Goal: Task Accomplishment & Management: Manage account settings

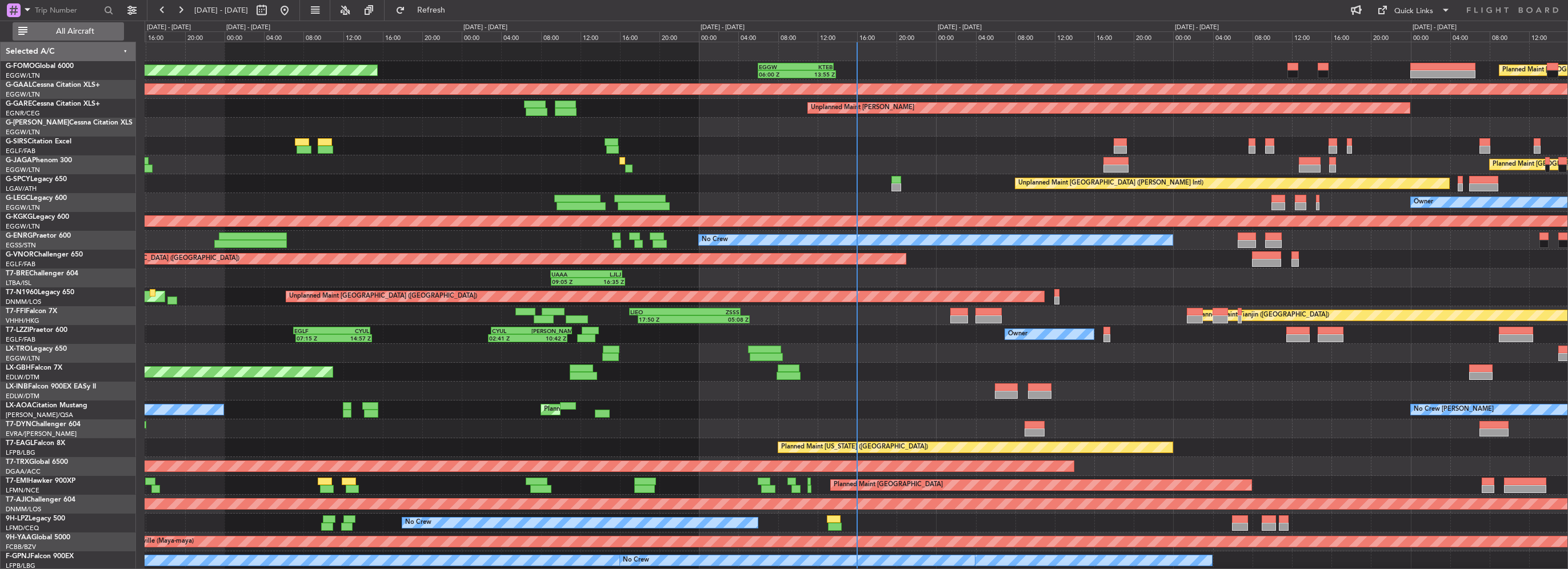
click at [74, 35] on span "All Aircraft" at bounding box center [76, 32] width 91 height 8
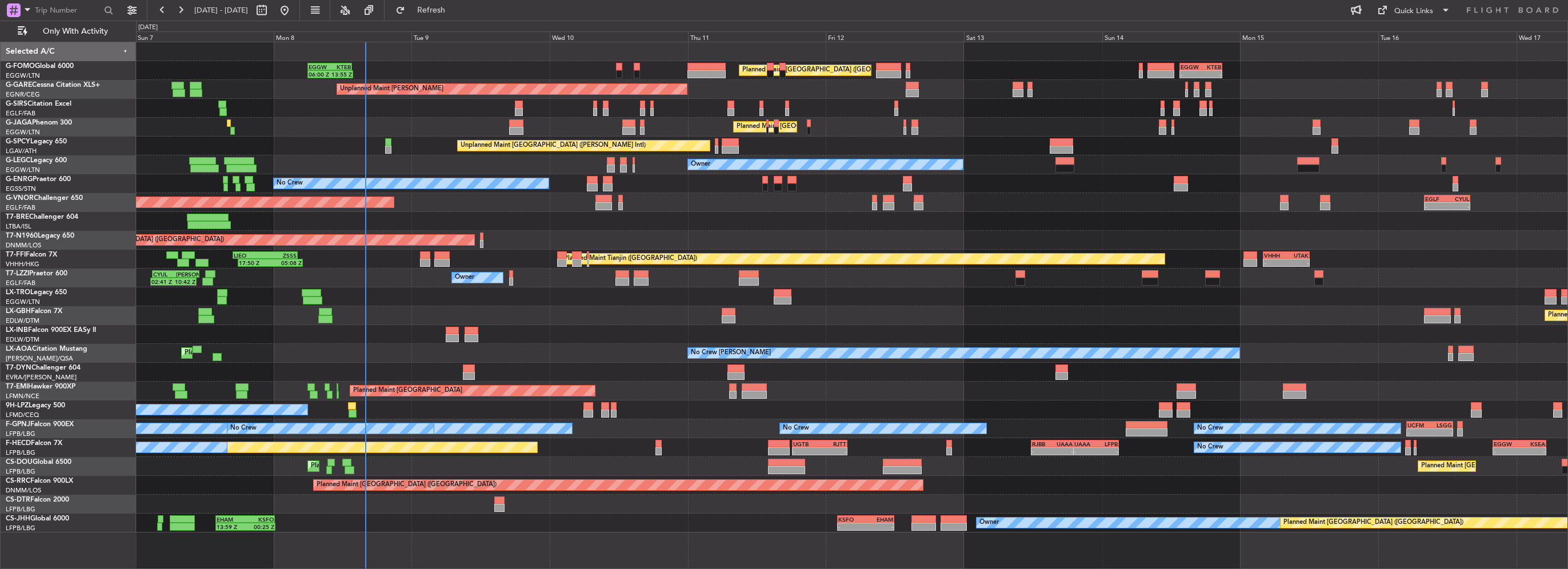
click at [479, 269] on div "Owner 02:41 Z 10:42 Z CYUL 03:00 Z [PERSON_NAME] 11:10 Z 07:15 Z 14:57 Z EGLF 0…" at bounding box center [852, 278] width 1432 height 18
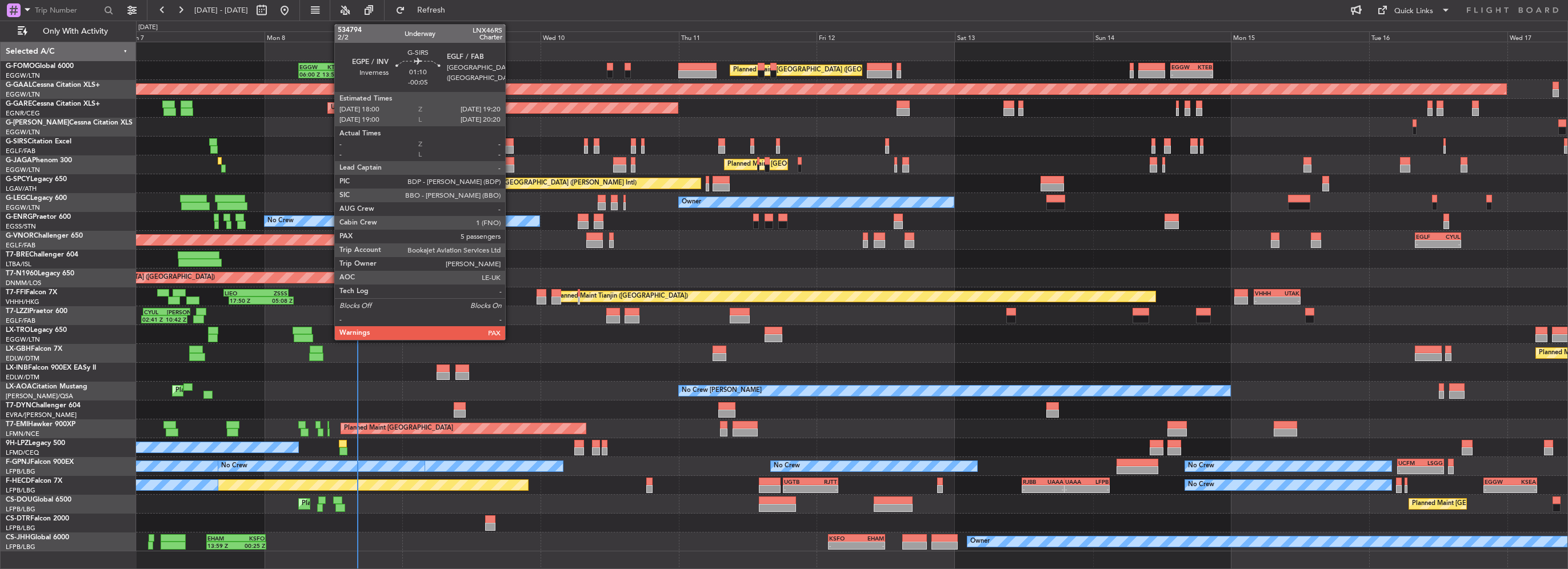
click at [509, 143] on div at bounding box center [509, 142] width 8 height 8
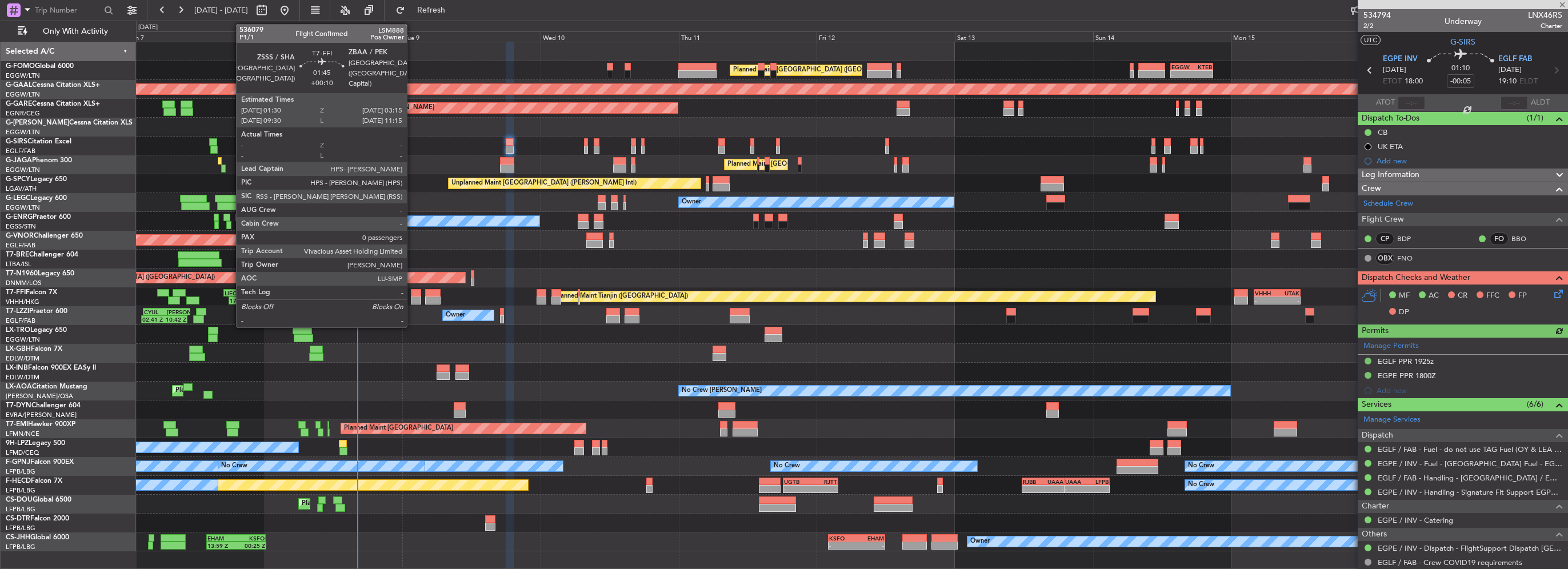
click at [413, 302] on div at bounding box center [415, 300] width 10 height 8
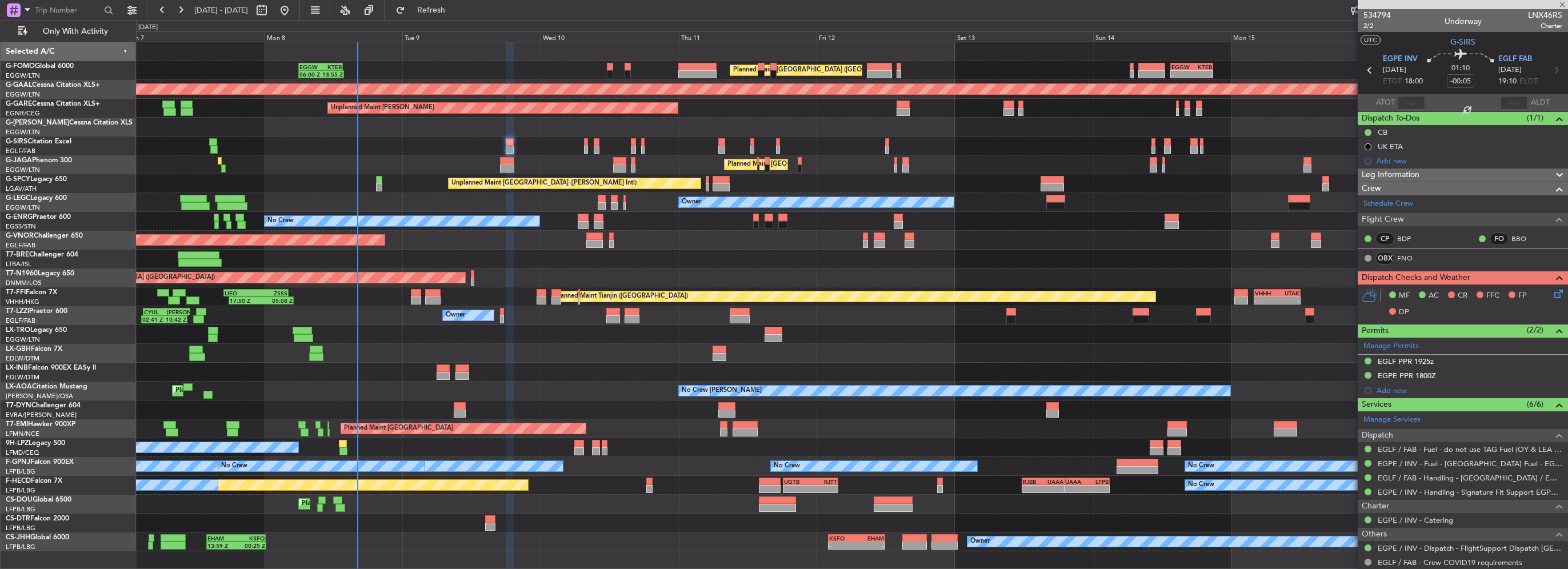
type input "+00:10"
type input "0"
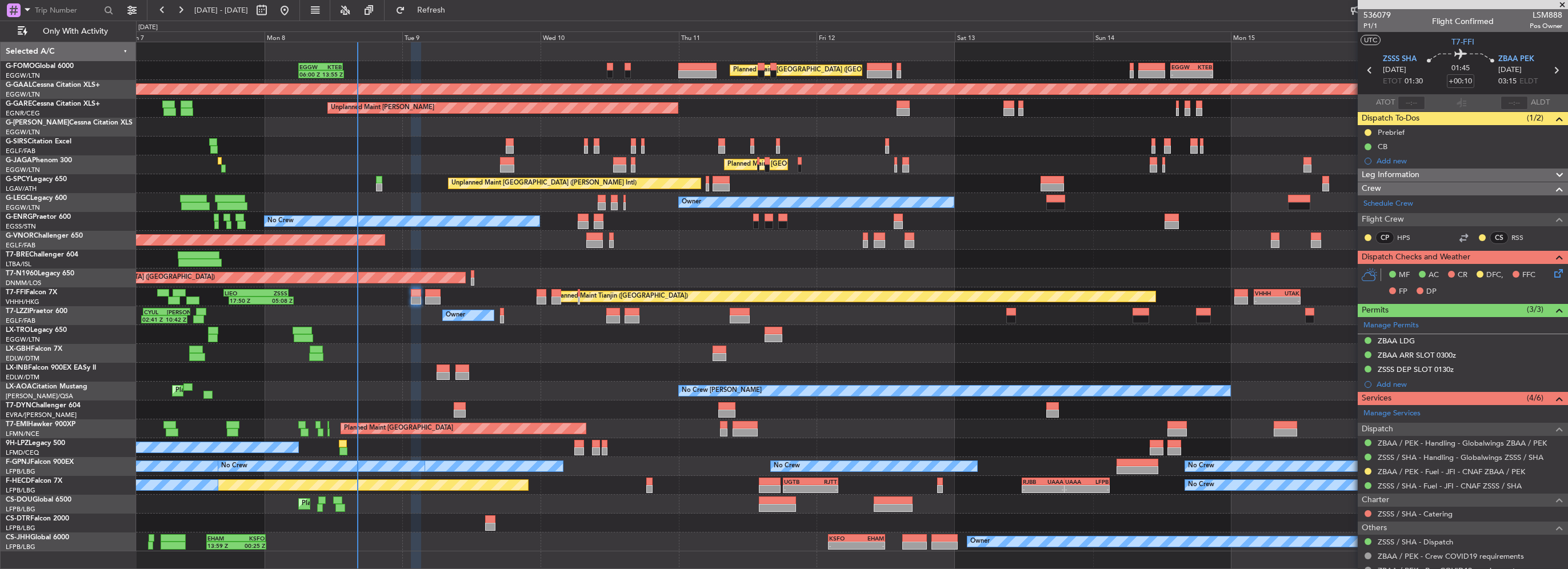
click at [391, 298] on div "Planned Maint Tianjin ([GEOGRAPHIC_DATA]) 17:50 Z 05:08 Z [PERSON_NAME] 17:00 Z…" at bounding box center [852, 296] width 1432 height 18
click at [405, 297] on div "Planned Maint Tianjin ([GEOGRAPHIC_DATA]) 17:50 Z 05:08 Z [PERSON_NAME] 17:00 Z…" at bounding box center [852, 296] width 1432 height 18
click at [414, 297] on div at bounding box center [415, 300] width 10 height 8
drag, startPoint x: 1381, startPoint y: 340, endPoint x: 1387, endPoint y: 346, distance: 8.5
click at [1381, 340] on div "ZBAA LDG" at bounding box center [1396, 340] width 37 height 10
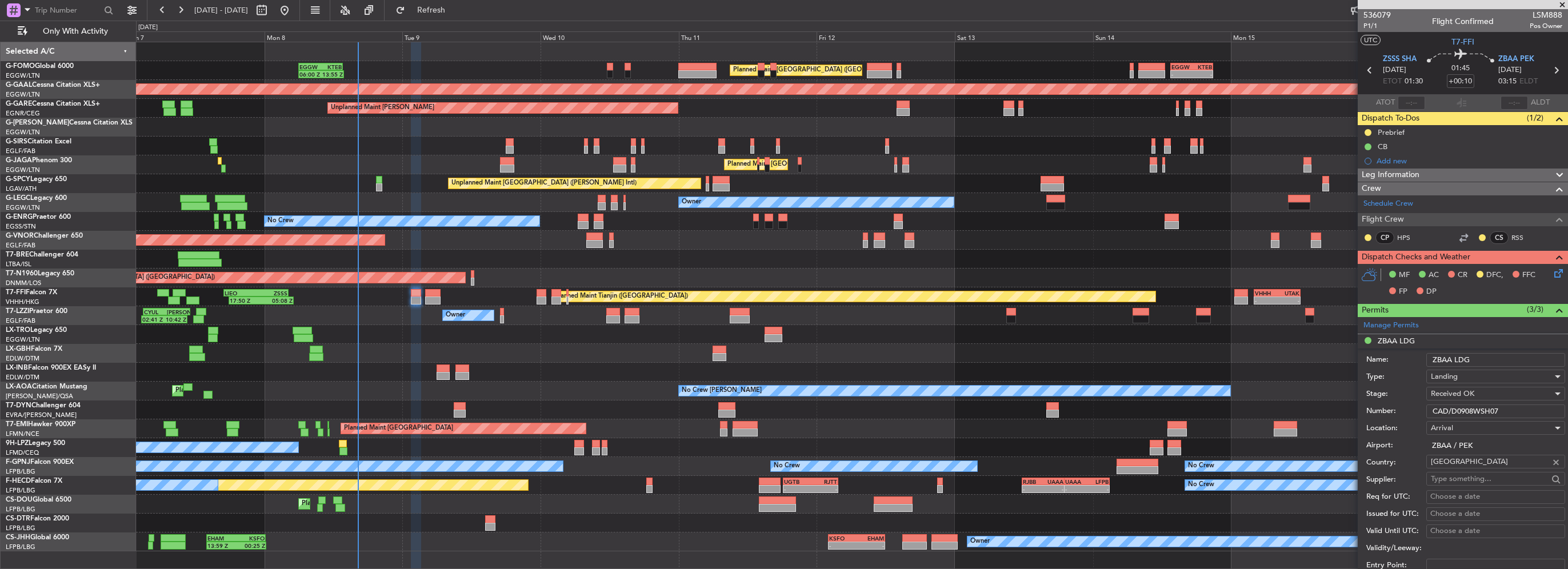
drag, startPoint x: 1516, startPoint y: 408, endPoint x: 1249, endPoint y: 407, distance: 267.0
click at [1316, 410] on fb-app "[DATE] - [DATE] Refresh Quick Links Only With Activity Planned Maint [GEOGRAPHI…" at bounding box center [784, 289] width 1568 height 561
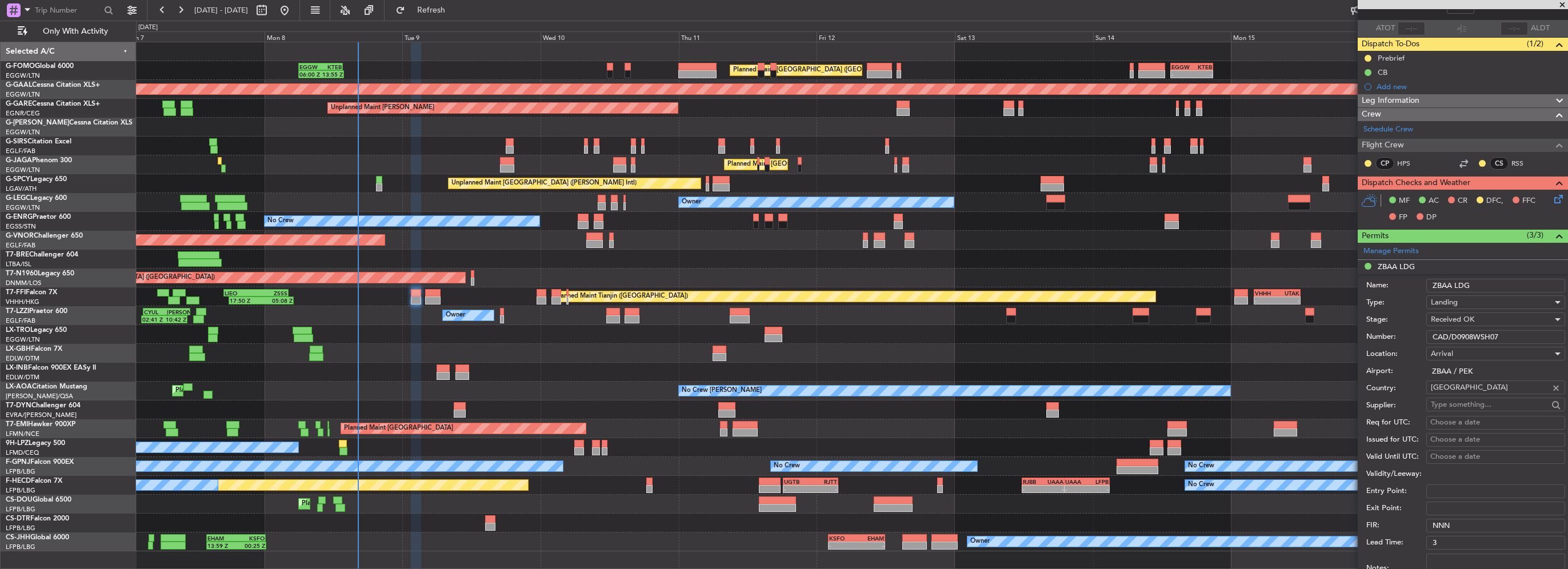
scroll to position [114, 0]
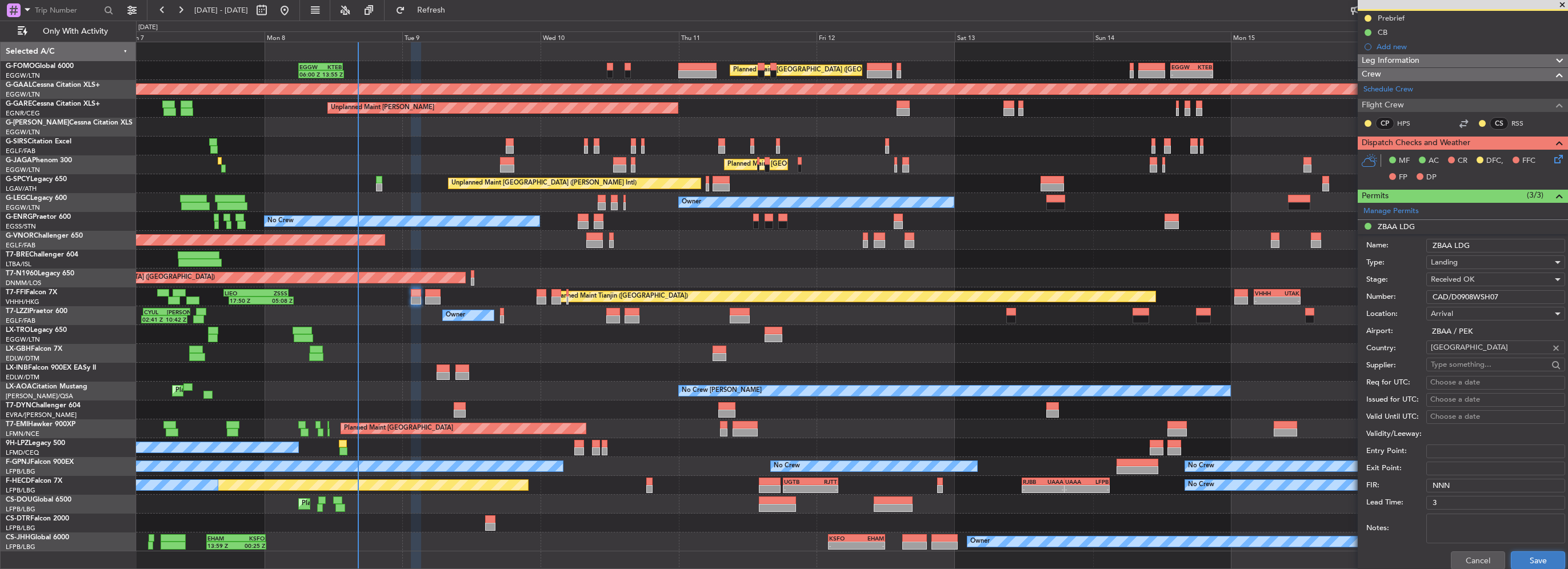
click at [1544, 557] on button "Save" at bounding box center [1538, 561] width 54 height 18
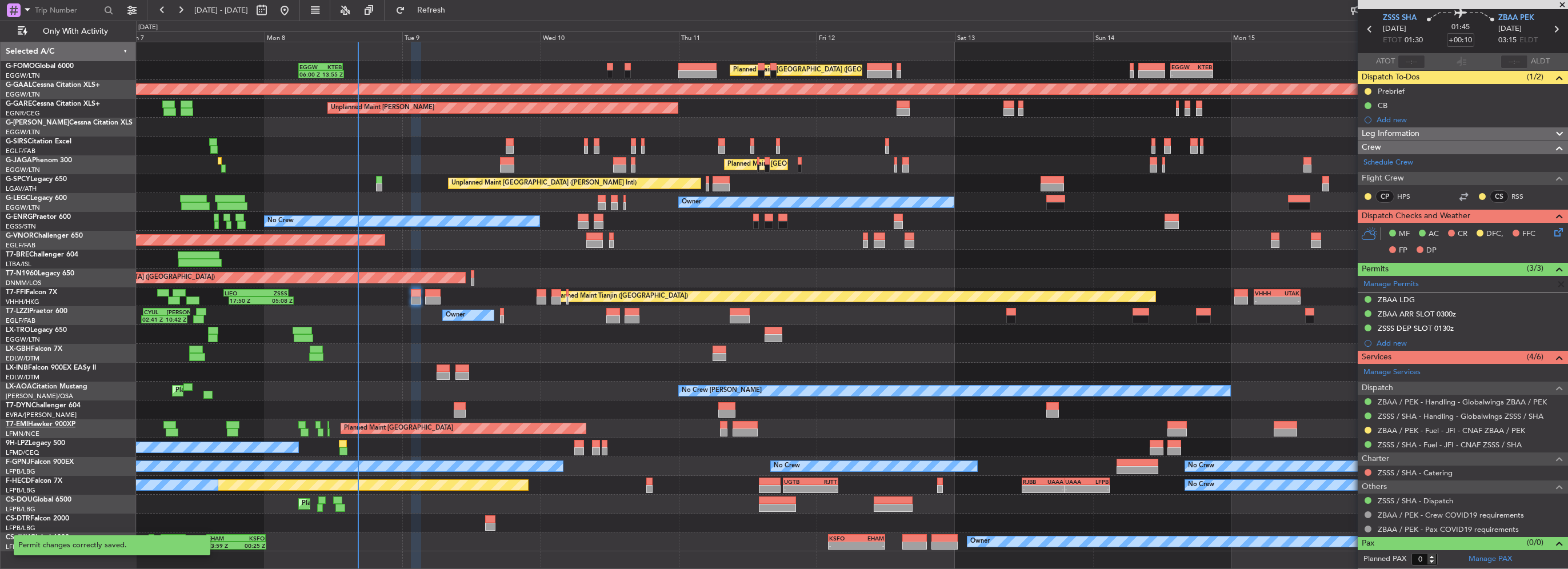
scroll to position [38, 0]
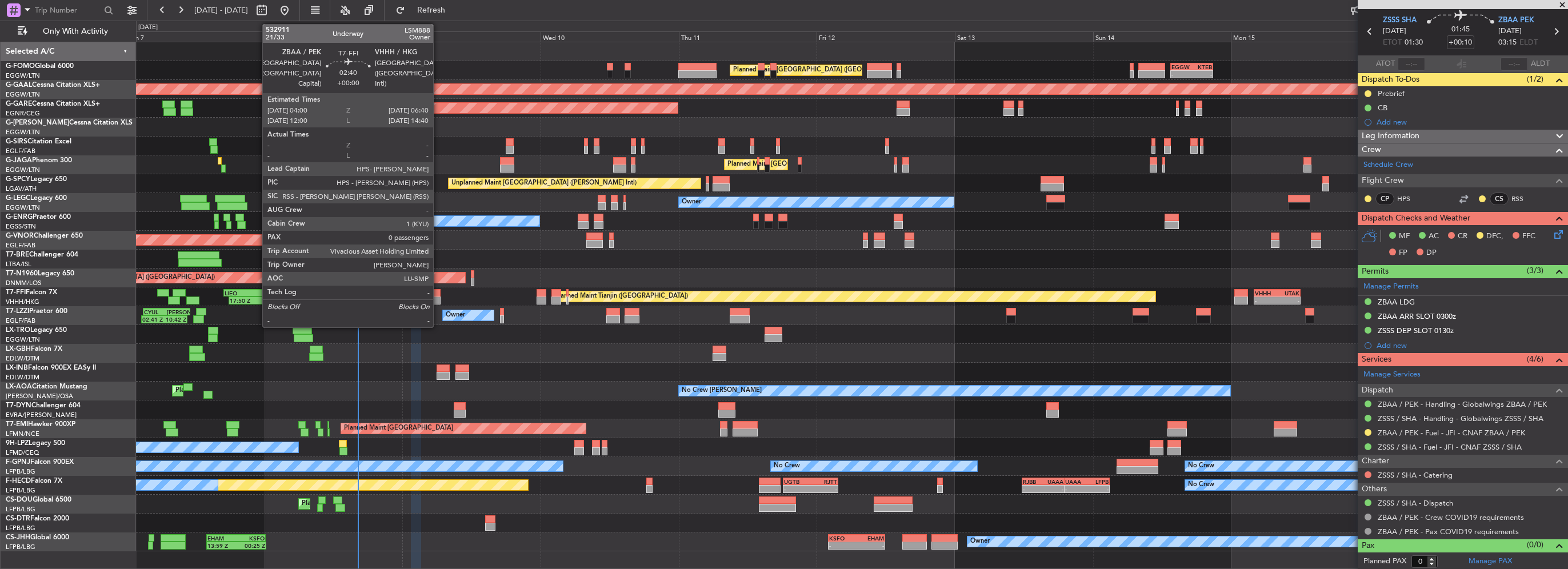
click at [438, 293] on div at bounding box center [433, 293] width 15 height 8
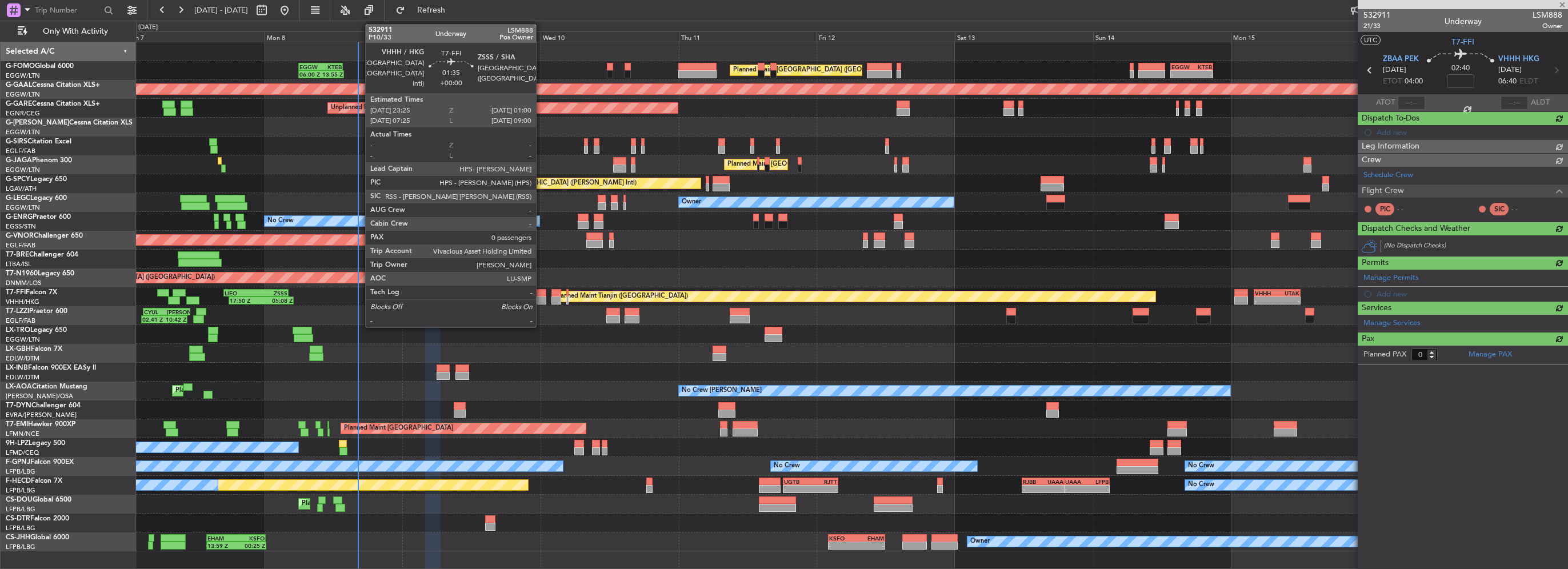
scroll to position [0, 0]
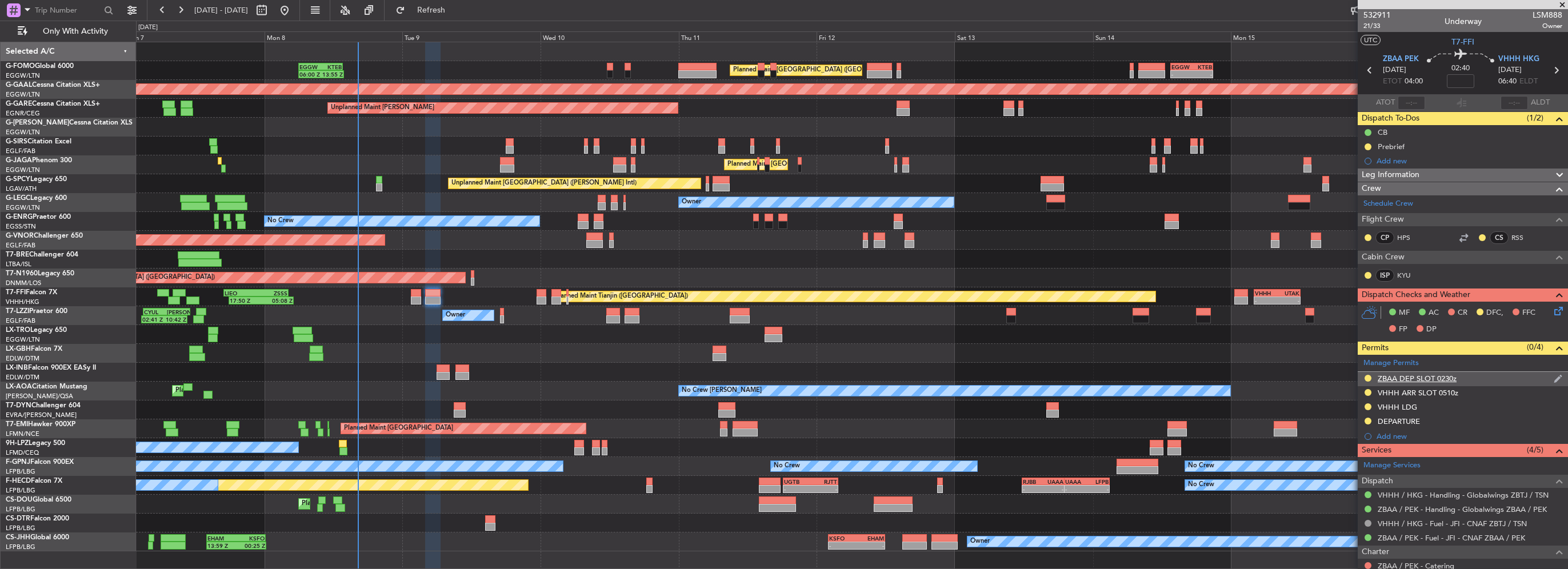
click at [1449, 373] on div "ZBAA DEP SLOT 0230z" at bounding box center [1417, 378] width 79 height 10
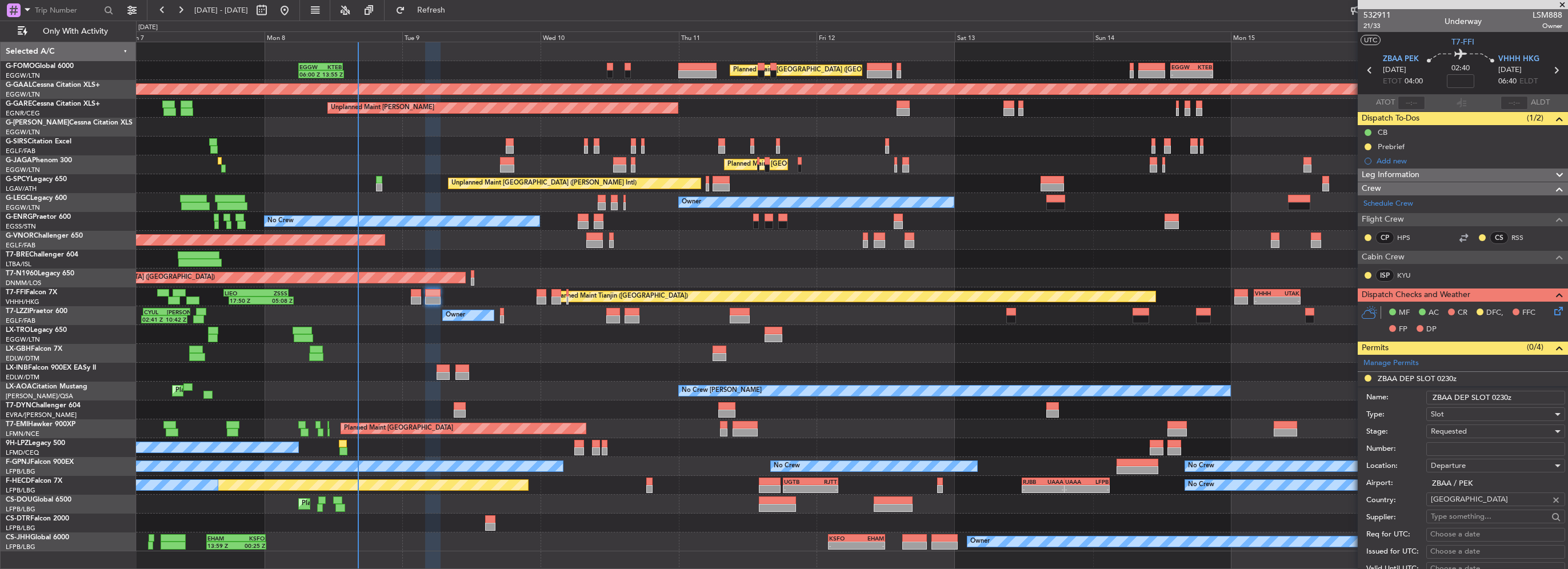
drag, startPoint x: 1509, startPoint y: 397, endPoint x: 1492, endPoint y: 397, distance: 17.0
click at [1492, 397] on input "ZBAA DEP SLOT 0230z" at bounding box center [1496, 397] width 139 height 14
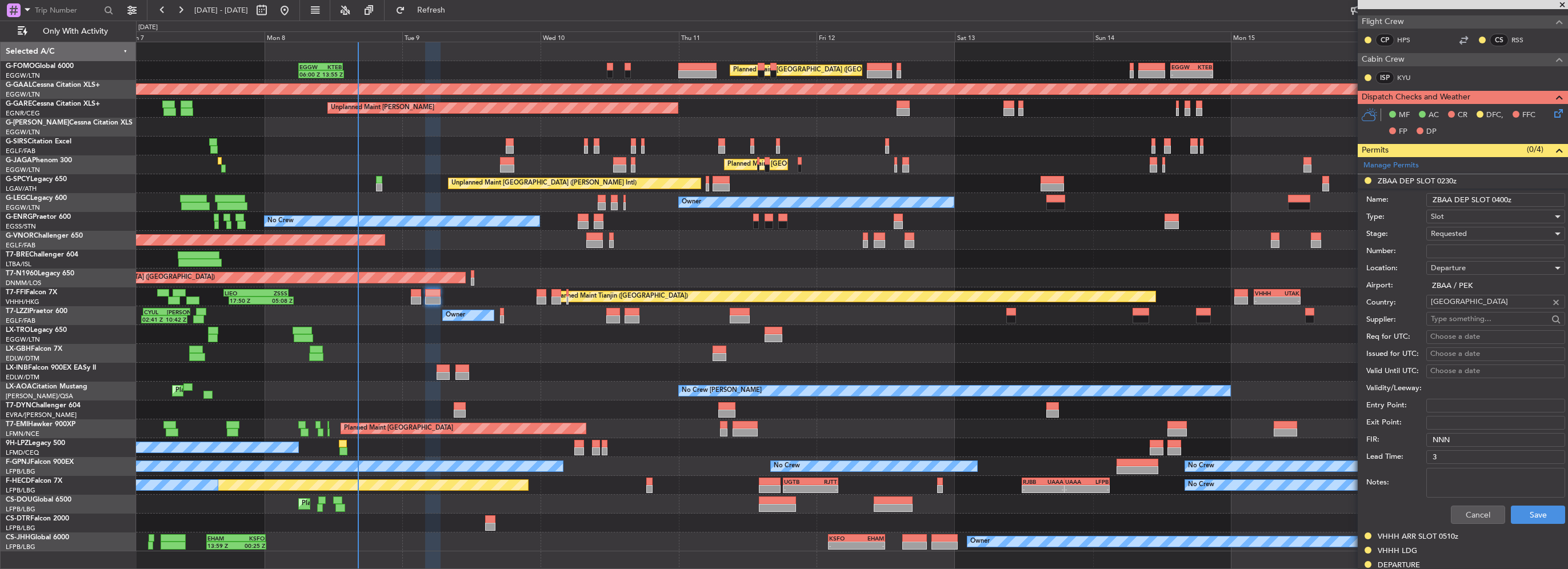
scroll to position [229, 0]
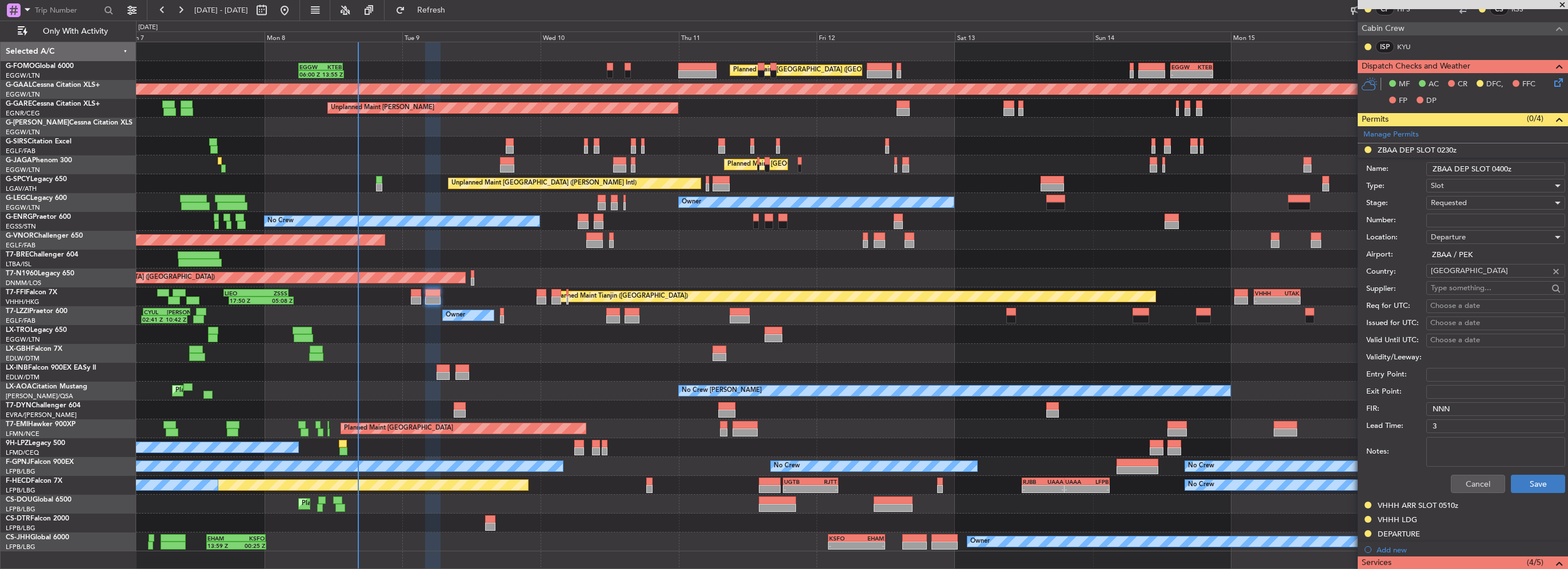
type input "ZBAA DEP SLOT 0400z"
click at [1537, 483] on button "Save" at bounding box center [1538, 484] width 54 height 18
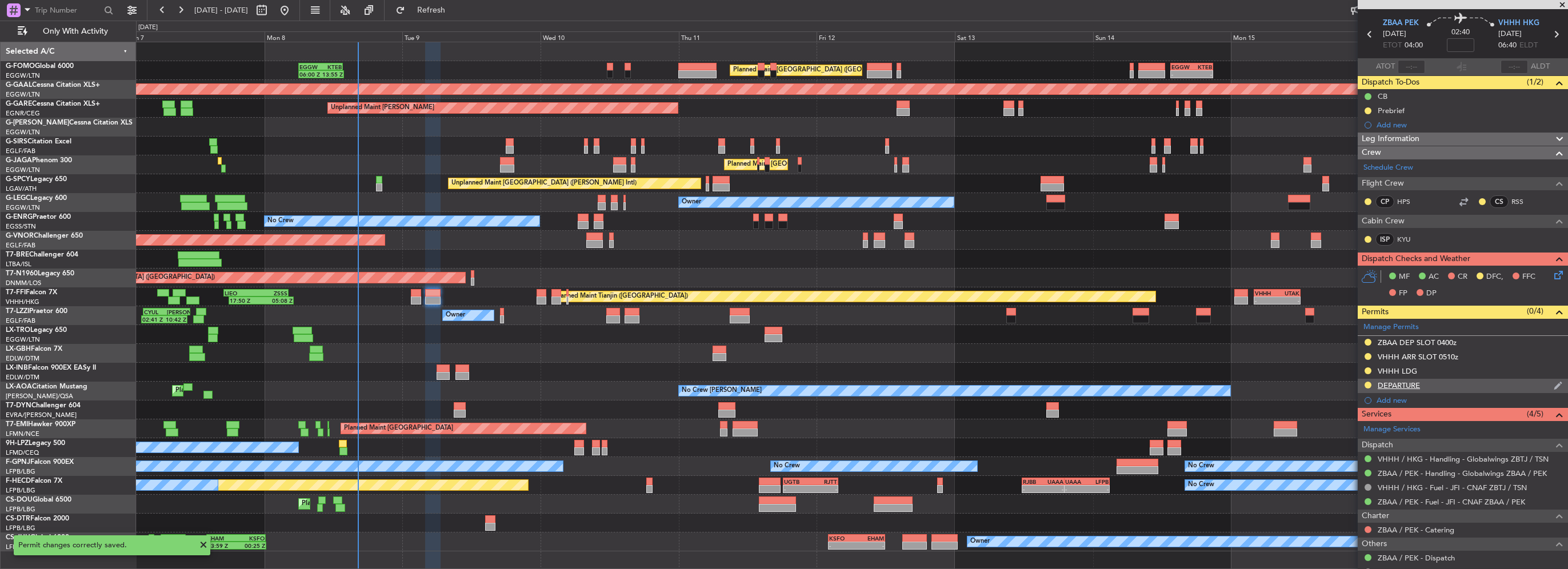
scroll to position [0, 0]
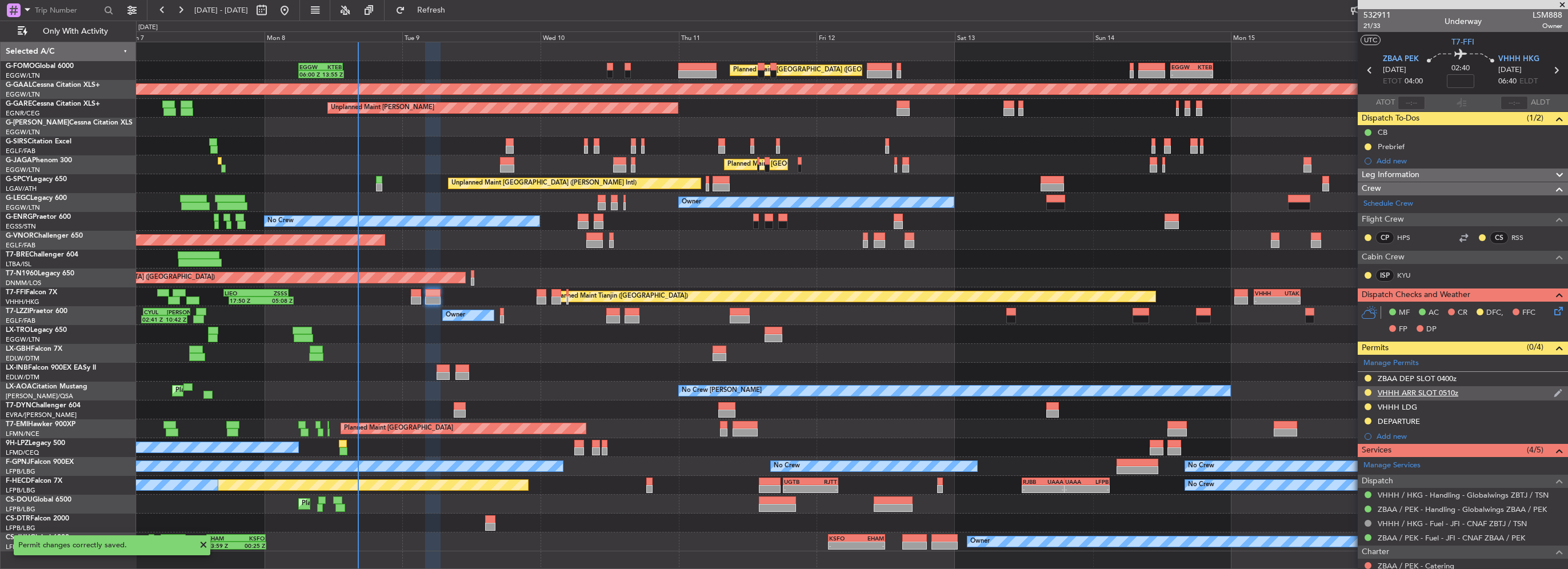
click at [1459, 395] on div "VHHH ARR SLOT 0510z" at bounding box center [1462, 393] width 210 height 15
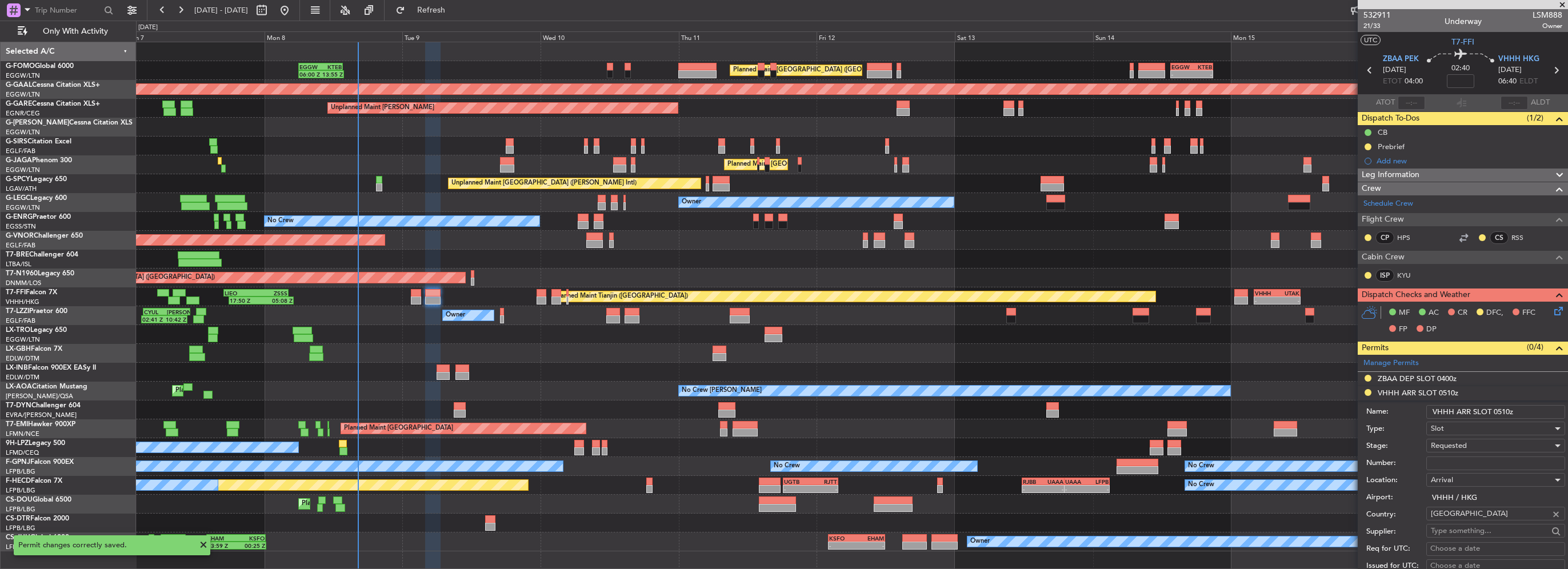
drag, startPoint x: 1506, startPoint y: 410, endPoint x: 1499, endPoint y: 411, distance: 7.1
click at [1499, 411] on input "VHHH ARR SLOT 0510z" at bounding box center [1496, 412] width 139 height 14
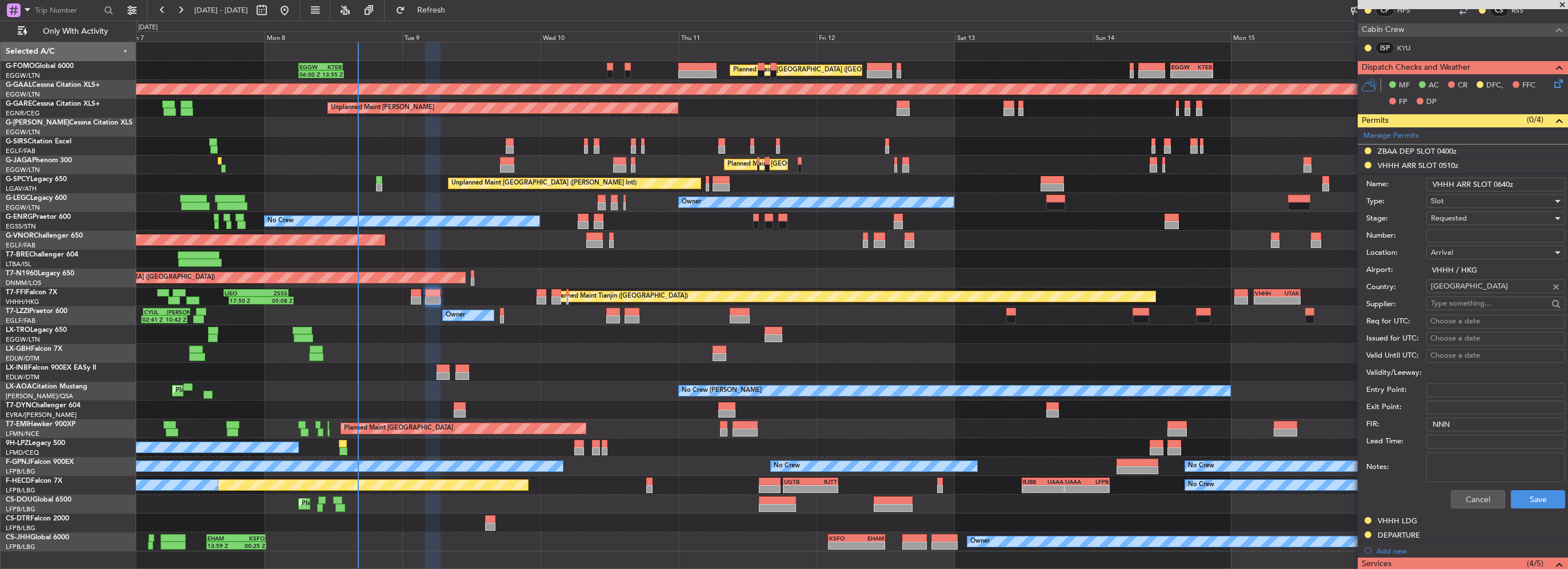
scroll to position [286, 0]
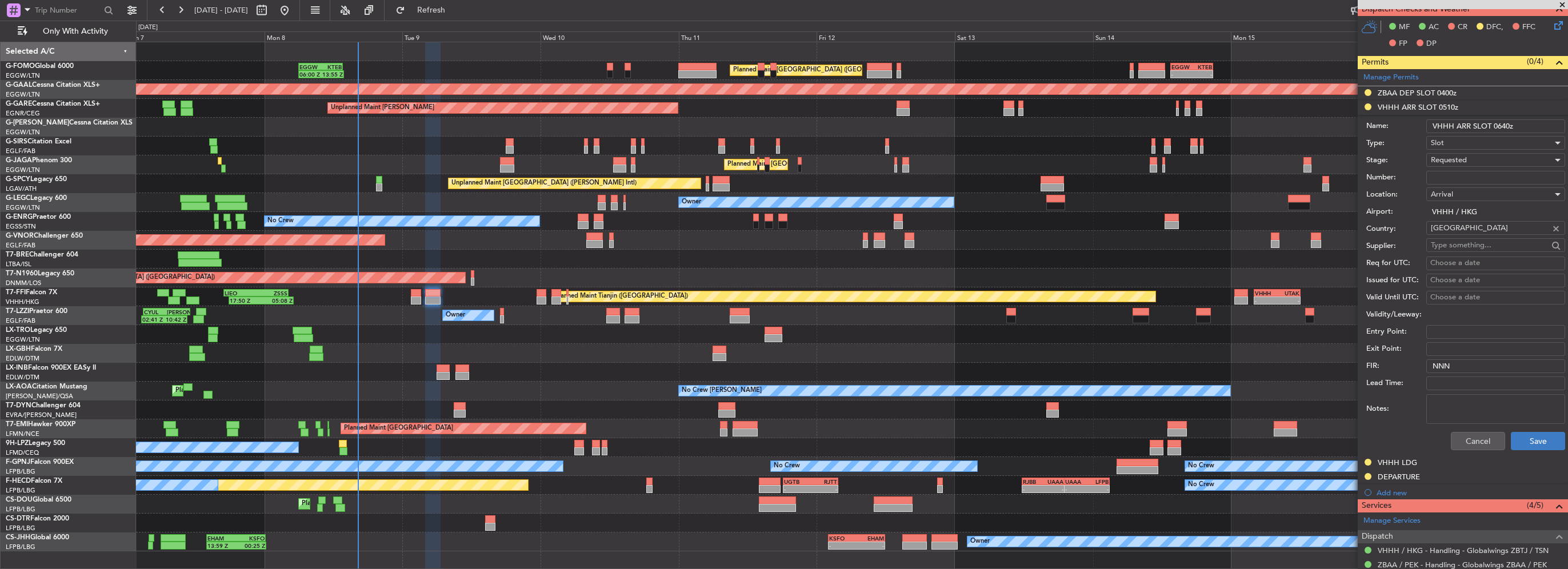
type input "VHHH ARR SLOT 0640z"
click at [1539, 434] on button "Save" at bounding box center [1538, 441] width 54 height 18
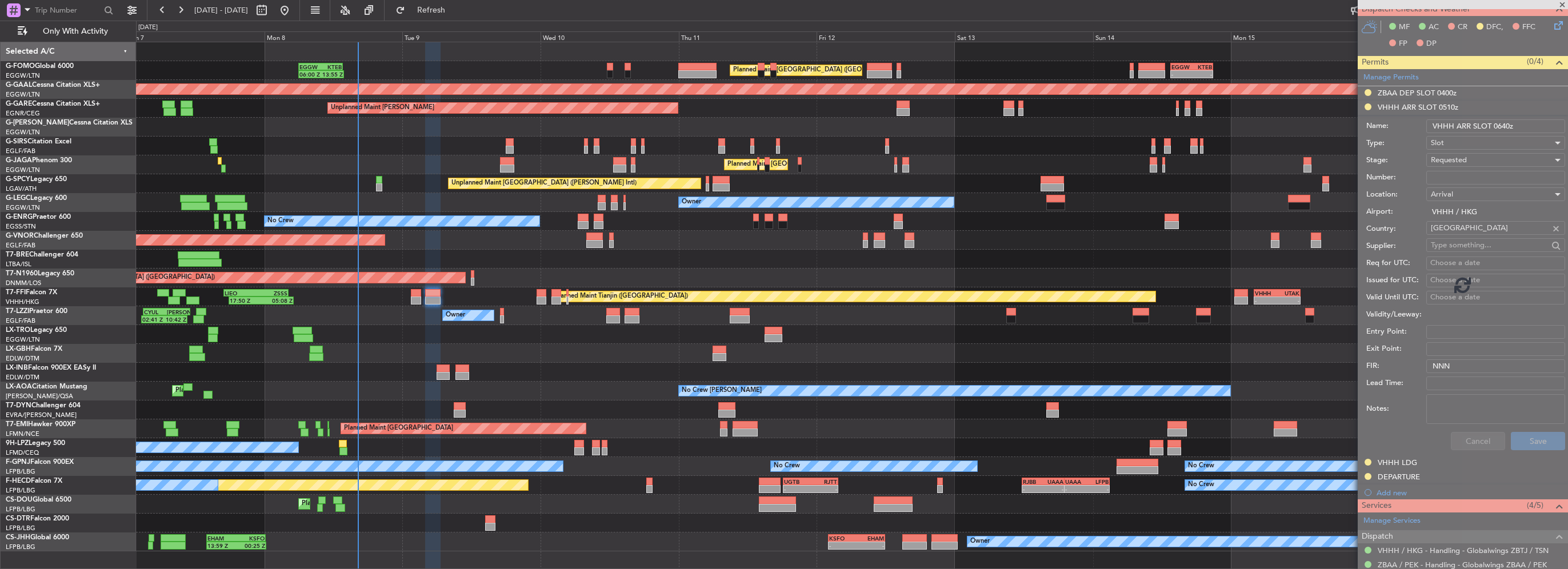
scroll to position [91, 0]
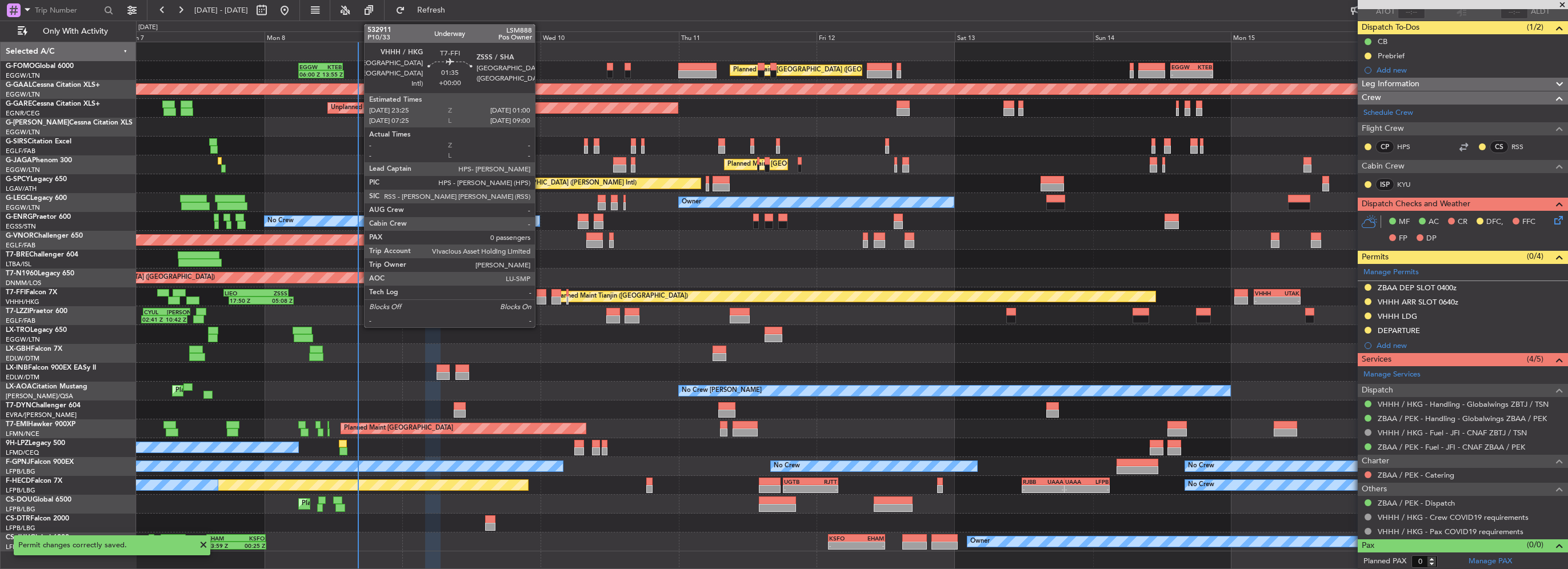
click at [540, 298] on div at bounding box center [541, 300] width 9 height 8
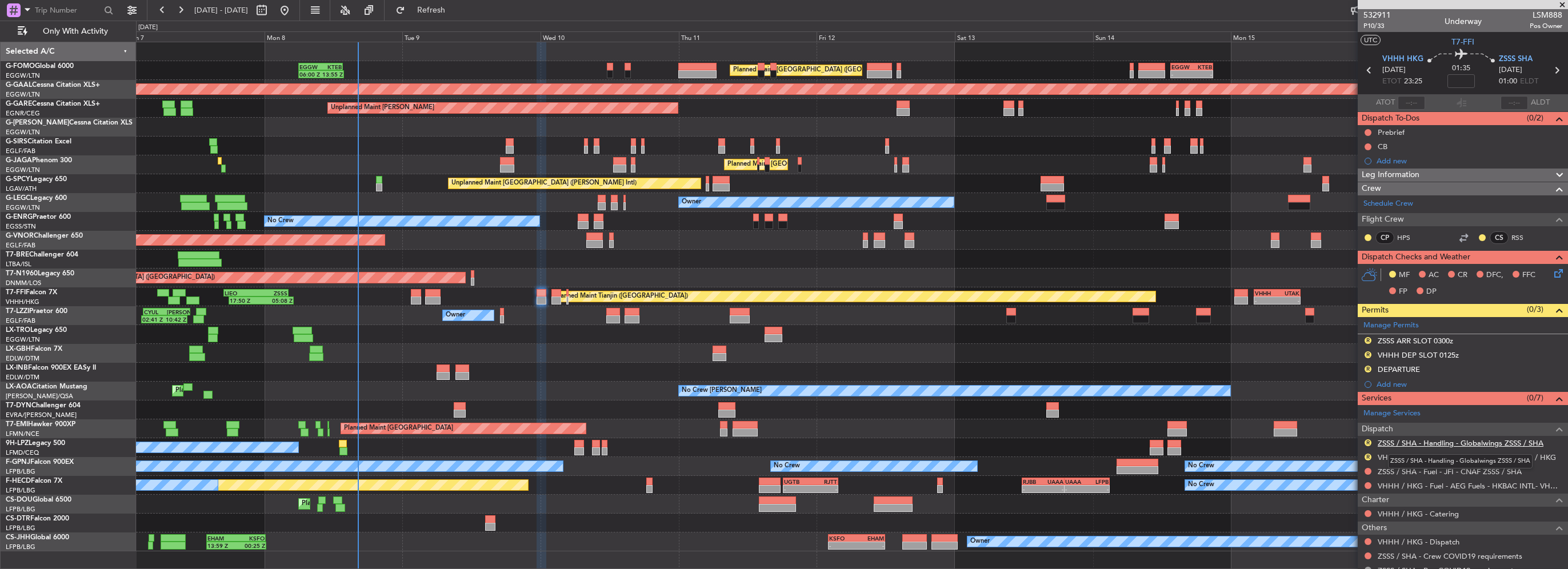
click at [1449, 443] on link "ZSSS / SHA - Handling - Globalwings ZSSS / SHA" at bounding box center [1460, 443] width 166 height 10
click at [1519, 457] on link "VHHH / HKG - Handling - Globalwings VHHH / HKG" at bounding box center [1466, 457] width 178 height 10
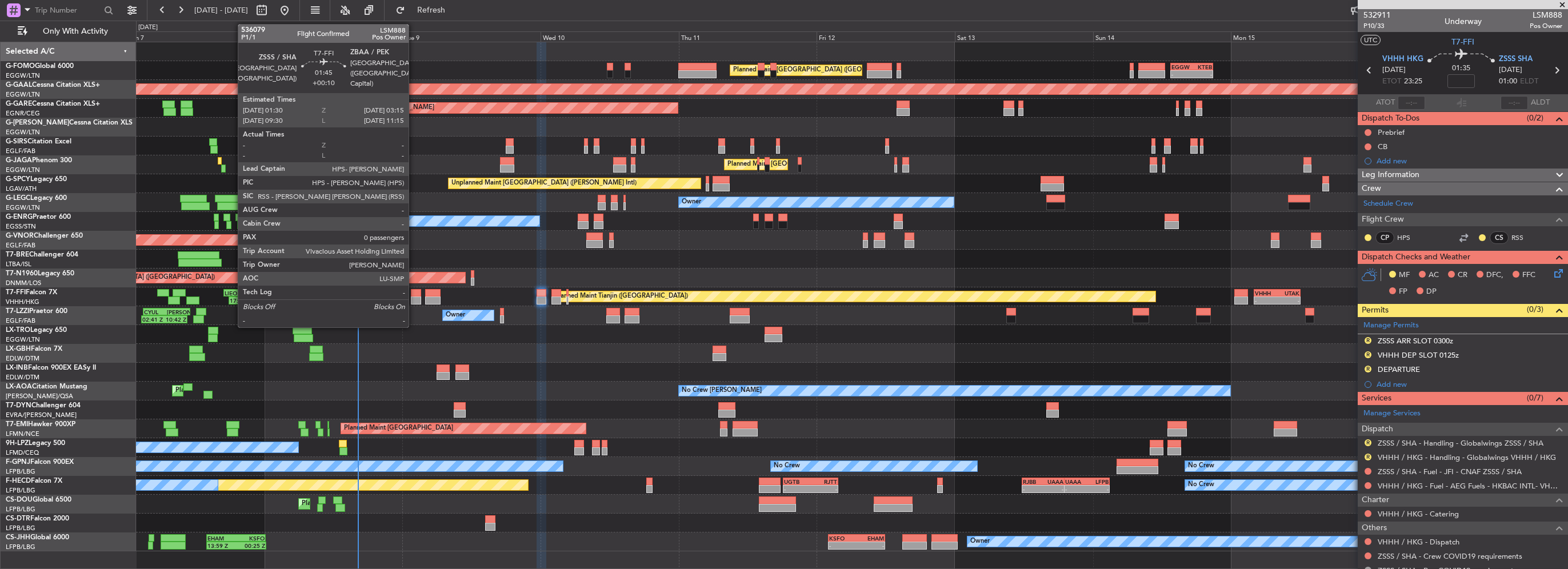
click at [414, 293] on div at bounding box center [415, 293] width 10 height 8
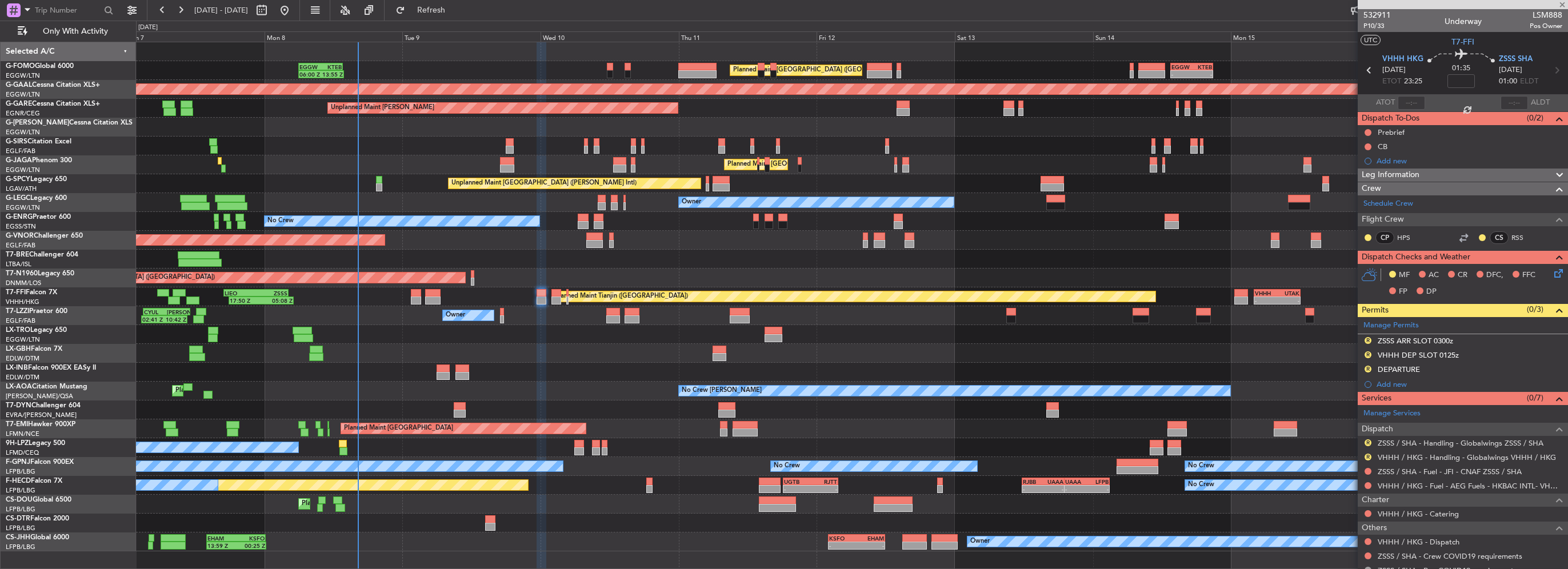
type input "+00:10"
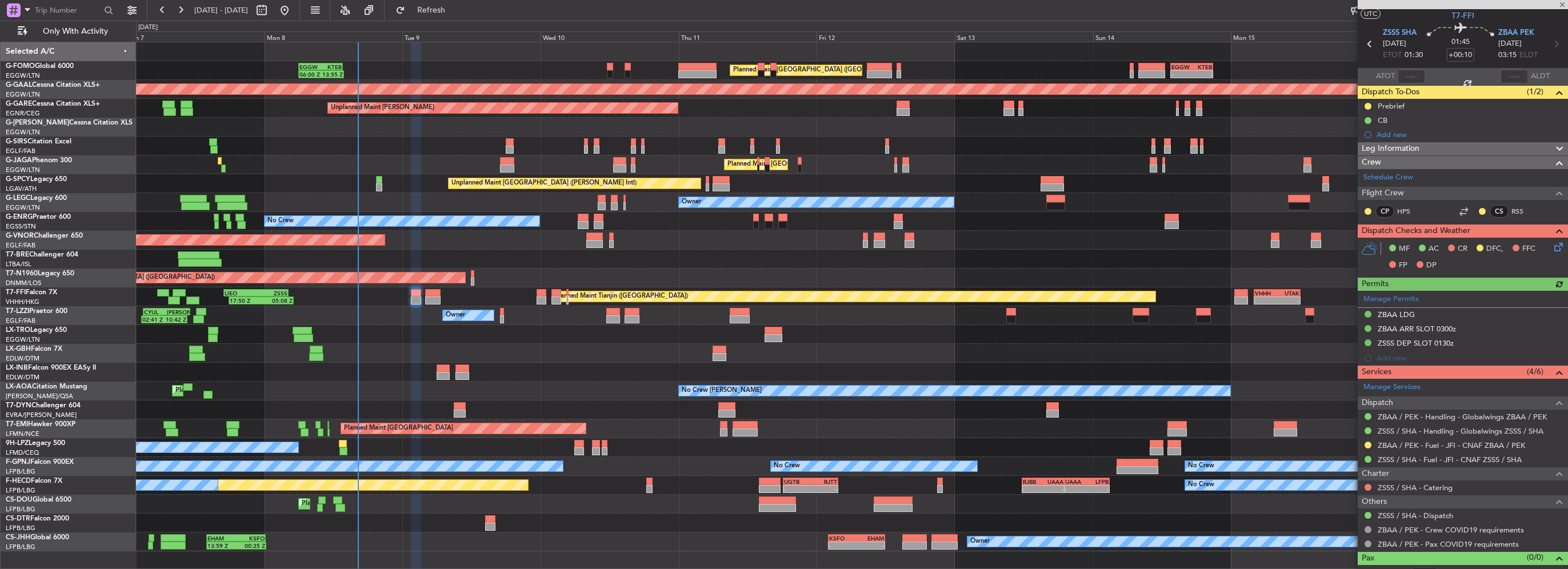
scroll to position [38, 0]
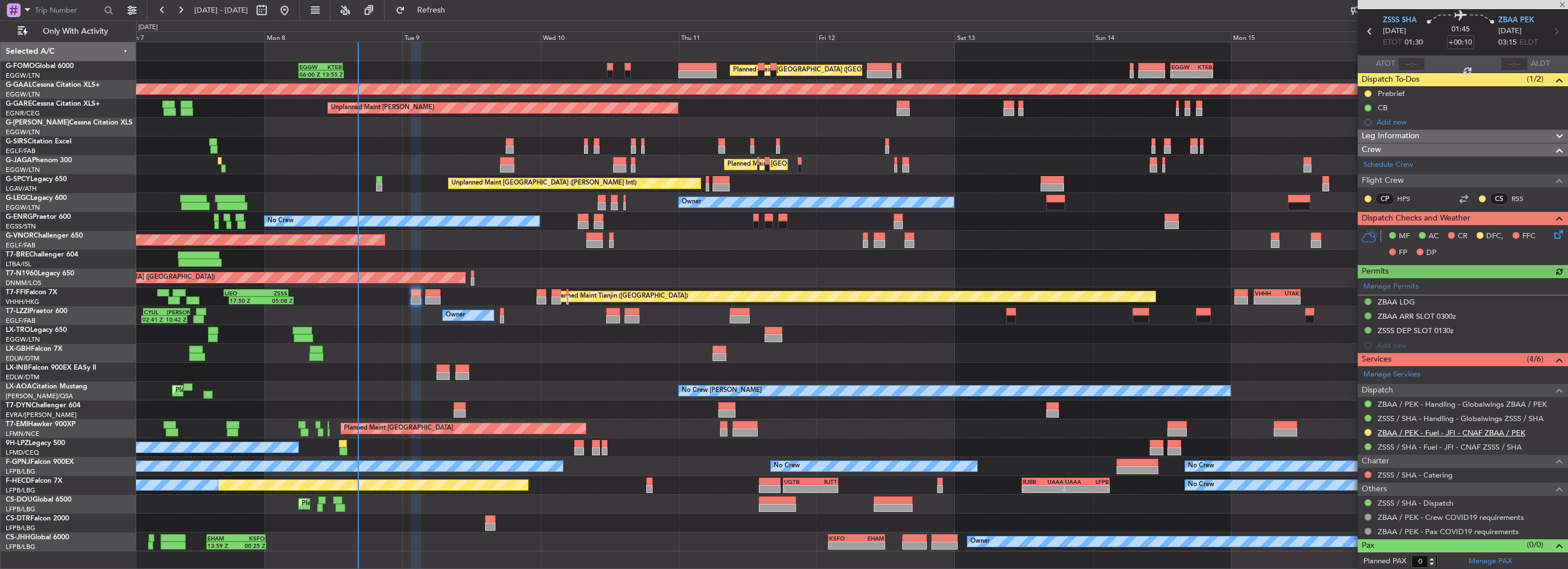
click at [1454, 430] on link "ZBAA / PEK - Fuel - JFI - CNAF ZBAA / PEK" at bounding box center [1451, 433] width 147 height 10
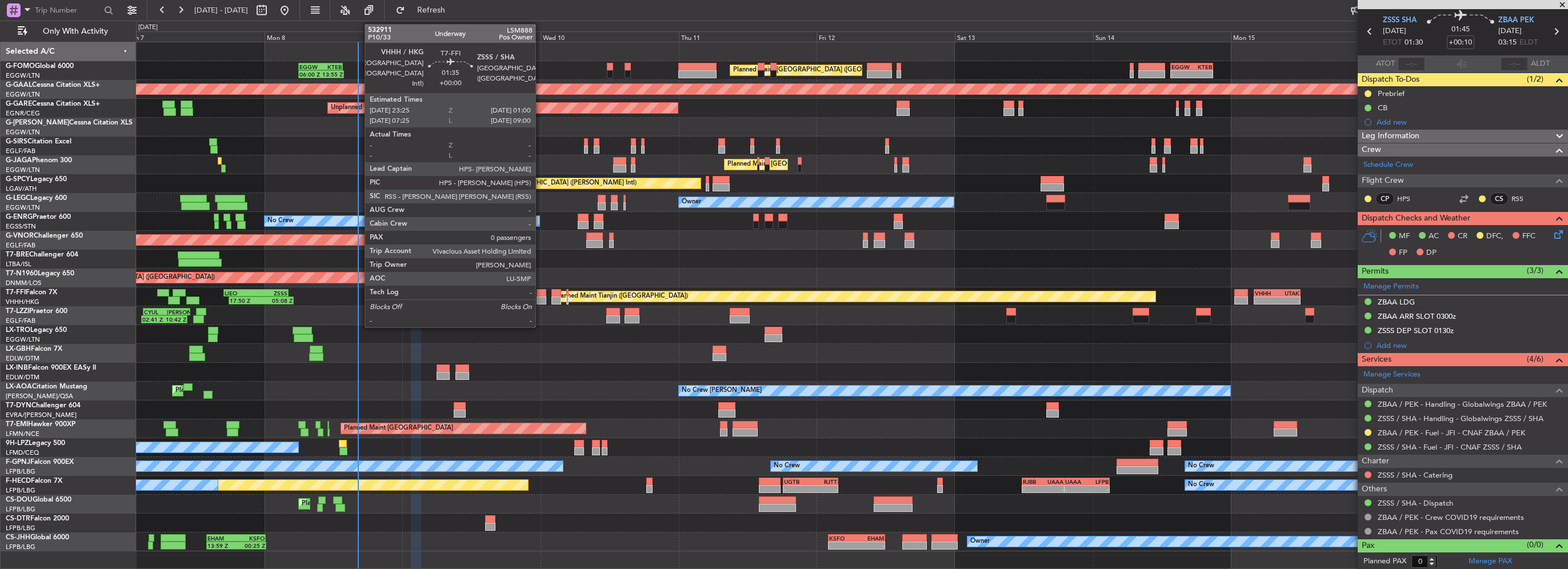
click at [541, 300] on div at bounding box center [541, 300] width 9 height 8
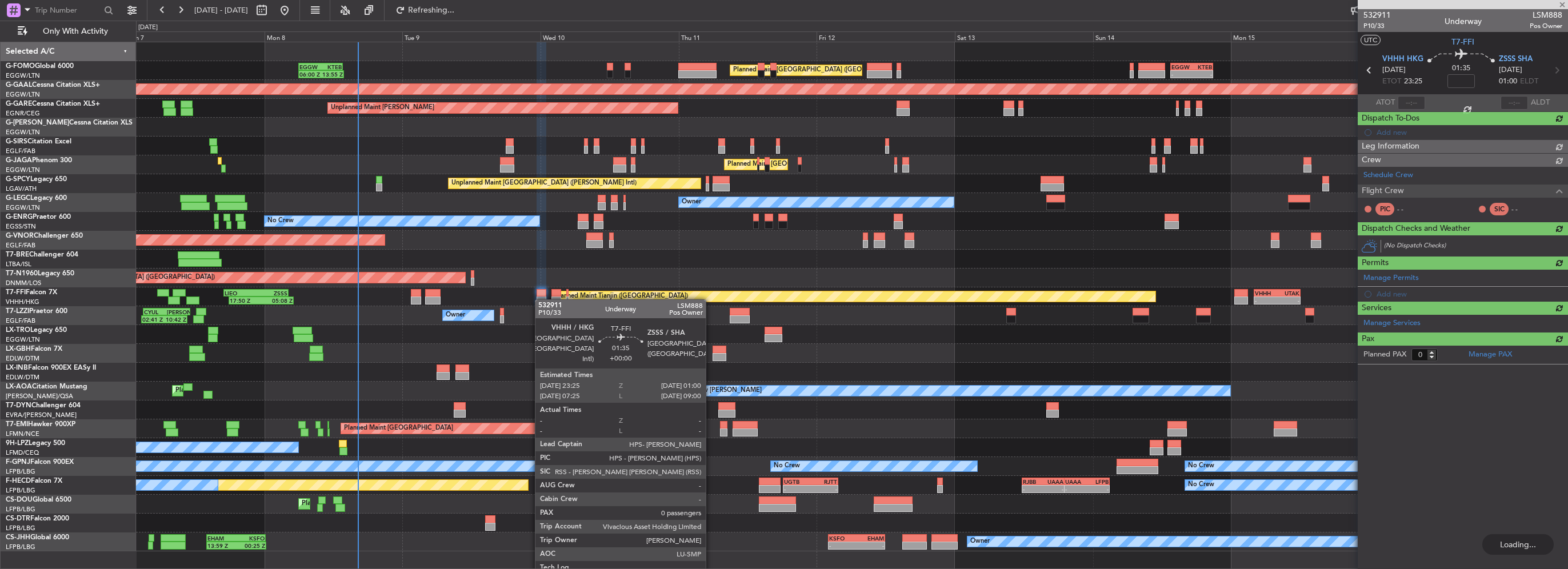
scroll to position [0, 0]
type input "+00:10"
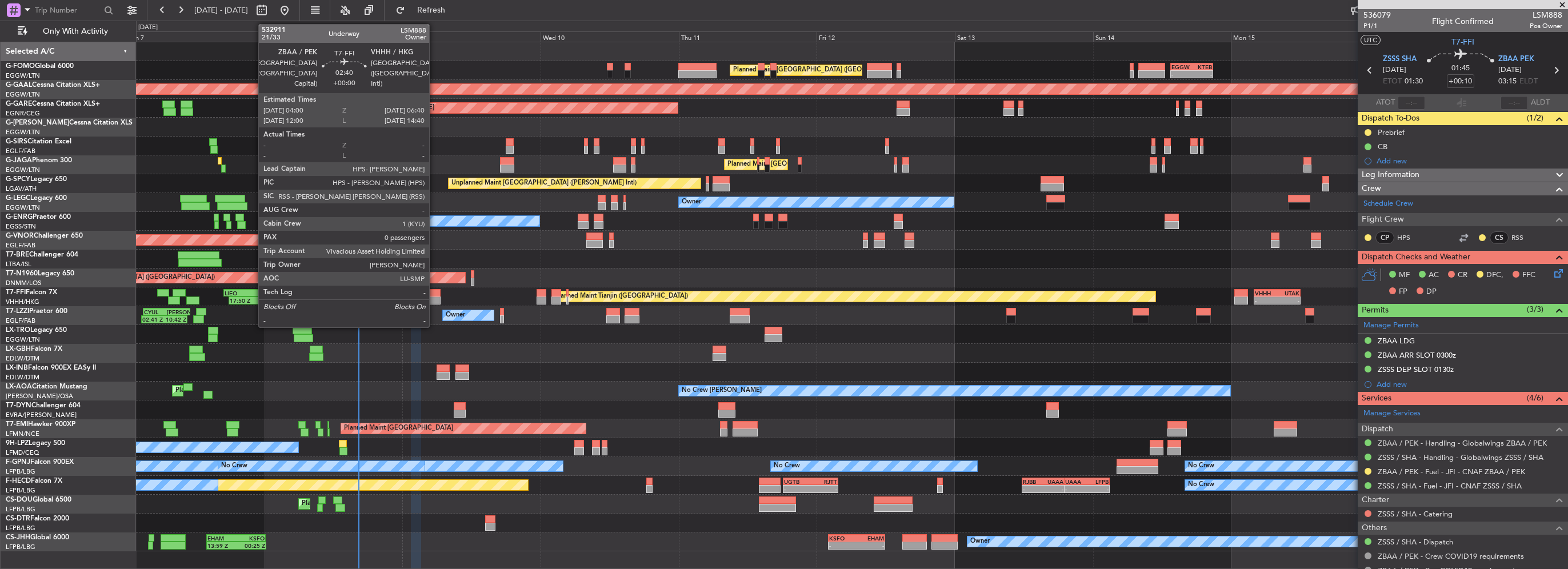
click at [435, 295] on div at bounding box center [433, 293] width 15 height 8
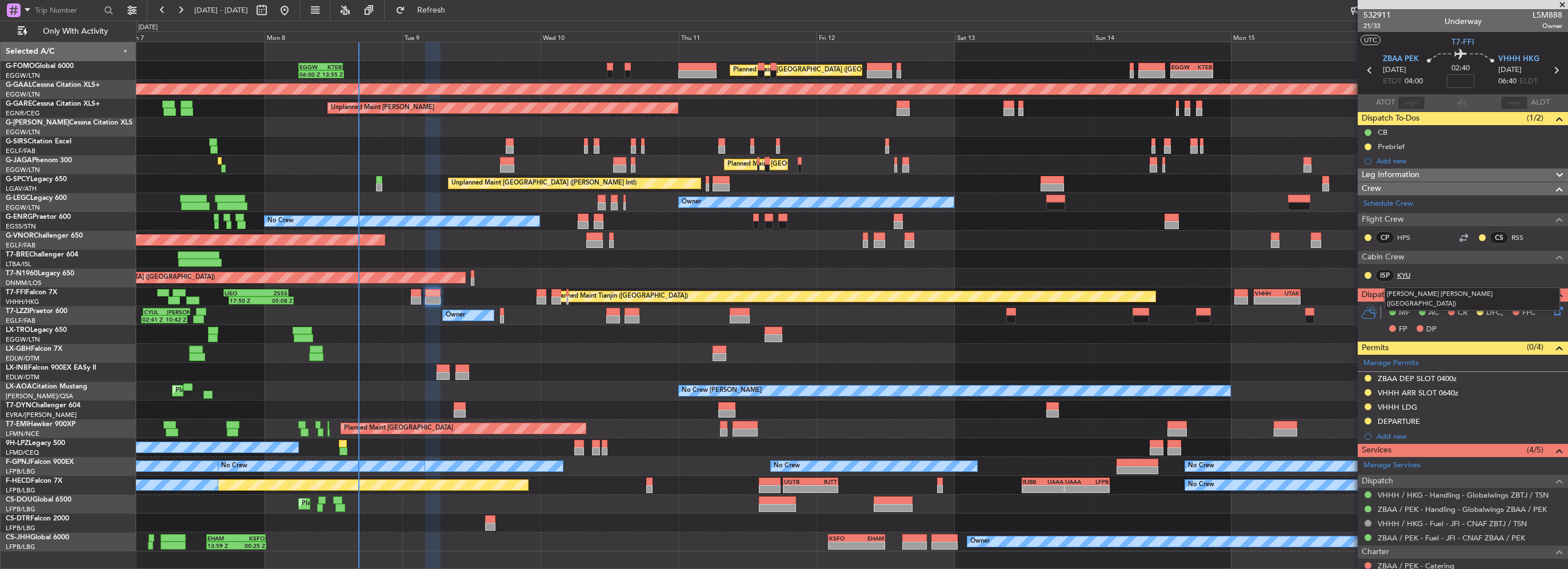
click at [1402, 274] on link "KYU" at bounding box center [1410, 275] width 25 height 10
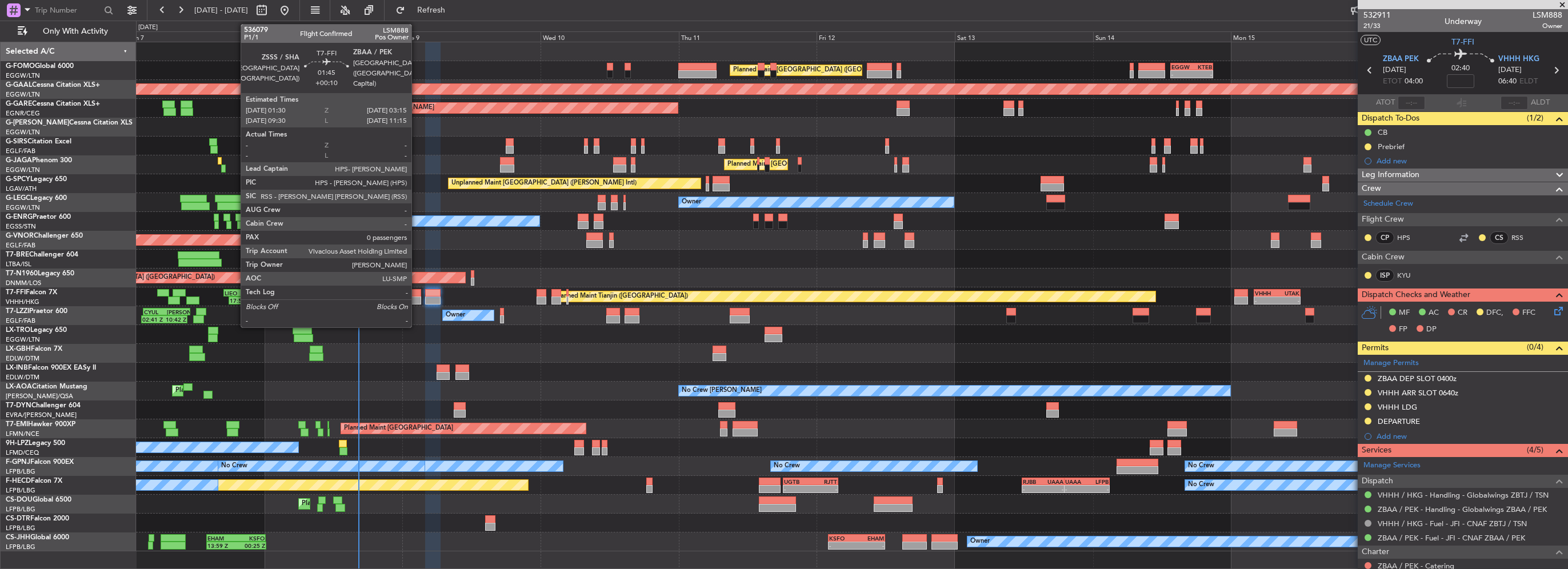
click at [417, 298] on div at bounding box center [415, 300] width 10 height 8
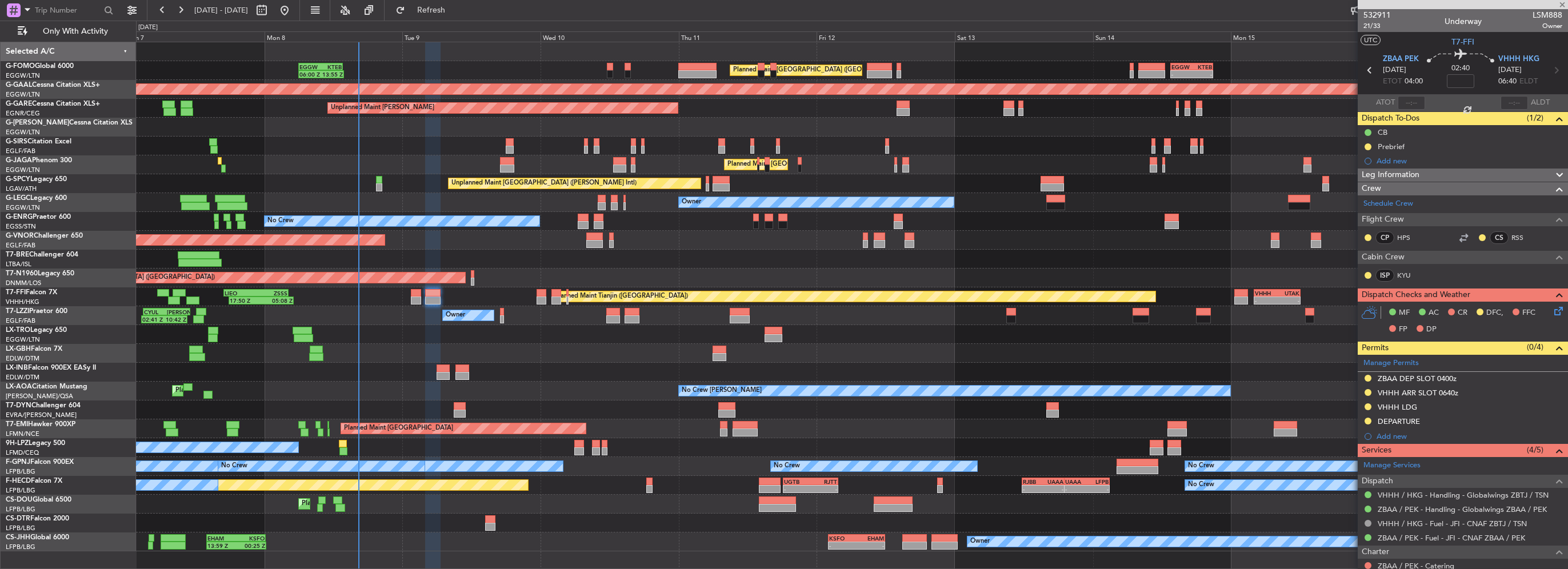
type input "+00:10"
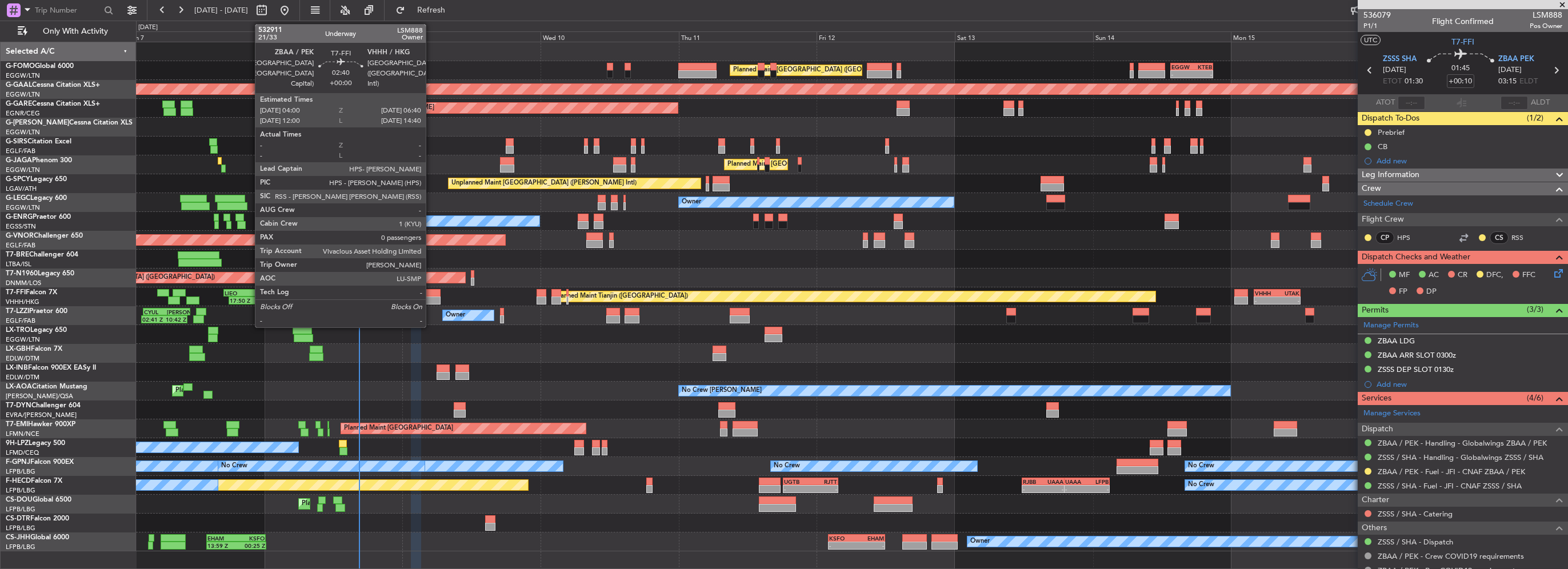
click at [431, 295] on div at bounding box center [433, 293] width 15 height 8
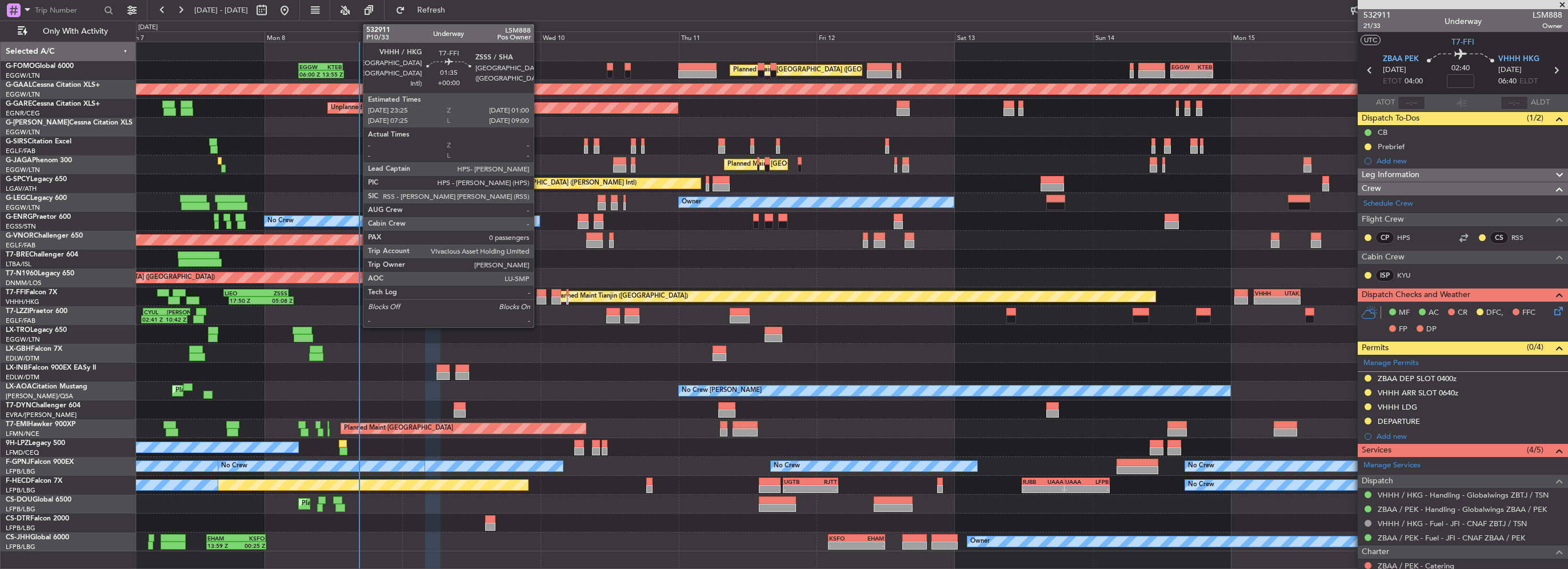
click at [539, 295] on div at bounding box center [541, 293] width 9 height 8
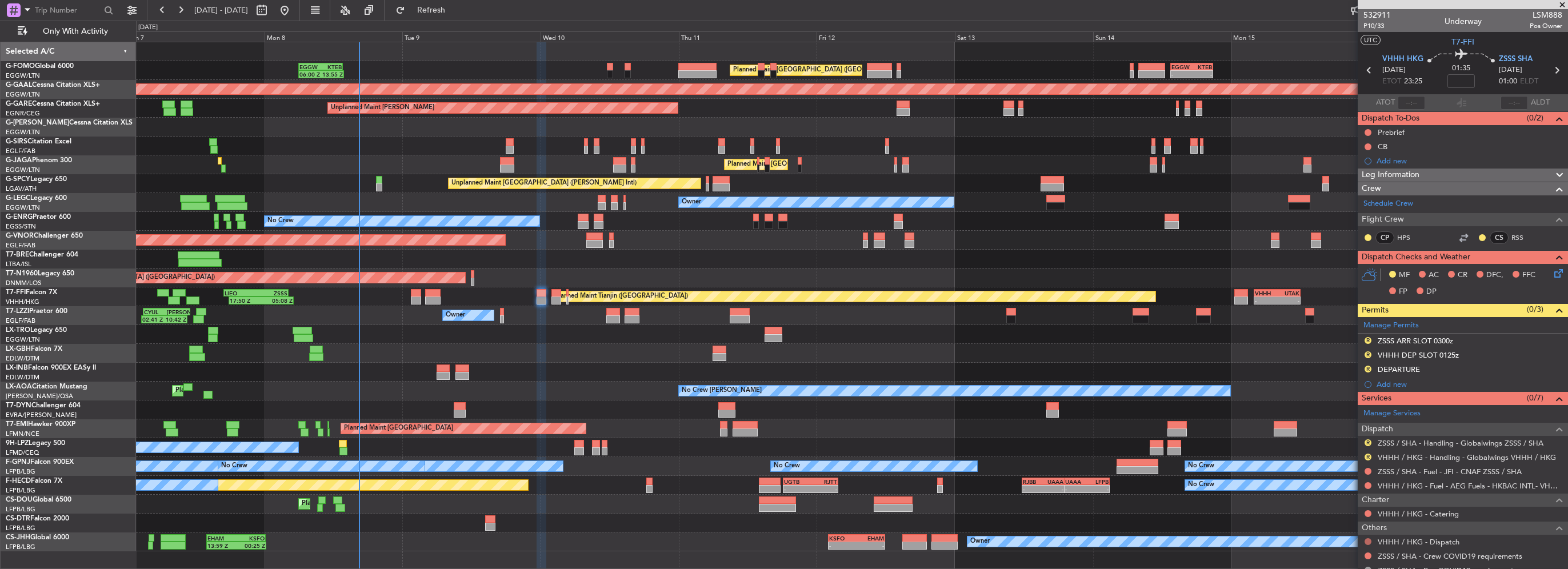
click at [1367, 538] on button at bounding box center [1368, 541] width 7 height 7
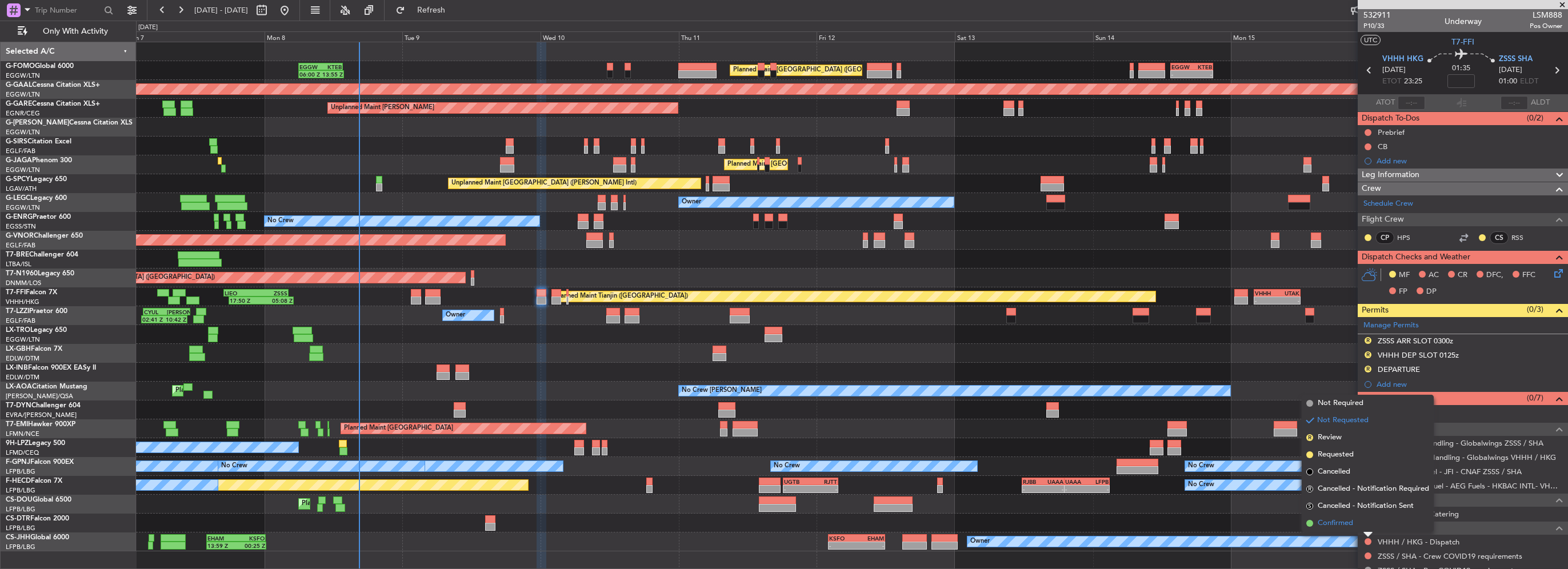
click at [1345, 520] on span "Confirmed" at bounding box center [1335, 523] width 35 height 12
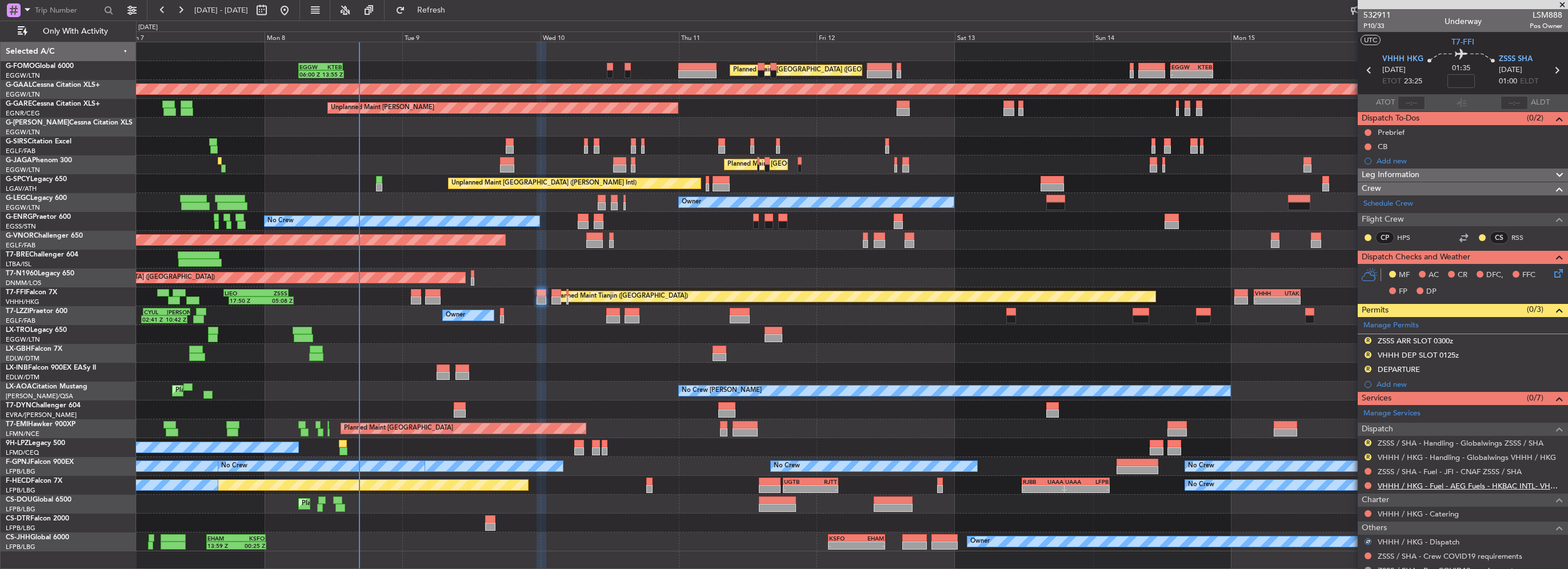
scroll to position [38, 0]
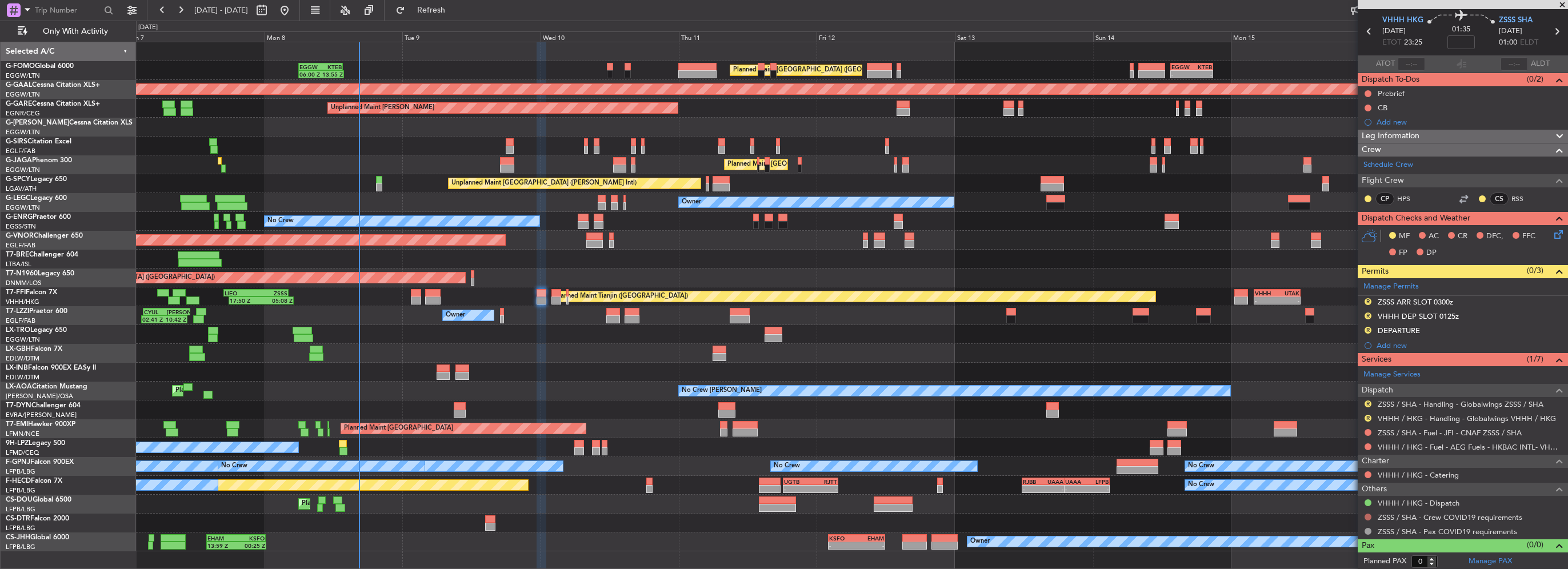
click at [1367, 517] on button at bounding box center [1368, 517] width 7 height 7
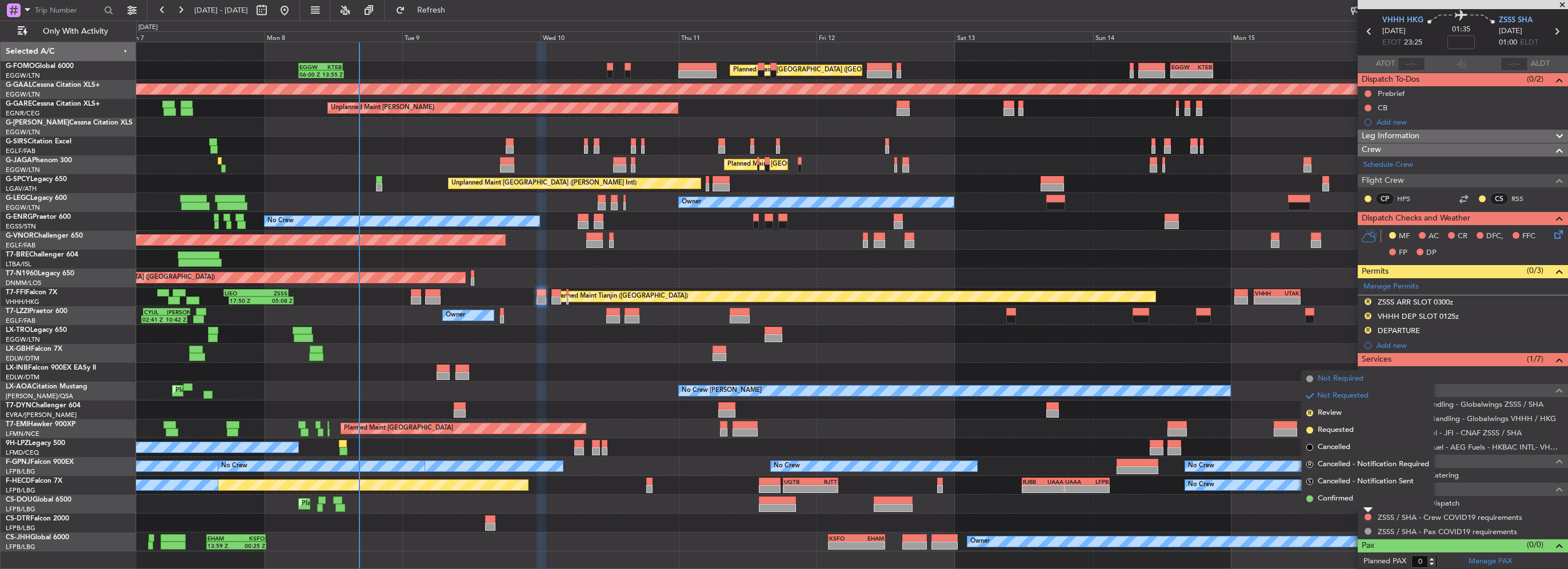
click at [1331, 381] on span "Not Required" at bounding box center [1340, 378] width 45 height 12
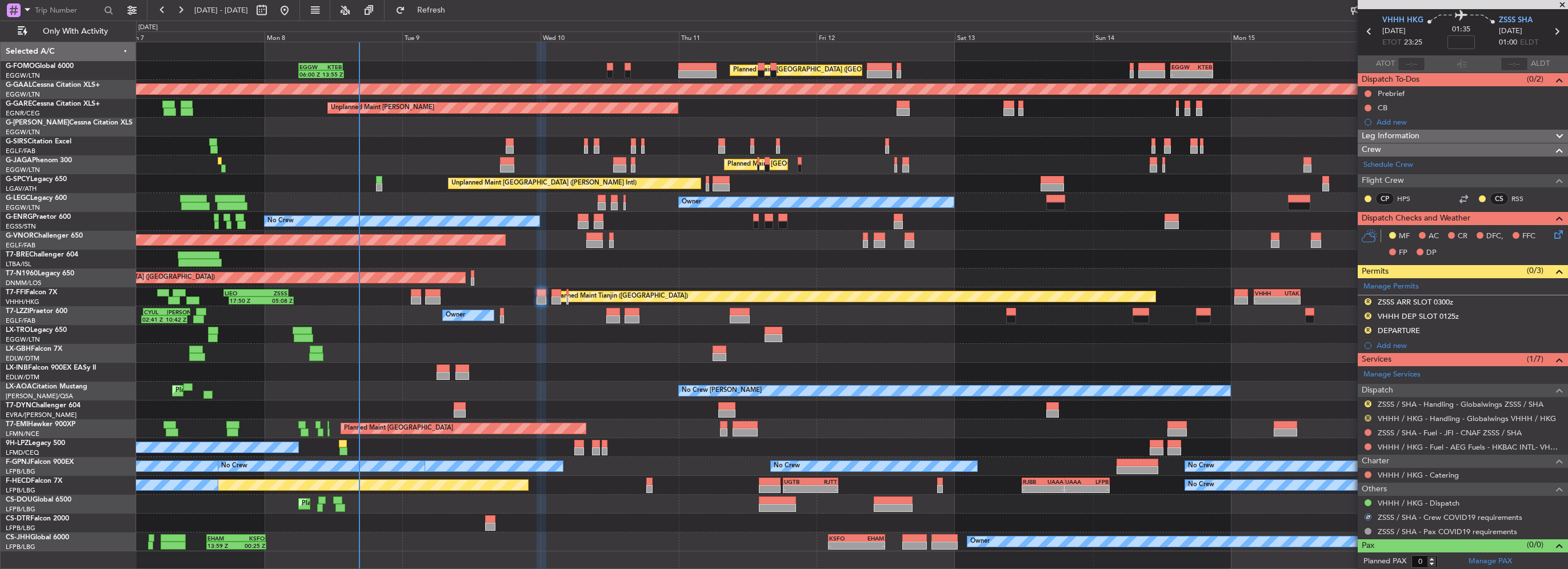
click at [1369, 416] on button "R" at bounding box center [1368, 418] width 7 height 7
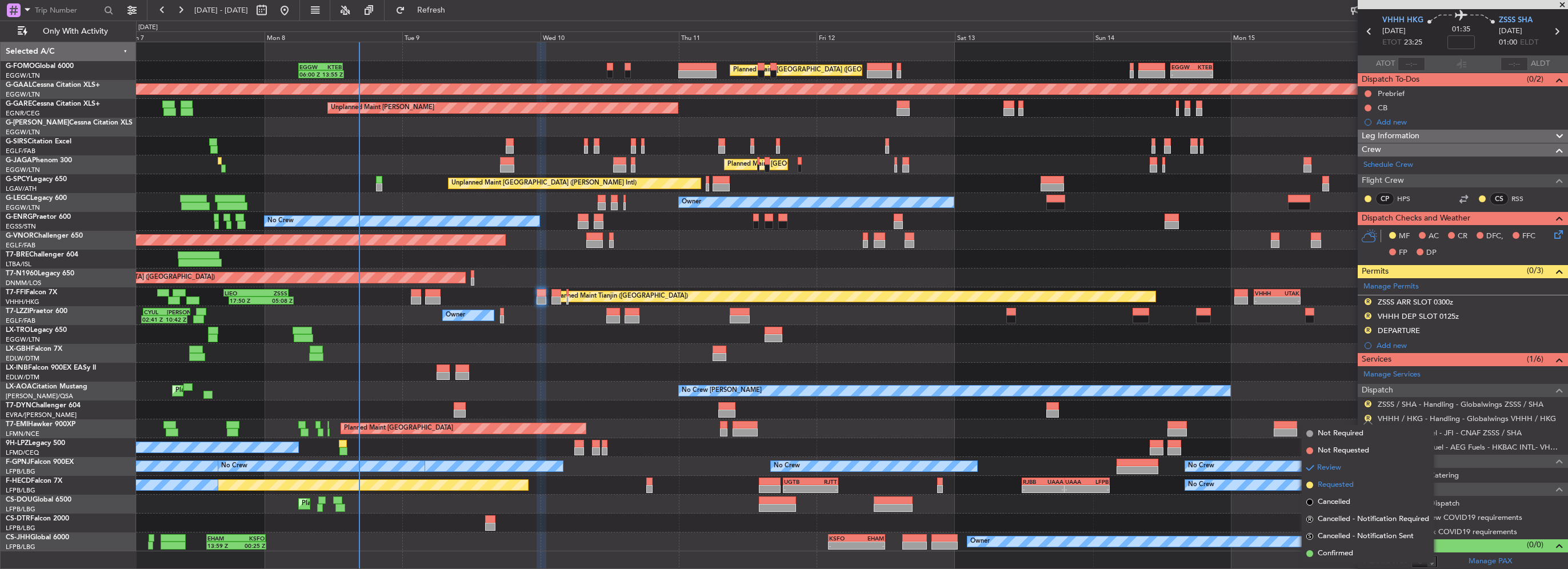
click at [1340, 481] on span "Requested" at bounding box center [1335, 484] width 36 height 12
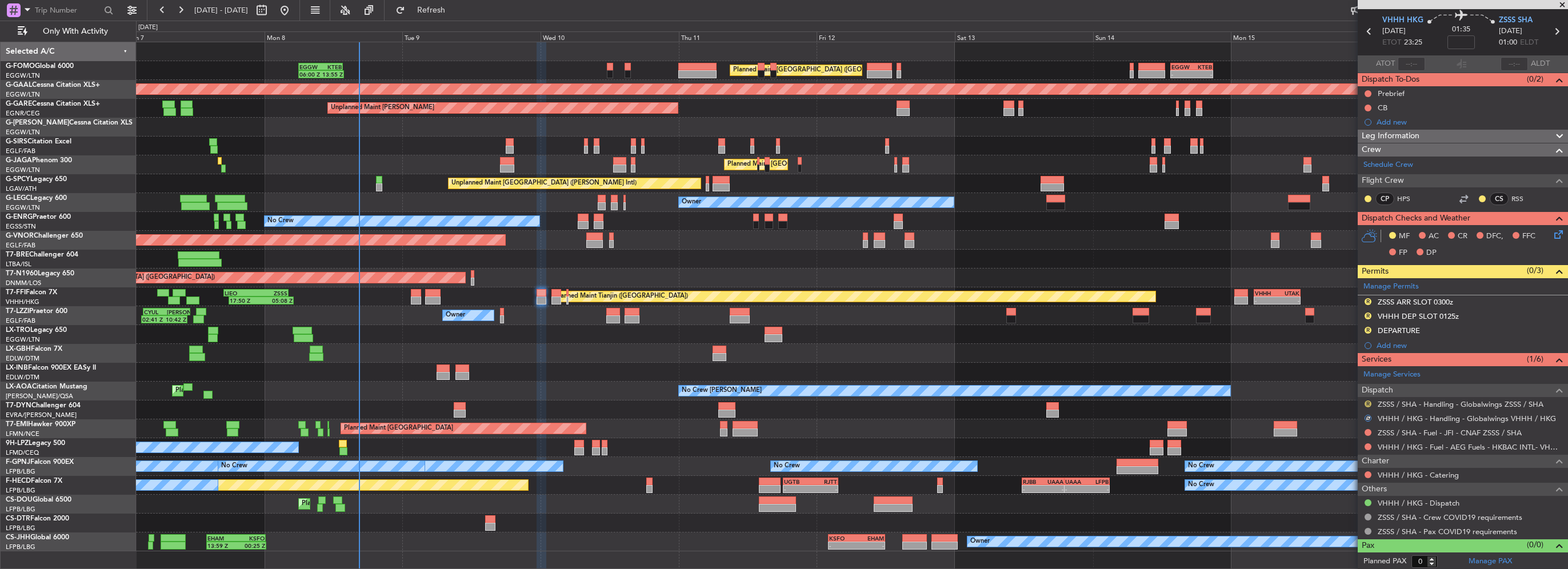
click at [1368, 401] on button "R" at bounding box center [1368, 403] width 7 height 7
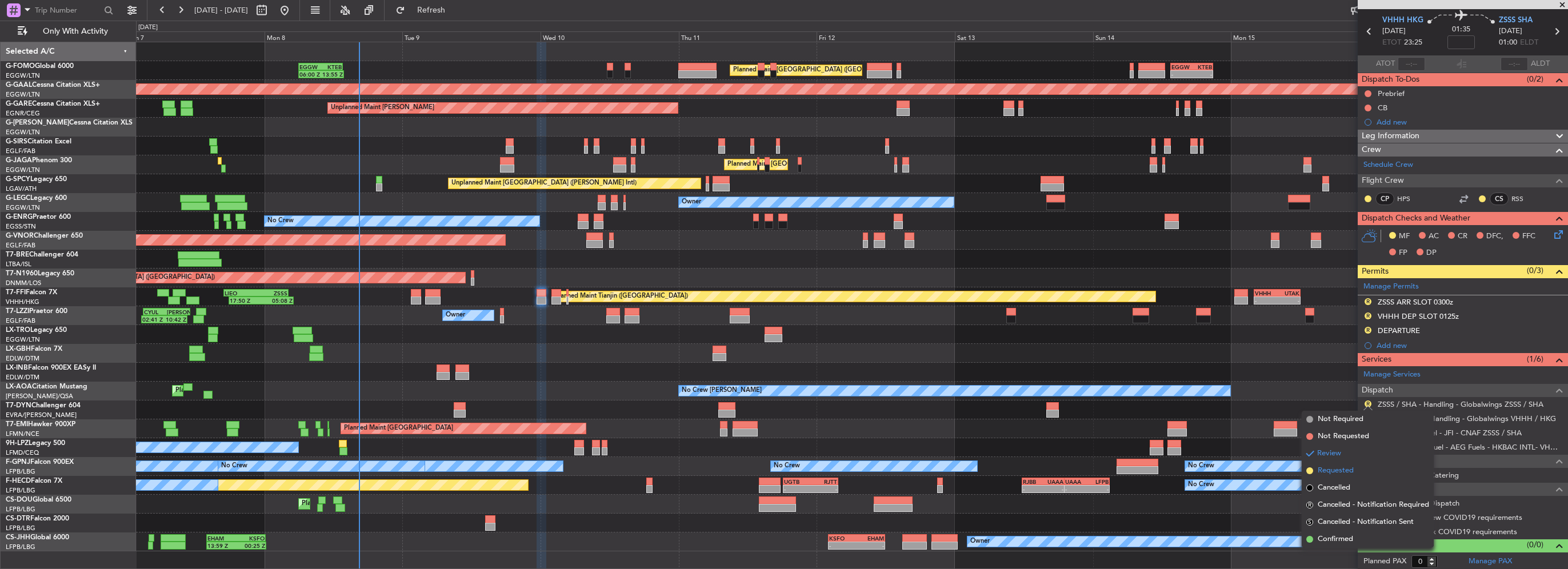
click at [1344, 474] on span "Requested" at bounding box center [1335, 470] width 36 height 12
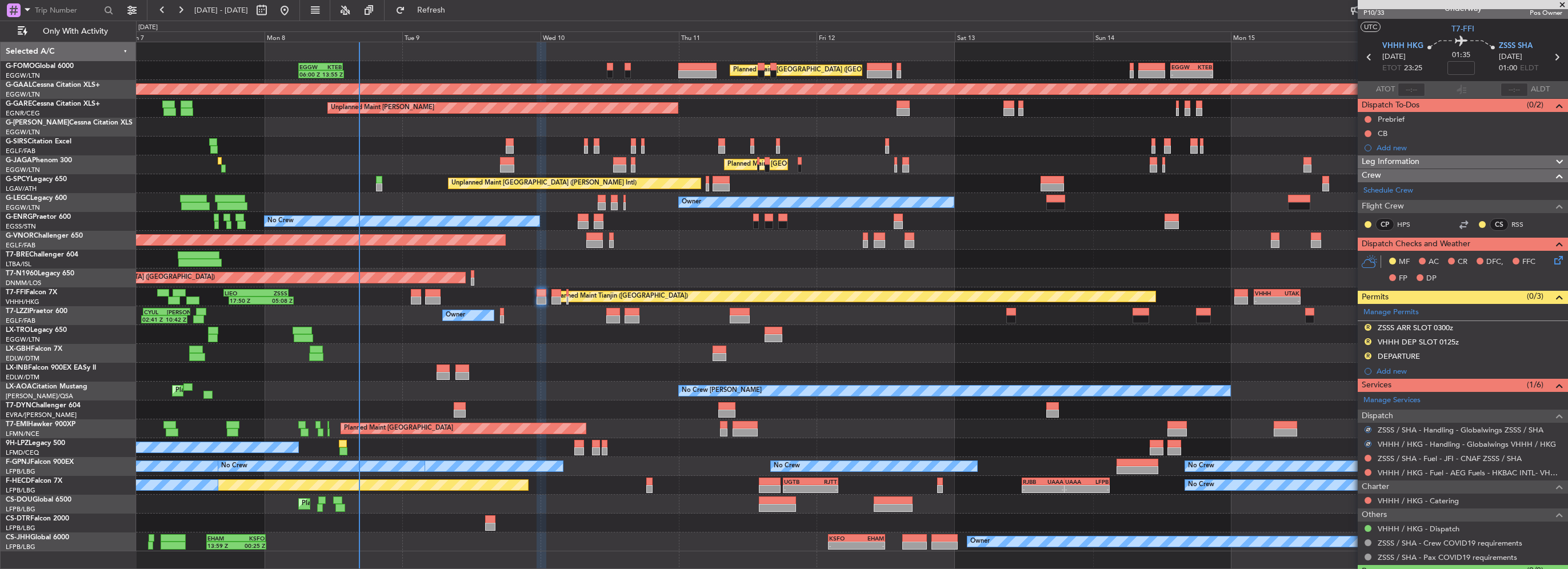
scroll to position [0, 0]
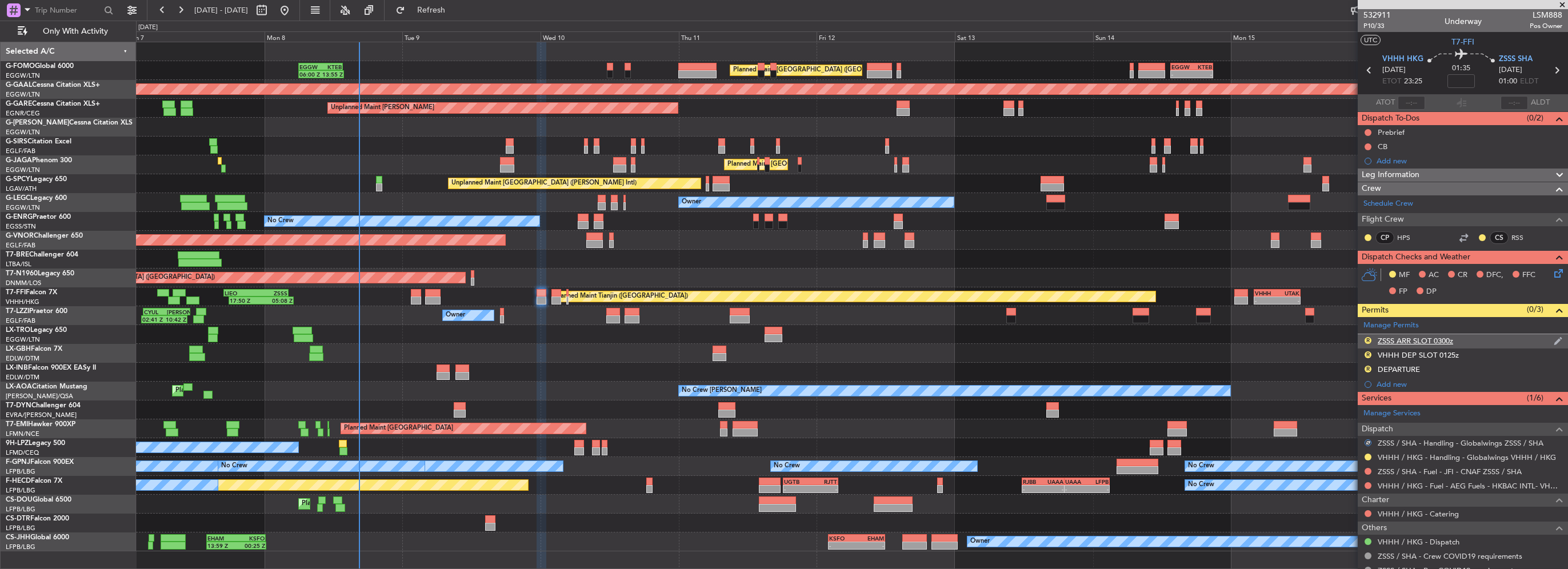
click at [1383, 341] on div "ZSSS ARR SLOT 0300z" at bounding box center [1415, 340] width 76 height 10
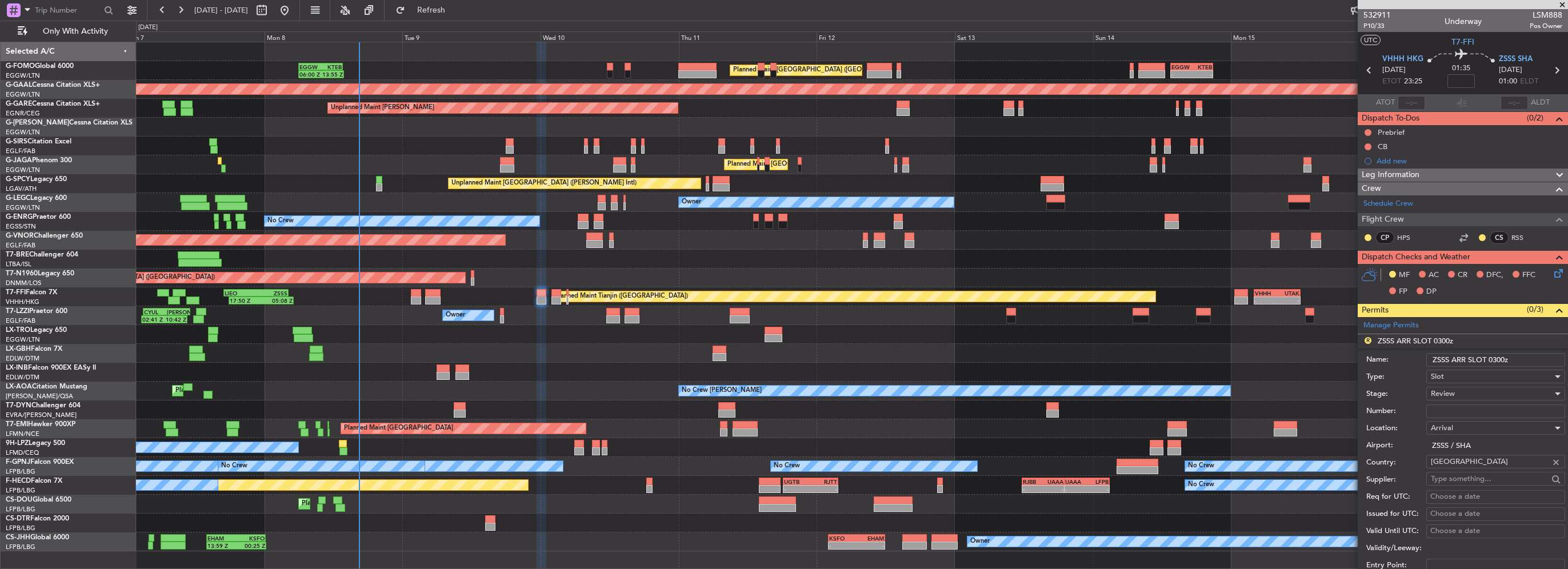
click at [1492, 359] on input "ZSSS ARR SLOT 0300z" at bounding box center [1496, 360] width 139 height 14
type input "ZSSS ARR SLOT 0100z"
click at [1470, 393] on div "Review" at bounding box center [1492, 393] width 122 height 17
click at [1467, 466] on span "Requested" at bounding box center [1492, 467] width 120 height 17
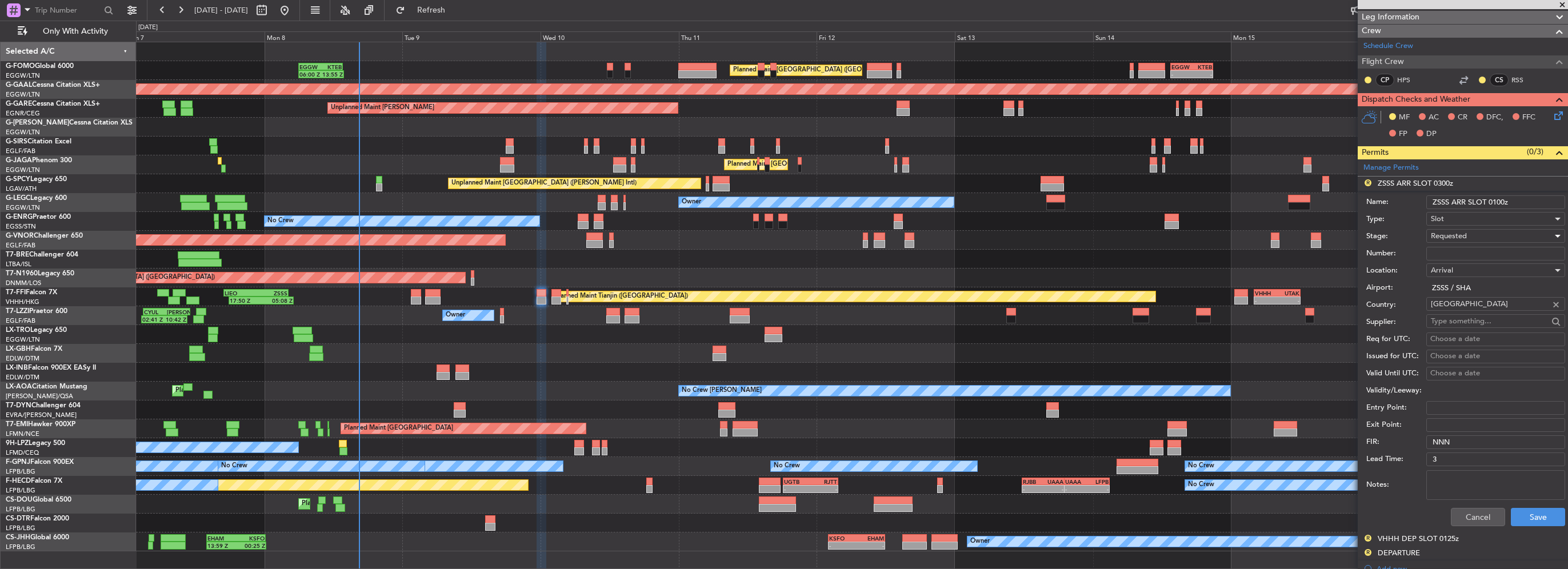
scroll to position [172, 0]
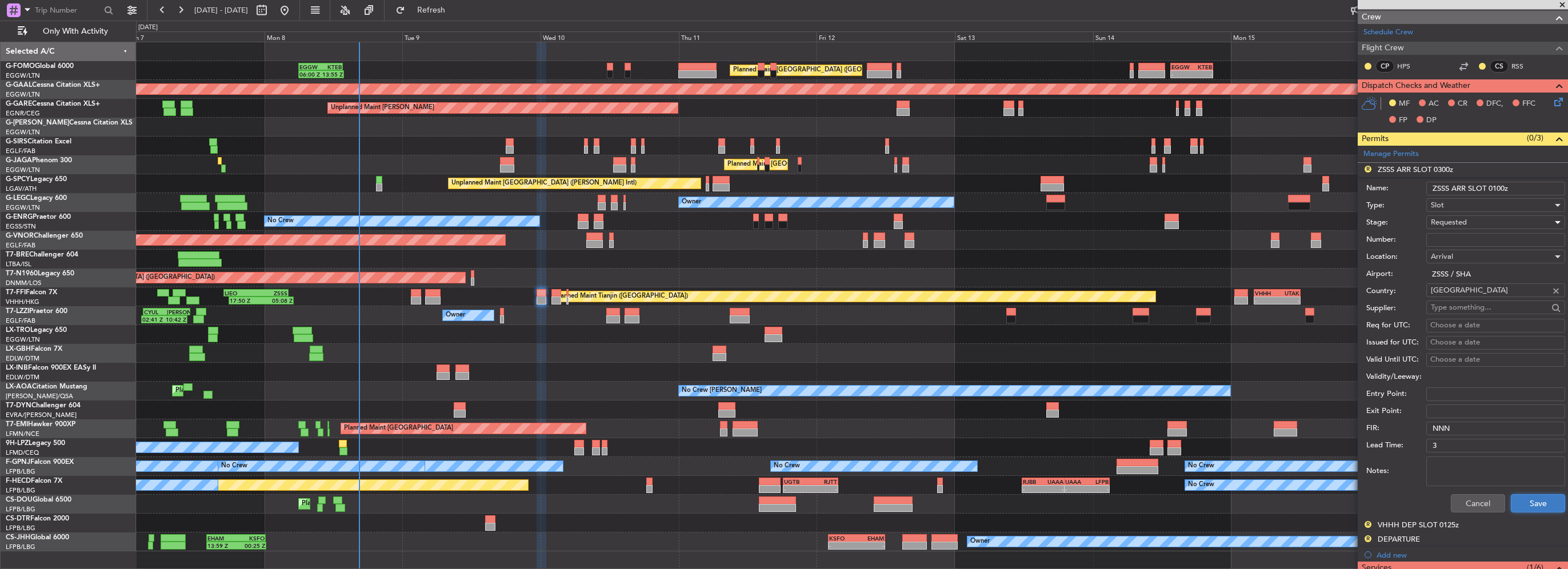
click at [1532, 501] on button "Save" at bounding box center [1538, 504] width 54 height 18
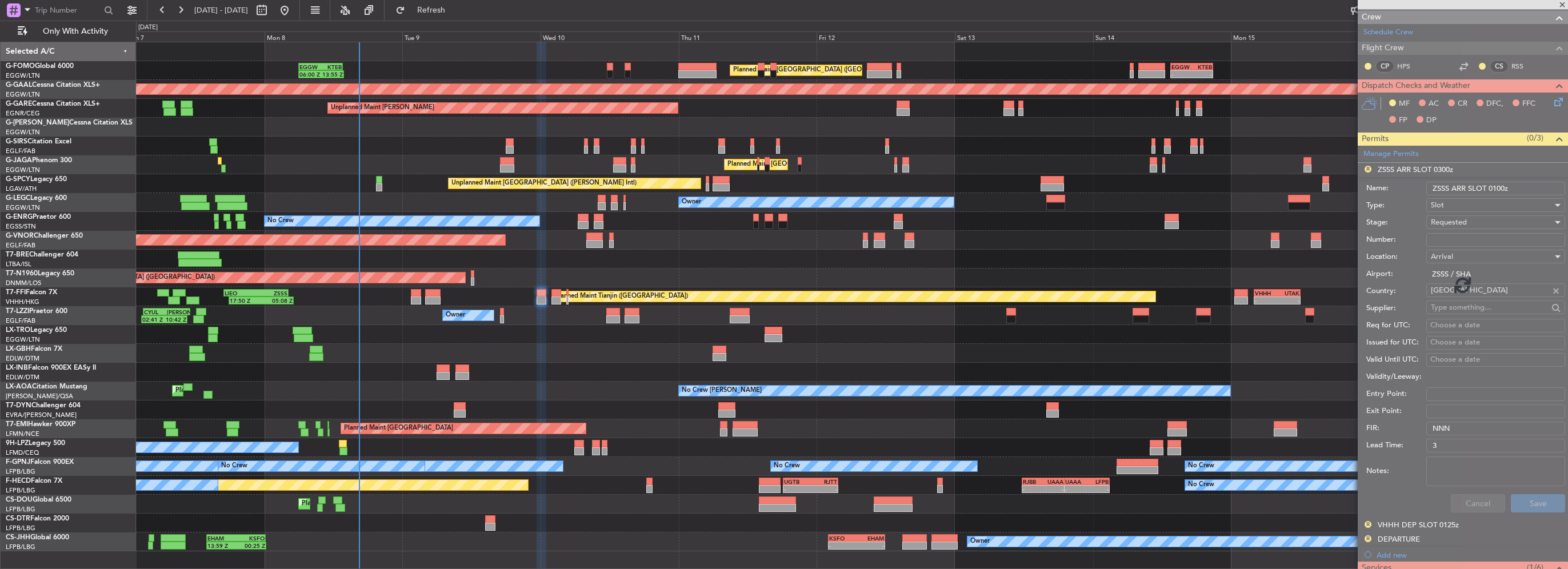
scroll to position [38, 0]
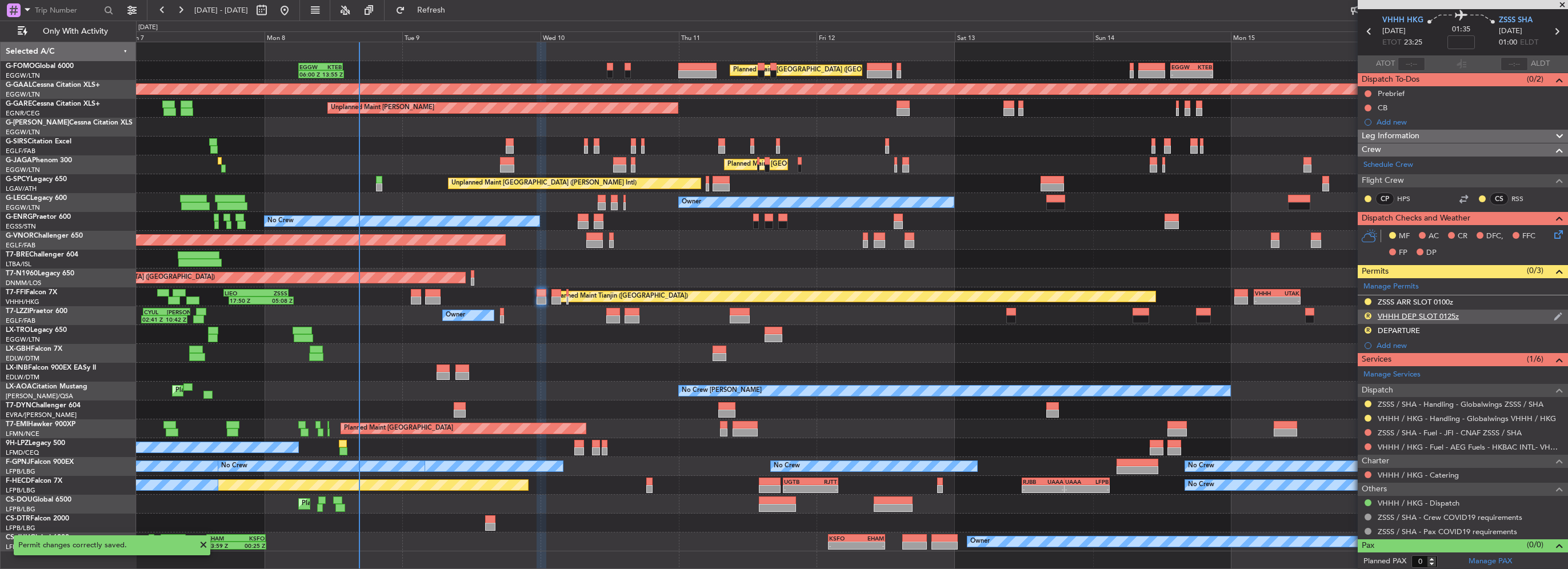
click at [1450, 318] on div "VHHH DEP SLOT 0125z" at bounding box center [1418, 316] width 81 height 10
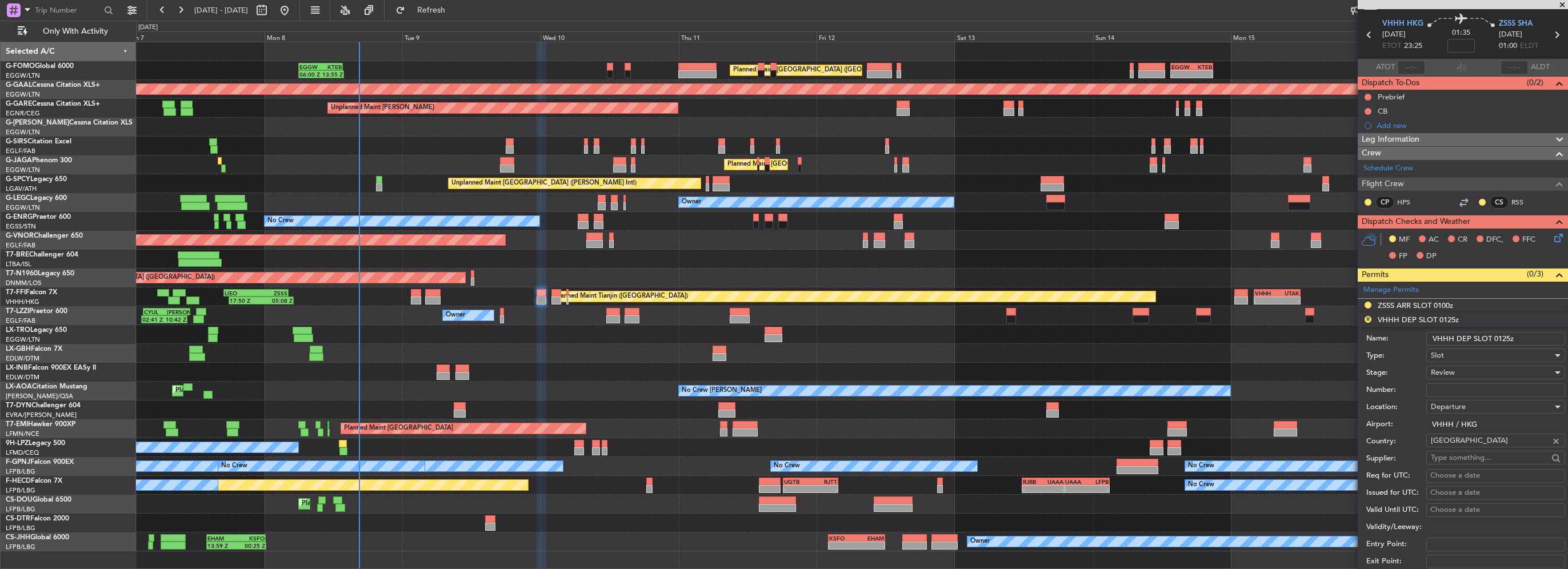
scroll to position [0, 0]
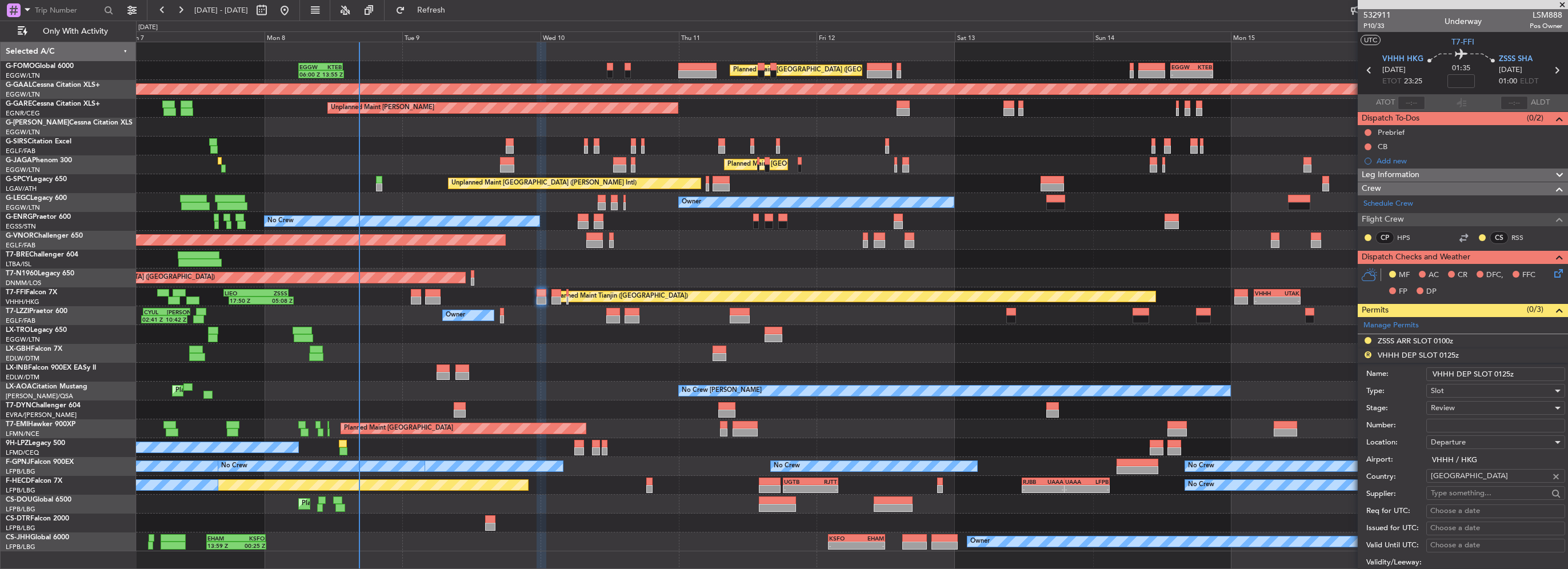
drag, startPoint x: 1500, startPoint y: 373, endPoint x: 1493, endPoint y: 375, distance: 7.3
click at [1493, 375] on input "VHHH DEP SLOT 0125z" at bounding box center [1496, 374] width 139 height 14
type input "VHHH DEP SLOT 2325z"
click at [1472, 404] on div "Review" at bounding box center [1492, 407] width 122 height 17
click at [1463, 477] on span "Requested" at bounding box center [1492, 481] width 120 height 17
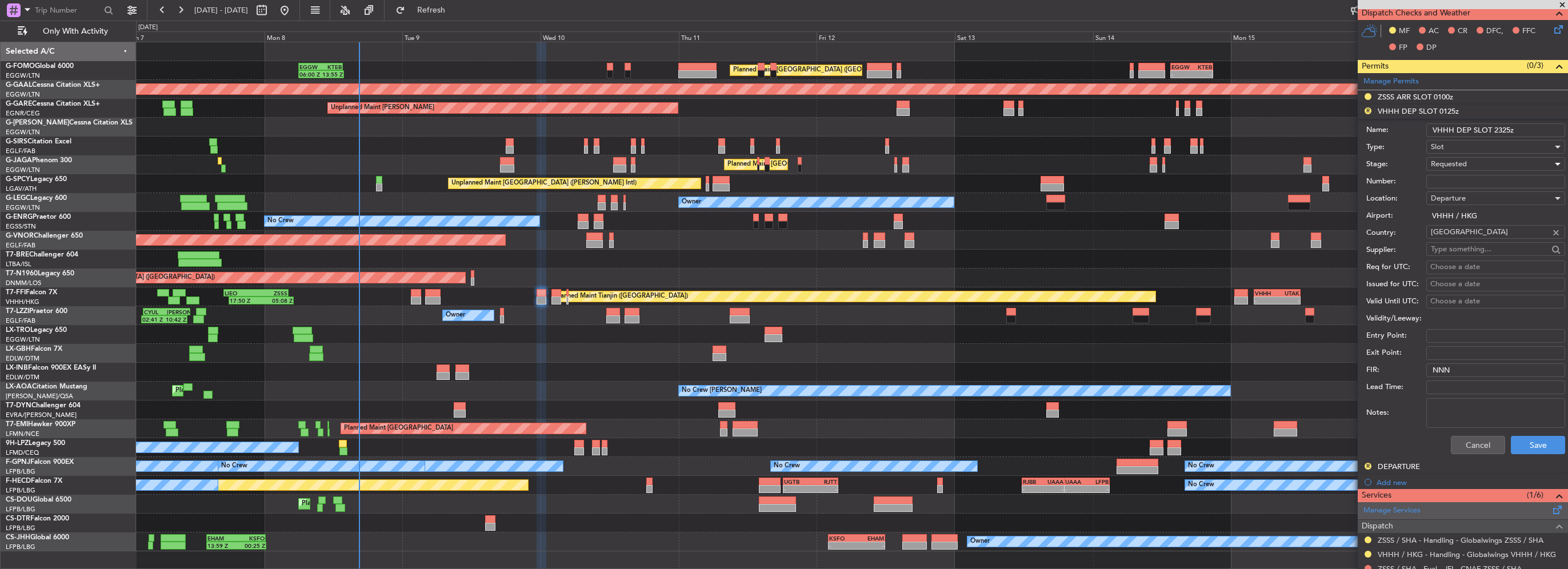
scroll to position [286, 0]
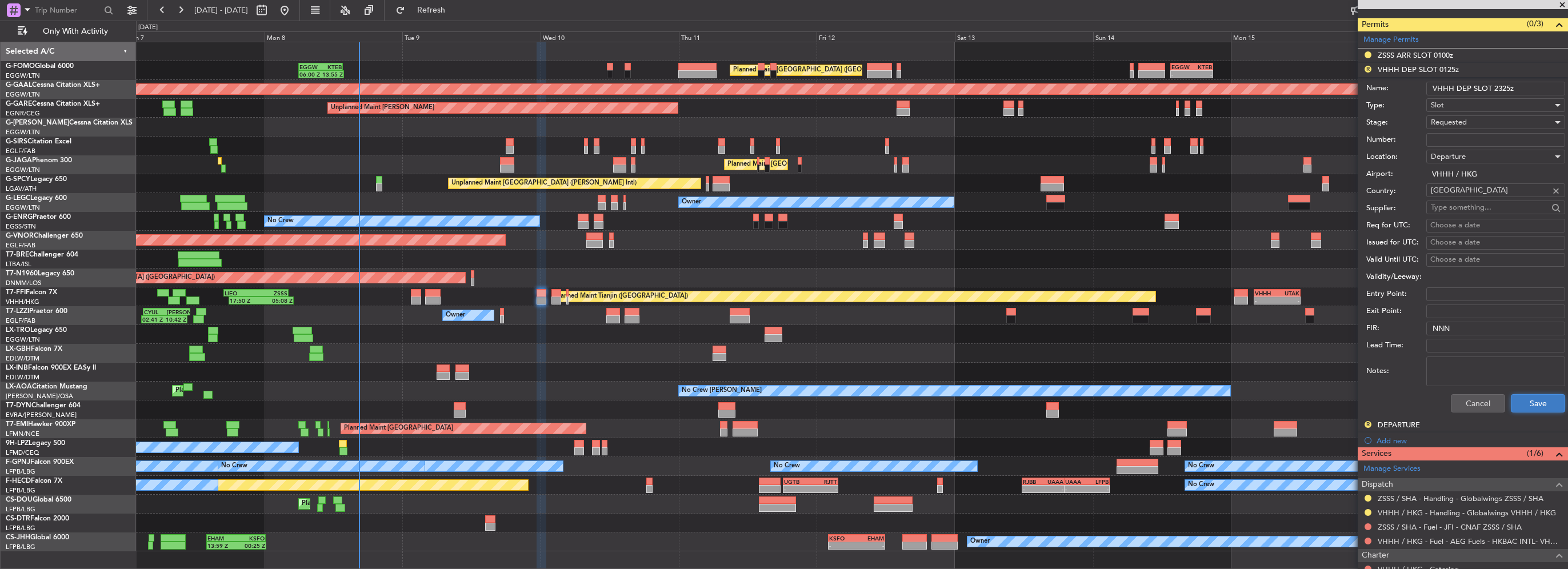
click at [1537, 403] on button "Save" at bounding box center [1538, 403] width 54 height 18
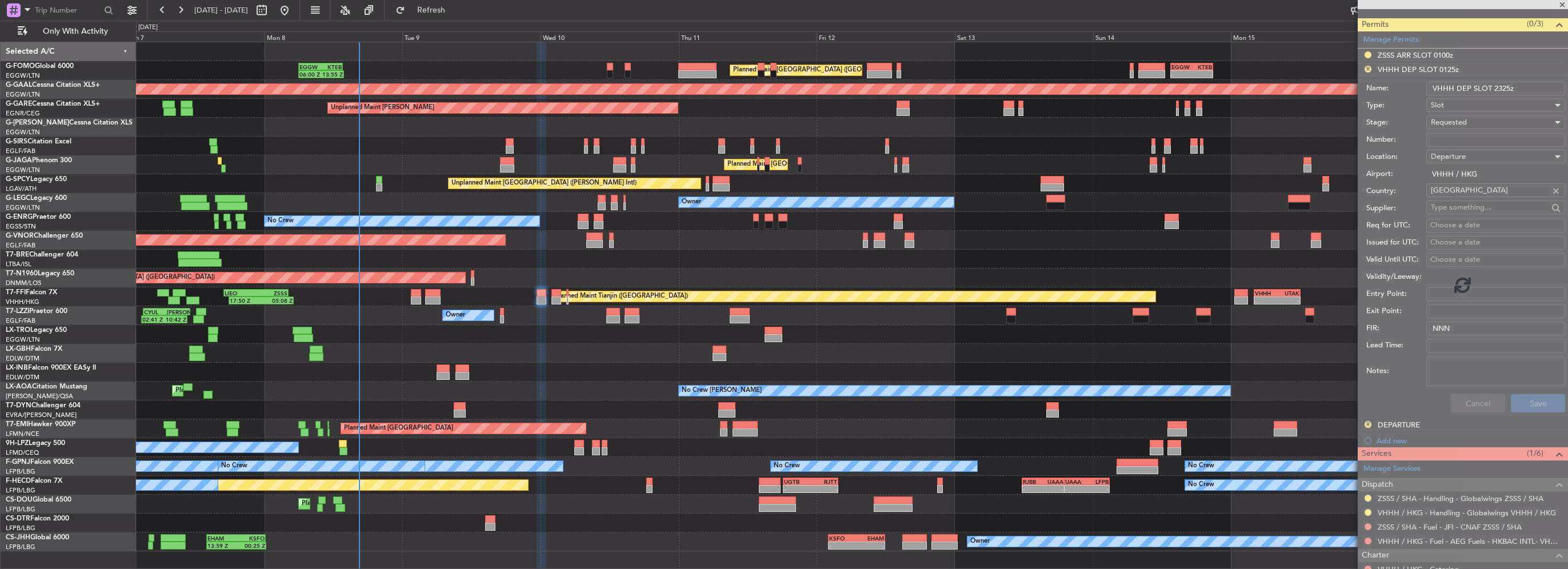
scroll to position [38, 0]
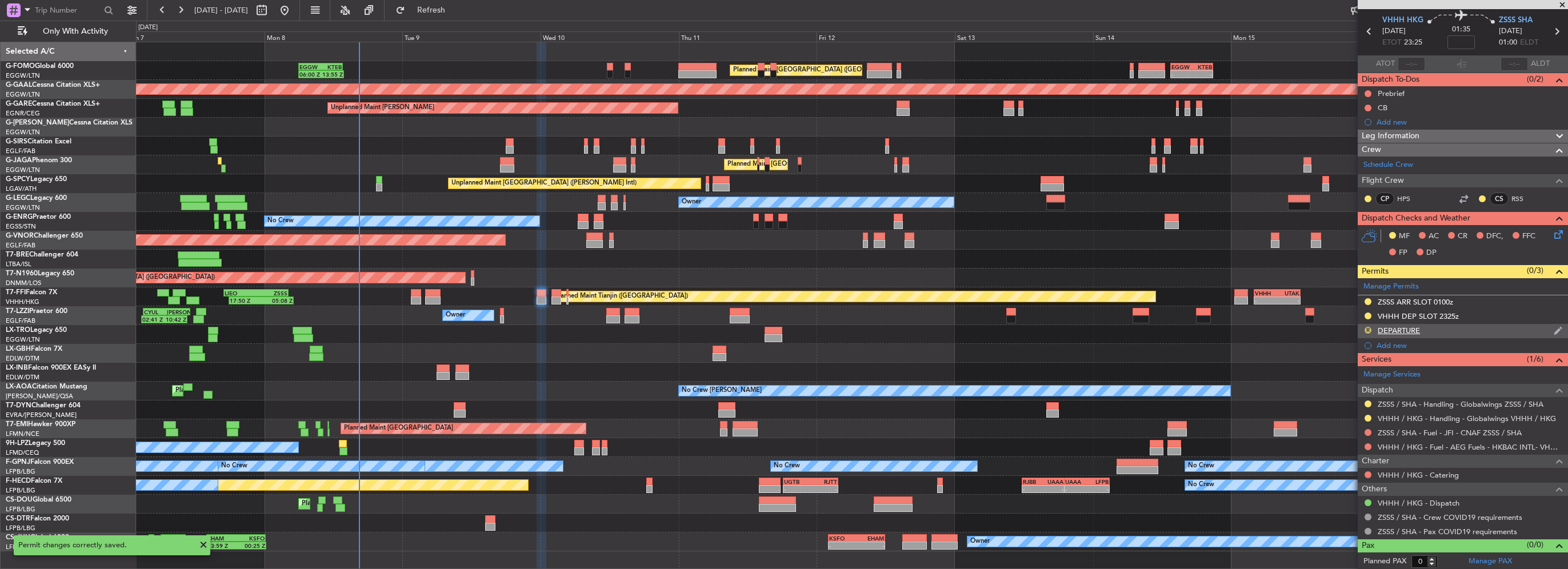
click at [1367, 329] on button "R" at bounding box center [1368, 330] width 7 height 7
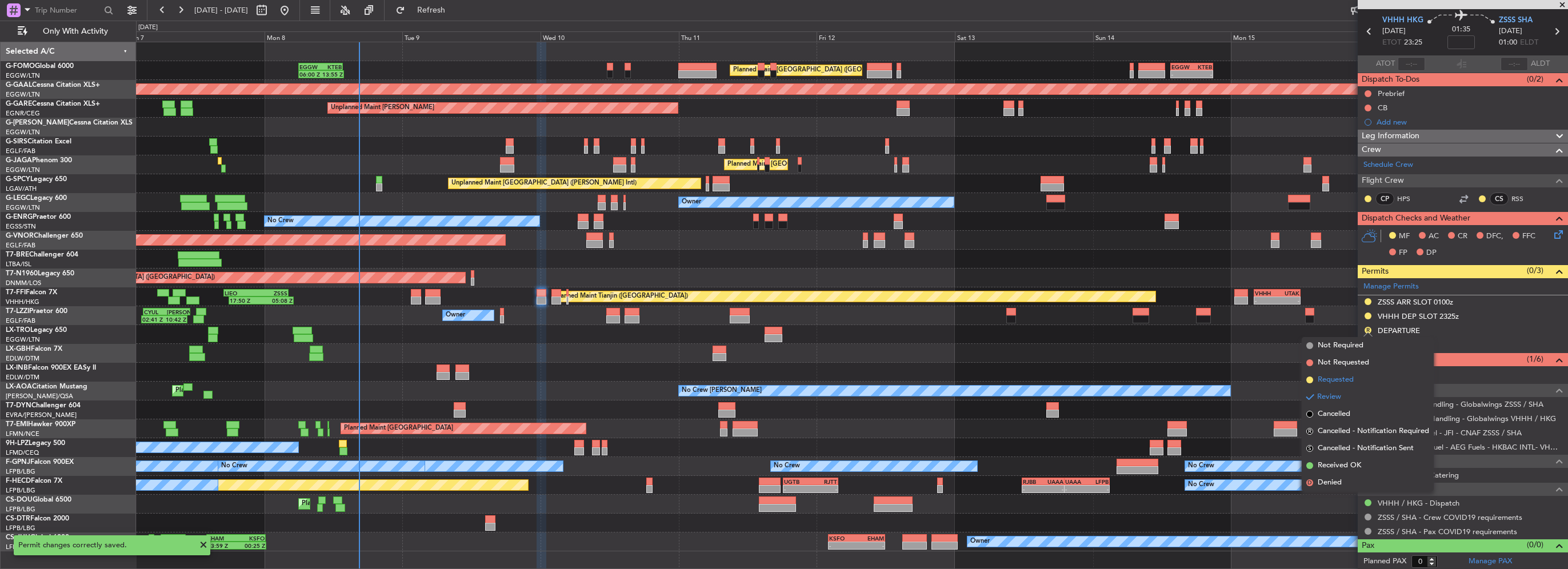
click at [1341, 381] on span "Requested" at bounding box center [1335, 380] width 36 height 12
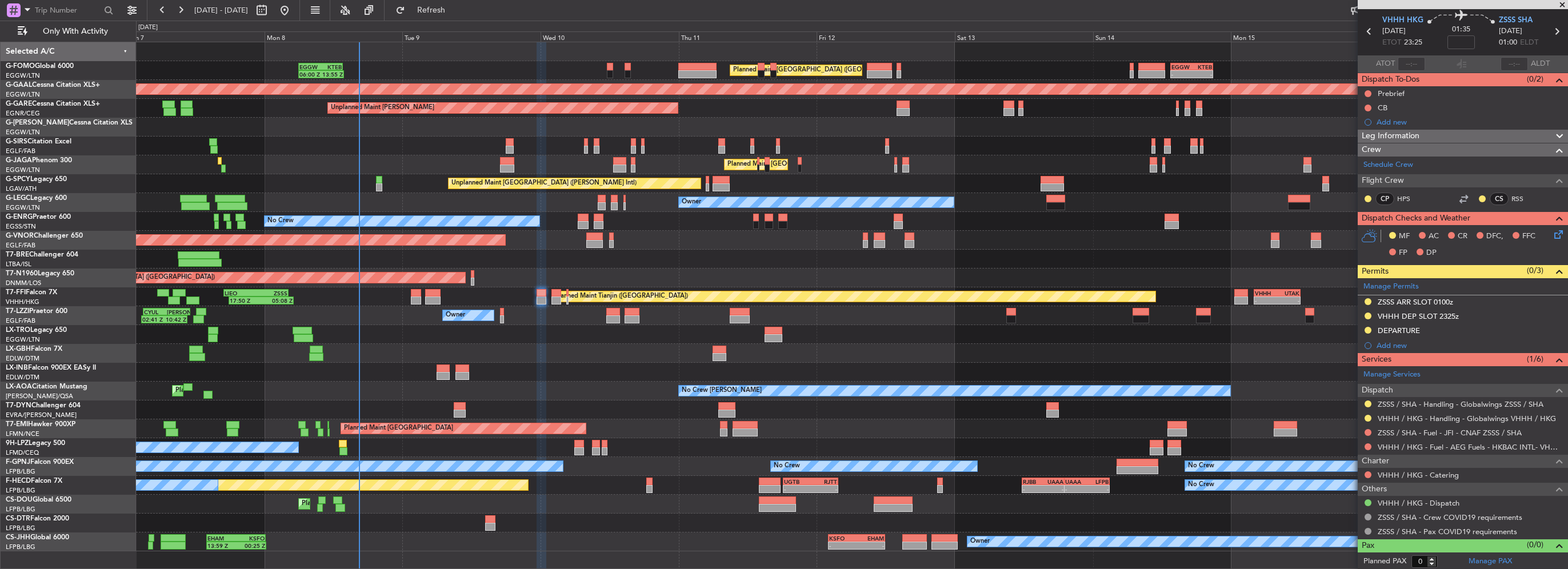
scroll to position [0, 0]
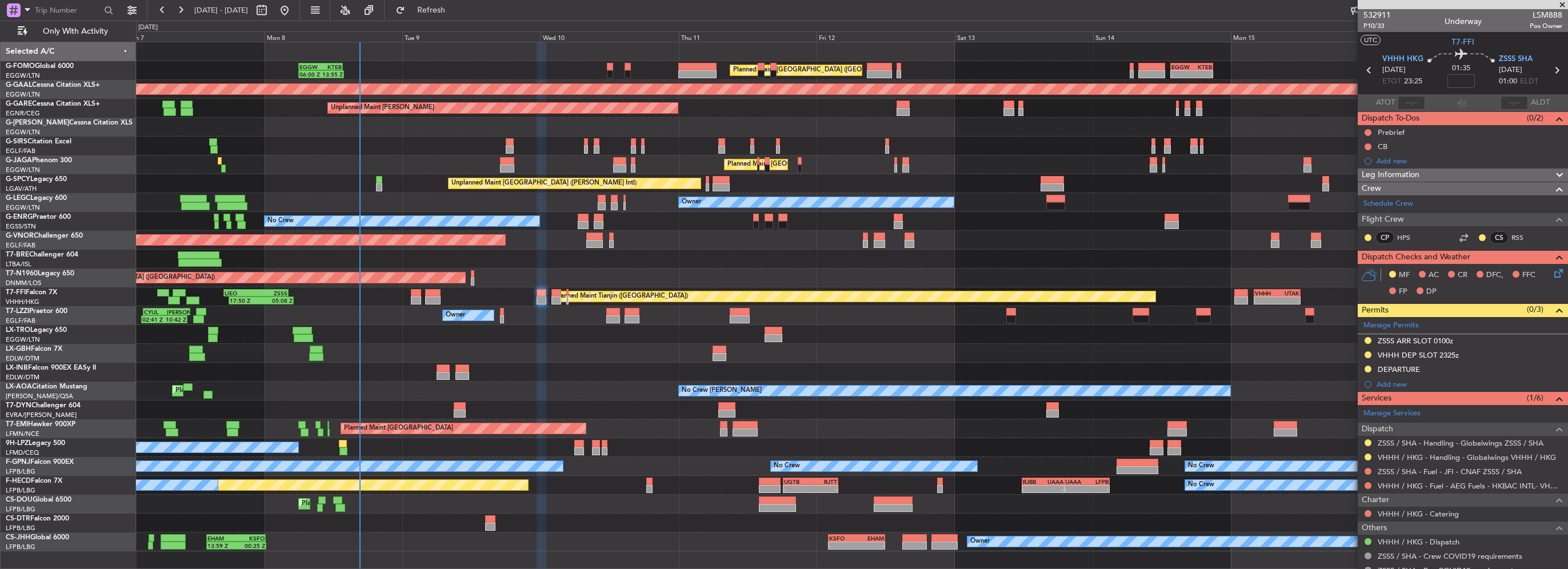
click at [1447, 169] on div "Leg Information" at bounding box center [1462, 175] width 210 height 13
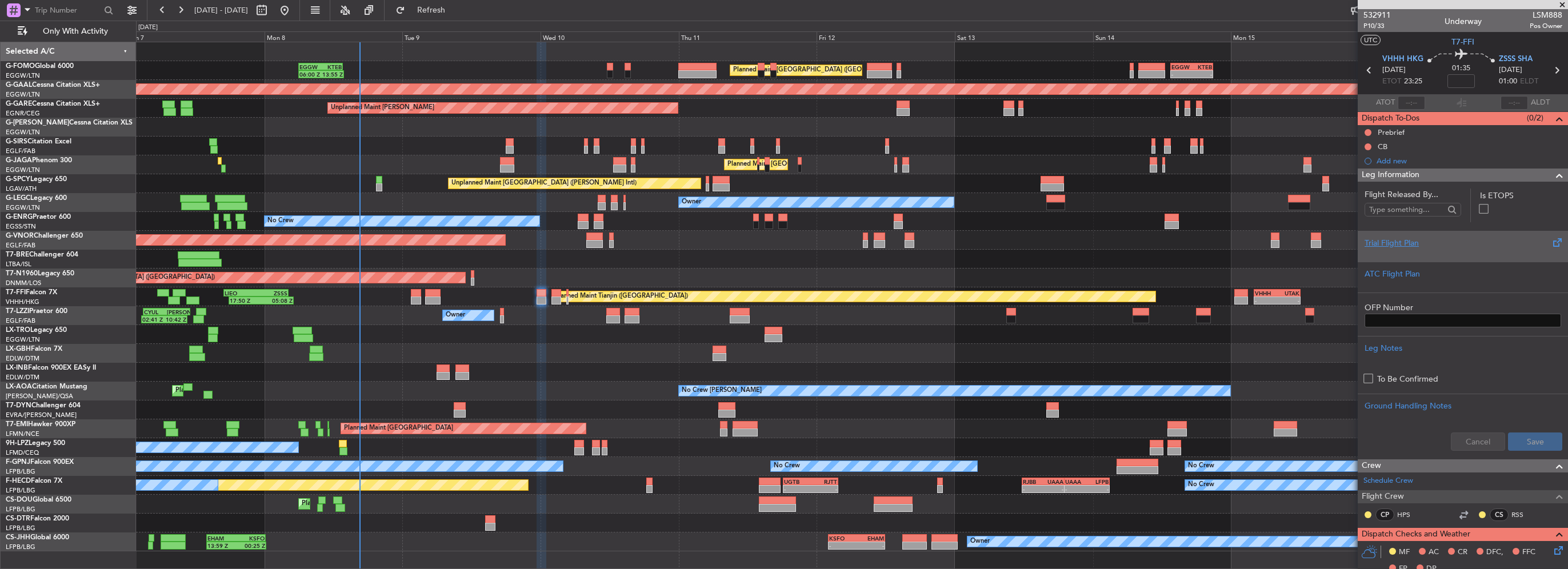
click at [1392, 246] on div "Trial Flight Plan" at bounding box center [1462, 243] width 196 height 12
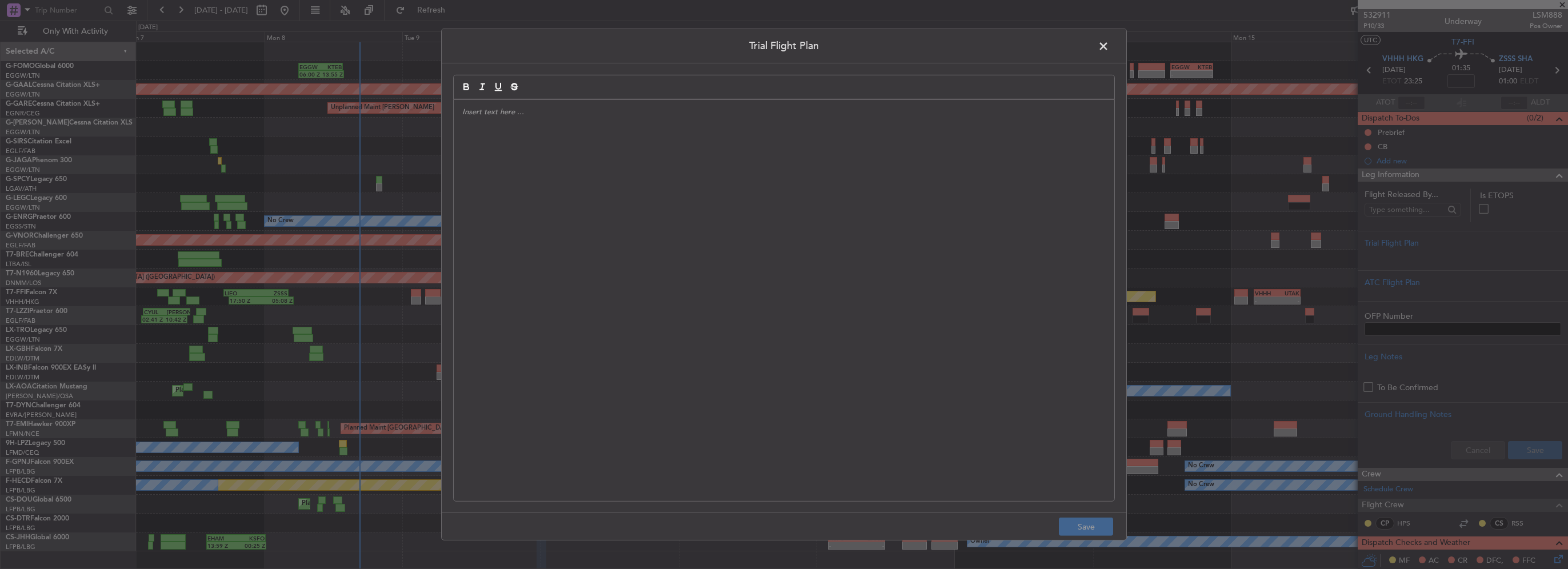
click at [599, 182] on div at bounding box center [784, 300] width 660 height 401
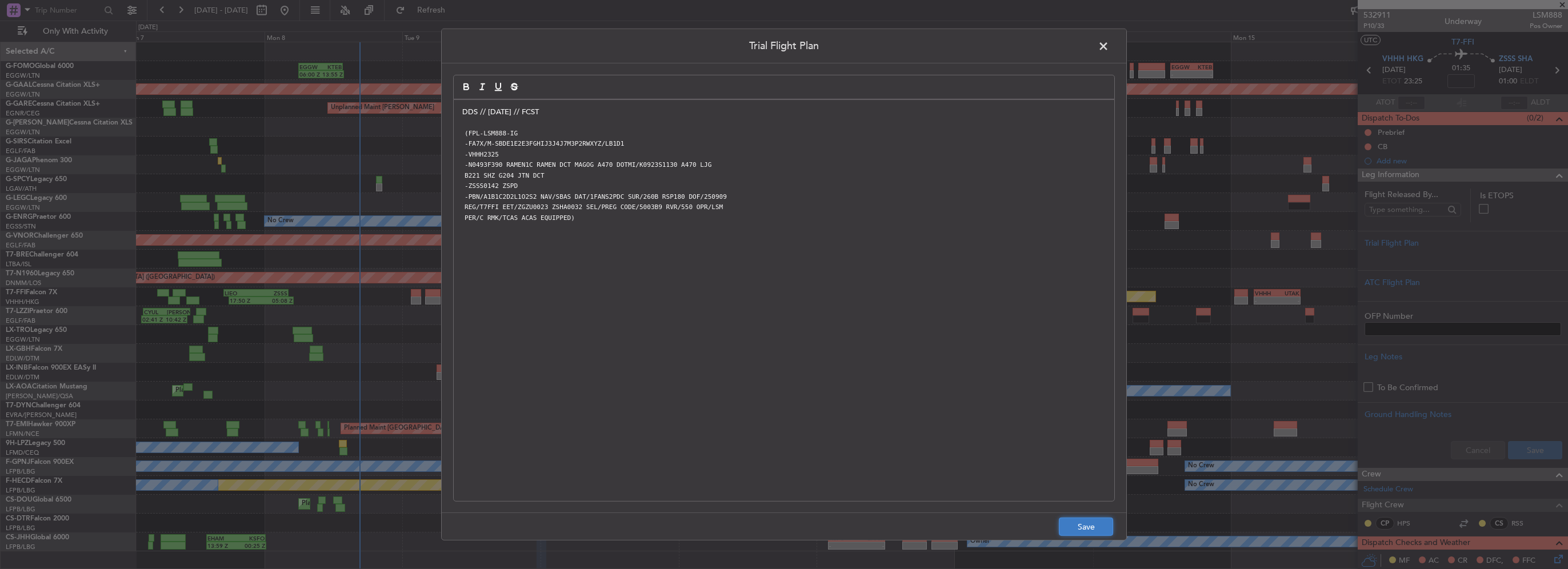
drag, startPoint x: 1079, startPoint y: 524, endPoint x: 1490, endPoint y: 510, distance: 411.2
click at [1081, 524] on button "Save" at bounding box center [1086, 527] width 54 height 18
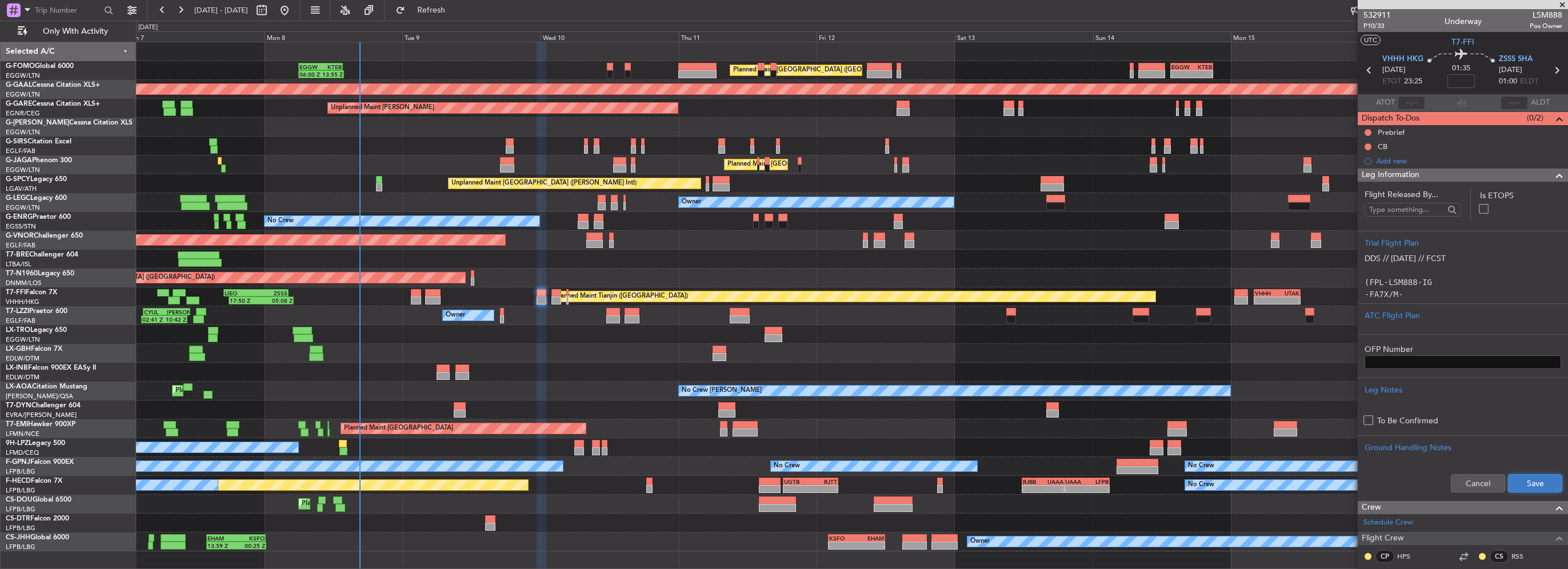
click at [1523, 483] on button "Save" at bounding box center [1535, 484] width 54 height 18
click at [1462, 74] on input at bounding box center [1462, 81] width 28 height 14
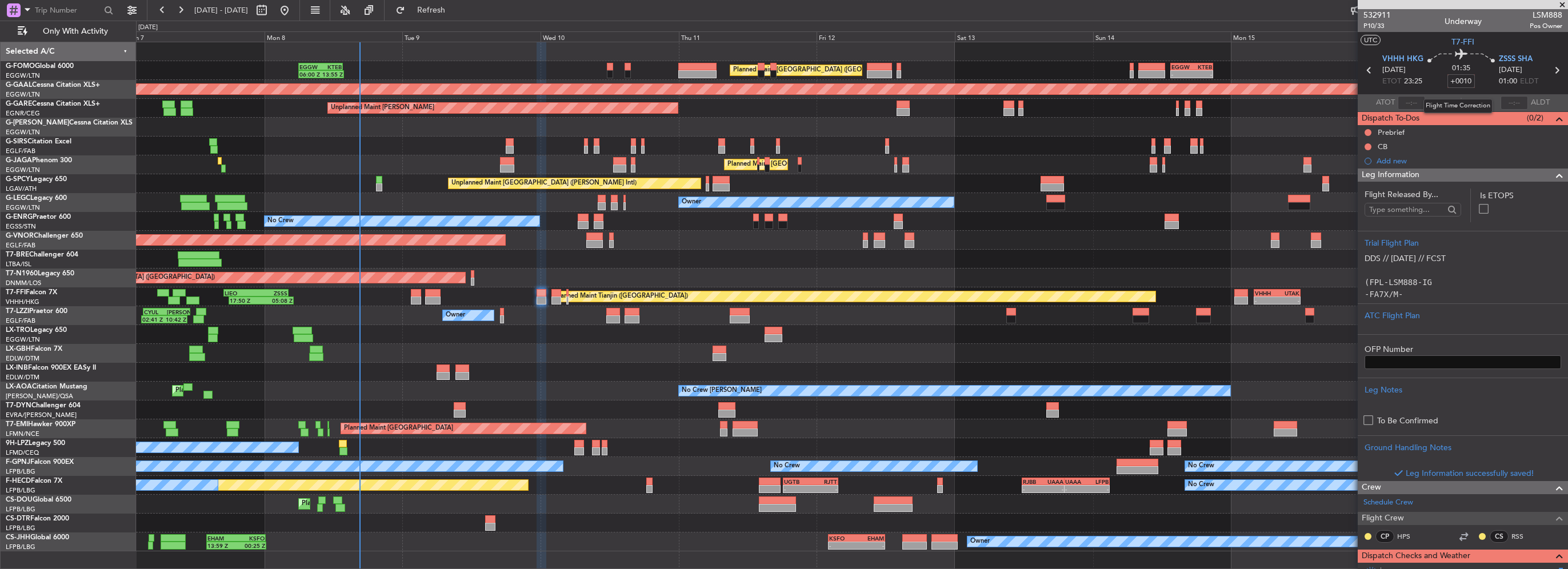
type input "+00:10"
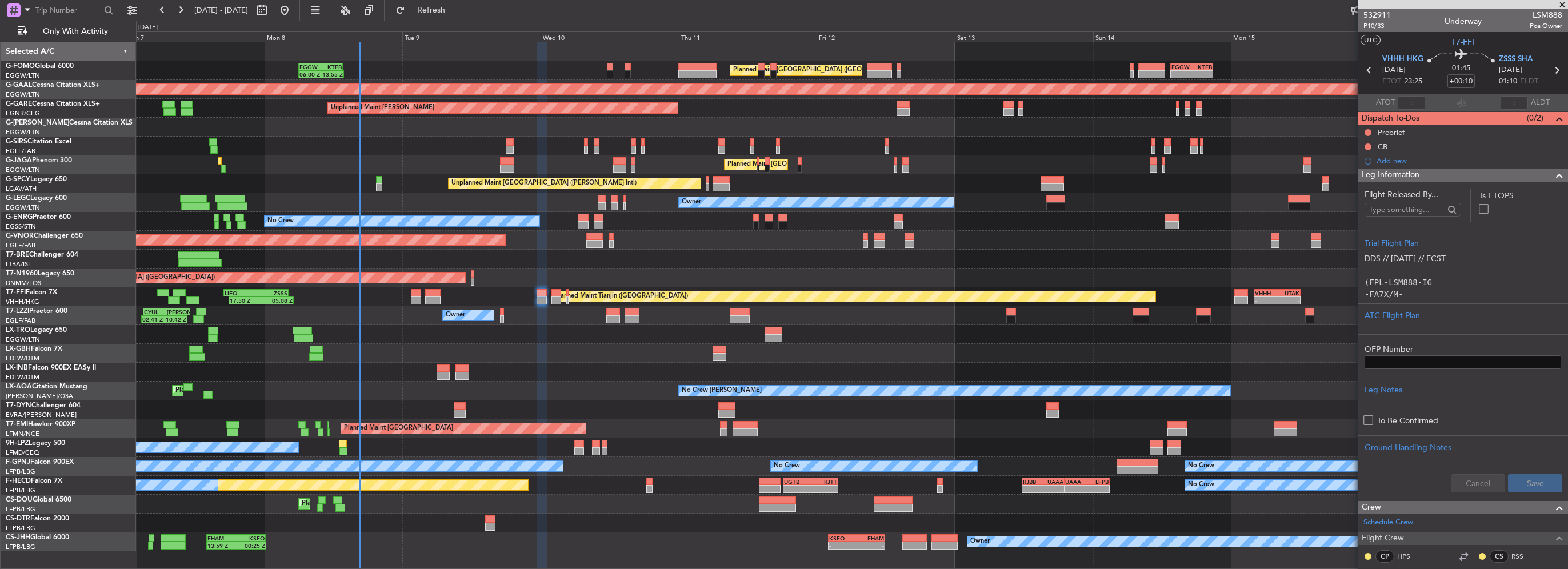
click at [1553, 172] on span at bounding box center [1560, 176] width 14 height 14
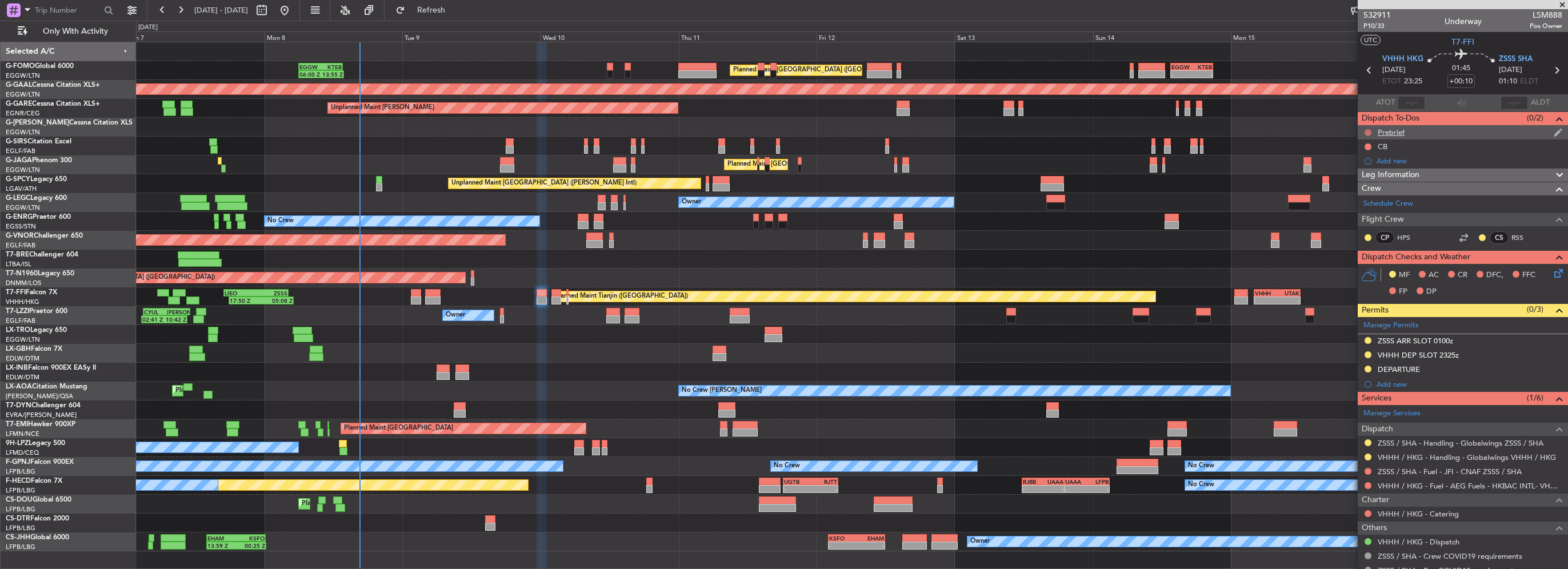
click at [1368, 132] on button at bounding box center [1368, 132] width 7 height 7
drag, startPoint x: 1360, startPoint y: 182, endPoint x: 1358, endPoint y: 167, distance: 15.1
click at [1358, 167] on ul "Not Started In Progress Completed Cancelled" at bounding box center [1368, 174] width 61 height 69
click at [1358, 167] on span "In Progress" at bounding box center [1374, 166] width 39 height 12
click at [1365, 146] on div at bounding box center [1368, 147] width 9 height 9
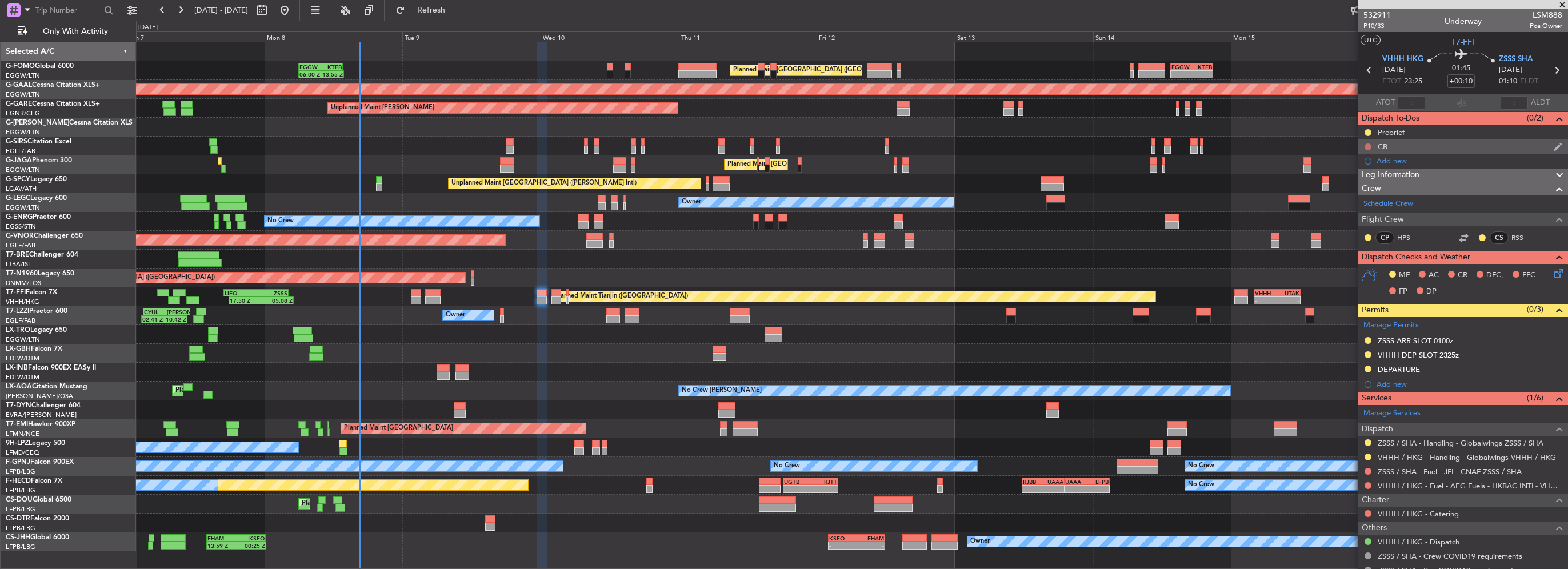
click at [1367, 146] on button at bounding box center [1368, 146] width 7 height 7
click at [1357, 201] on span "Completed" at bounding box center [1373, 196] width 38 height 12
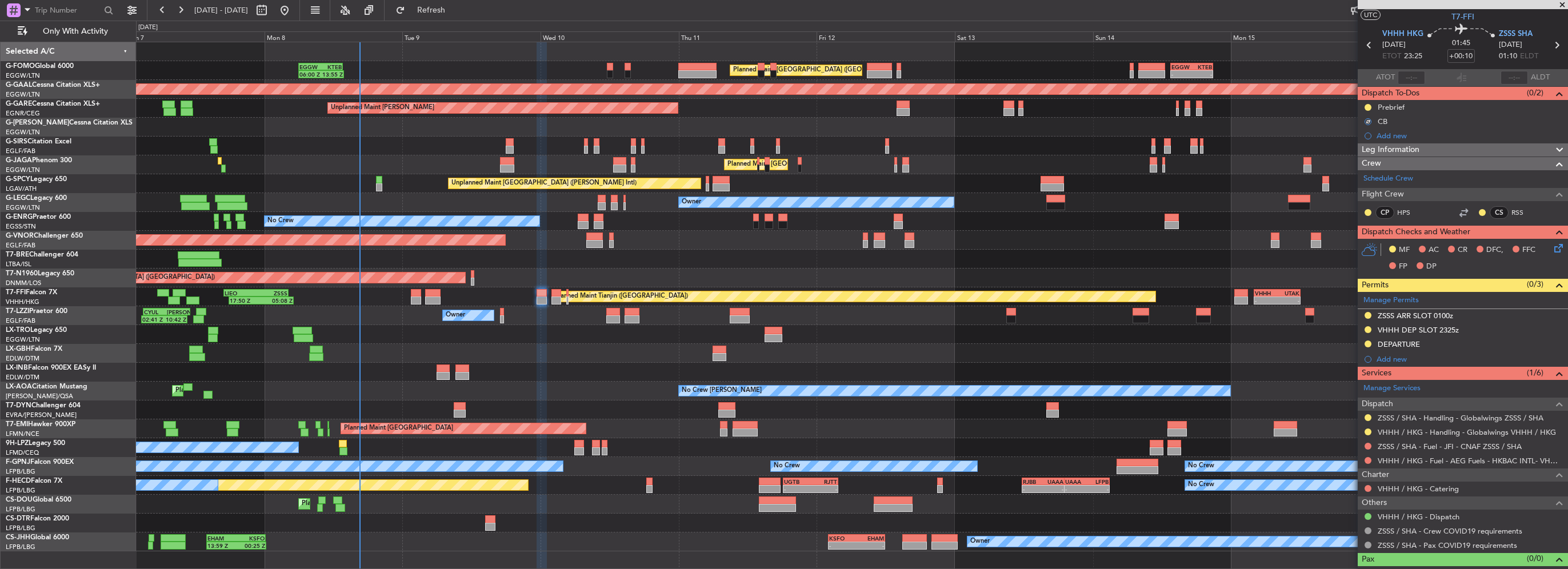
scroll to position [38, 0]
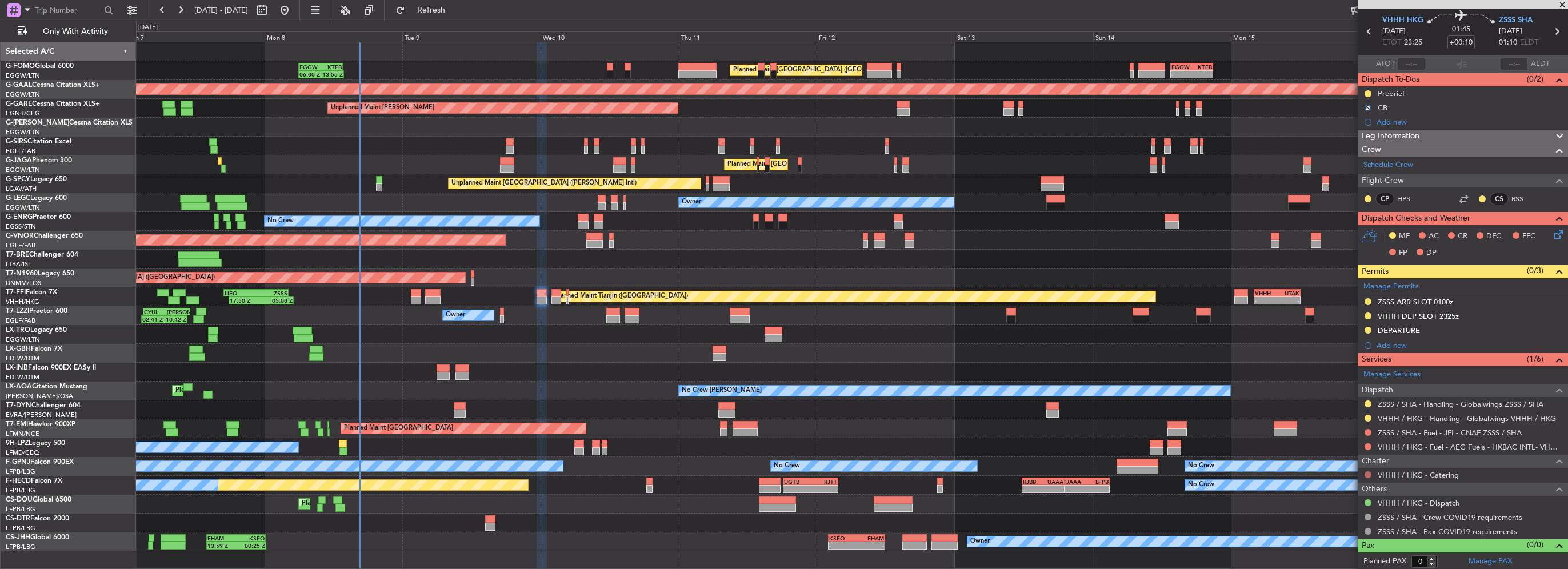
click at [1365, 472] on button at bounding box center [1368, 474] width 7 height 7
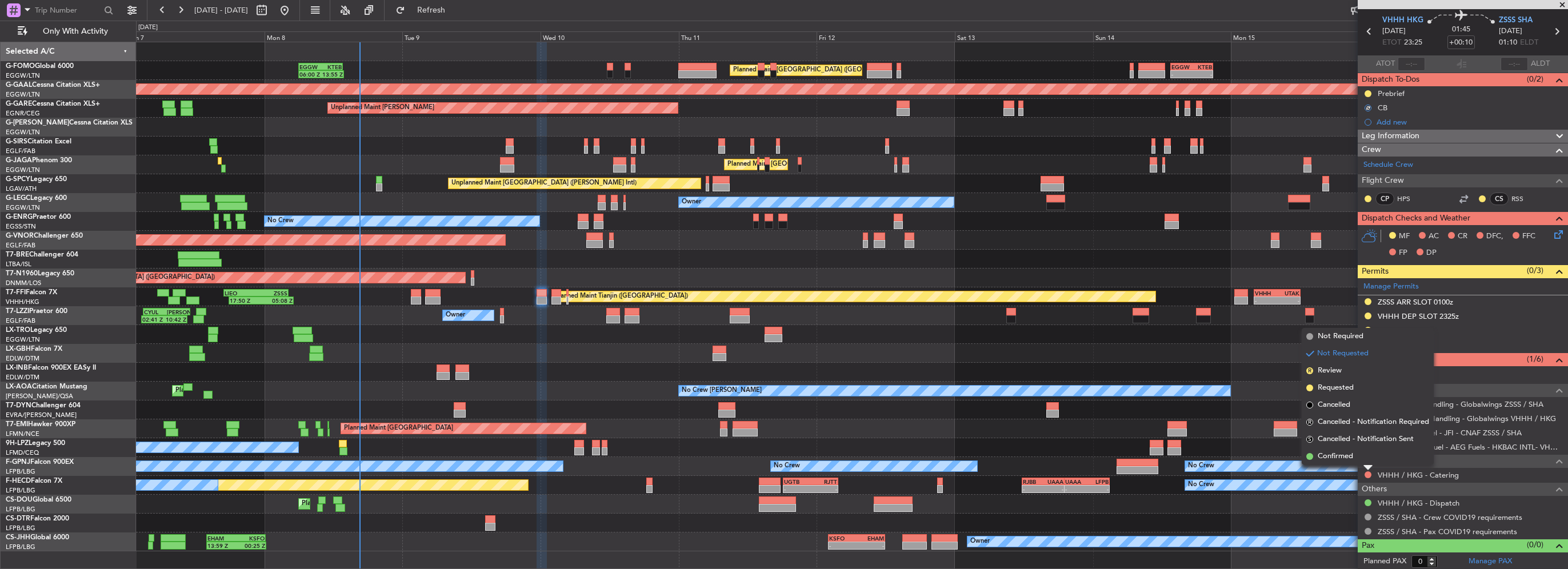
click at [1351, 331] on span "Not Required" at bounding box center [1340, 336] width 45 height 12
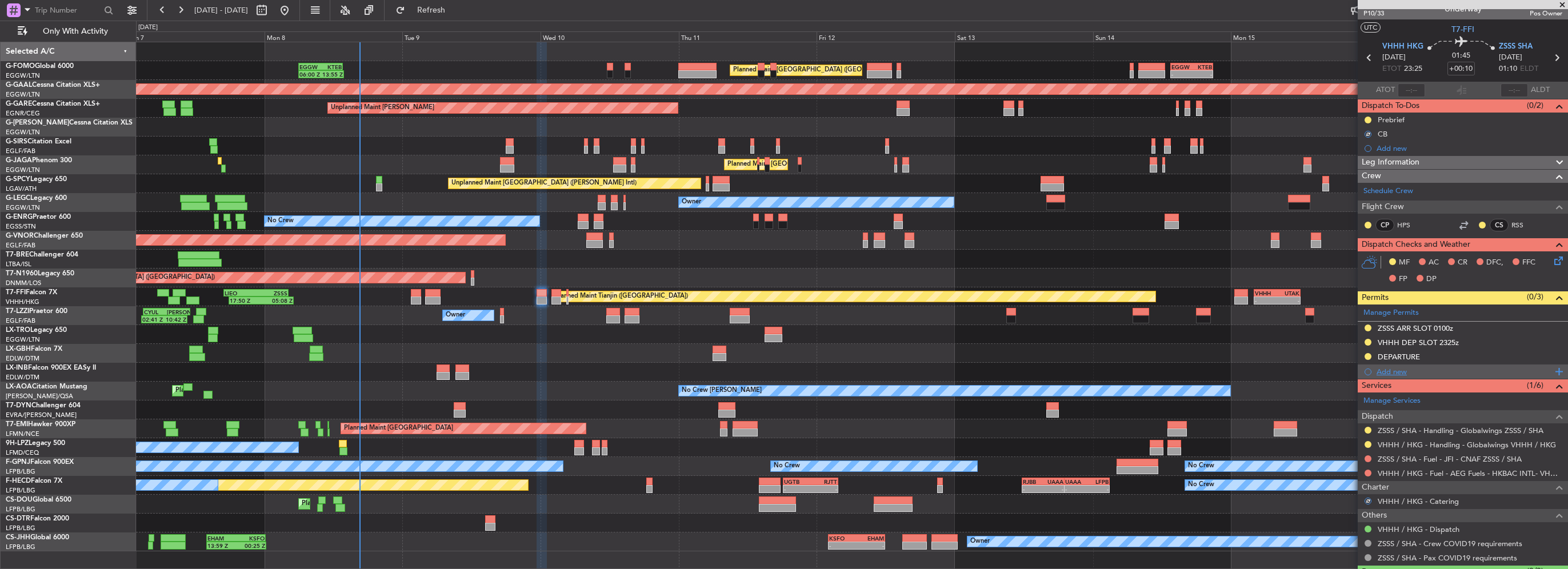
scroll to position [0, 0]
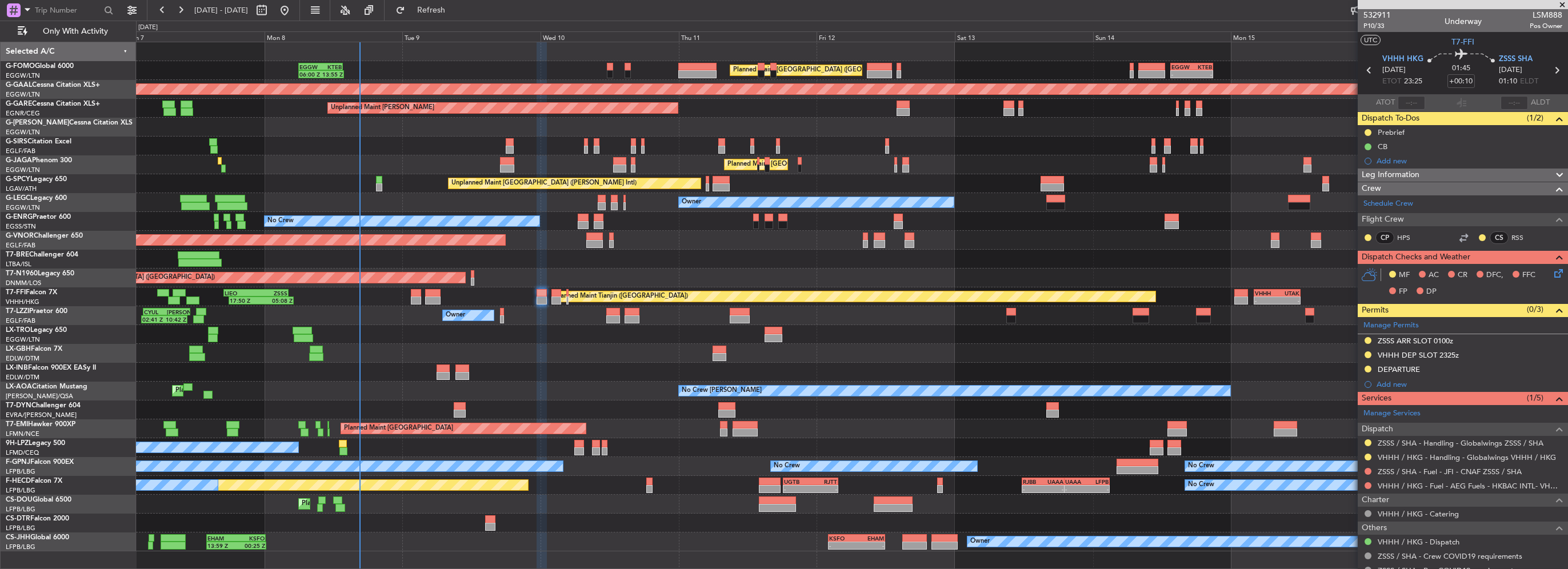
click at [1553, 273] on icon at bounding box center [1557, 271] width 9 height 9
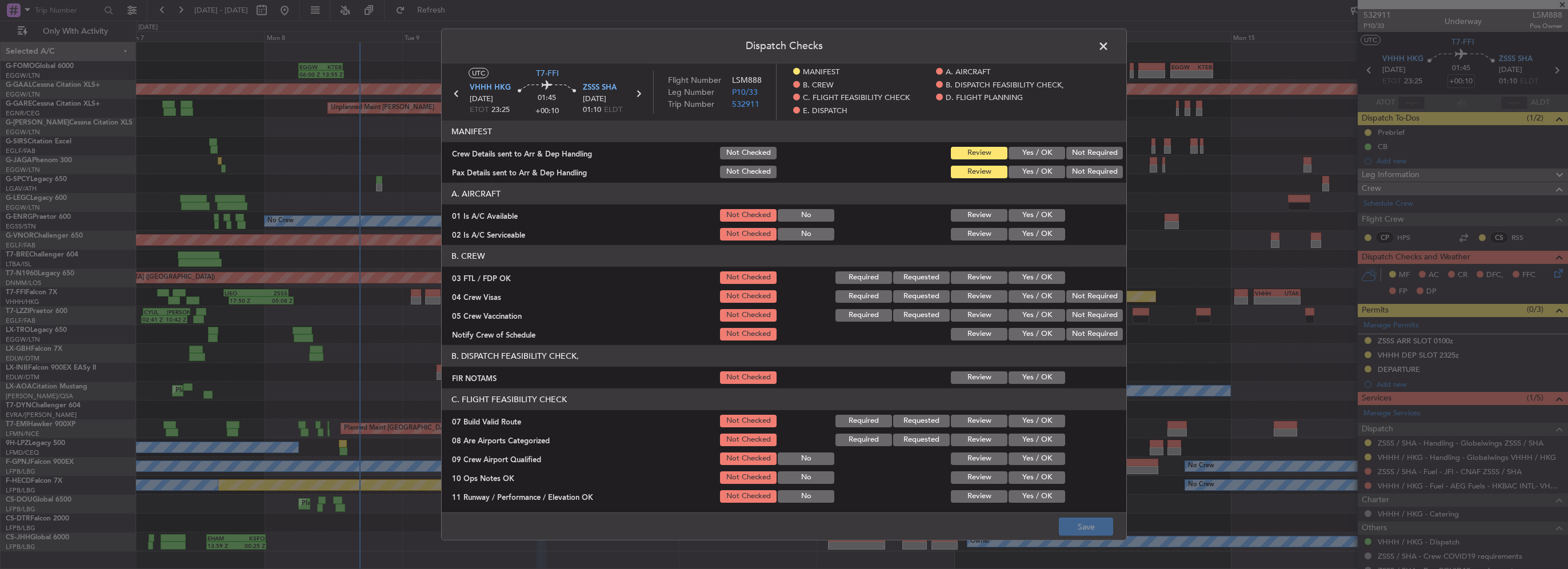
click at [1037, 215] on button "Yes / OK" at bounding box center [1036, 215] width 56 height 12
click at [1039, 236] on button "Yes / OK" at bounding box center [1036, 234] width 56 height 12
click at [1040, 377] on button "Yes / OK" at bounding box center [1036, 377] width 56 height 12
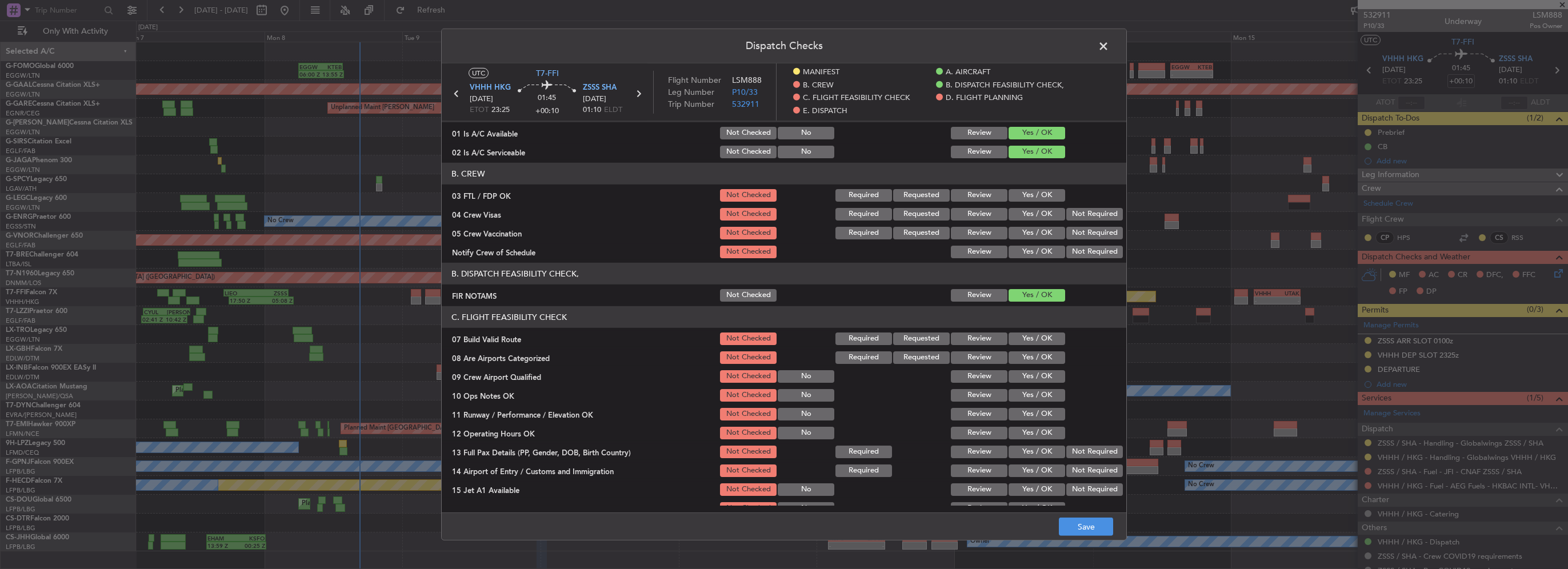
scroll to position [114, 0]
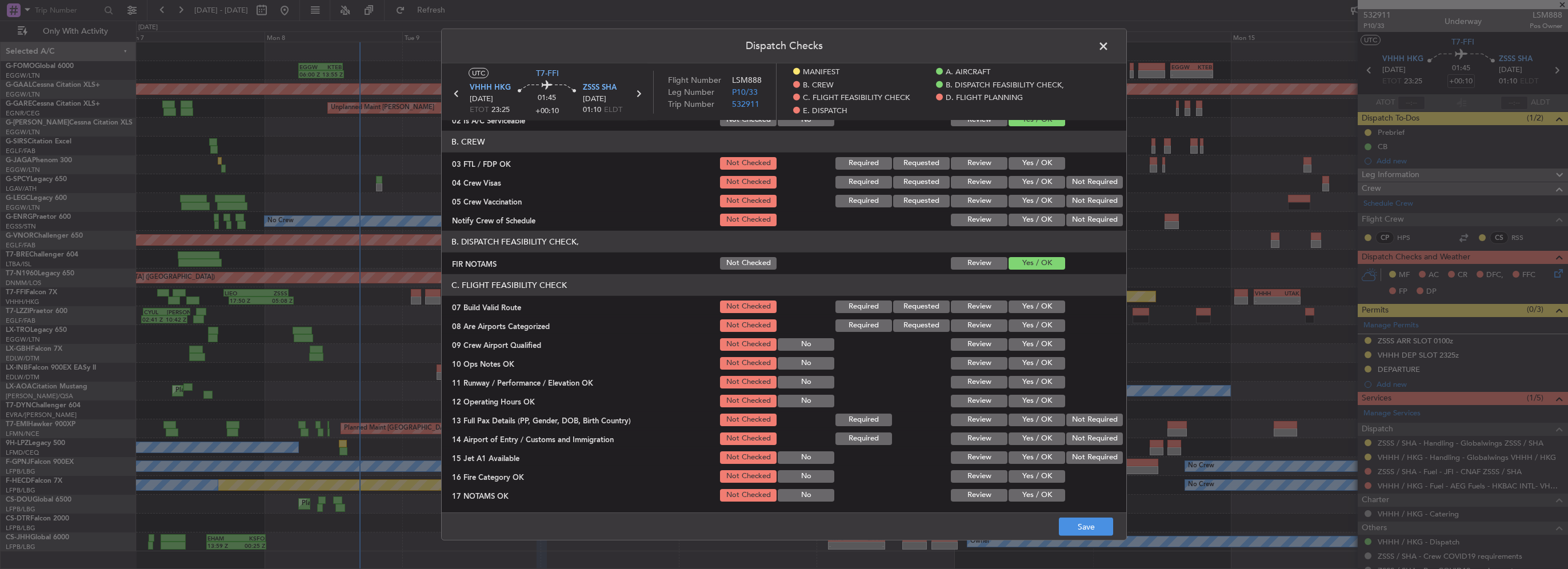
click at [1021, 308] on button "Yes / OK" at bounding box center [1036, 306] width 56 height 12
click at [1032, 324] on button "Yes / OK" at bounding box center [1036, 326] width 56 height 12
click at [1035, 340] on button "Yes / OK" at bounding box center [1036, 344] width 56 height 12
click at [1036, 360] on button "Yes / OK" at bounding box center [1036, 363] width 56 height 12
click at [1036, 390] on section "C. FLIGHT FEASIBILITY CHECK 07 Build Valid Route Not Checked Required Requested…" at bounding box center [784, 426] width 685 height 304
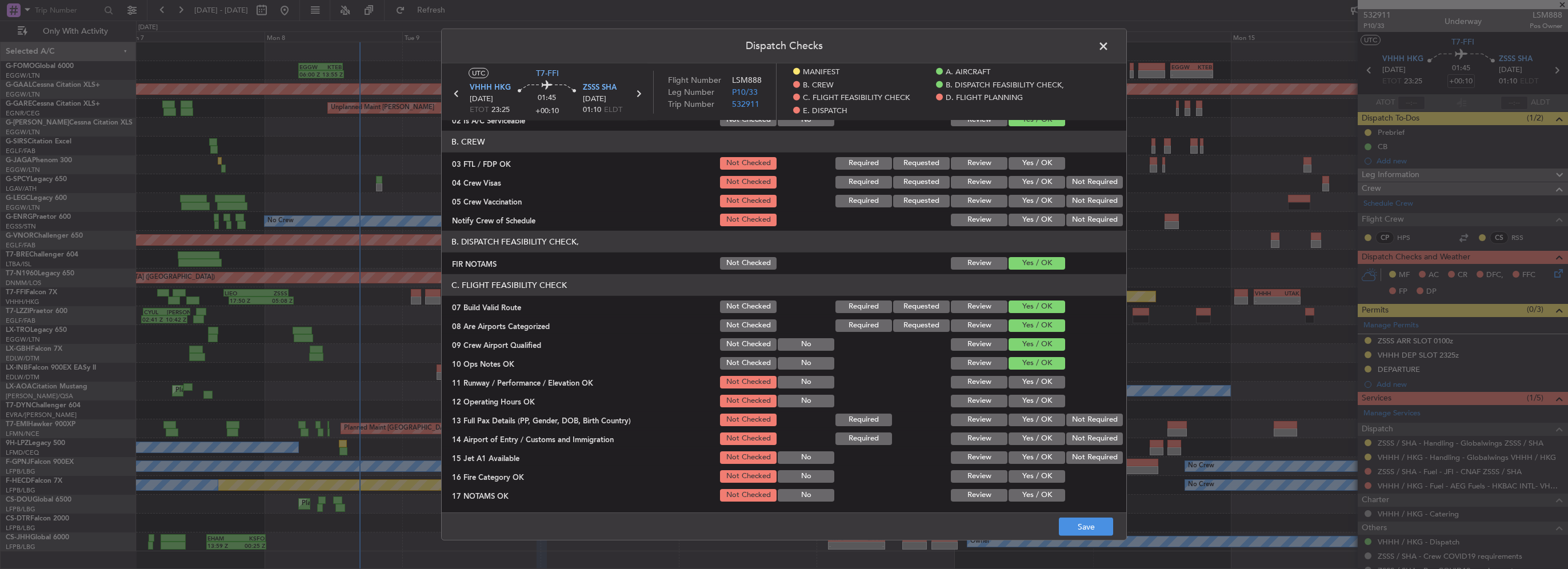
click at [744, 330] on button "Not Checked" at bounding box center [748, 326] width 56 height 12
click at [737, 347] on button "Not Checked" at bounding box center [748, 344] width 56 height 12
click at [1035, 326] on button "Yes / OK" at bounding box center [1036, 326] width 56 height 12
click at [1029, 380] on button "Yes / OK" at bounding box center [1036, 382] width 56 height 12
click at [1034, 400] on button "Yes / OK" at bounding box center [1036, 401] width 56 height 12
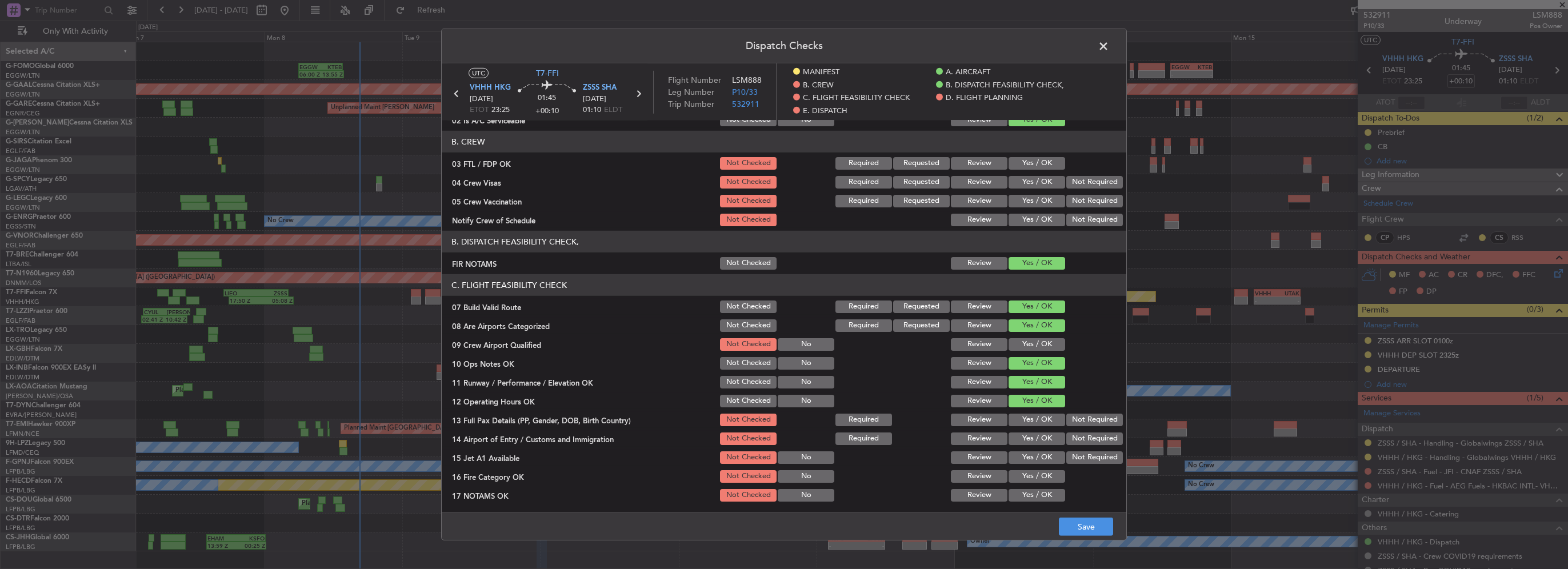
click at [1032, 420] on button "Yes / OK" at bounding box center [1036, 420] width 56 height 12
click at [1043, 441] on button "Yes / OK" at bounding box center [1036, 438] width 56 height 12
click at [1038, 466] on section "C. FLIGHT FEASIBILITY CHECK 07 Build Valid Route Not Checked Required Requested…" at bounding box center [784, 426] width 685 height 304
click at [1036, 453] on button "Yes / OK" at bounding box center [1036, 457] width 56 height 12
drag, startPoint x: 1038, startPoint y: 473, endPoint x: 1039, endPoint y: 487, distance: 14.0
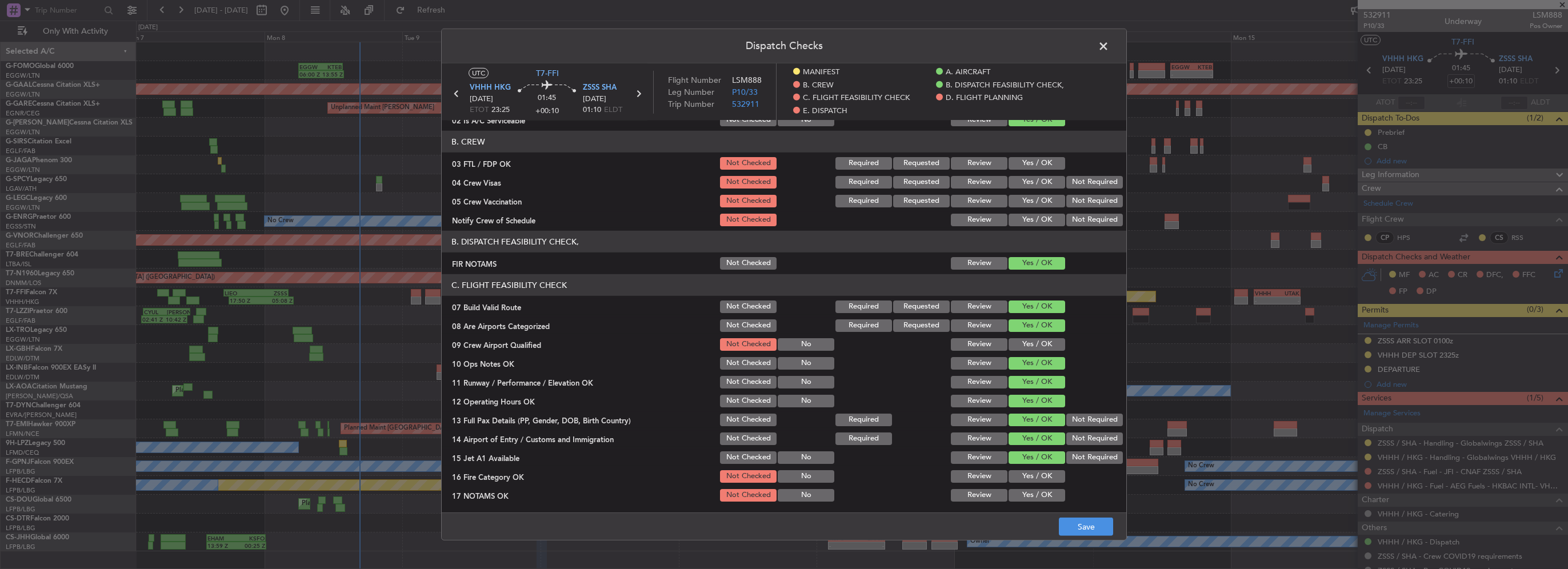
click at [1036, 474] on button "Yes / OK" at bounding box center [1036, 476] width 56 height 12
click at [1035, 494] on button "Yes / OK" at bounding box center [1036, 495] width 56 height 12
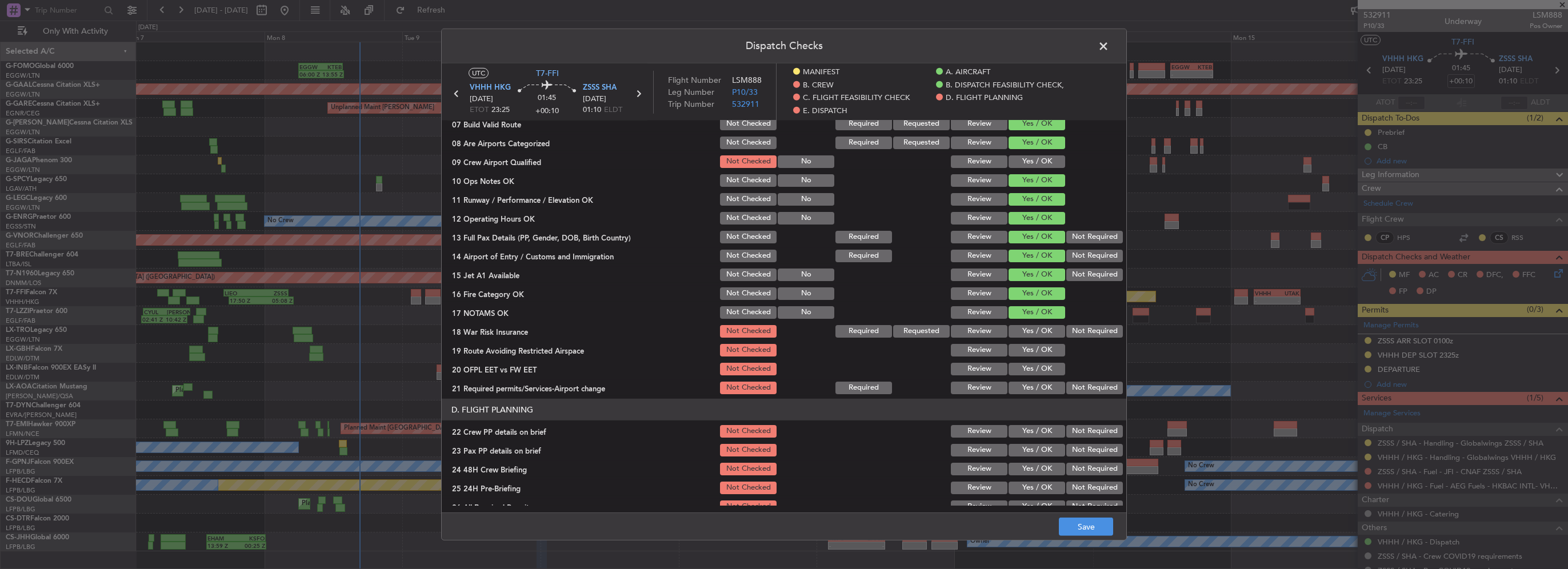
scroll to position [343, 0]
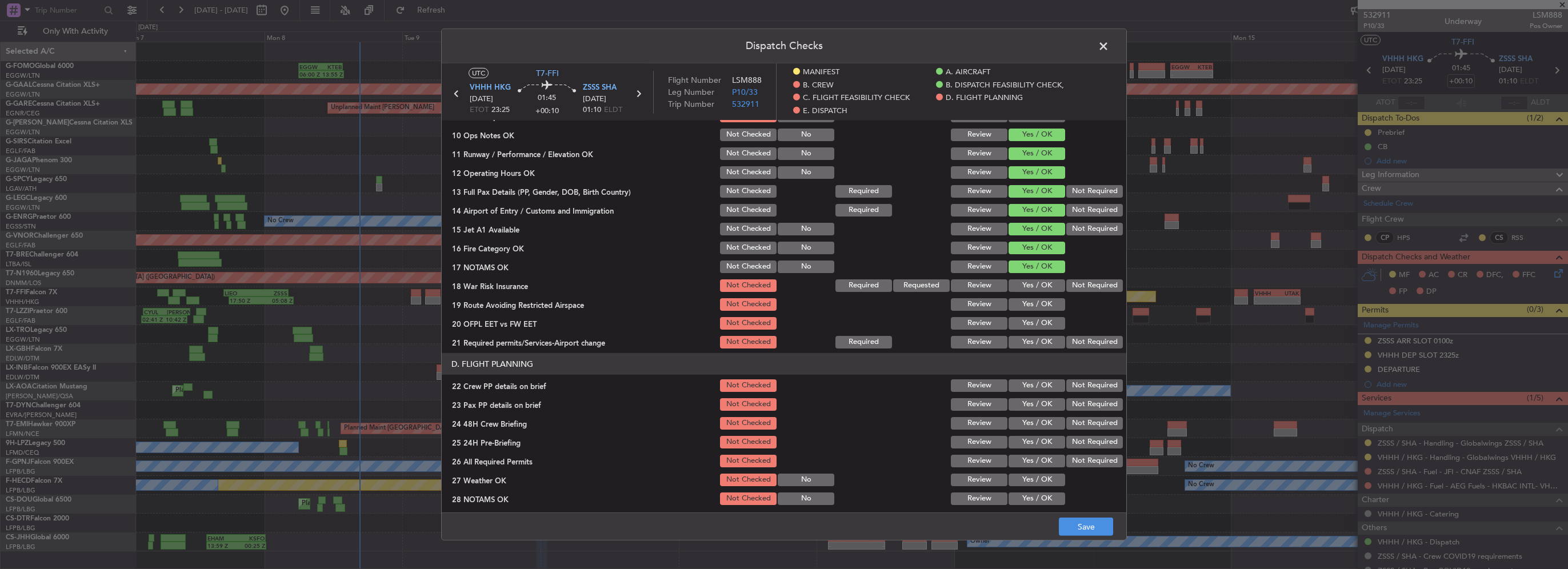
click at [1031, 281] on button "Yes / OK" at bounding box center [1036, 286] width 56 height 12
click at [1039, 305] on button "Yes / OK" at bounding box center [1036, 304] width 56 height 12
click at [1040, 324] on button "Yes / OK" at bounding box center [1036, 323] width 56 height 12
click at [1039, 341] on button "Yes / OK" at bounding box center [1036, 342] width 56 height 12
drag, startPoint x: 1021, startPoint y: 380, endPoint x: 1031, endPoint y: 395, distance: 18.0
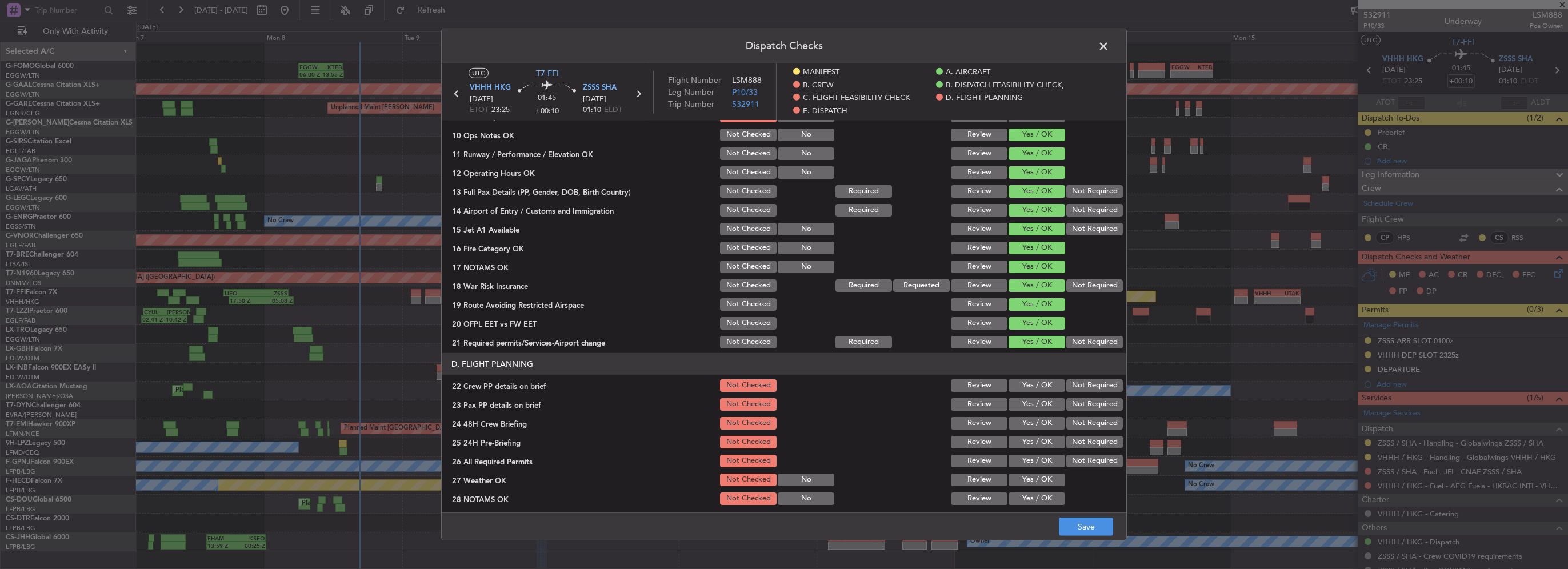
click at [1021, 380] on button "Yes / OK" at bounding box center [1036, 386] width 56 height 12
click at [1034, 400] on button "Yes / OK" at bounding box center [1036, 404] width 56 height 12
click at [1038, 423] on button "Yes / OK" at bounding box center [1036, 423] width 56 height 12
click at [1083, 441] on button "Not Required" at bounding box center [1094, 442] width 56 height 12
click at [1096, 527] on button "Save" at bounding box center [1086, 527] width 54 height 18
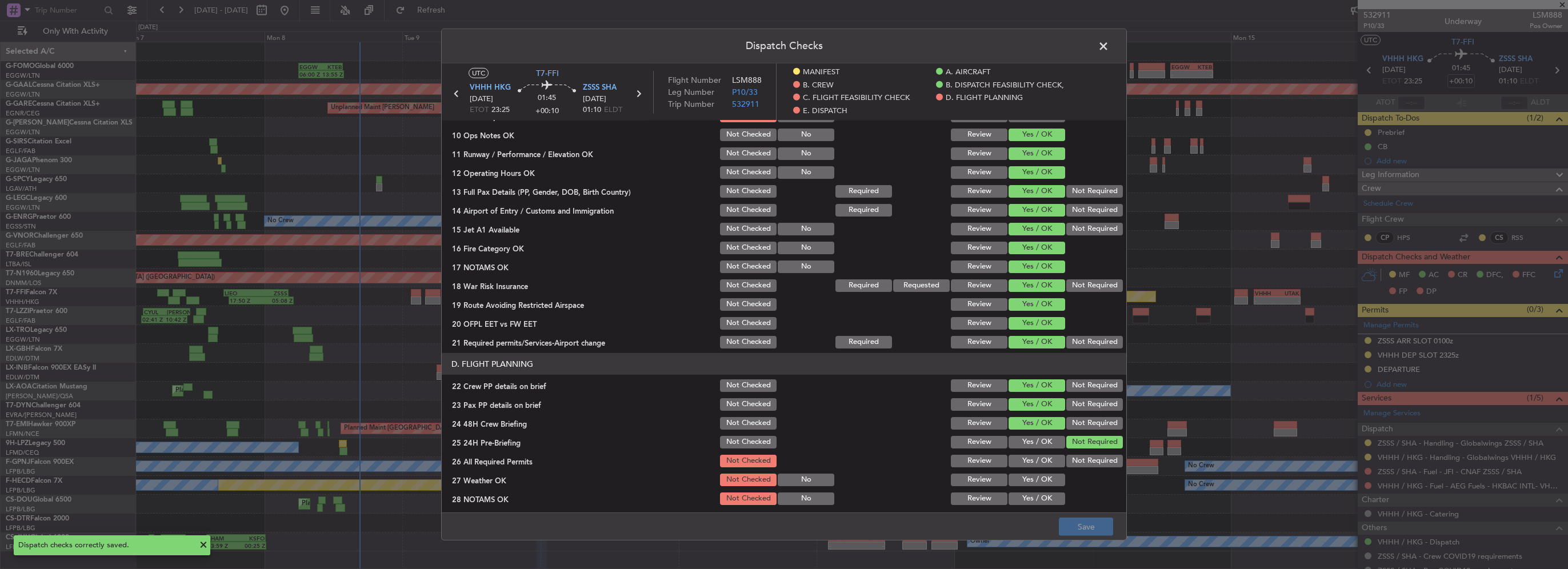
click at [1110, 45] on span at bounding box center [1110, 49] width 0 height 23
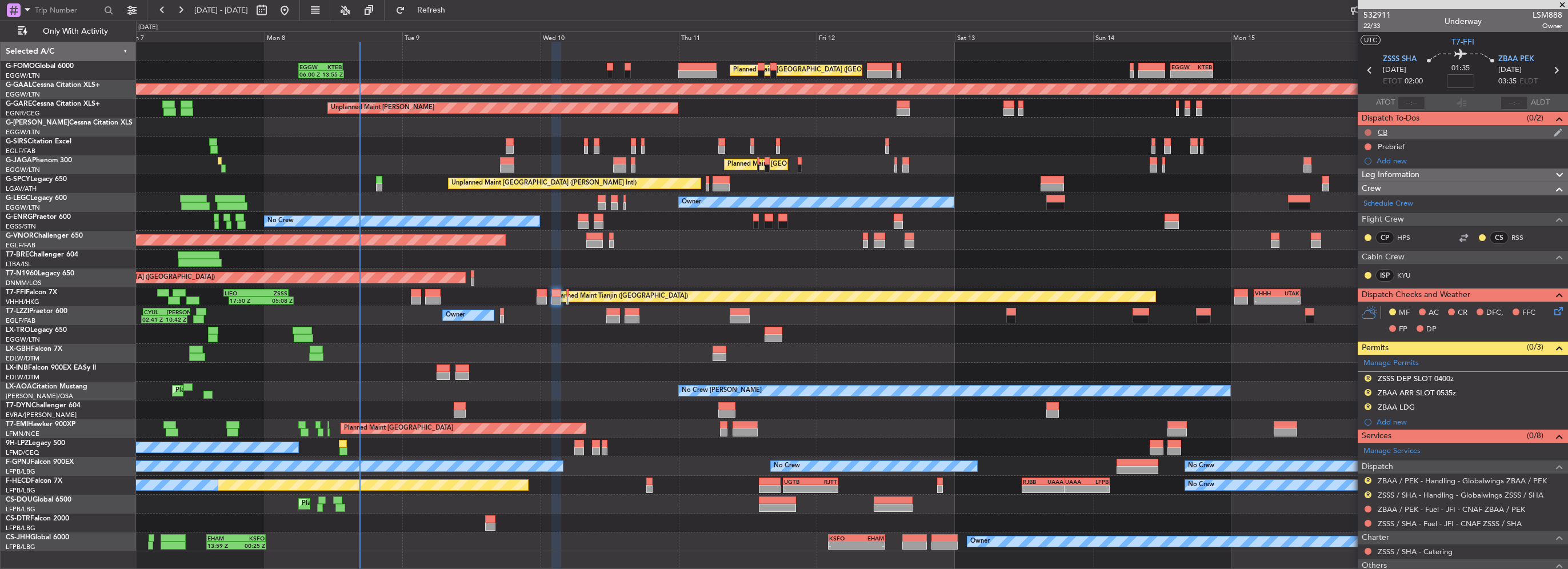
click at [1365, 129] on button at bounding box center [1368, 132] width 7 height 7
click at [1355, 182] on span "Completed" at bounding box center [1373, 182] width 38 height 12
click at [1365, 147] on button at bounding box center [1368, 146] width 7 height 7
click at [1372, 185] on li "In Progress" at bounding box center [1368, 180] width 61 height 17
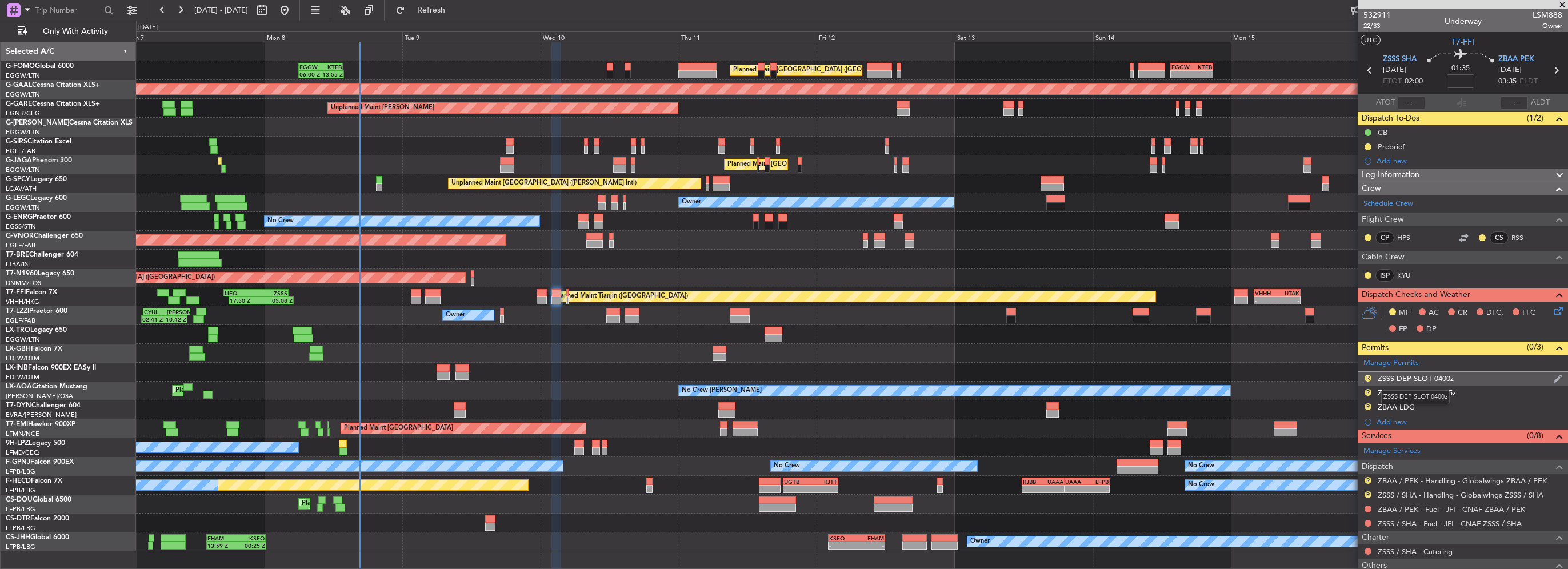
click at [1435, 375] on div "ZSSS DEP SLOT 0400z" at bounding box center [1415, 378] width 76 height 10
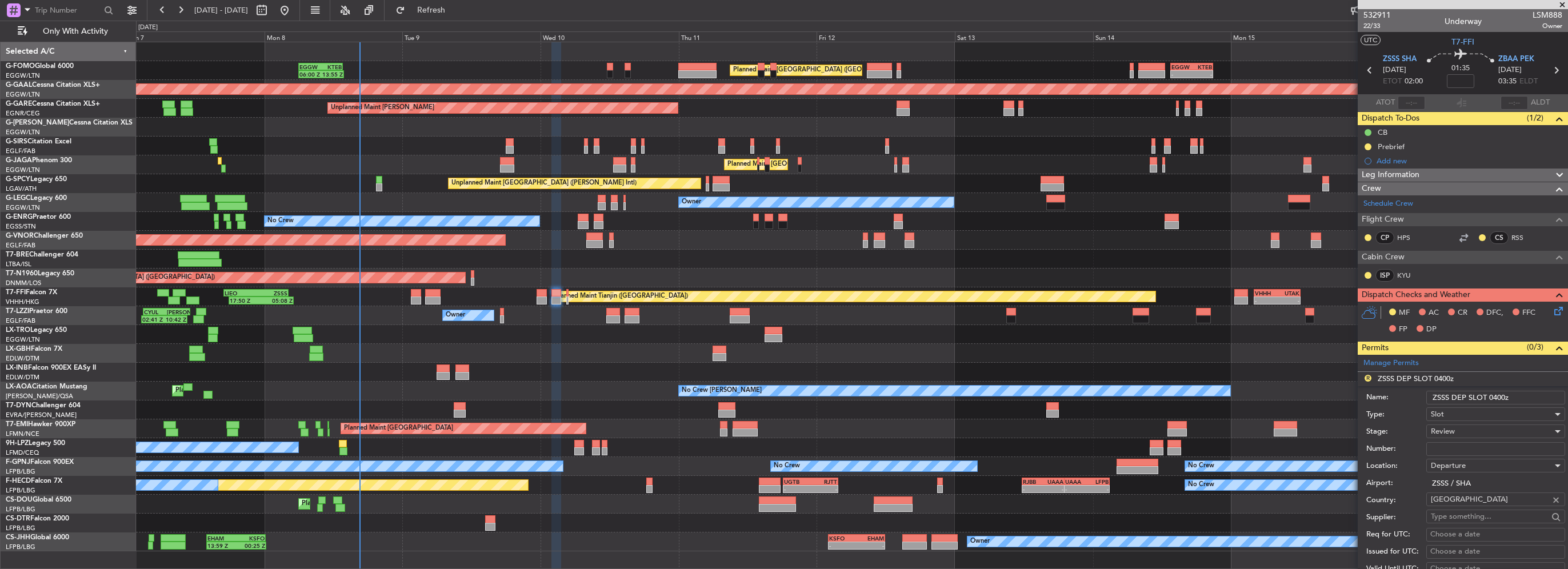
click at [1497, 399] on input "ZSSS DEP SLOT 0400z" at bounding box center [1496, 397] width 139 height 14
type input "ZSSS DEP SLOT 0200z"
click at [1461, 432] on div "Review" at bounding box center [1492, 431] width 122 height 17
click at [1461, 500] on span "Requested" at bounding box center [1492, 505] width 120 height 17
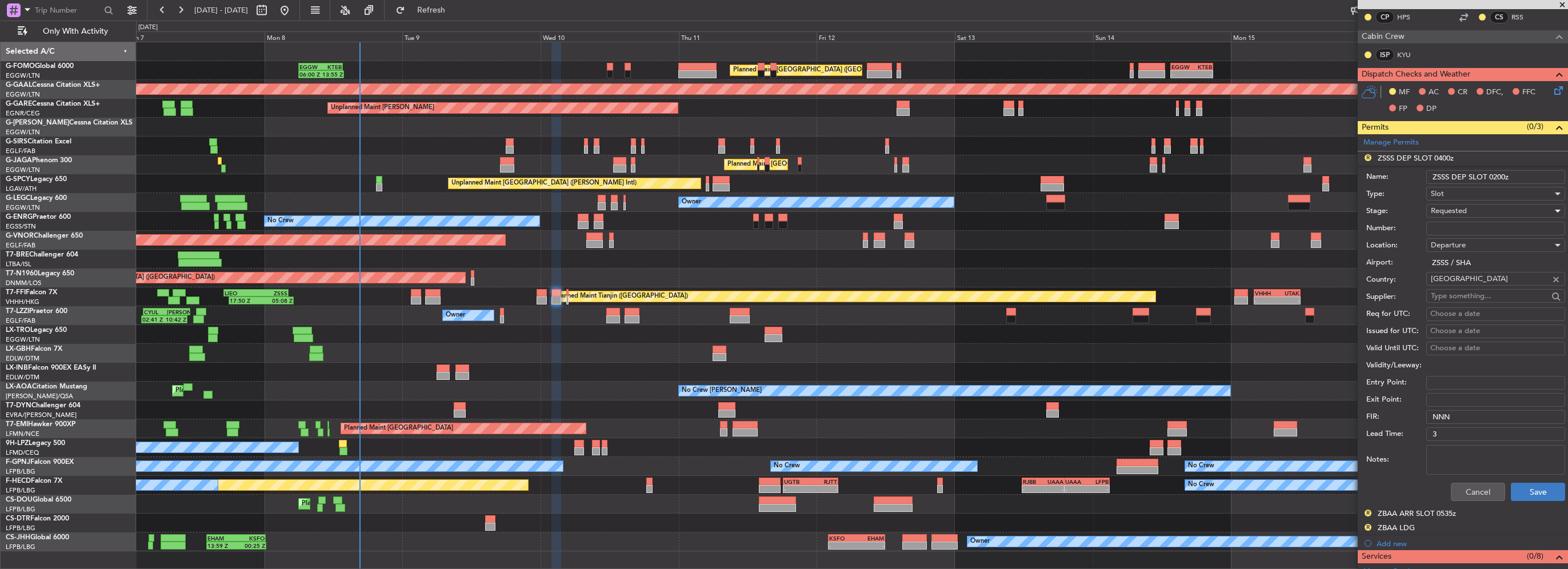
scroll to position [229, 0]
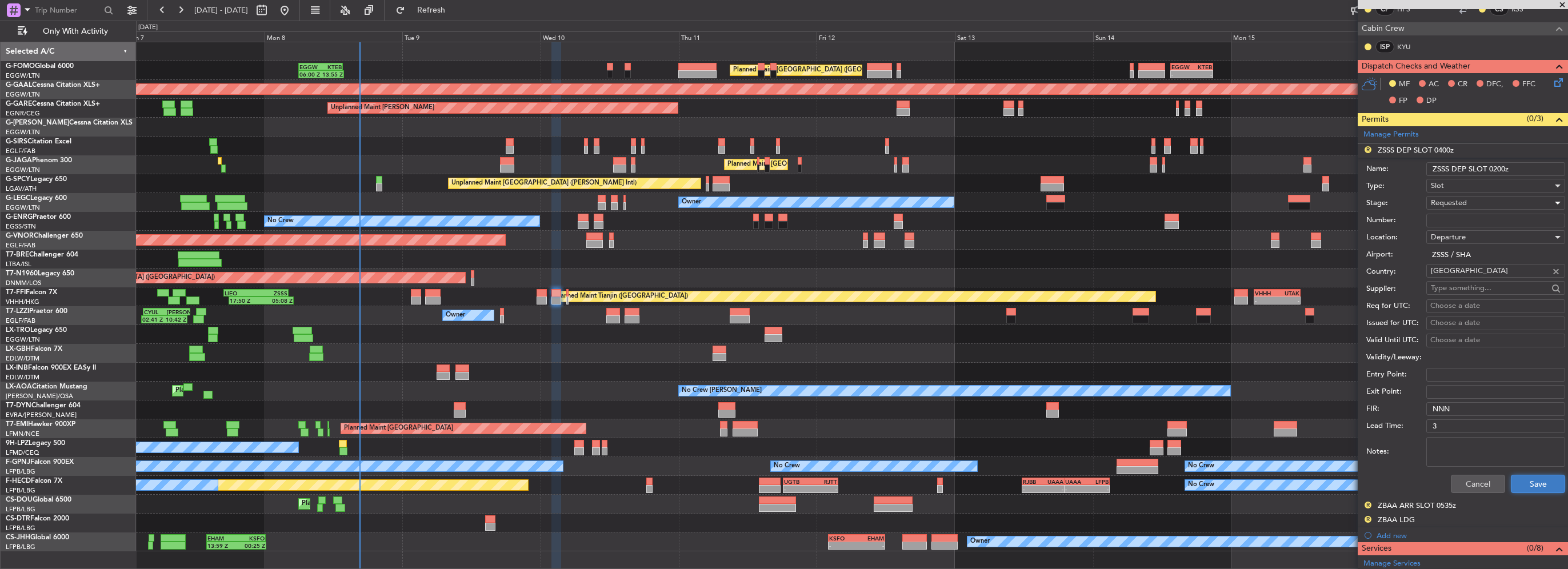
click at [1543, 484] on button "Save" at bounding box center [1538, 484] width 54 height 18
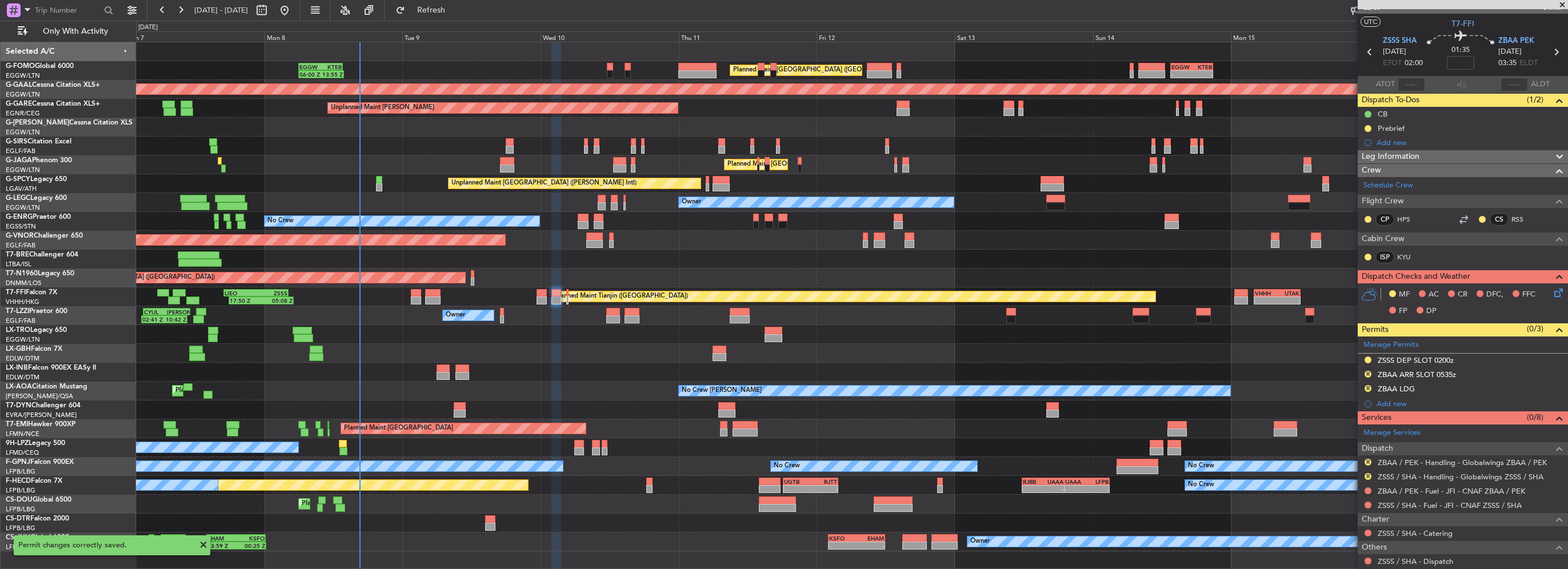
scroll to position [0, 0]
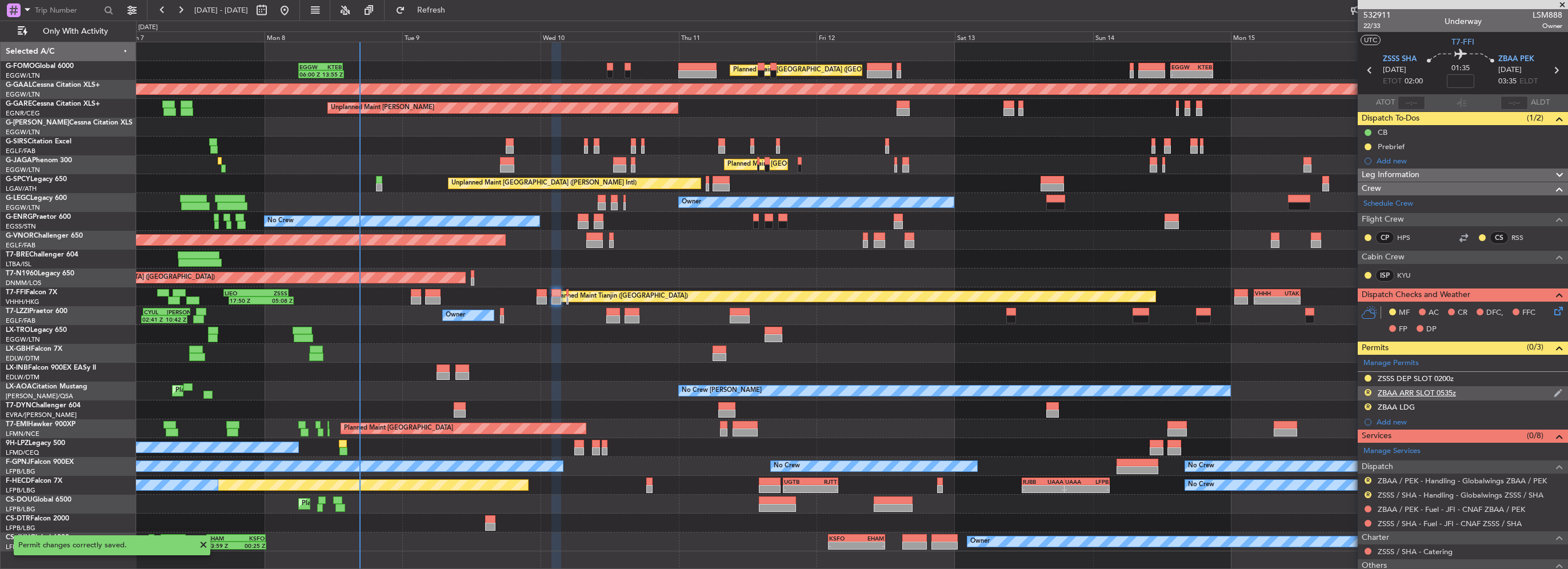
click at [1428, 390] on div "ZBAA ARR SLOT 0535z" at bounding box center [1417, 393] width 79 height 10
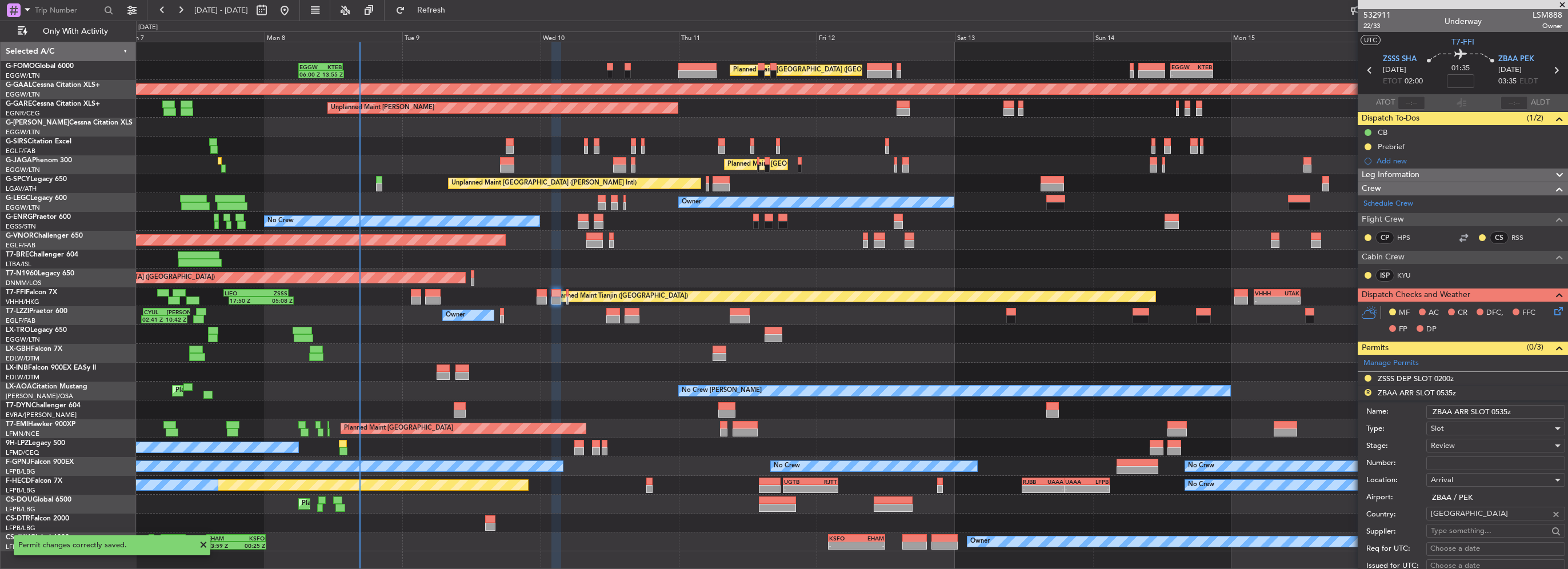
click at [1495, 412] on input "ZBAA ARR SLOT 0535z" at bounding box center [1496, 412] width 139 height 14
type input "ZBAA ARR SLOT 0335z"
click at [1475, 439] on div "Review" at bounding box center [1492, 445] width 122 height 17
click at [1471, 518] on span "Requested" at bounding box center [1492, 519] width 120 height 17
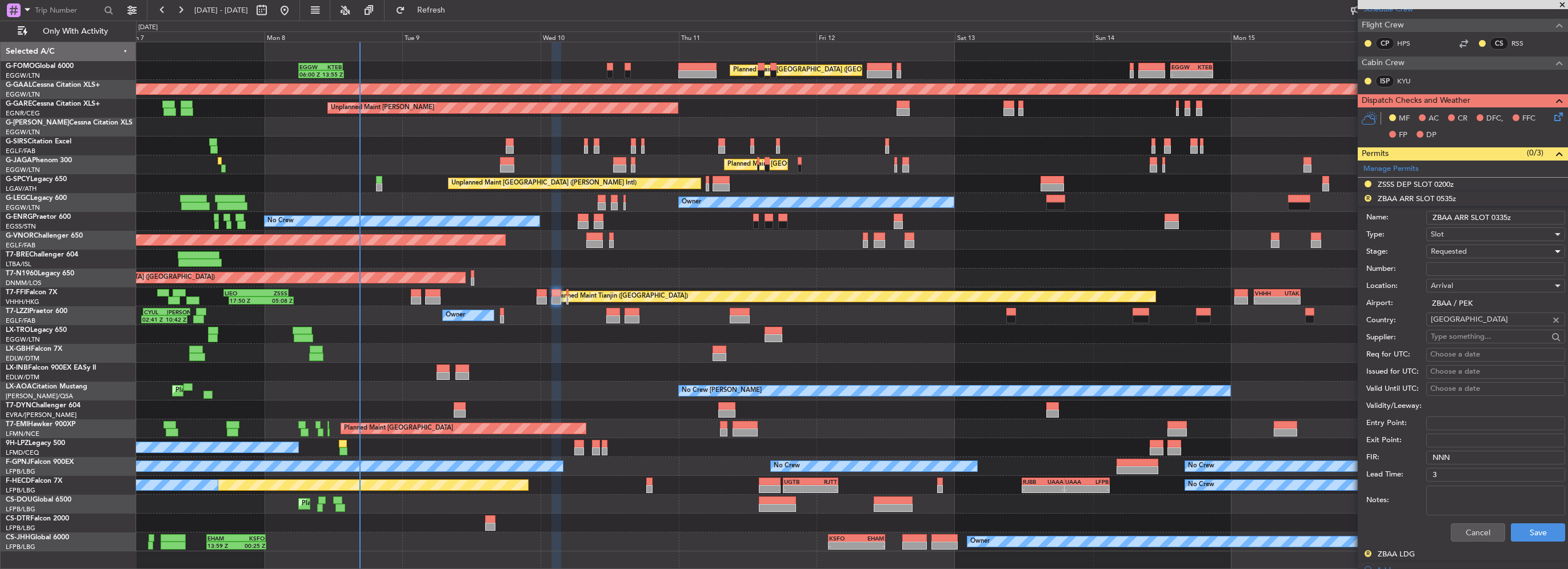
scroll to position [229, 0]
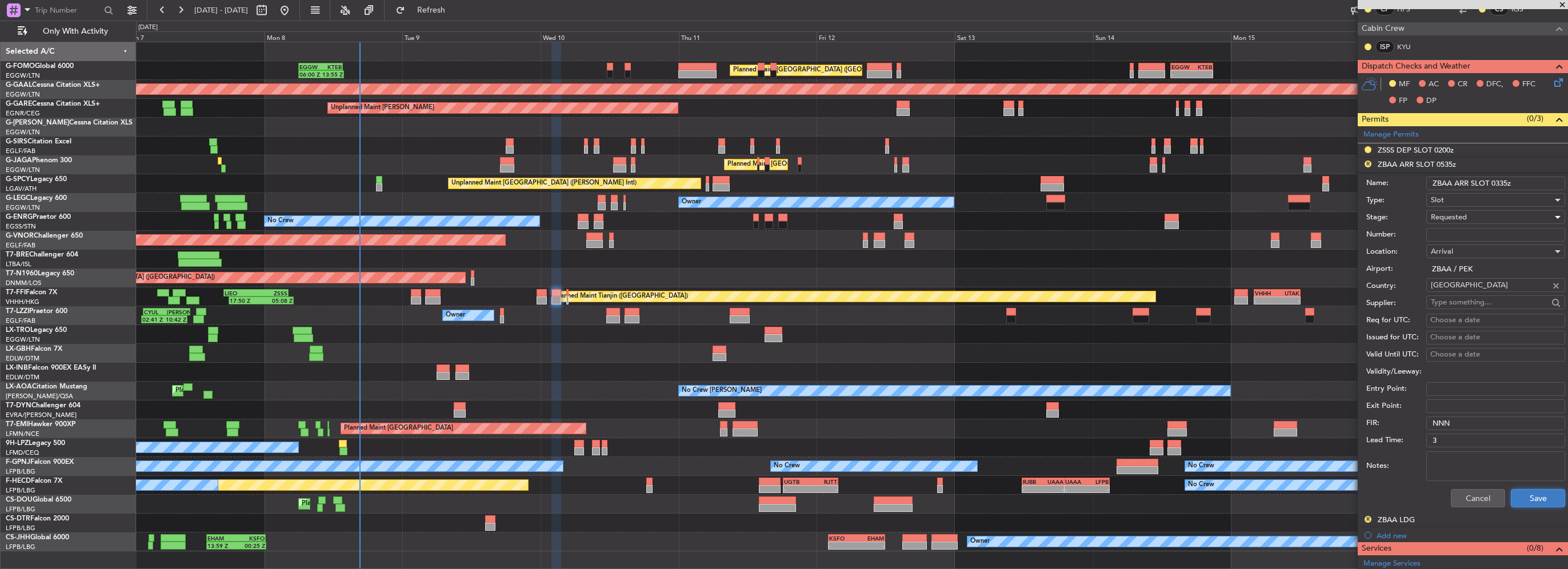
click at [1533, 490] on button "Save" at bounding box center [1538, 498] width 54 height 18
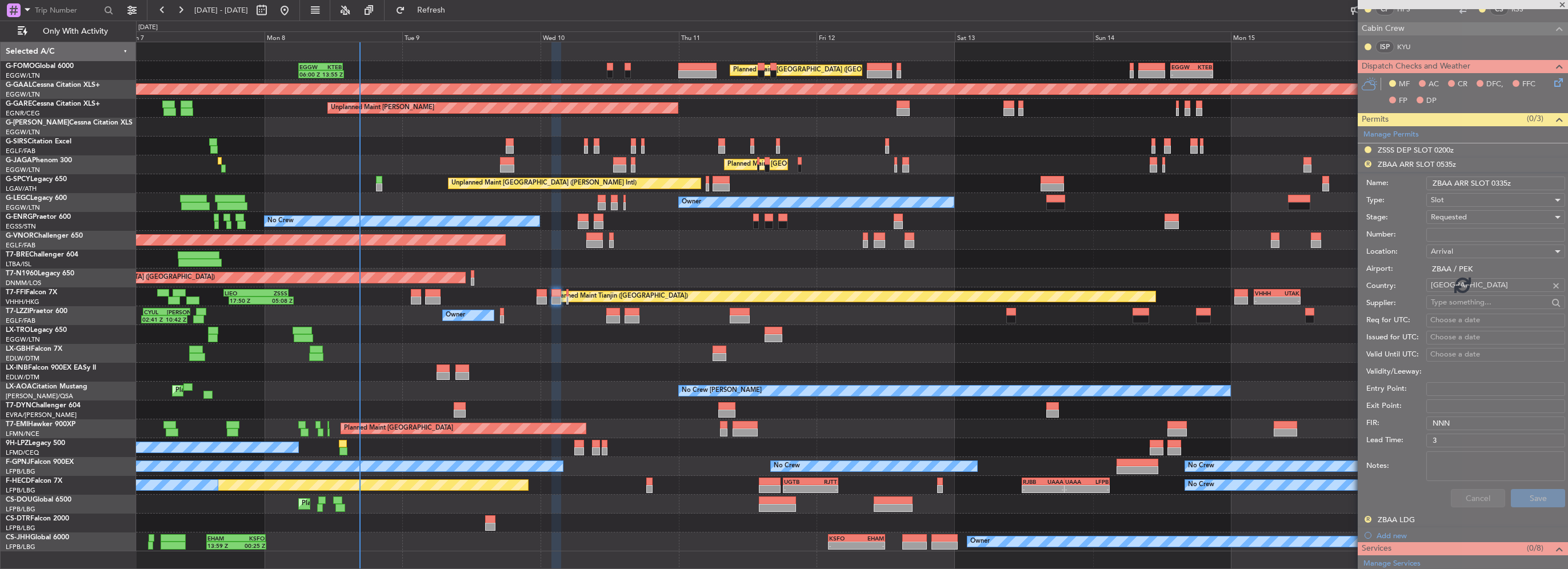
scroll to position [76, 0]
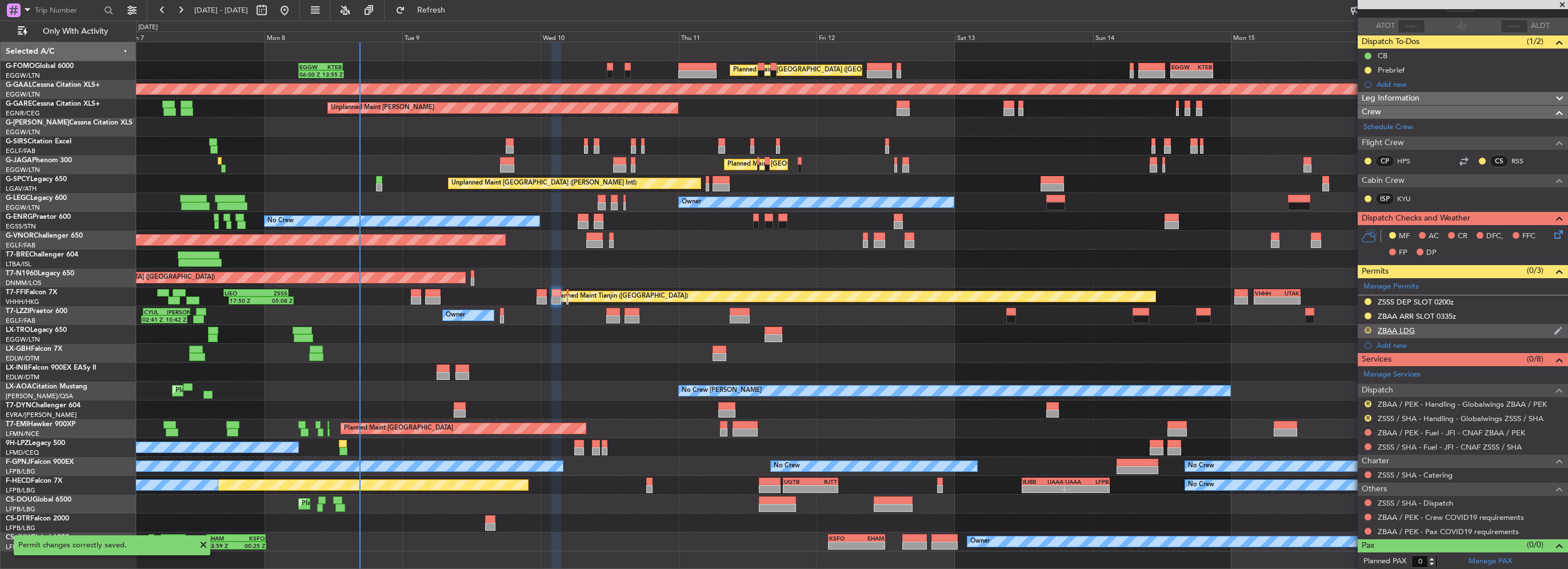
click at [1368, 326] on button "R" at bounding box center [1368, 330] width 7 height 7
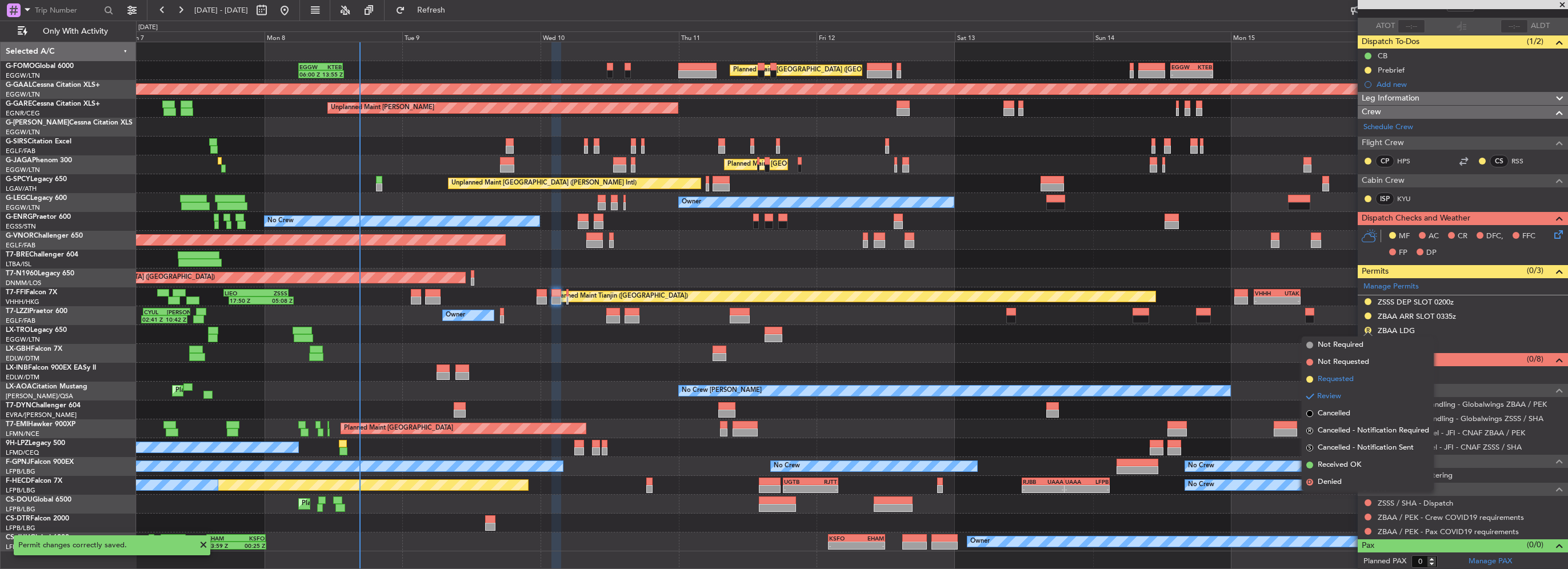
click at [1338, 381] on span "Requested" at bounding box center [1335, 379] width 36 height 12
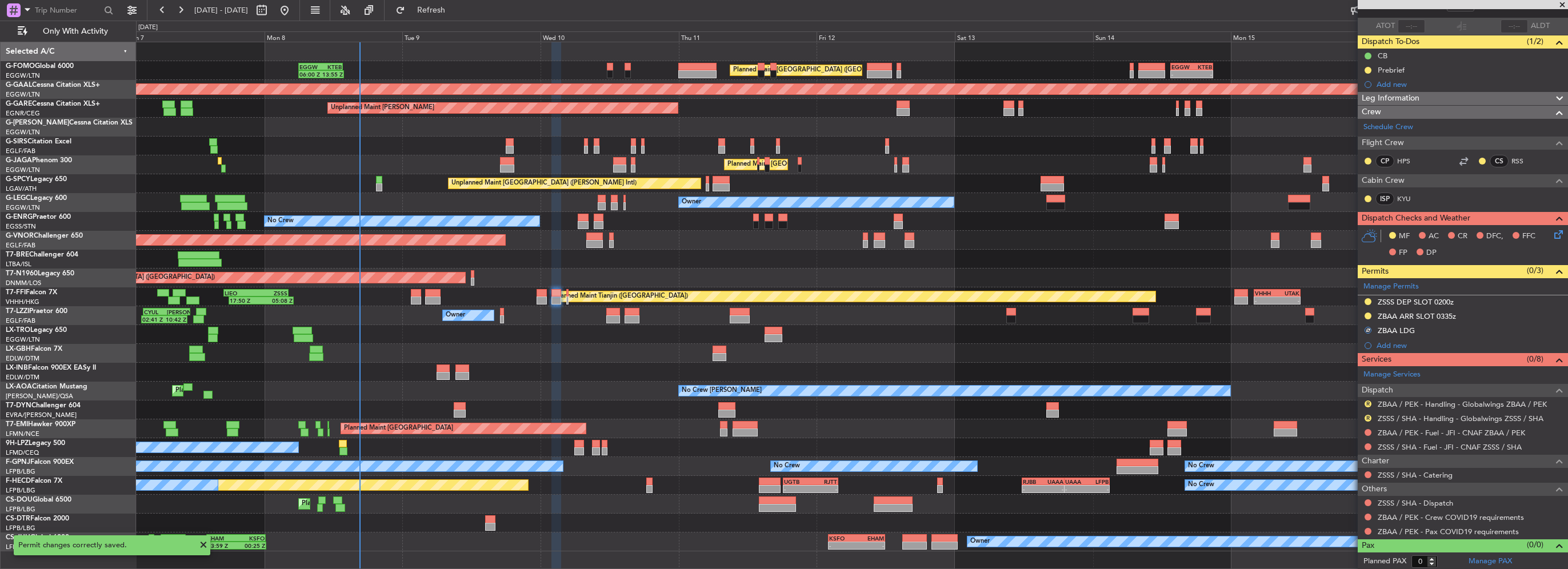
click at [1365, 402] on div "R" at bounding box center [1368, 403] width 9 height 9
click at [1368, 402] on button "R" at bounding box center [1368, 403] width 7 height 7
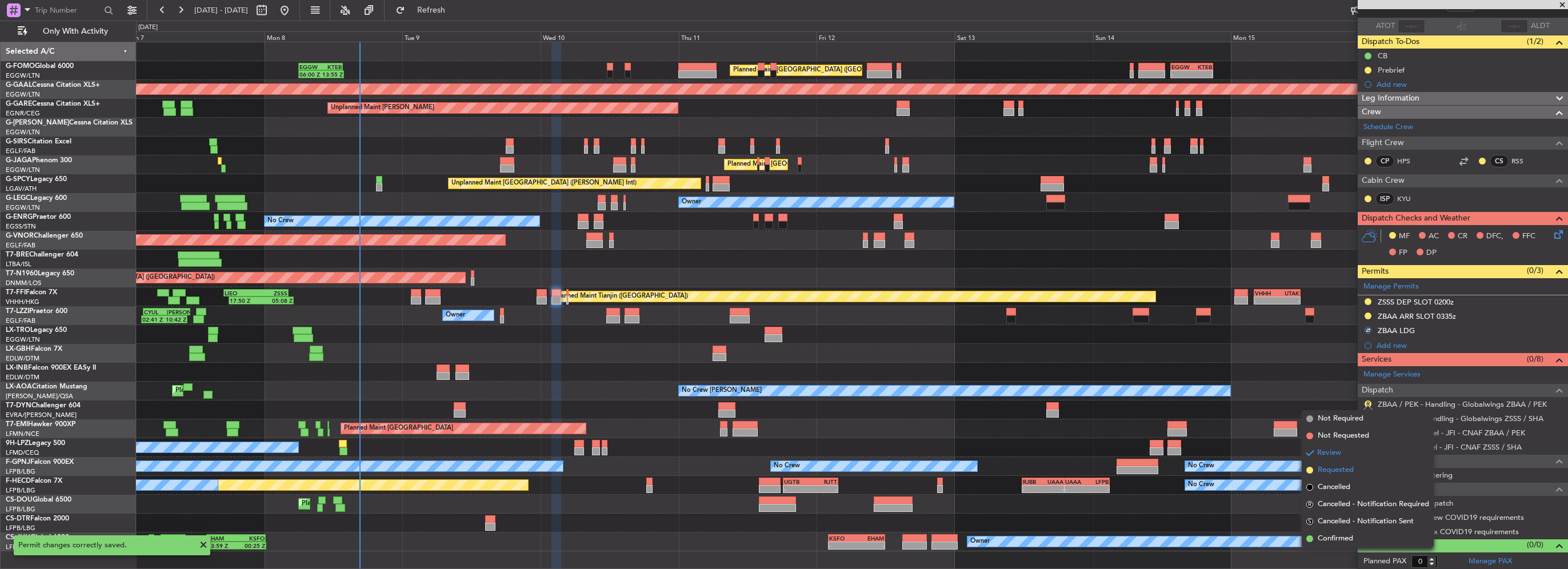
click at [1340, 472] on span "Requested" at bounding box center [1335, 470] width 36 height 12
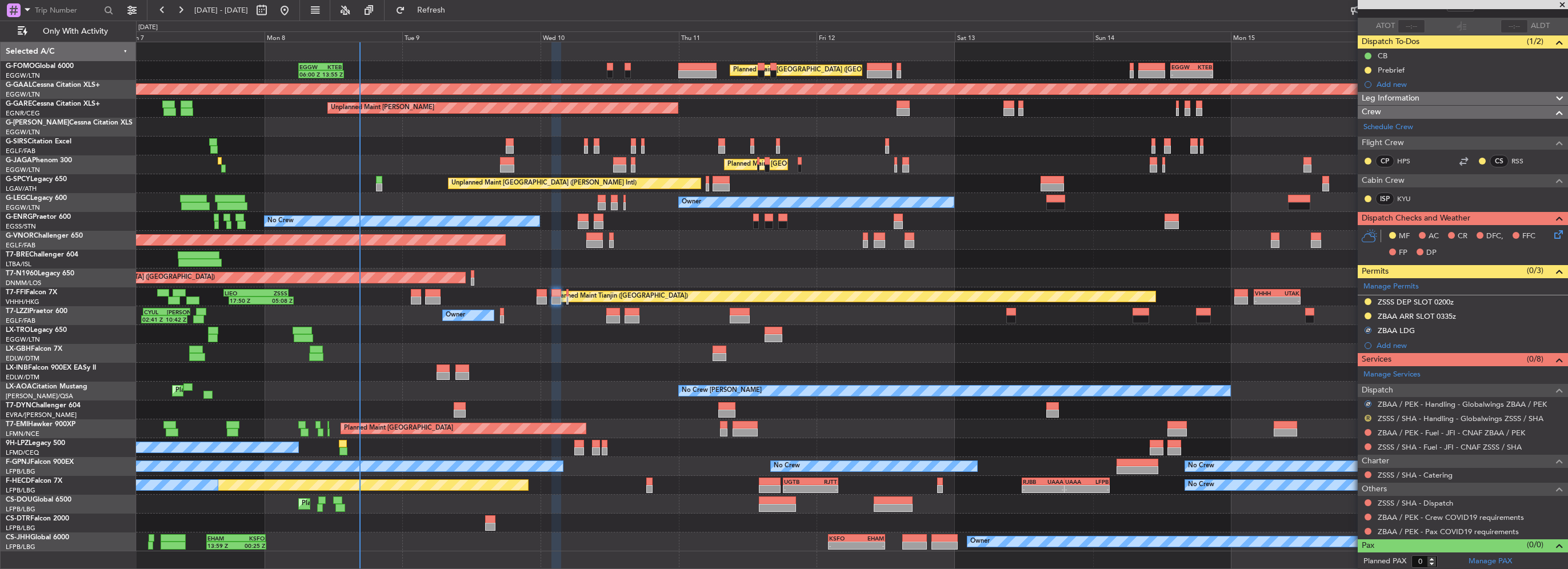
click at [1365, 416] on button "R" at bounding box center [1368, 418] width 7 height 7
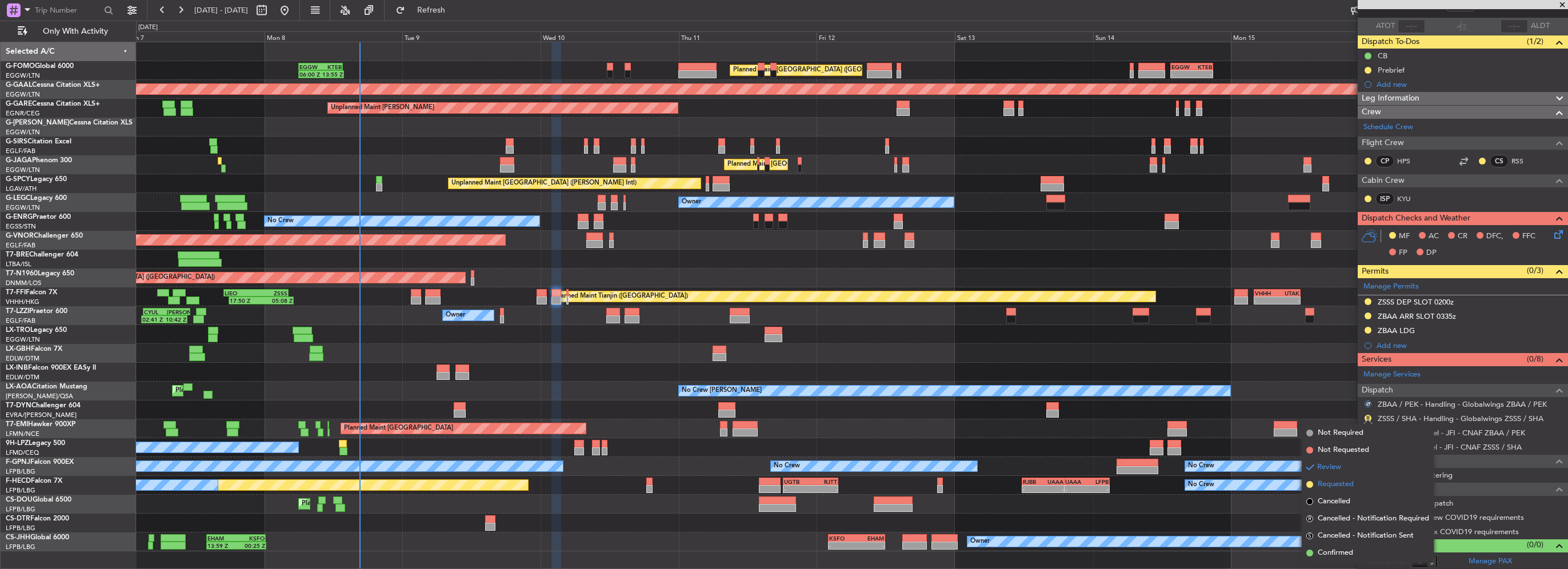
click at [1335, 484] on span "Requested" at bounding box center [1335, 484] width 36 height 12
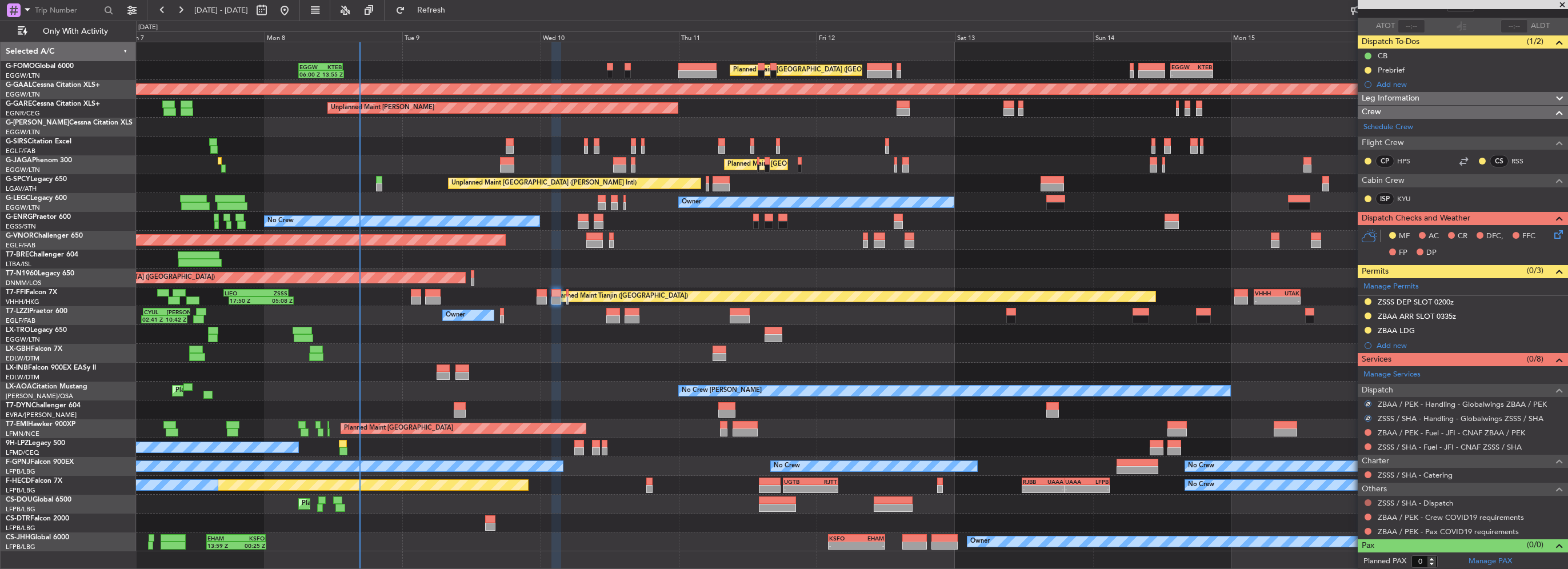
click at [1367, 500] on button at bounding box center [1368, 502] width 7 height 7
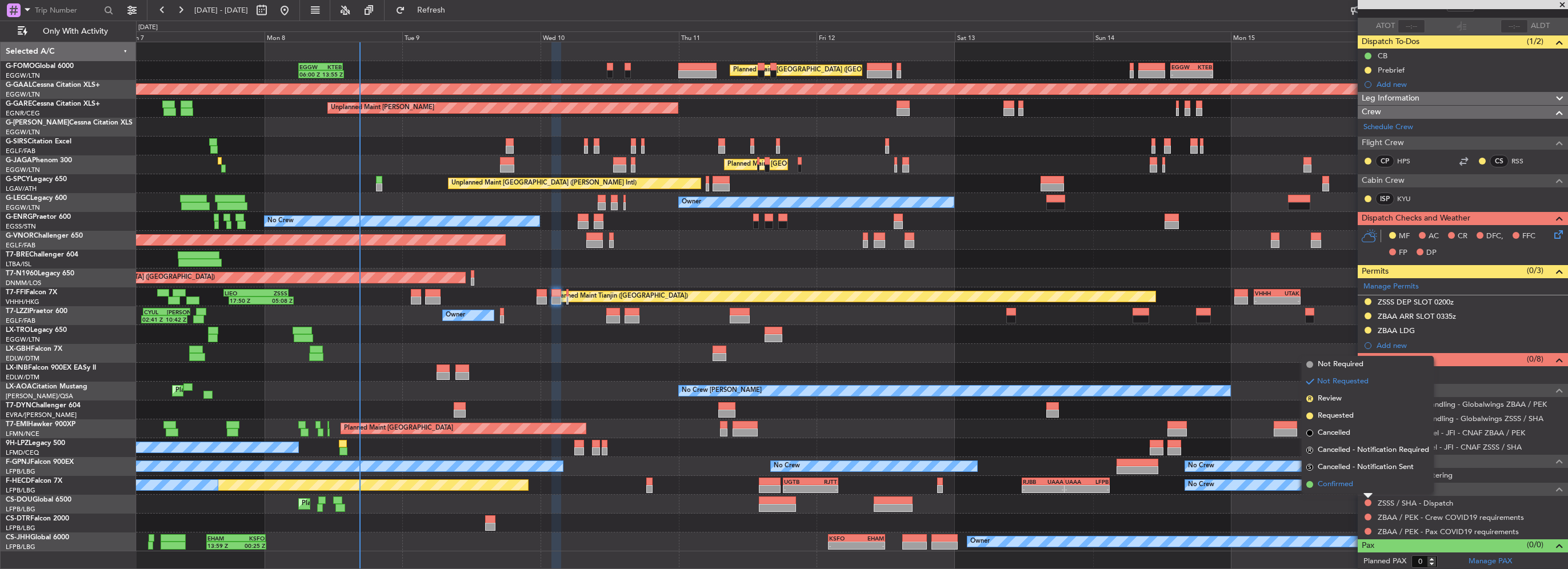
click at [1331, 483] on span "Confirmed" at bounding box center [1335, 484] width 35 height 12
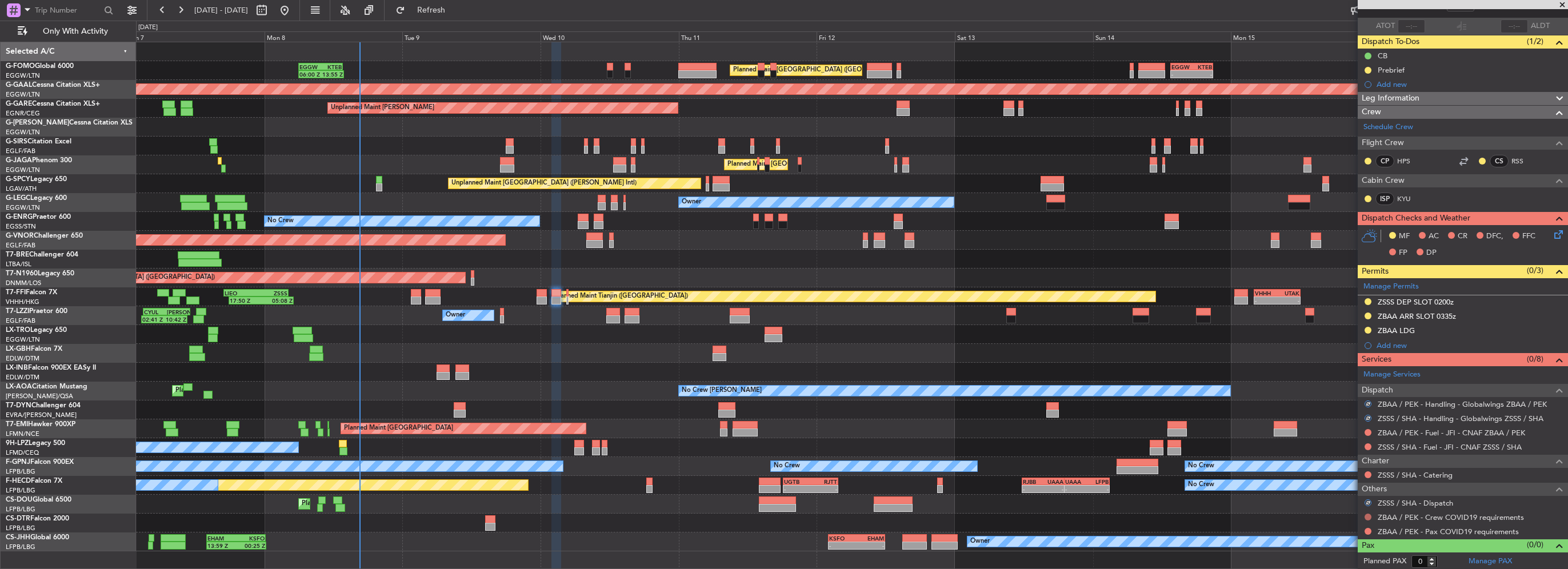
click at [1367, 515] on button at bounding box center [1368, 517] width 7 height 7
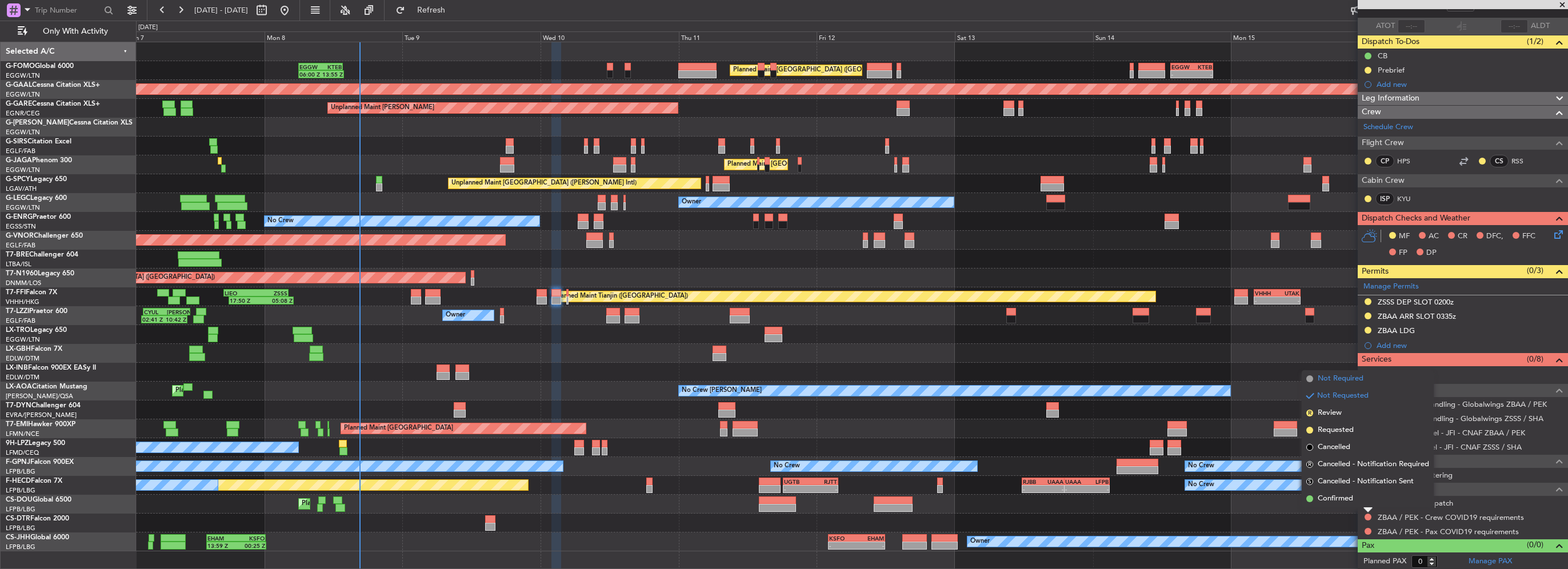
click at [1338, 380] on span "Not Required" at bounding box center [1340, 378] width 45 height 12
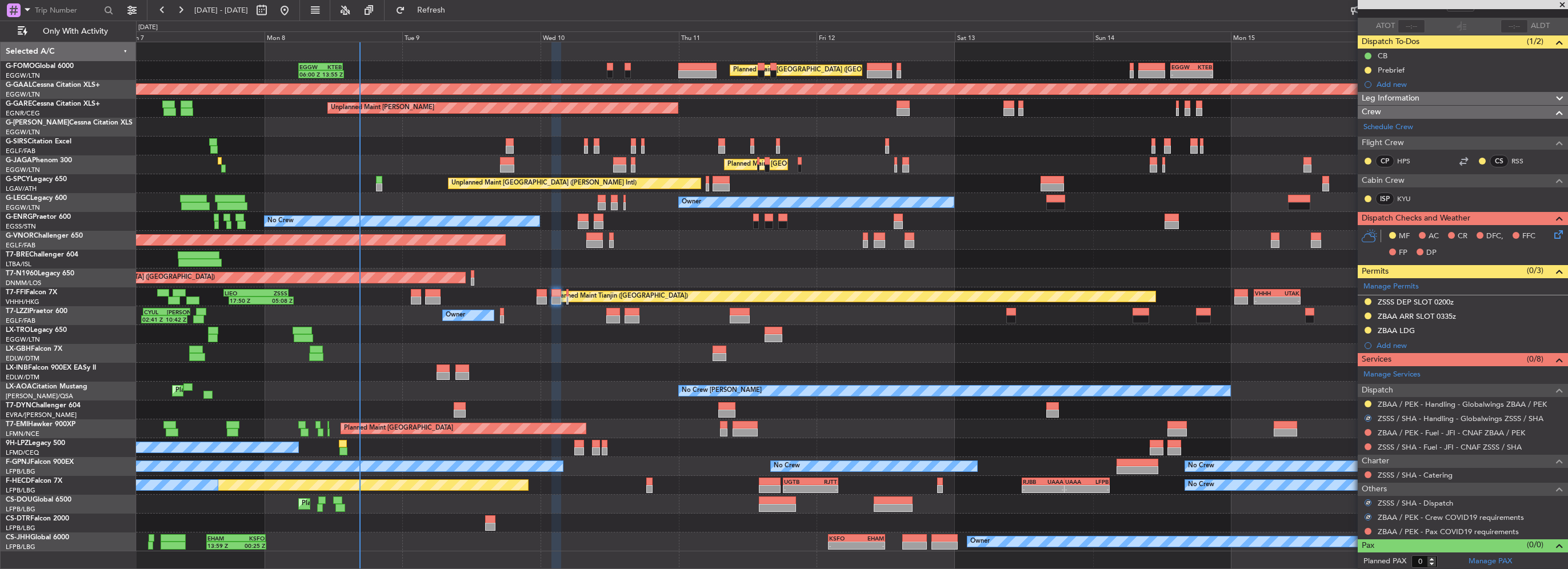
click at [1367, 533] on div at bounding box center [1368, 531] width 9 height 9
click at [1368, 529] on button at bounding box center [1368, 531] width 7 height 7
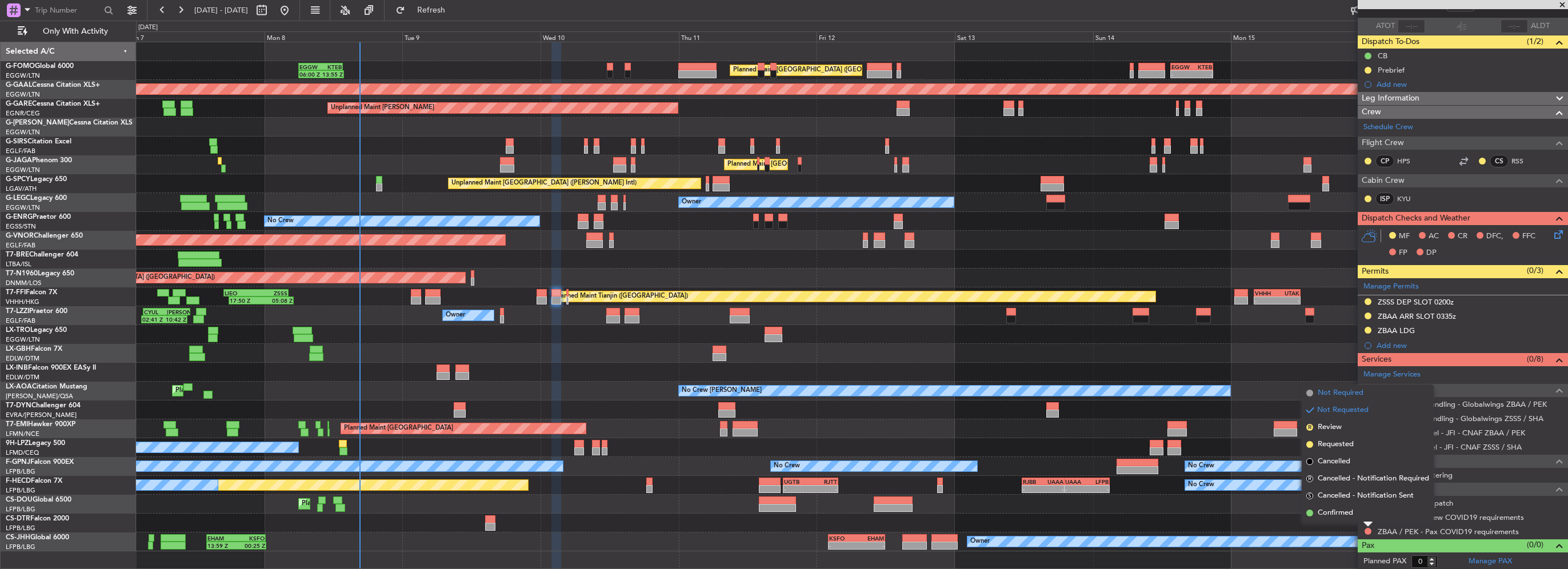
click at [1346, 395] on span "Not Required" at bounding box center [1340, 393] width 45 height 12
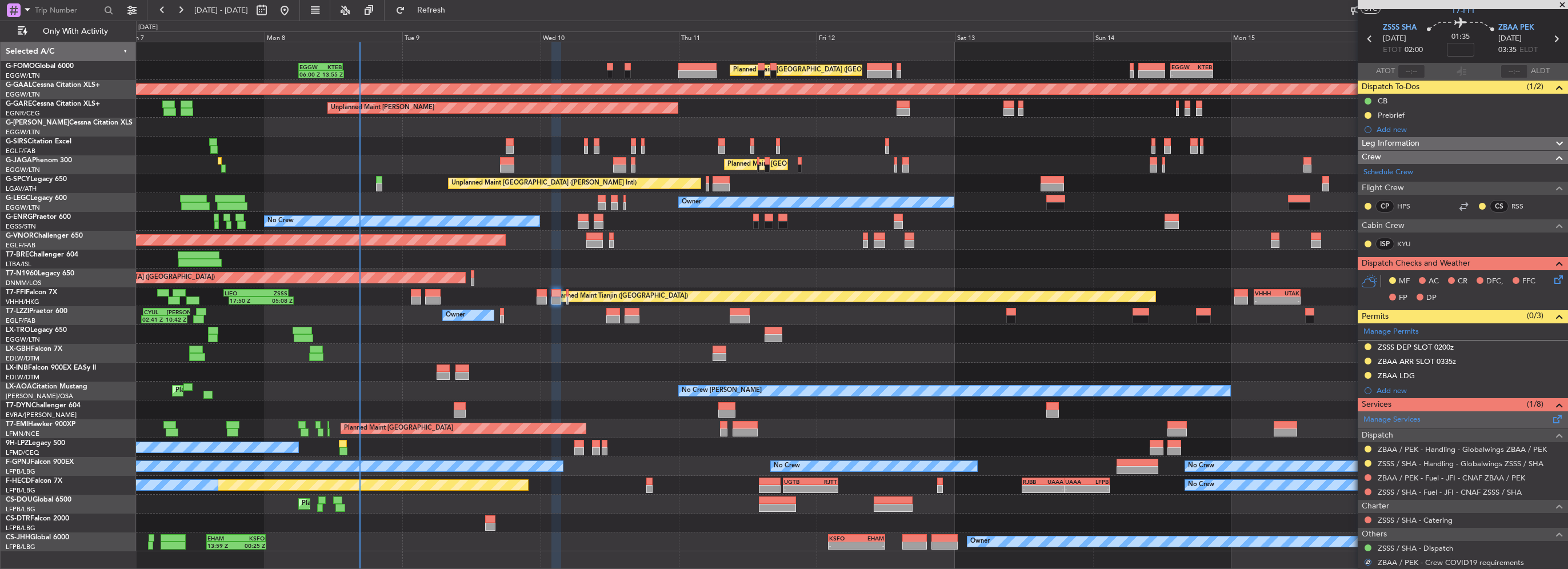
scroll to position [0, 0]
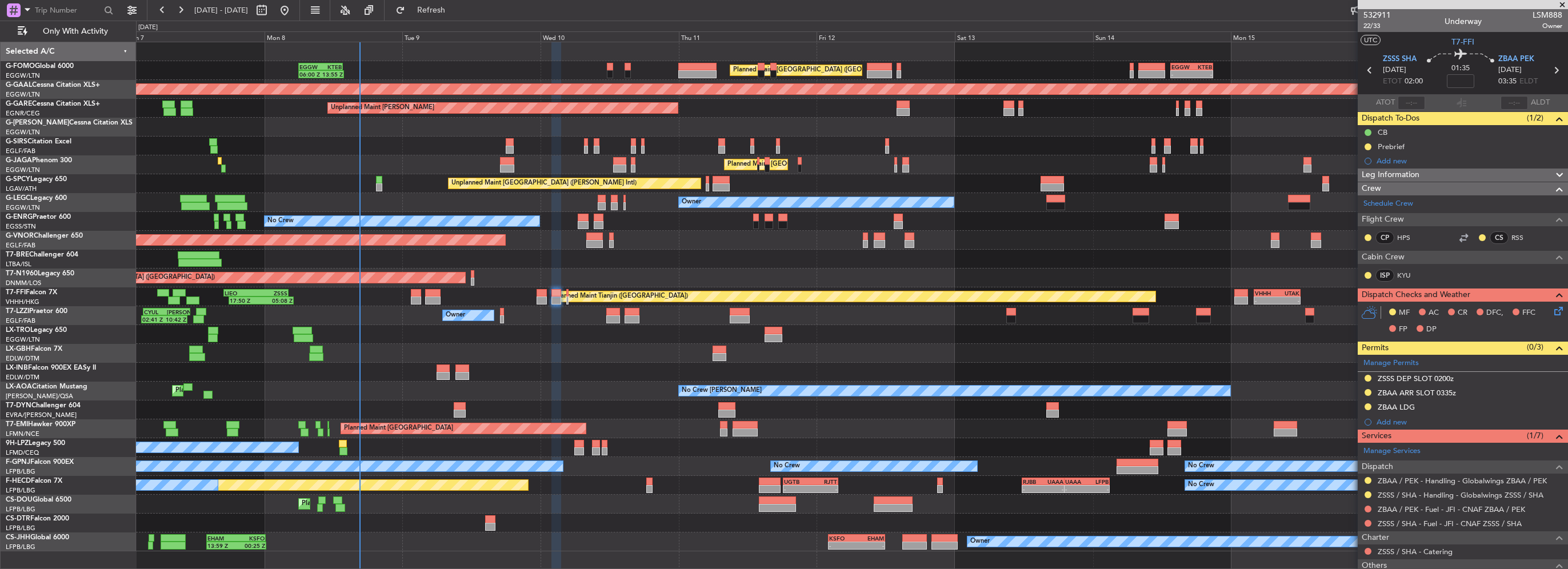
click at [1553, 312] on icon at bounding box center [1557, 309] width 9 height 9
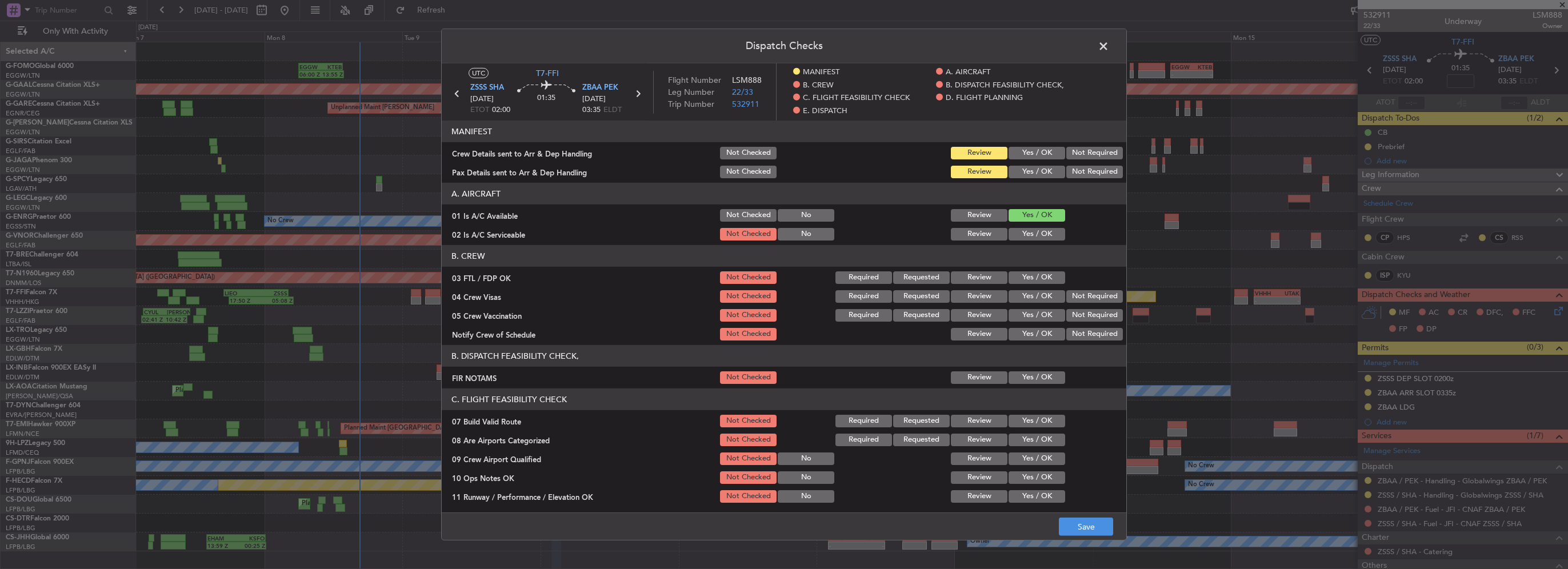
click at [1036, 236] on button "Yes / OK" at bounding box center [1036, 234] width 56 height 12
click at [1039, 381] on button "Yes / OK" at bounding box center [1036, 377] width 56 height 12
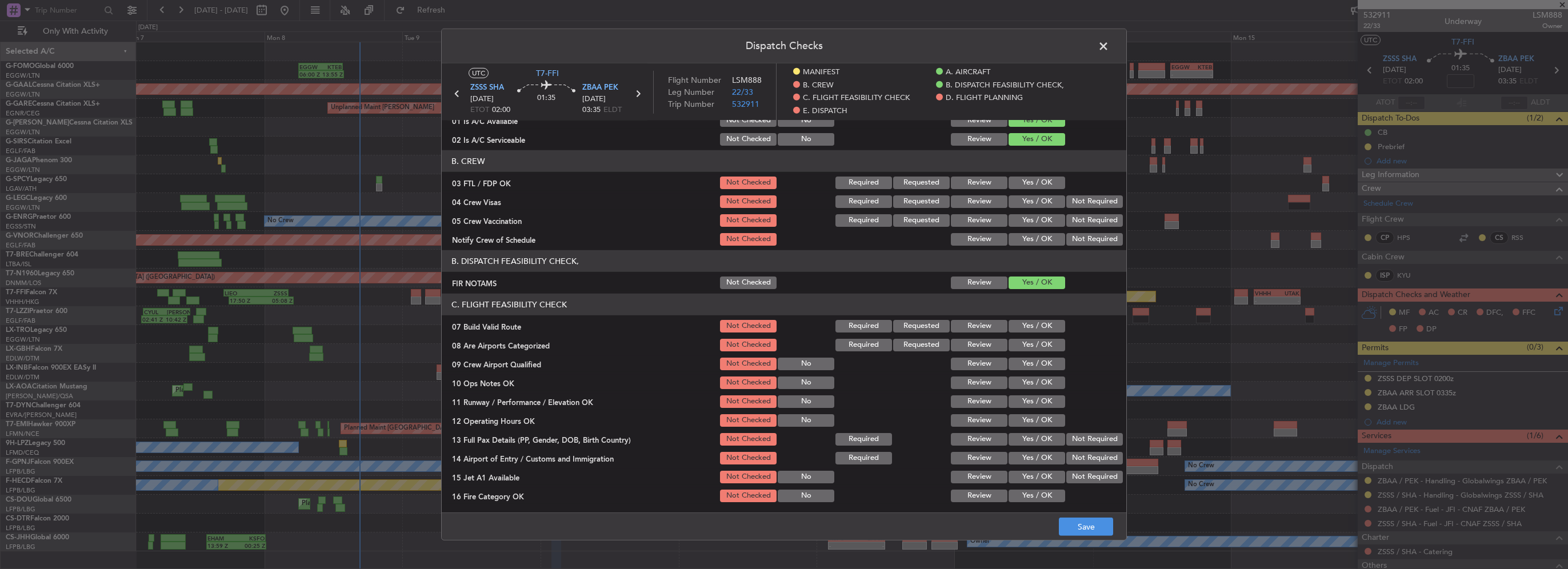
scroll to position [114, 0]
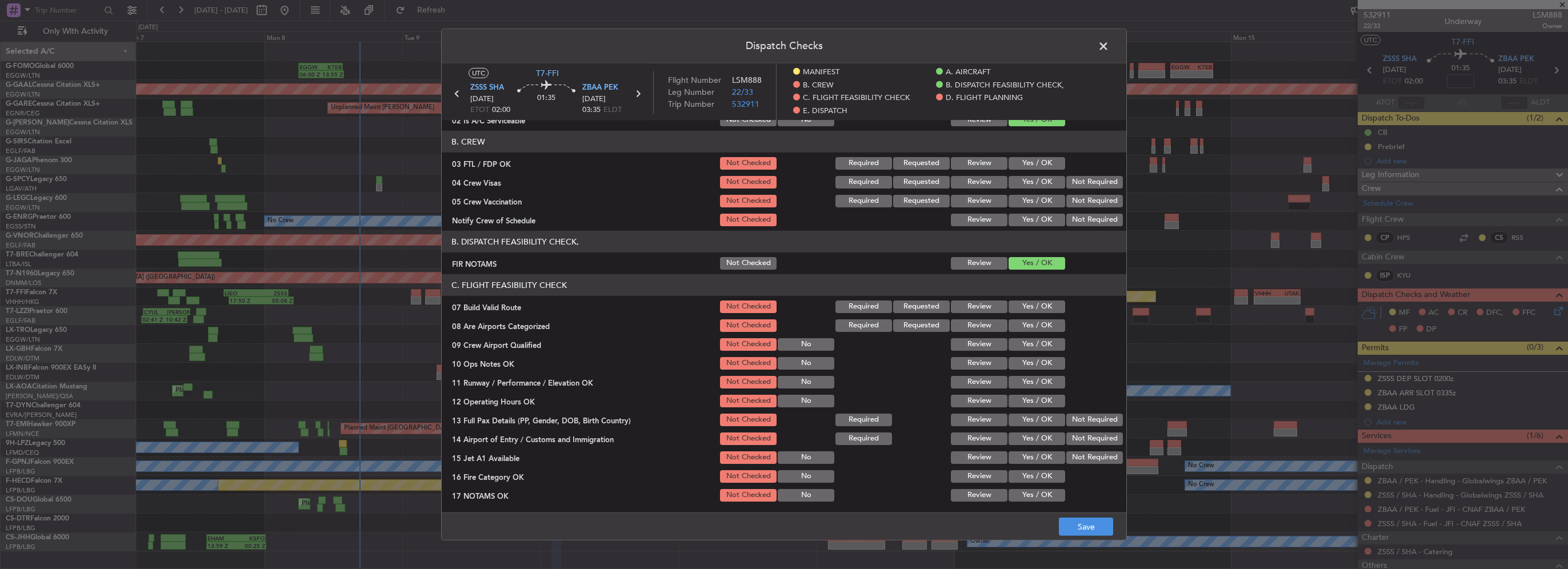
drag, startPoint x: 1026, startPoint y: 309, endPoint x: 1028, endPoint y: 328, distance: 19.1
click at [1026, 310] on button "Yes / OK" at bounding box center [1036, 306] width 56 height 12
click at [1028, 328] on button "Yes / OK" at bounding box center [1036, 326] width 56 height 12
click at [1030, 359] on button "Yes / OK" at bounding box center [1036, 363] width 56 height 12
click at [1040, 385] on button "Yes / OK" at bounding box center [1036, 382] width 56 height 12
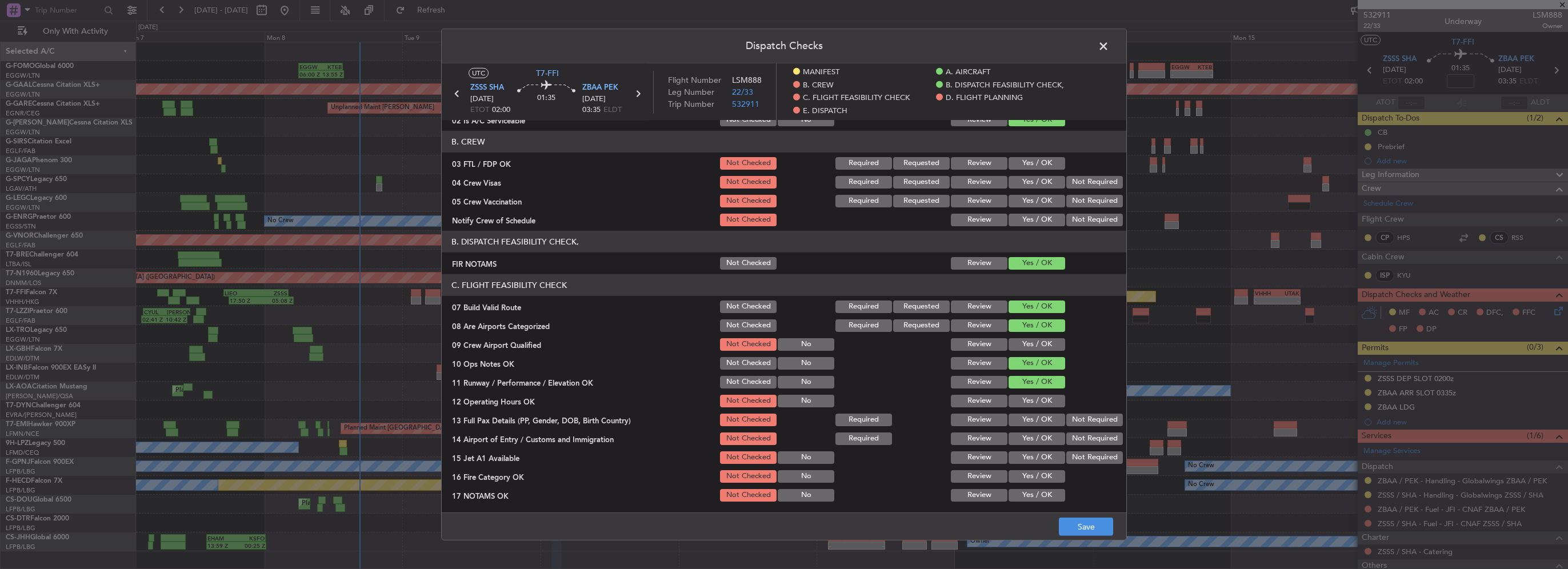
click at [1043, 400] on button "Yes / OK" at bounding box center [1036, 401] width 56 height 12
click at [1046, 416] on button "Yes / OK" at bounding box center [1036, 420] width 56 height 12
drag, startPoint x: 1045, startPoint y: 433, endPoint x: 1041, endPoint y: 453, distance: 20.4
click at [1045, 434] on button "Yes / OK" at bounding box center [1036, 438] width 56 height 12
click at [1041, 457] on button "Yes / OK" at bounding box center [1036, 457] width 56 height 12
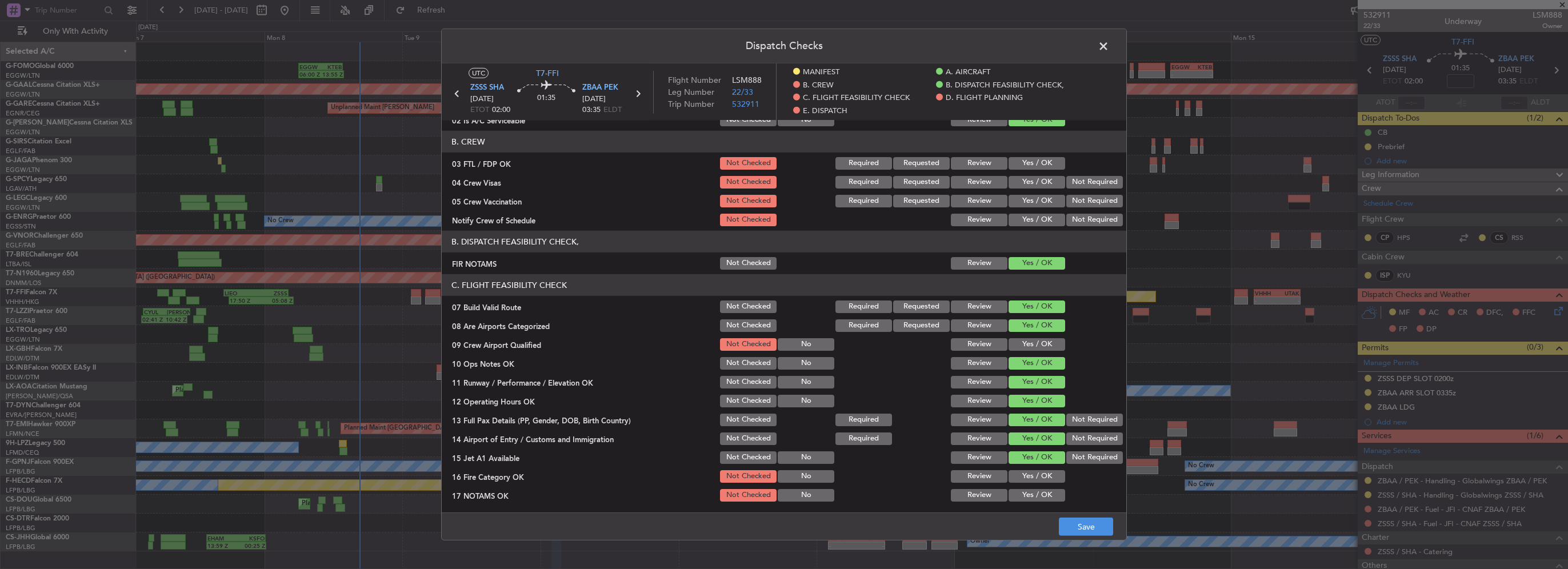
click at [1044, 472] on button "Yes / OK" at bounding box center [1036, 476] width 56 height 12
click at [1041, 497] on button "Yes / OK" at bounding box center [1036, 495] width 56 height 12
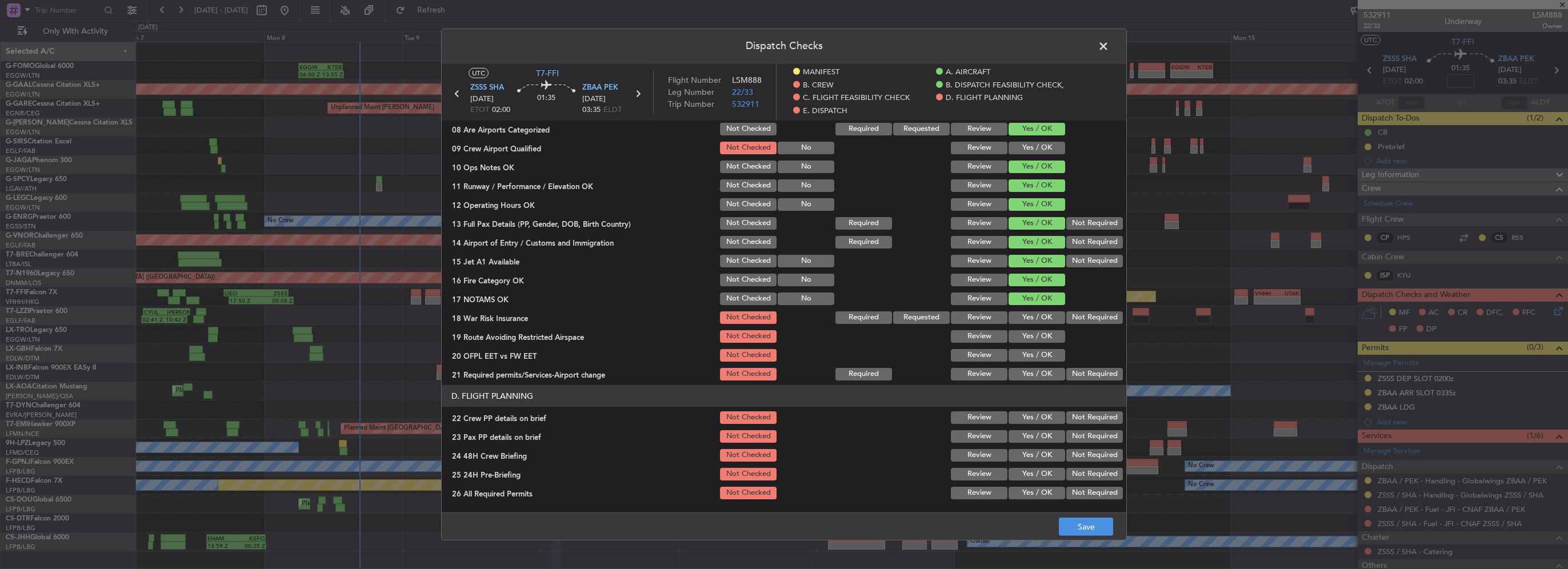
scroll to position [343, 0]
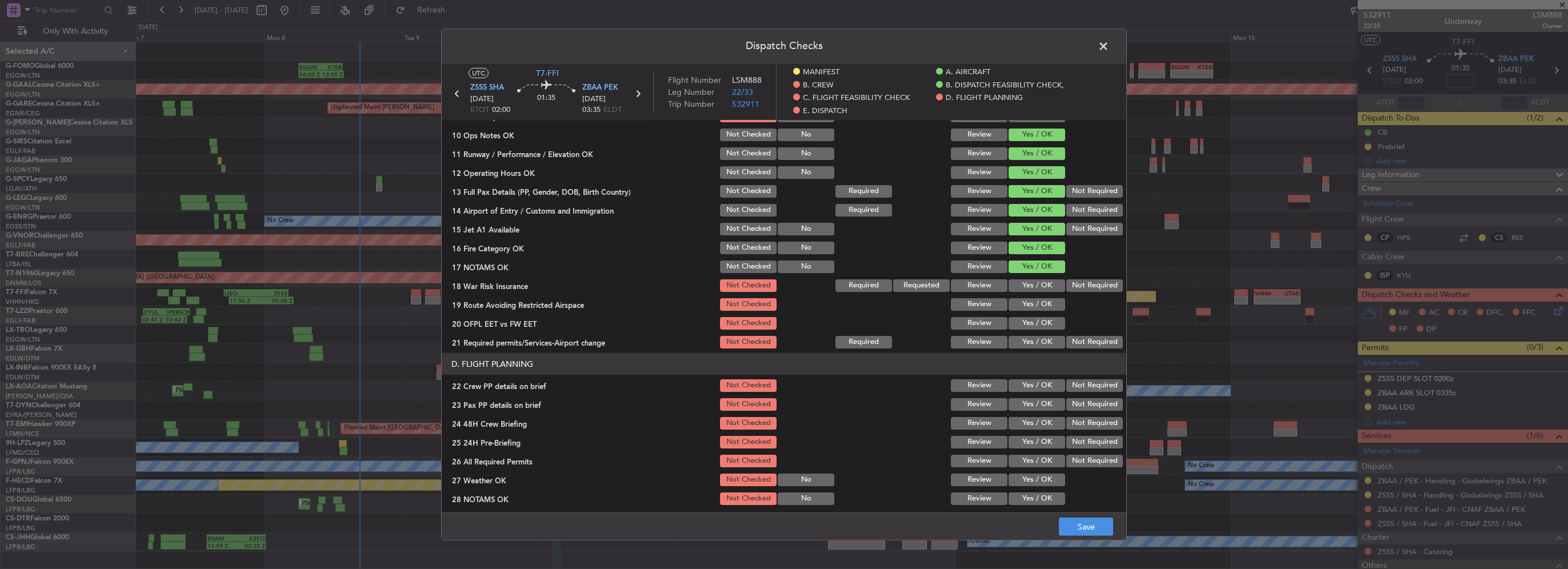
click at [1028, 290] on button "Yes / OK" at bounding box center [1036, 286] width 56 height 12
click at [1028, 302] on button "Yes / OK" at bounding box center [1036, 304] width 56 height 12
click at [1028, 321] on button "Yes / OK" at bounding box center [1036, 323] width 56 height 12
click at [1029, 343] on button "Yes / OK" at bounding box center [1036, 342] width 56 height 12
click at [1037, 381] on button "Yes / OK" at bounding box center [1036, 386] width 56 height 12
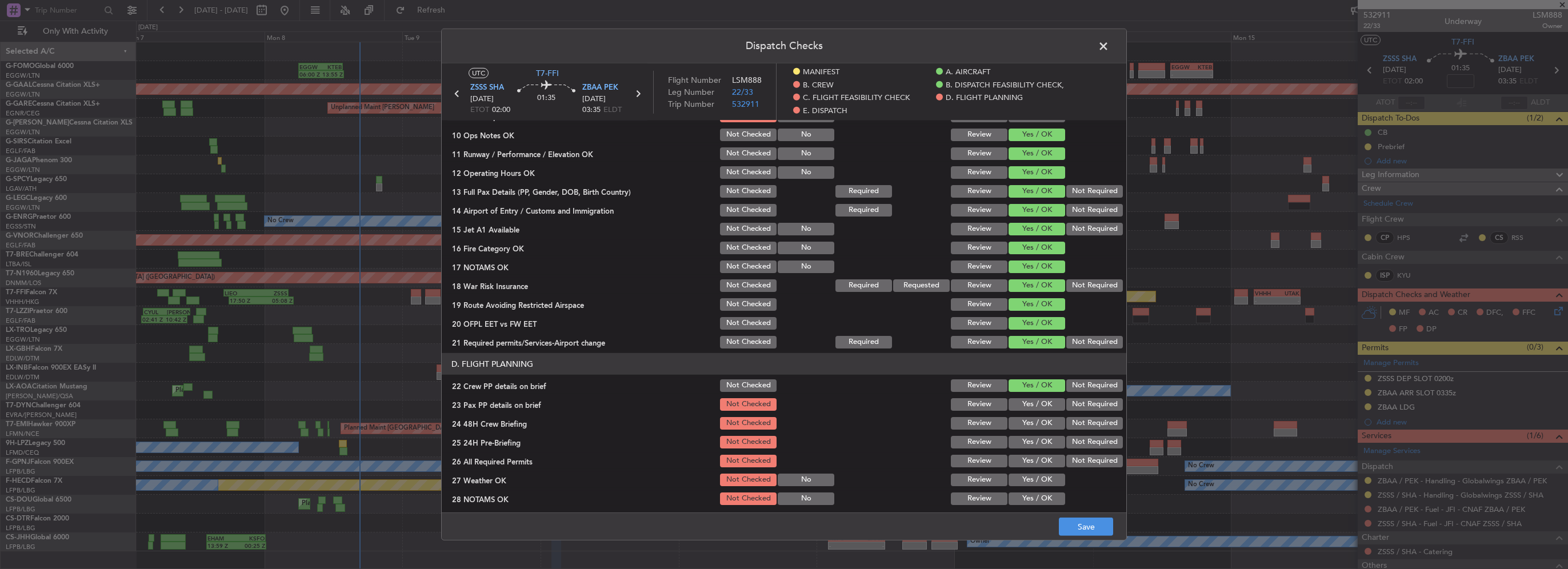
click at [1039, 411] on div "Yes / OK" at bounding box center [1036, 404] width 58 height 16
click at [1040, 403] on button "Yes / OK" at bounding box center [1036, 404] width 56 height 12
click at [1045, 426] on button "Yes / OK" at bounding box center [1036, 423] width 56 height 12
click at [1076, 441] on button "Not Required" at bounding box center [1094, 442] width 56 height 12
click at [1090, 519] on button "Save" at bounding box center [1086, 527] width 54 height 18
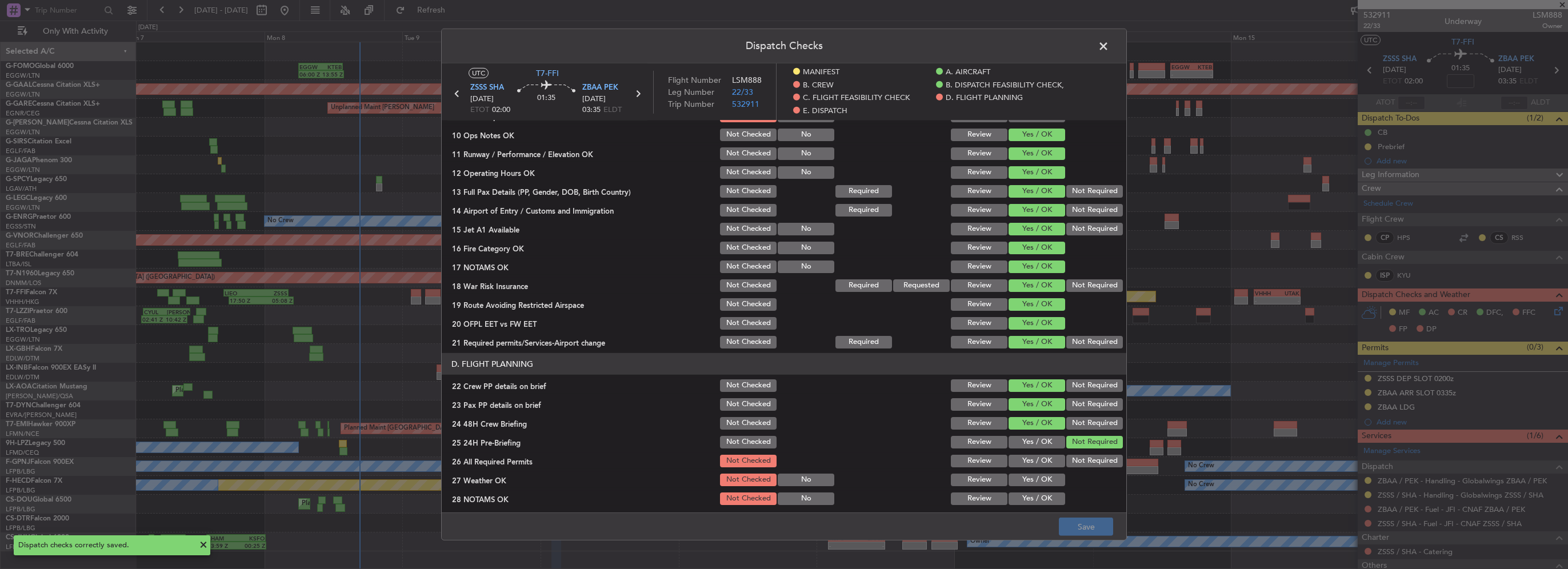
click at [1110, 45] on span at bounding box center [1110, 49] width 0 height 23
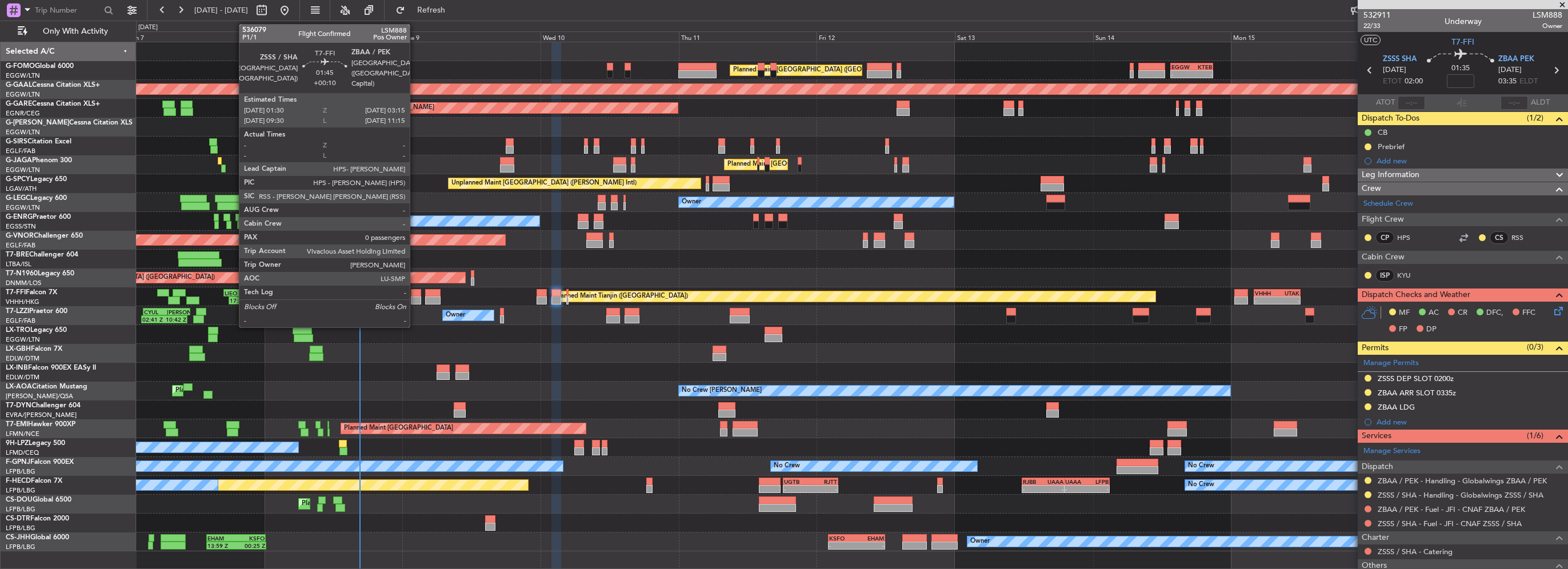
click at [415, 298] on div at bounding box center [415, 300] width 10 height 8
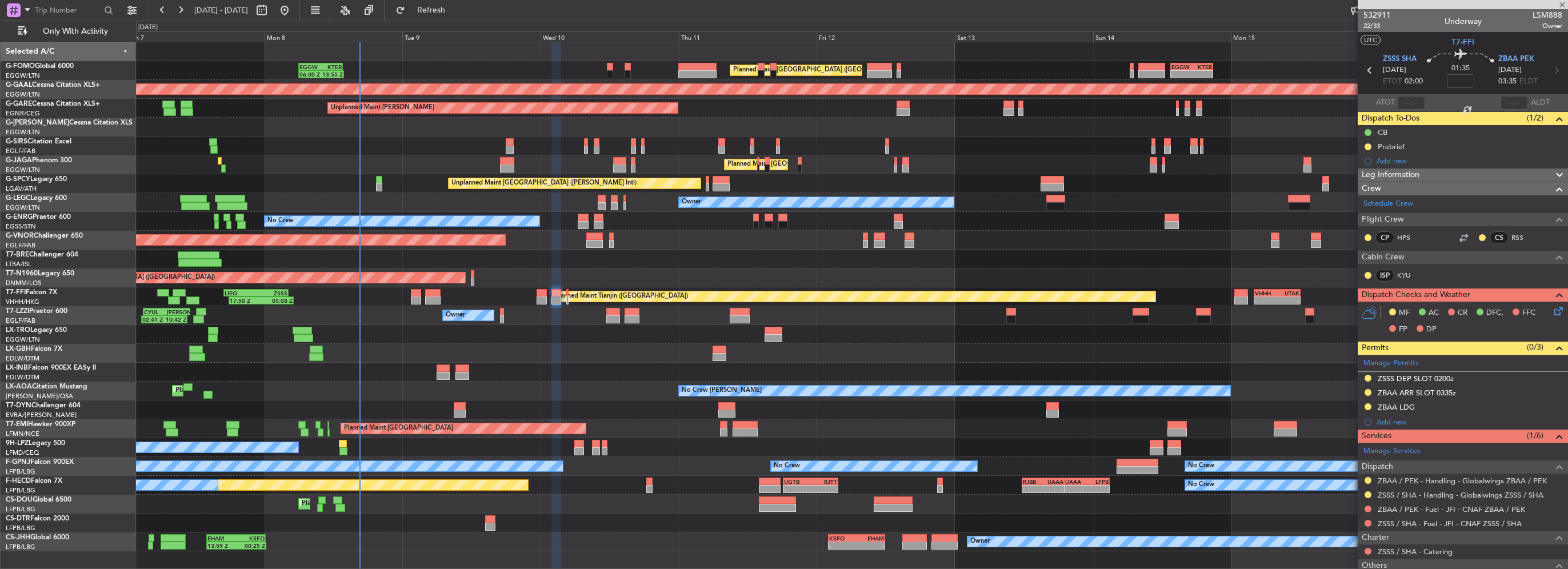
type input "+00:10"
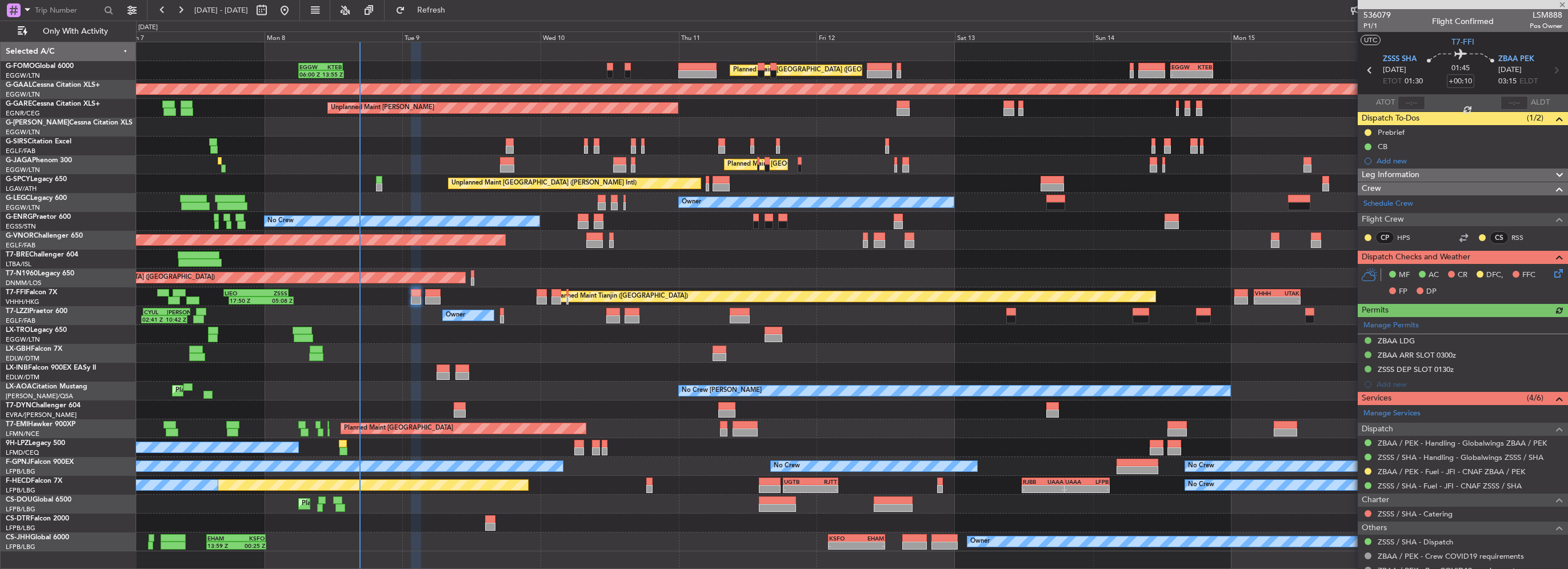
click at [1412, 180] on span "Leg Information" at bounding box center [1391, 175] width 58 height 13
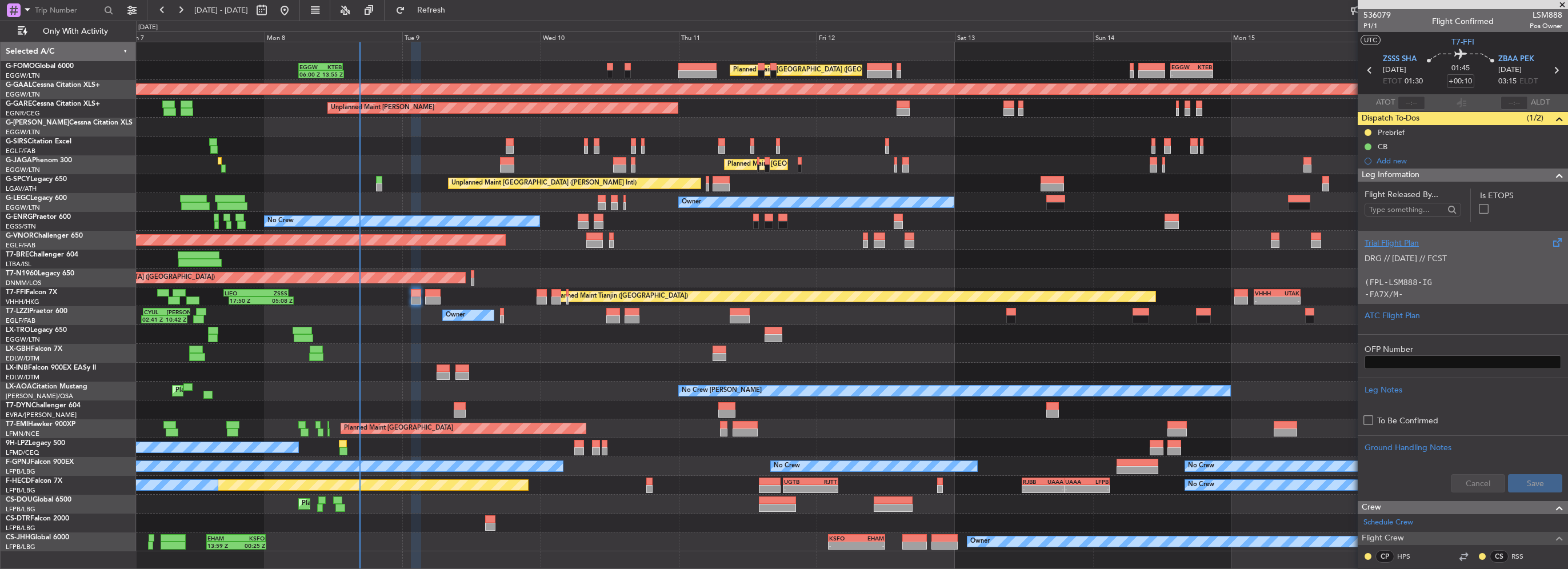
click at [1513, 249] on div "DRG // 07SEP // FCST (FPL-LSM888-IG -FA7X/M-SBDE1E2E3FGHIJ3J4J7M3P2RWXYZ/LB1D1 …" at bounding box center [1462, 273] width 196 height 49
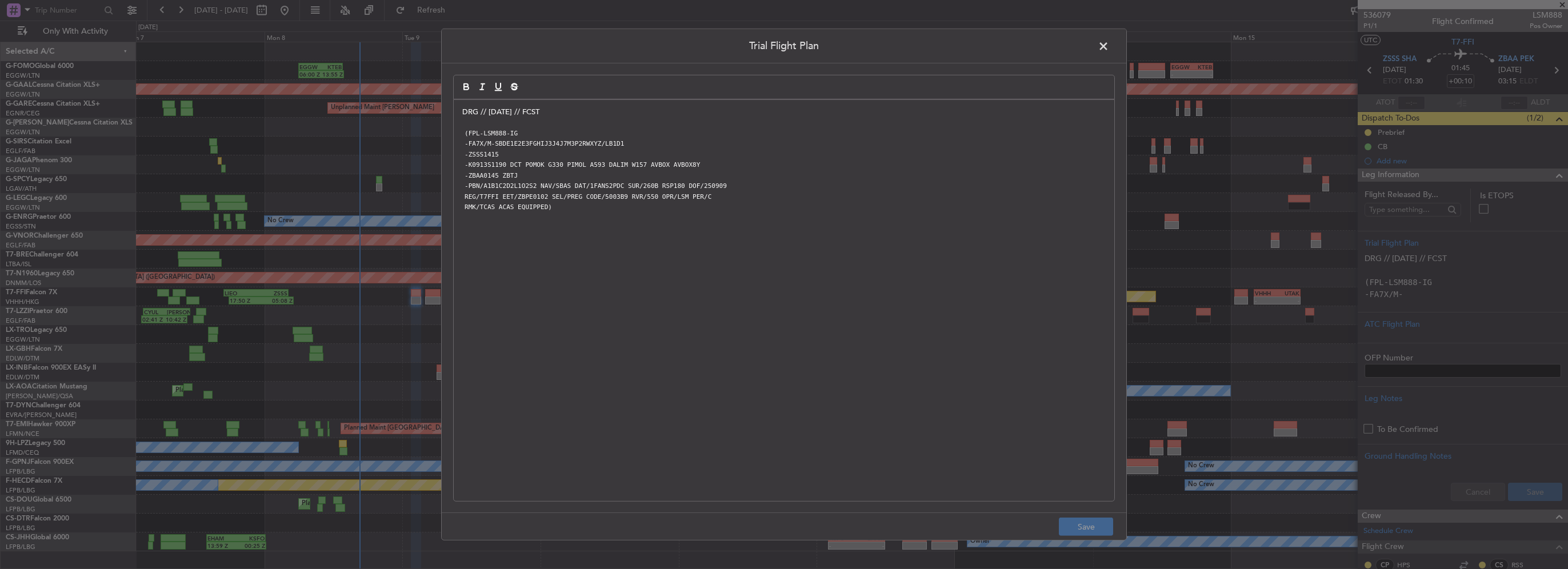
click at [462, 112] on p "DRG // [DATE] // FCST" at bounding box center [784, 112] width 643 height 10
click at [464, 112] on p at bounding box center [784, 112] width 643 height 10
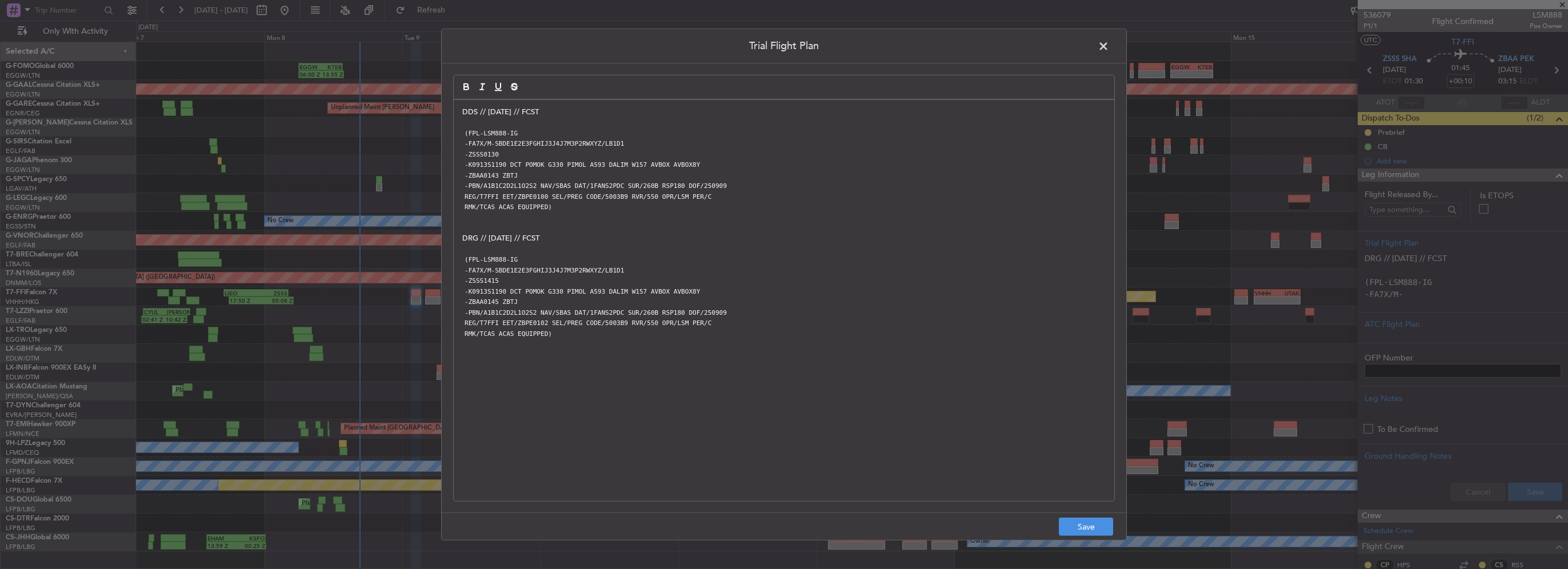
scroll to position [0, 0]
click at [1075, 531] on button "Save" at bounding box center [1086, 527] width 54 height 18
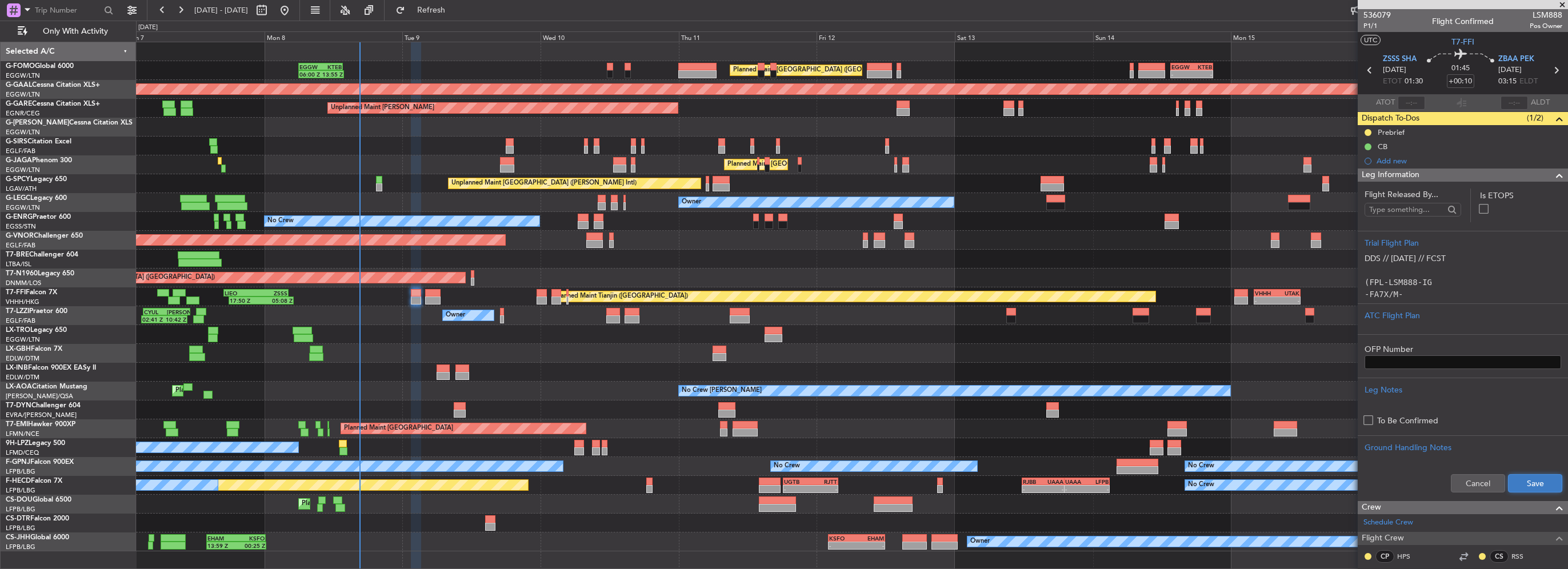
click at [1524, 489] on button "Save" at bounding box center [1535, 484] width 54 height 18
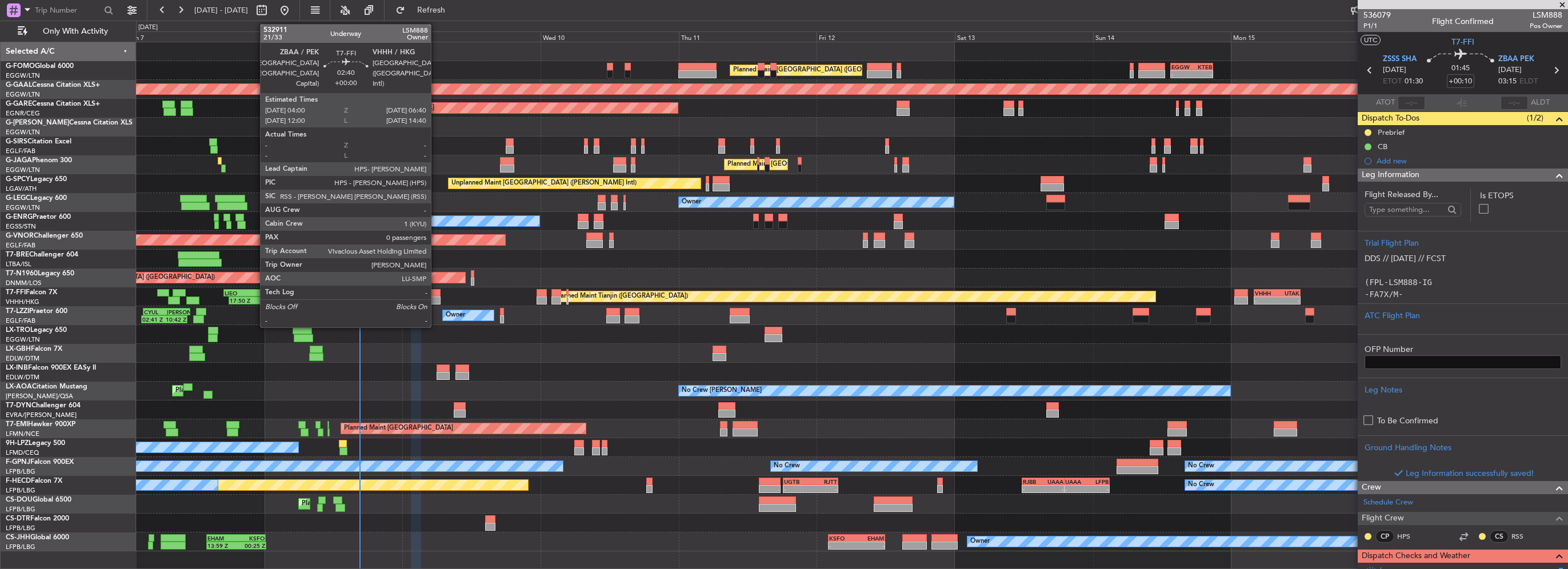
click at [436, 296] on div at bounding box center [433, 300] width 15 height 8
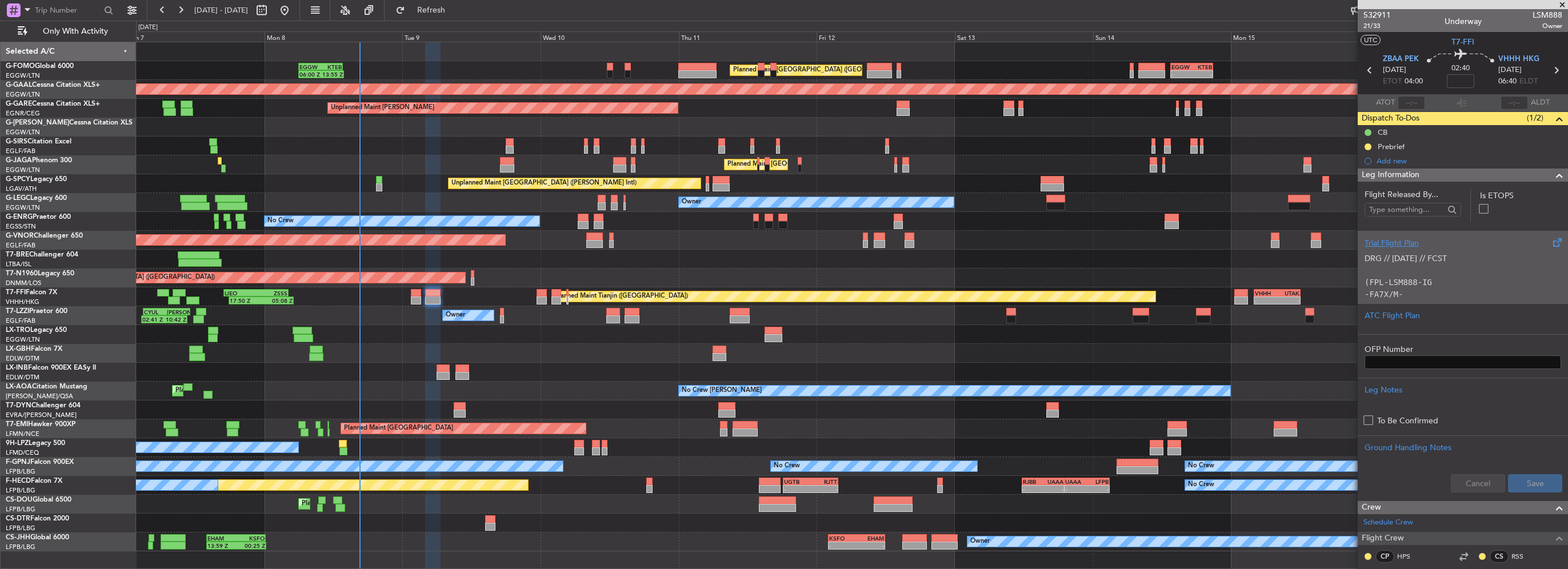
click at [1462, 259] on p "DRG // [DATE] // FCST" at bounding box center [1462, 259] width 196 height 12
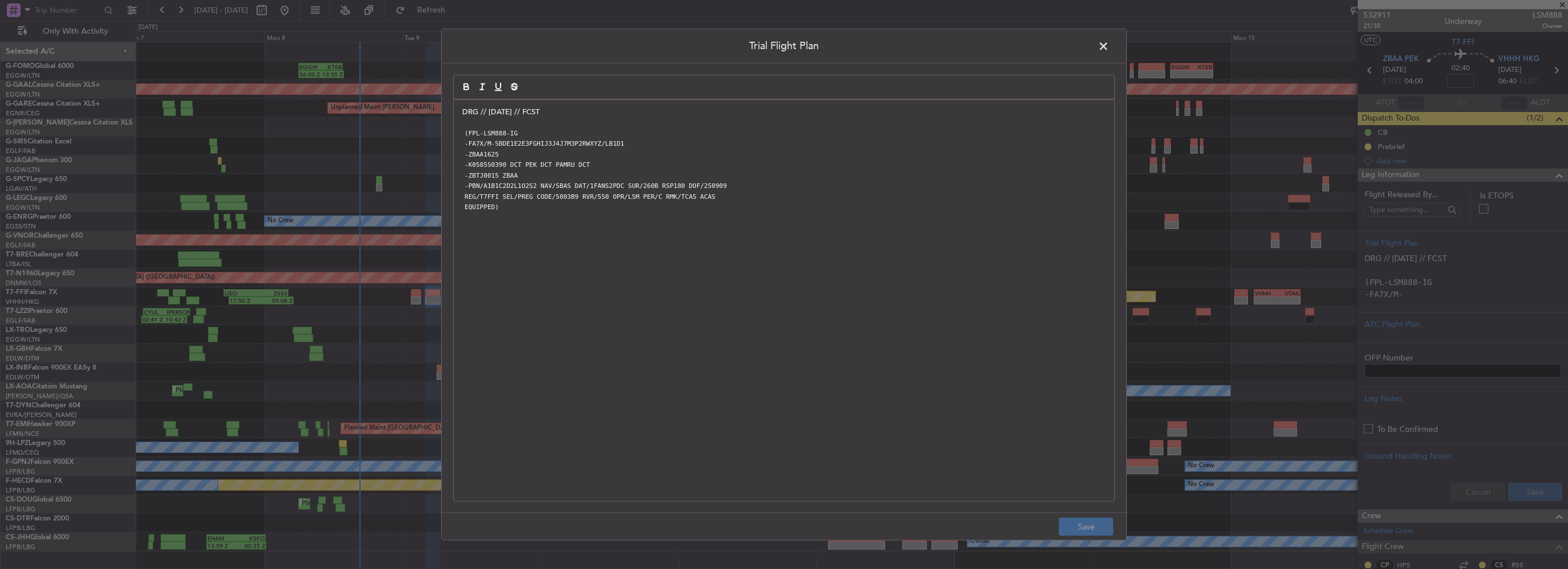
click at [455, 114] on div "DRG // 07SEP // FCST (FPL-LSM888-IG -FA7X/M-SBDE1E2E3FGHIJ3J4J7M3P2RWXYZ/LB1D1 …" at bounding box center [784, 300] width 660 height 401
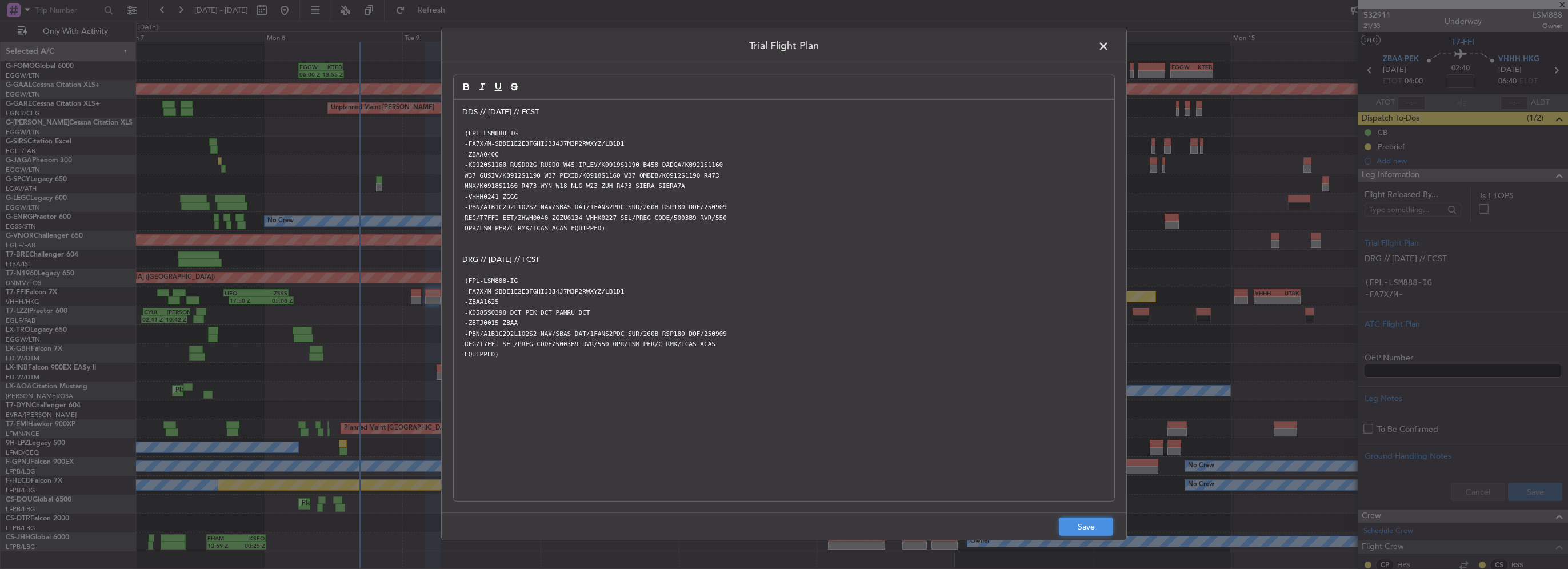
click at [1086, 525] on button "Save" at bounding box center [1086, 527] width 54 height 18
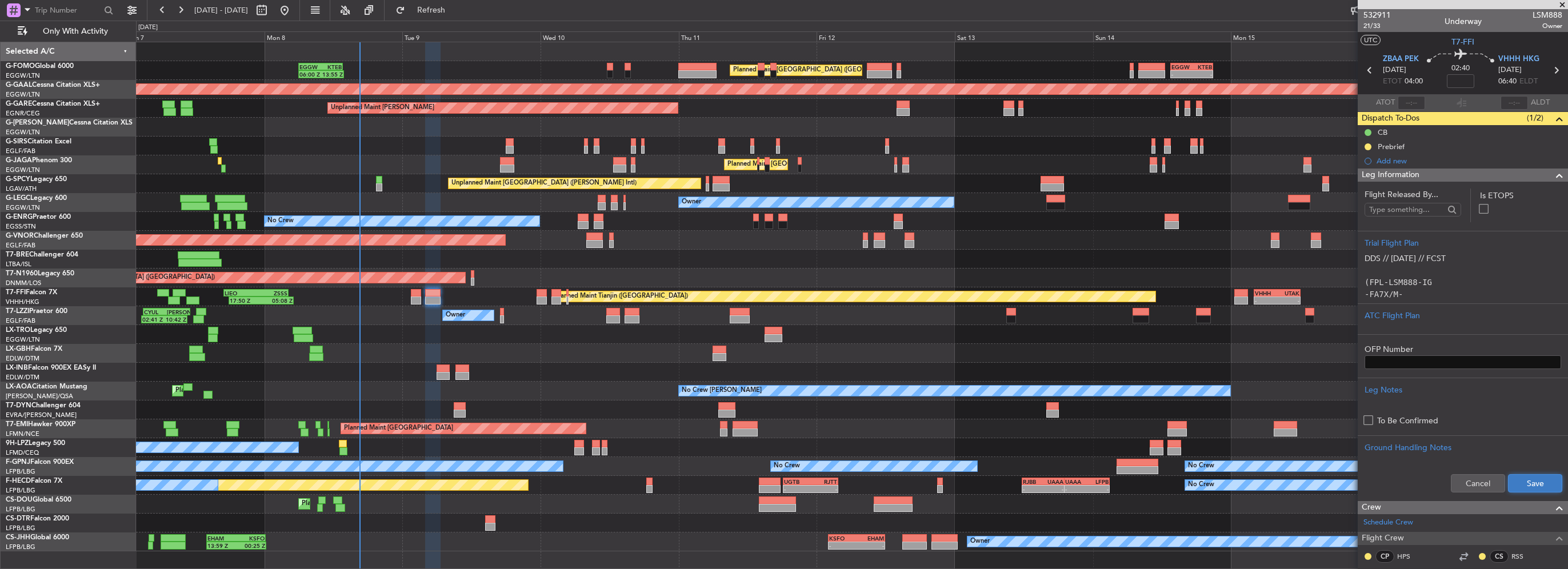
click at [1524, 475] on button "Save" at bounding box center [1535, 484] width 54 height 18
click at [1449, 81] on input at bounding box center [1461, 81] width 28 height 14
click at [1553, 176] on span at bounding box center [1560, 176] width 14 height 14
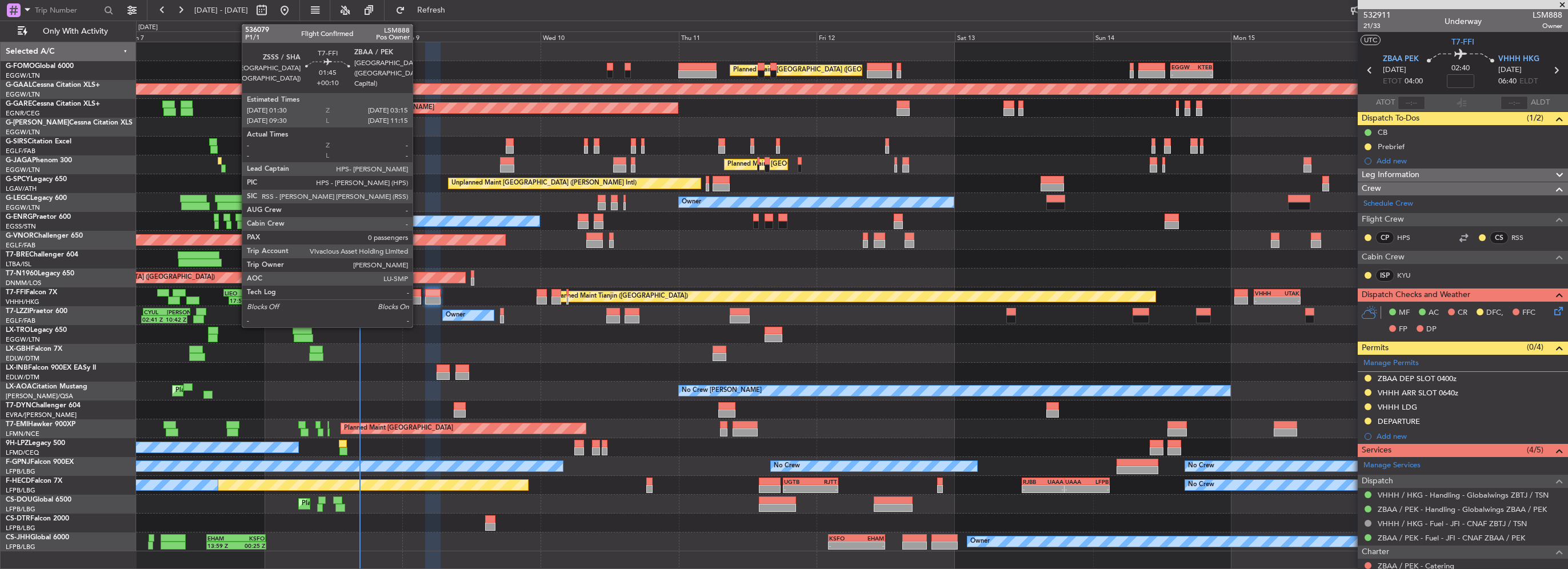
click at [418, 294] on div at bounding box center [415, 293] width 10 height 8
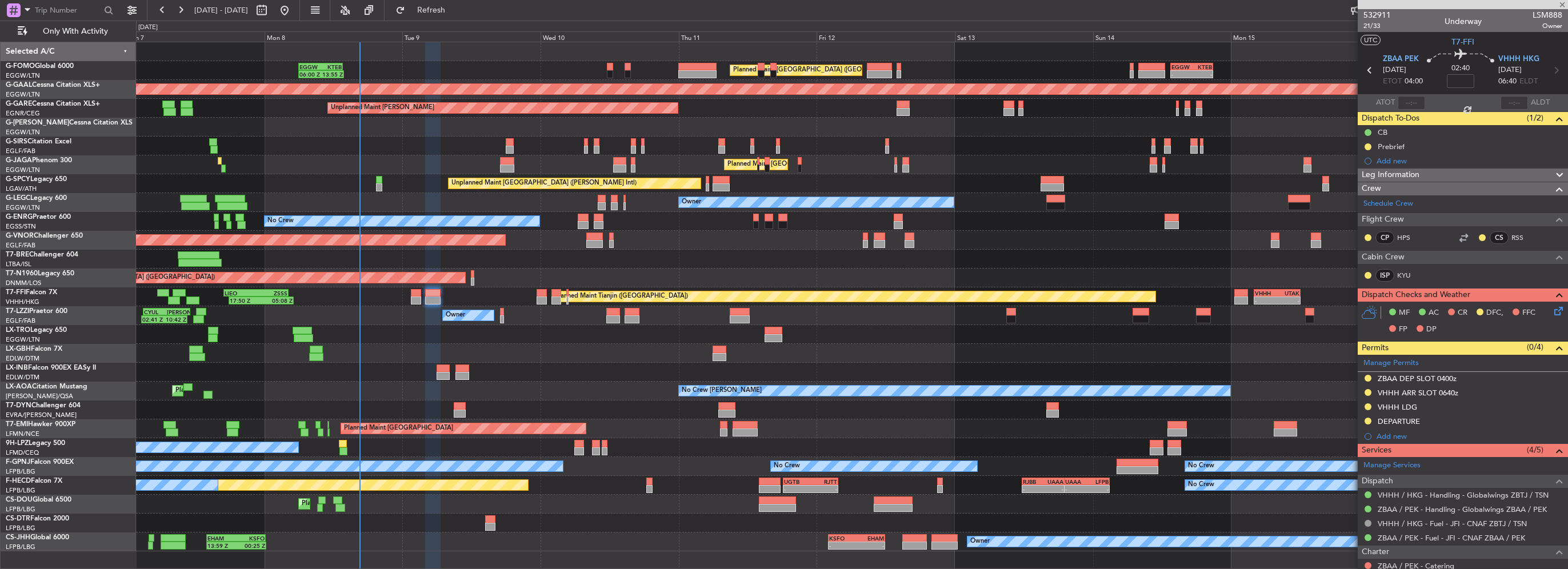
type input "+00:10"
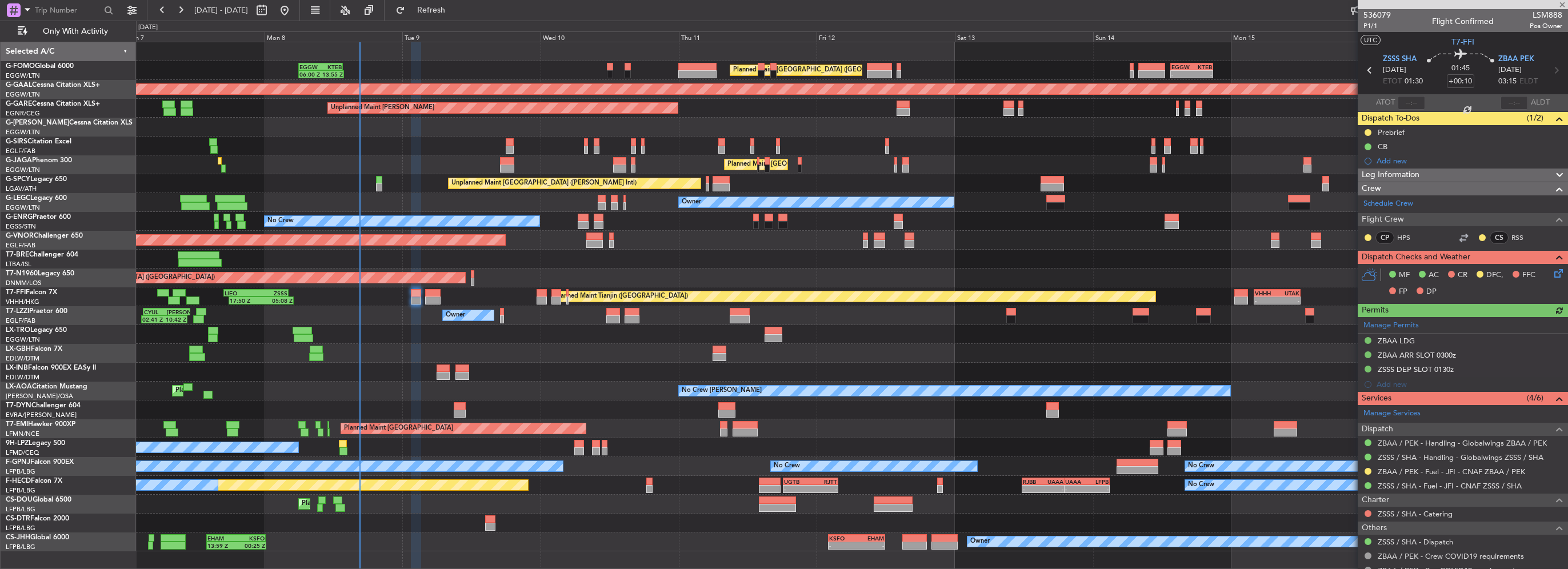
click at [1471, 174] on div "Leg Information" at bounding box center [1462, 175] width 210 height 13
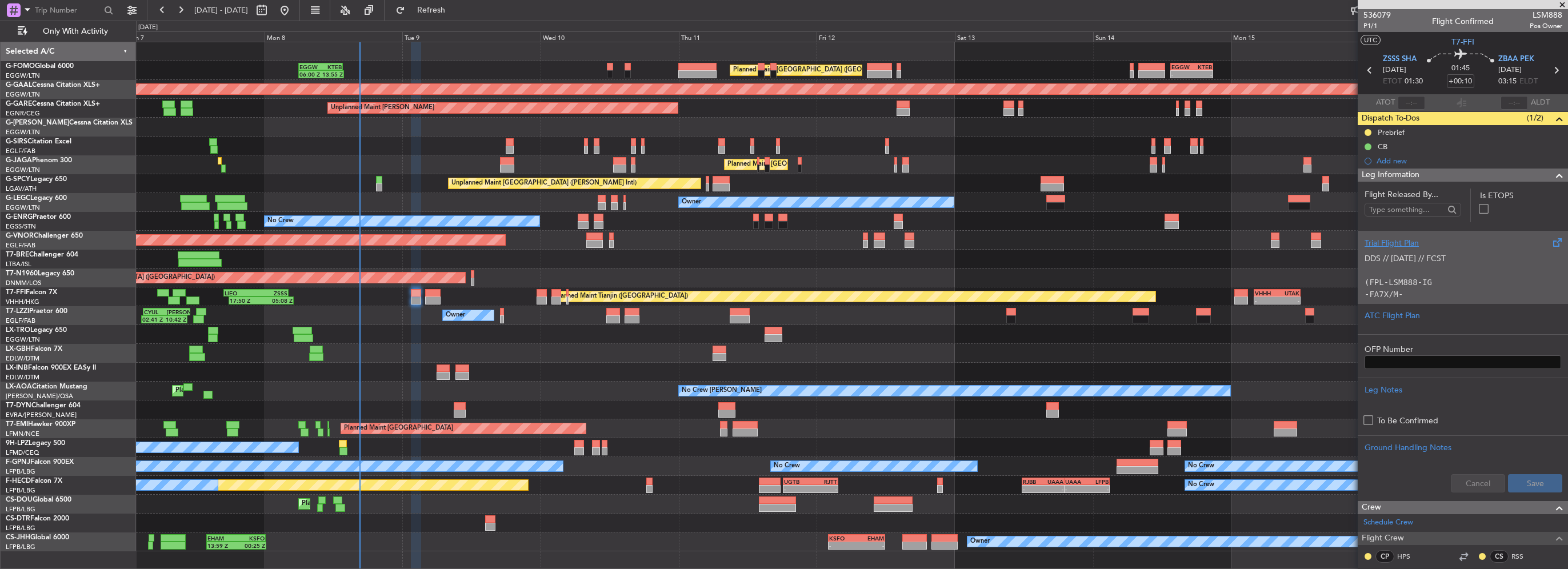
click at [1448, 286] on p "(FPL-LSM888-IG" at bounding box center [1462, 283] width 196 height 12
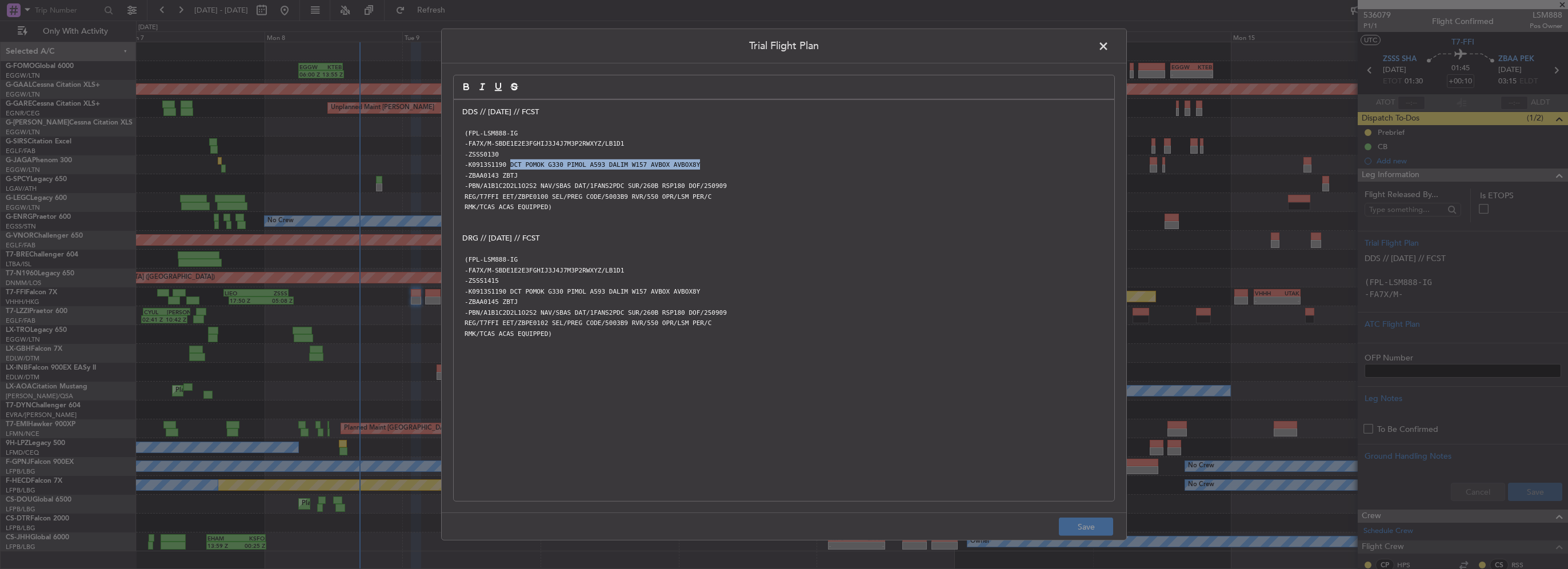
drag, startPoint x: 690, startPoint y: 162, endPoint x: 505, endPoint y: 162, distance: 185.0
click at [505, 162] on p "-K0913S1190 DCT POMOK G330 PIMOL A593 DALIM W157 AVBOX AVBOX8Y" at bounding box center [784, 164] width 643 height 10
copy code "DCT POMOK G330 PIMOL A593 DALIM W157 AVBOX AVBOX8Y"
click at [1110, 45] on span at bounding box center [1110, 49] width 0 height 23
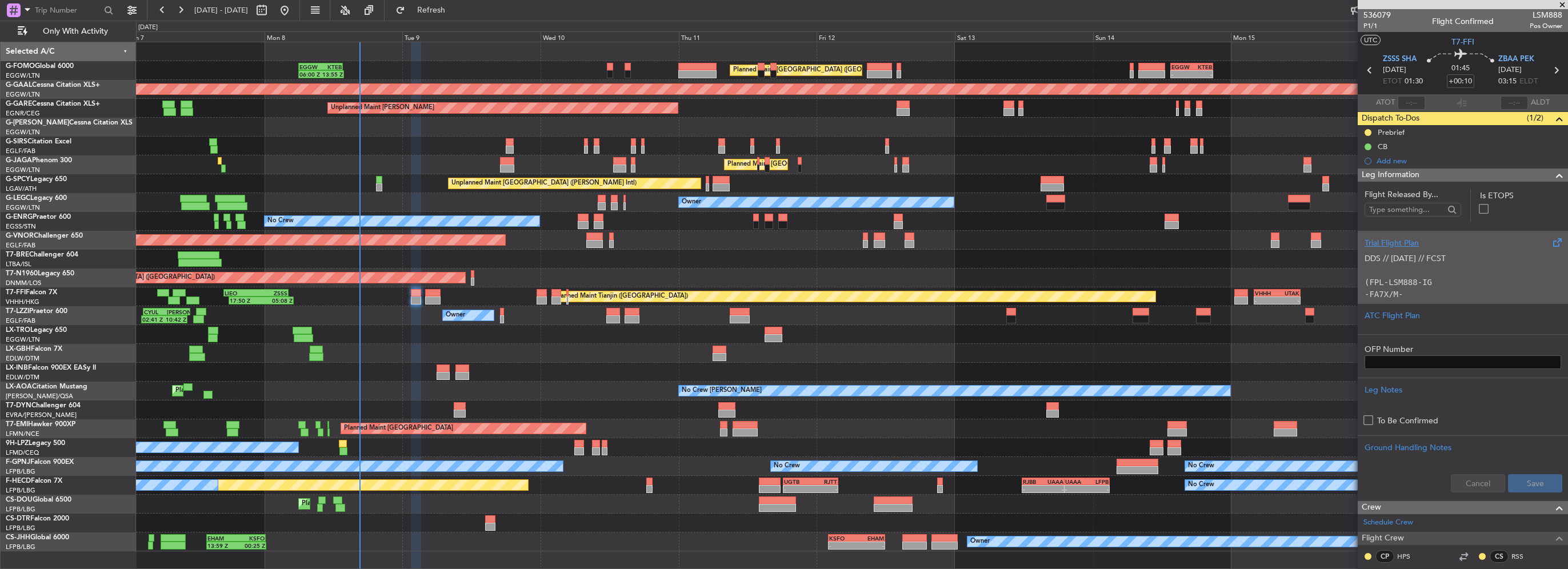
click at [1433, 286] on p "(FPL-LSM888-IG" at bounding box center [1462, 283] width 196 height 12
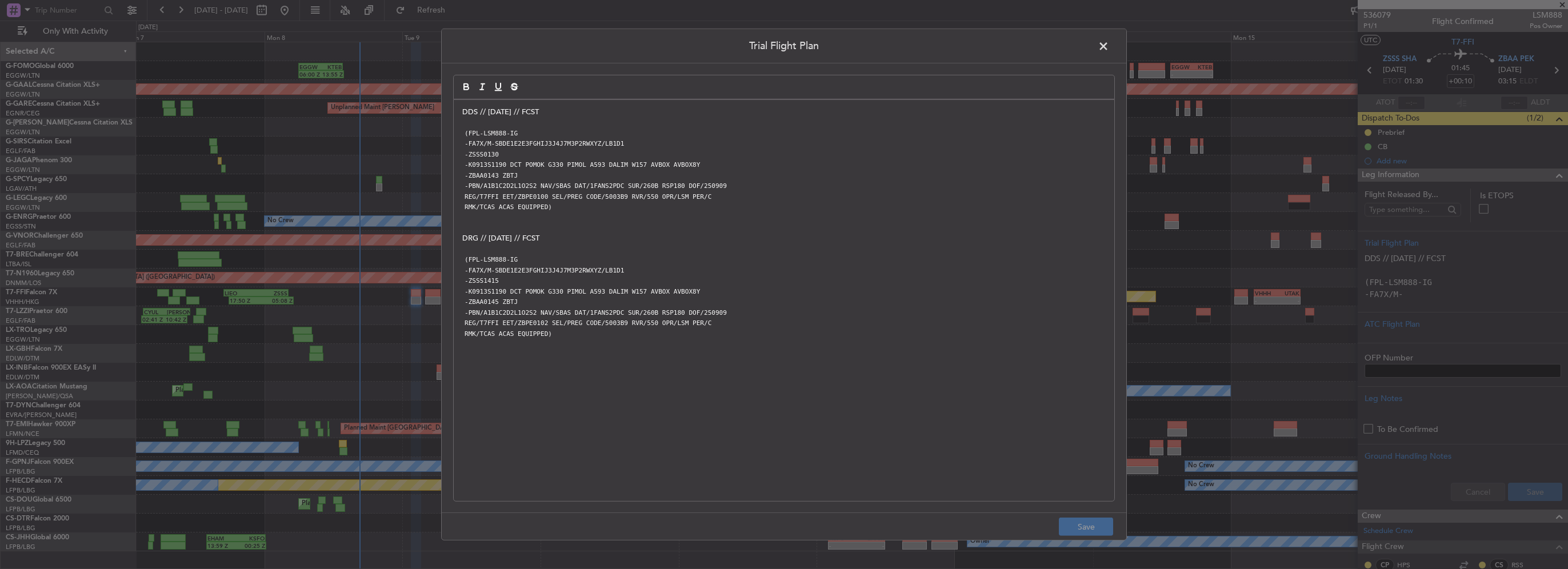
click at [1110, 43] on span at bounding box center [1110, 49] width 0 height 23
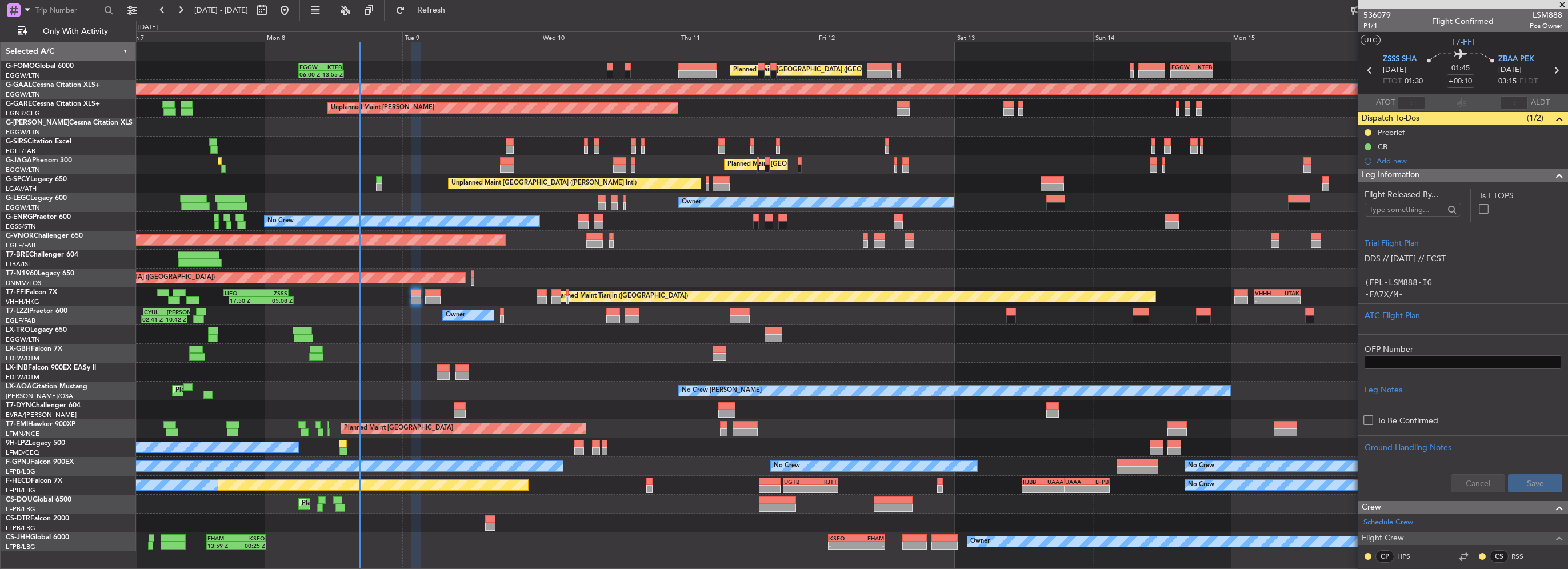
click at [1553, 173] on span at bounding box center [1560, 176] width 14 height 14
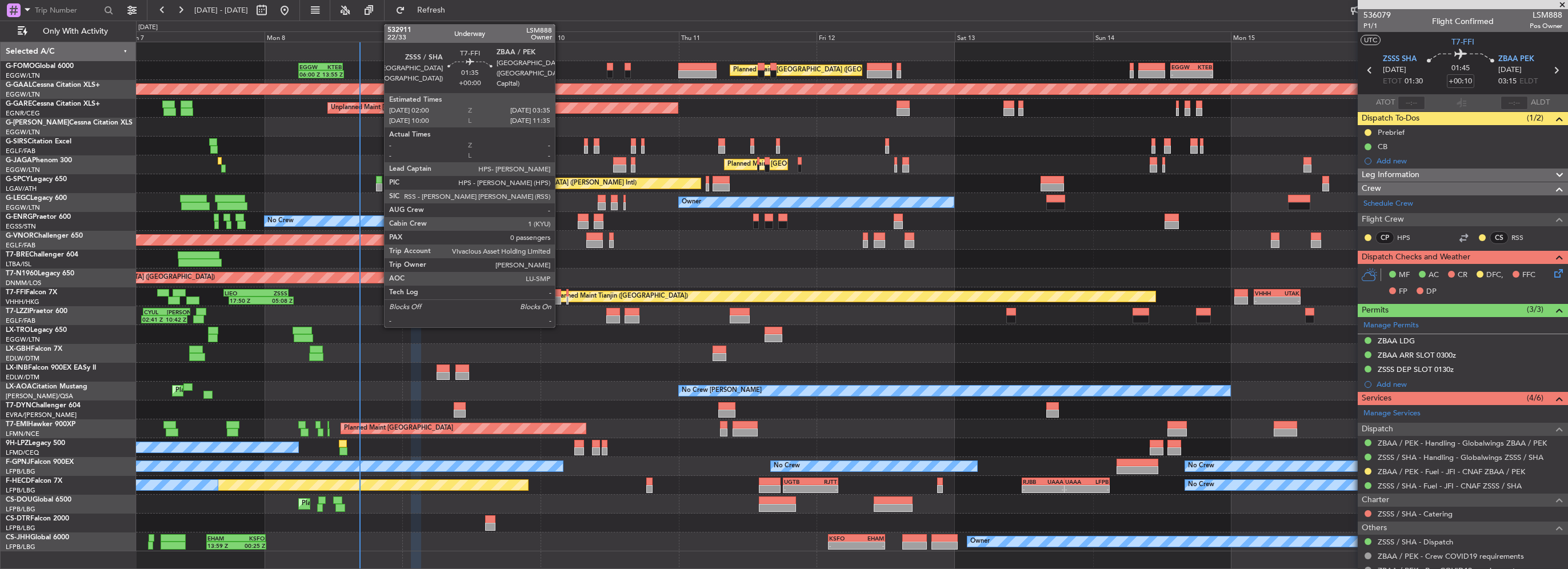
click at [560, 293] on div at bounding box center [556, 293] width 9 height 8
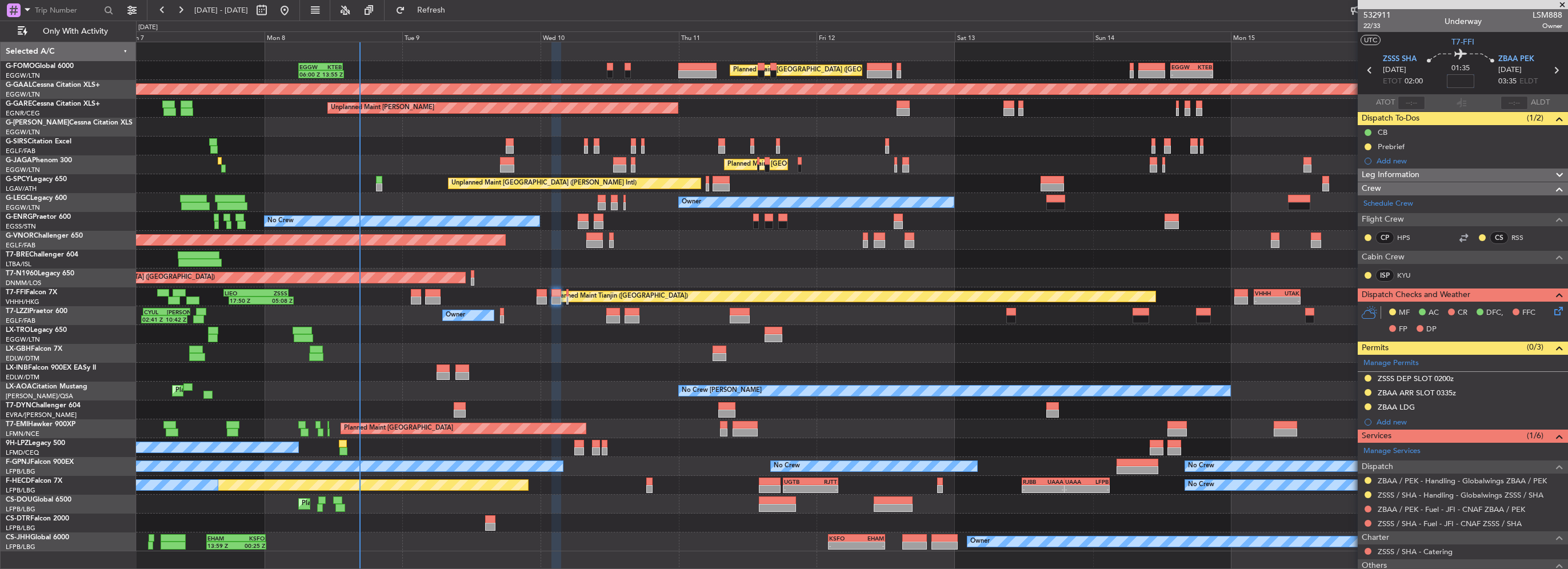
click at [1453, 79] on input at bounding box center [1461, 81] width 28 height 14
click at [1412, 173] on span "Leg Information" at bounding box center [1391, 175] width 58 height 13
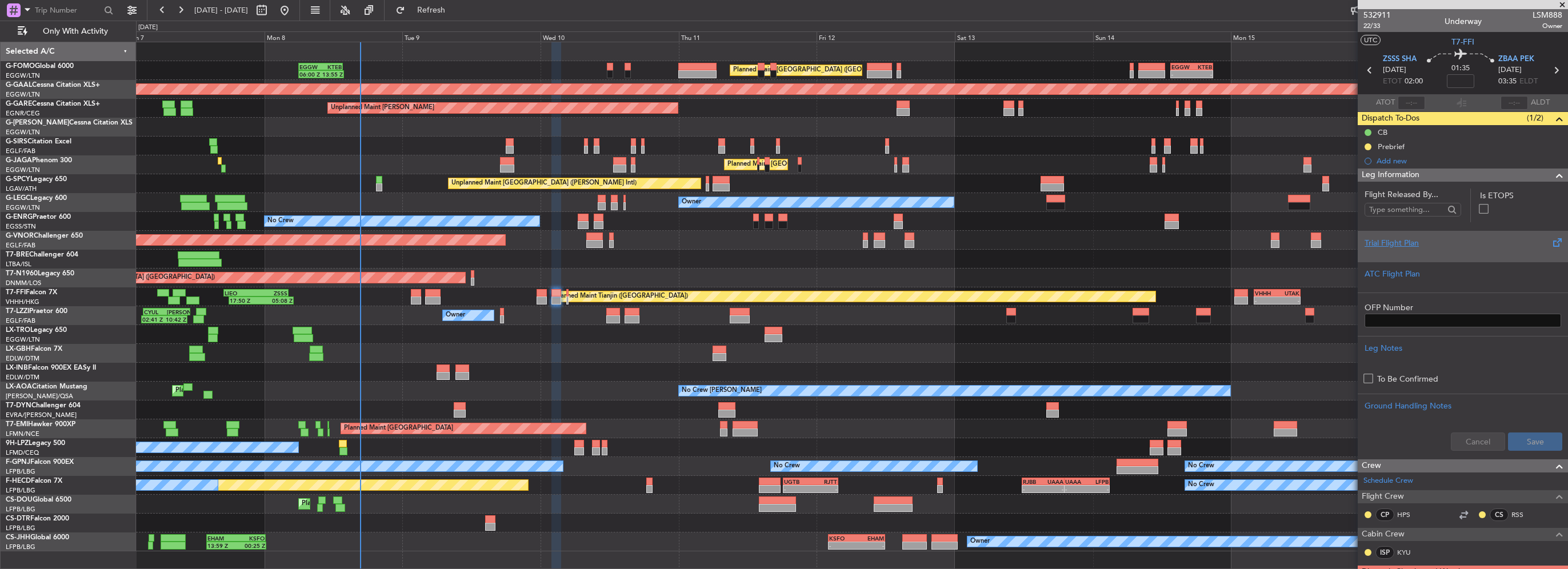
click at [1402, 244] on div "Trial Flight Plan" at bounding box center [1462, 243] width 196 height 12
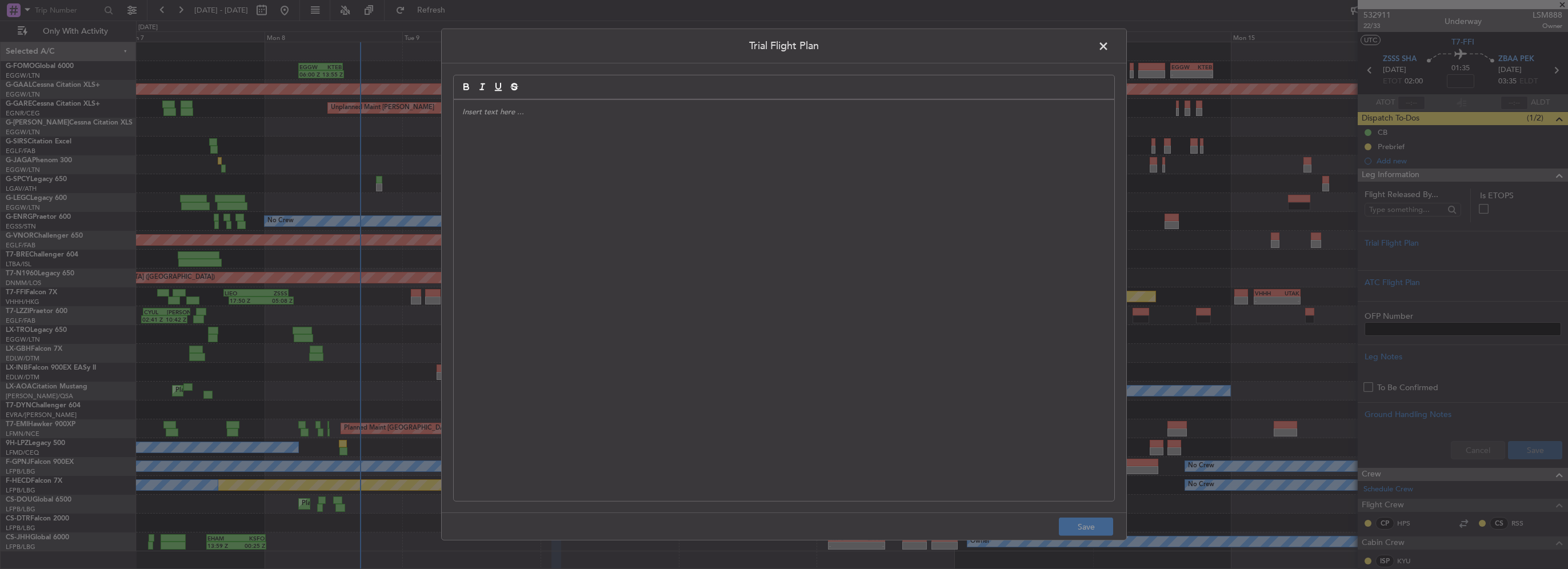
click at [603, 165] on div at bounding box center [784, 300] width 660 height 401
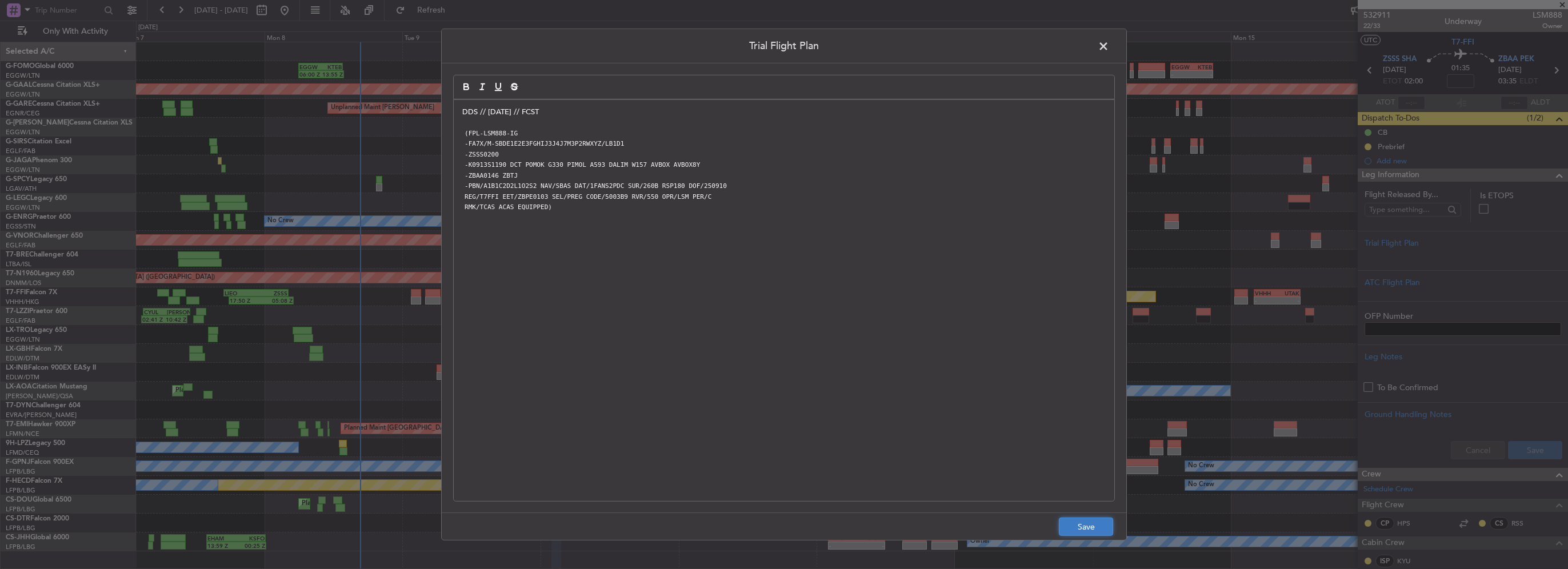
click at [1093, 534] on button "Save" at bounding box center [1086, 527] width 54 height 18
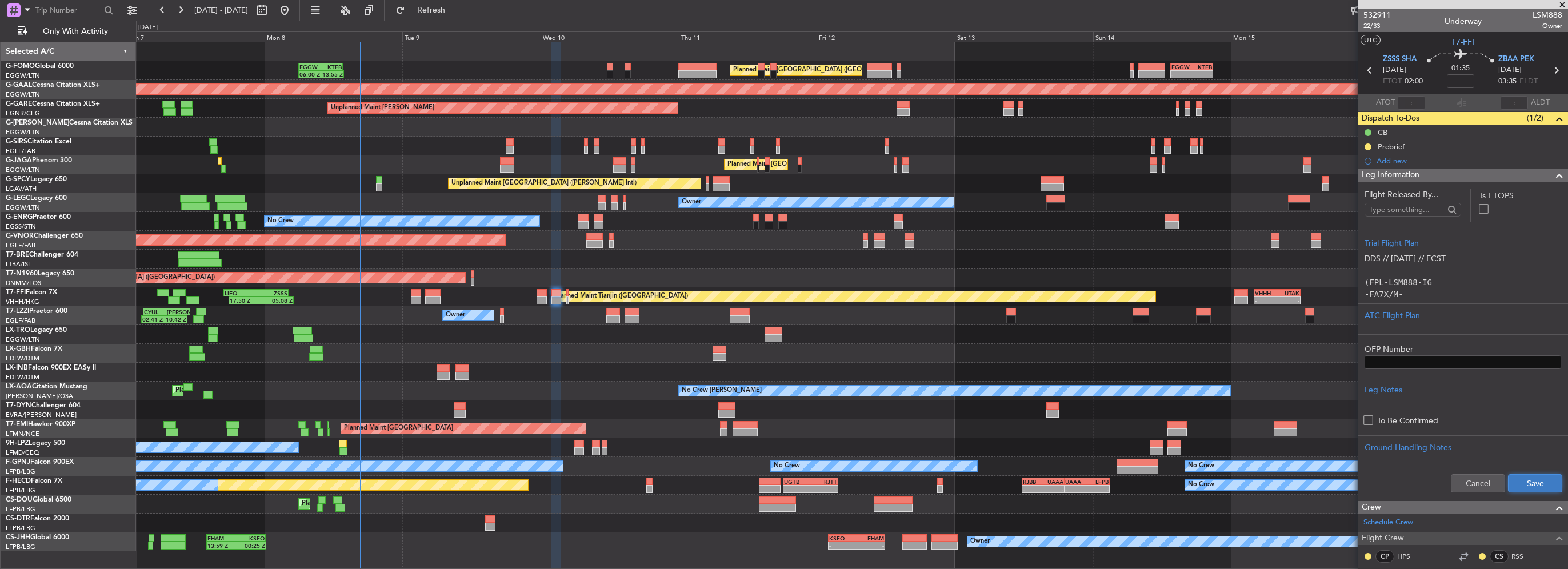
click at [1517, 477] on button "Save" at bounding box center [1535, 484] width 54 height 18
click at [1553, 172] on span at bounding box center [1560, 176] width 14 height 14
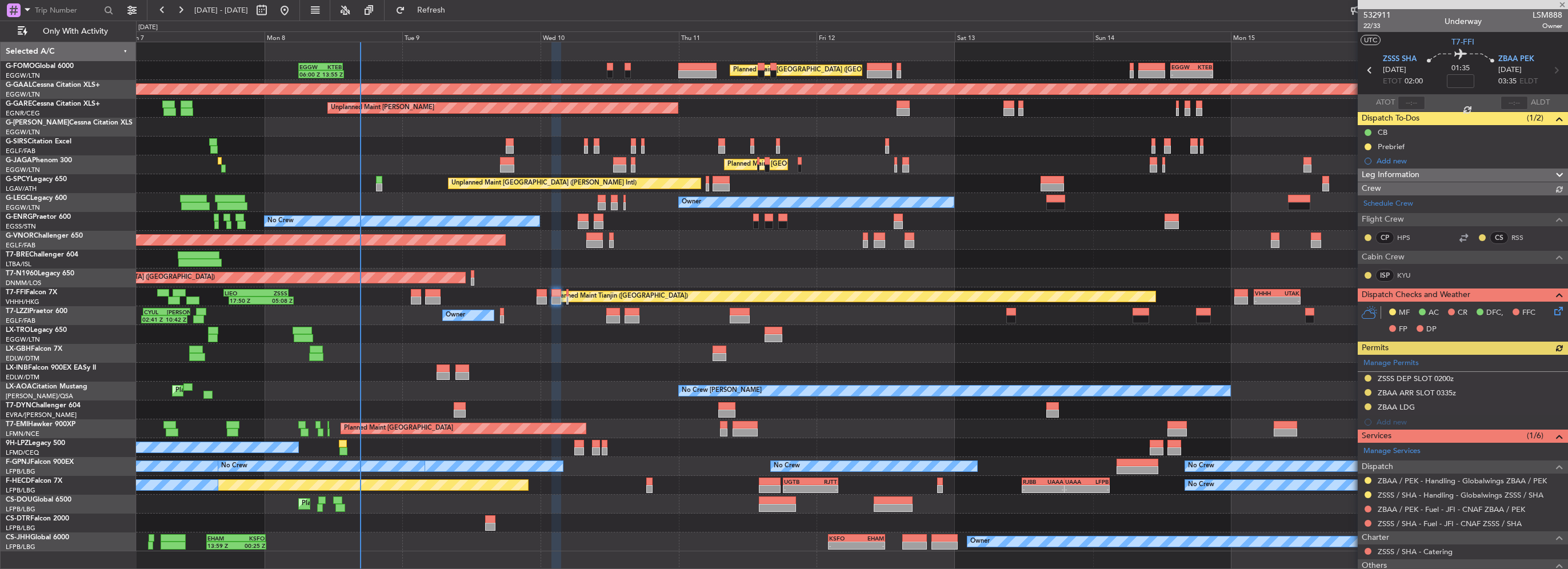
click at [1553, 312] on icon at bounding box center [1557, 309] width 9 height 9
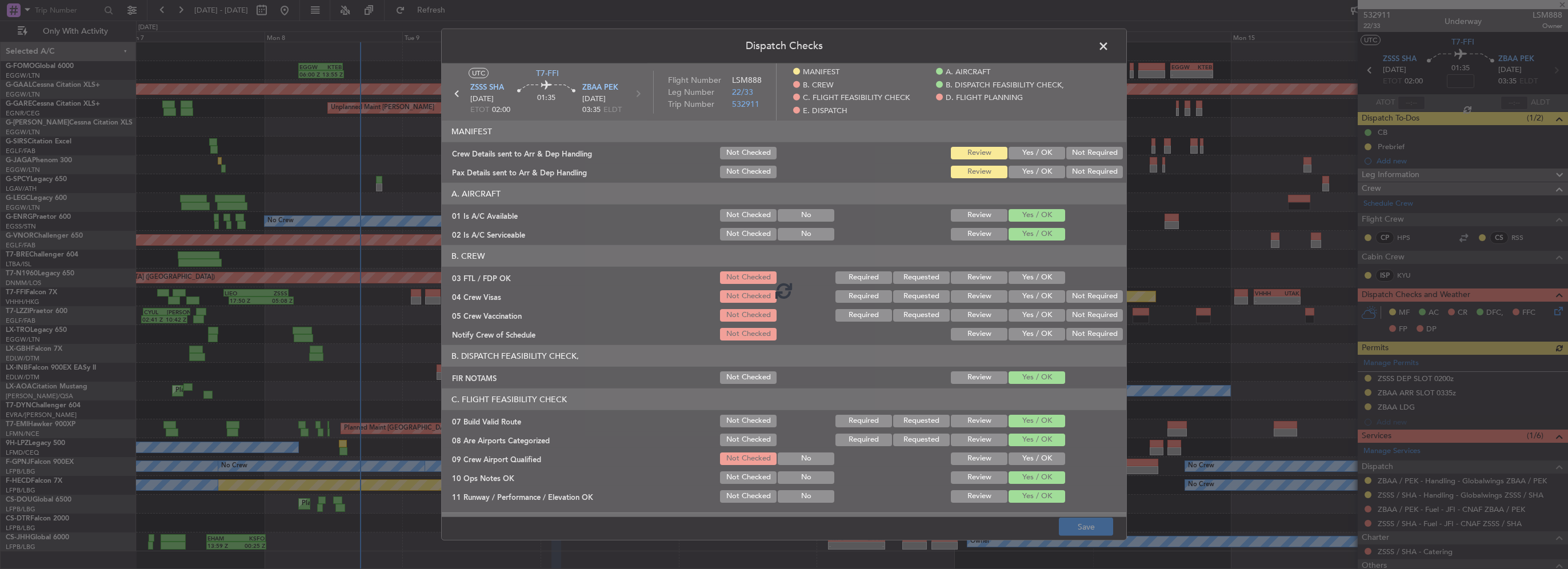
click at [1110, 43] on span at bounding box center [1110, 49] width 0 height 23
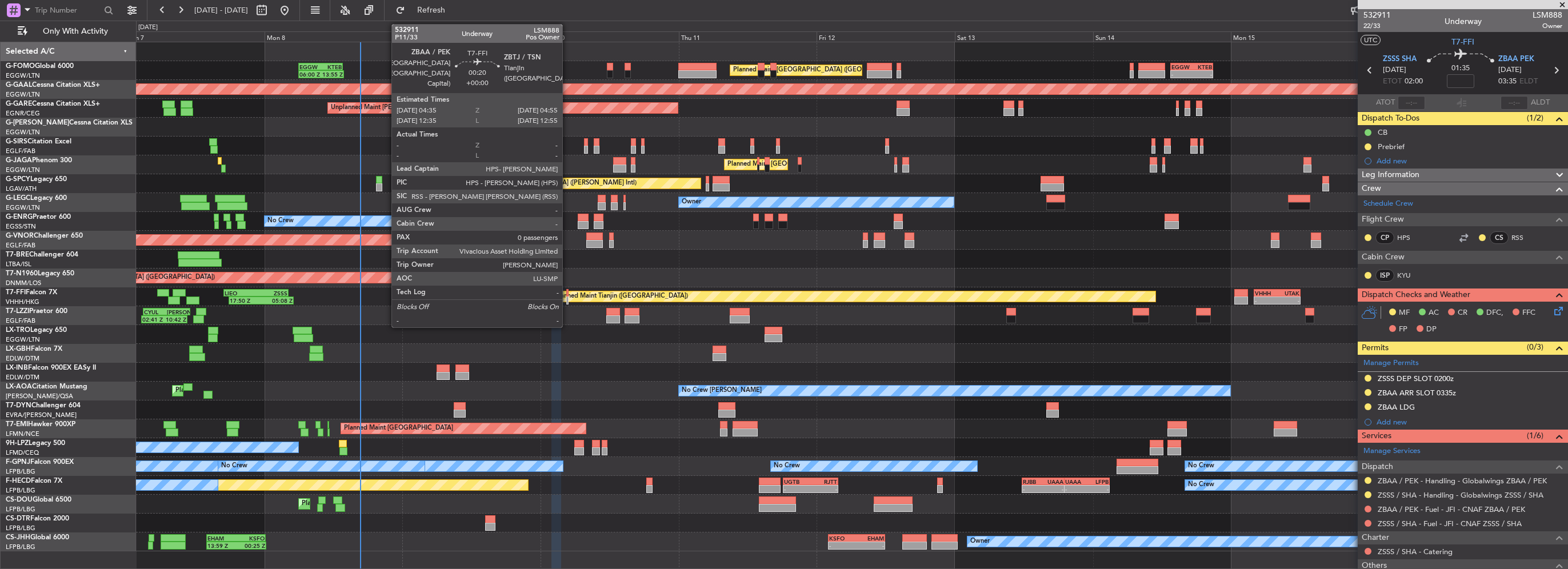
click at [568, 299] on div at bounding box center [567, 300] width 2 height 8
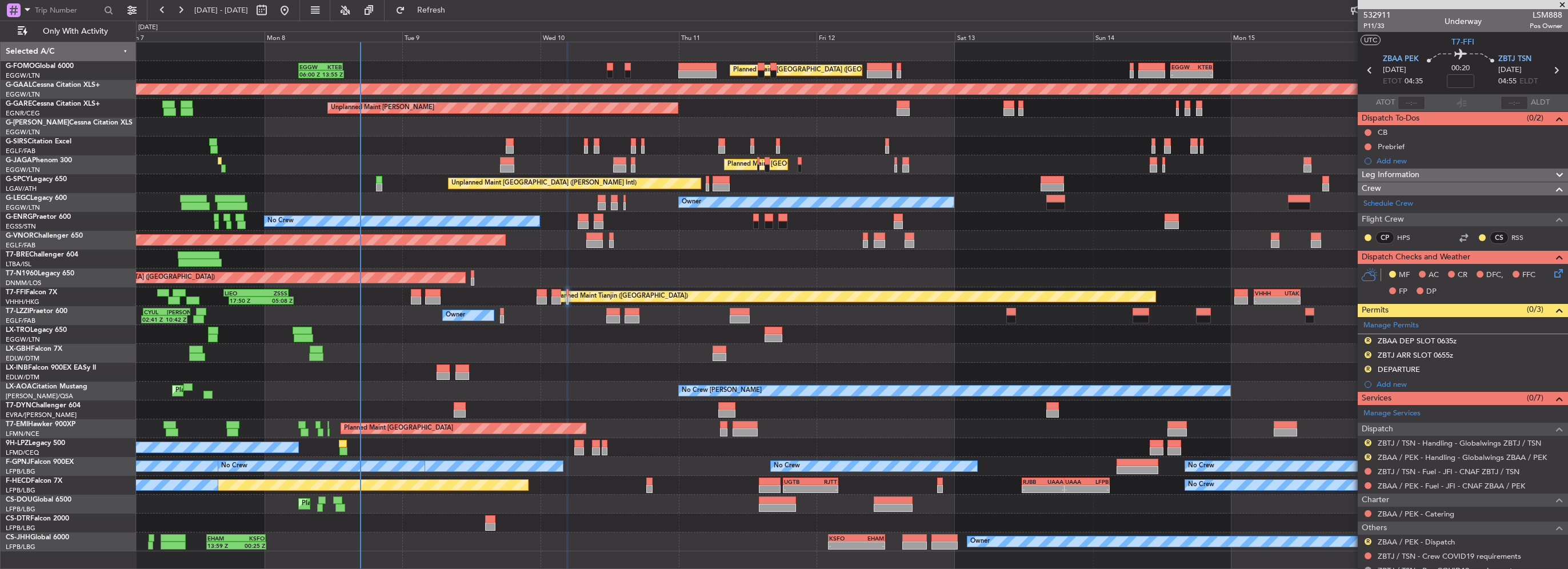
click at [1419, 178] on span "Leg Information" at bounding box center [1391, 175] width 58 height 13
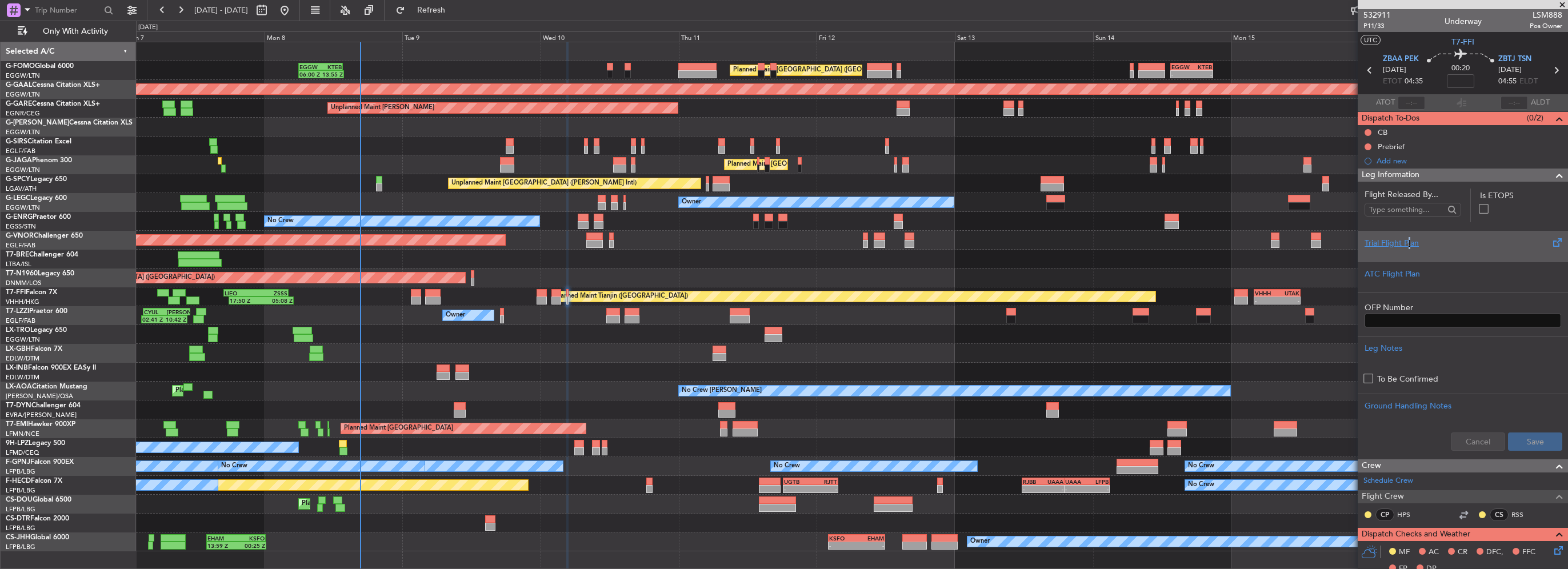
click at [1407, 241] on div "Trial Flight Plan" at bounding box center [1462, 243] width 196 height 12
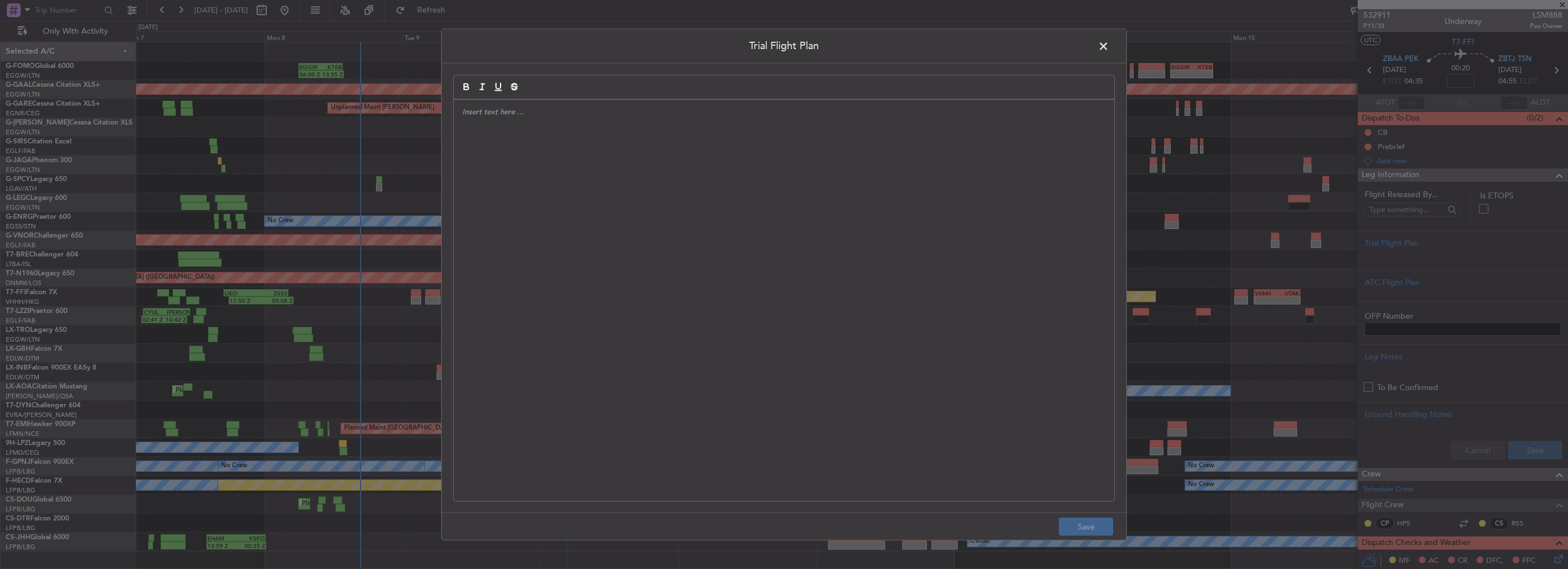
click at [910, 199] on div at bounding box center [784, 300] width 660 height 401
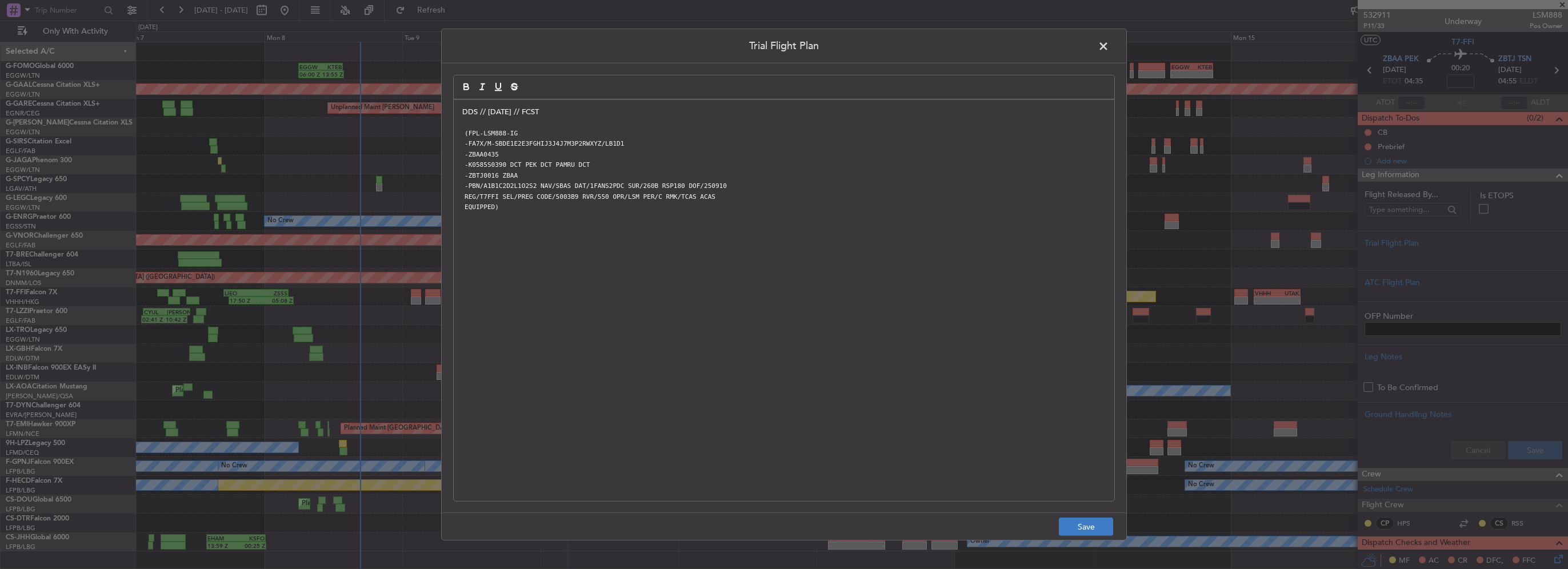
drag, startPoint x: 1095, startPoint y: 544, endPoint x: 1098, endPoint y: 532, distance: 12.4
click at [1095, 544] on div "Trial Flight Plan DDS // 08SEP // FCST (FPL-LSM888-IG -FA7X/M-SBDE1E2E3FGHIJ3J4…" at bounding box center [784, 284] width 1568 height 569
click at [1098, 531] on button "Save" at bounding box center [1086, 527] width 54 height 18
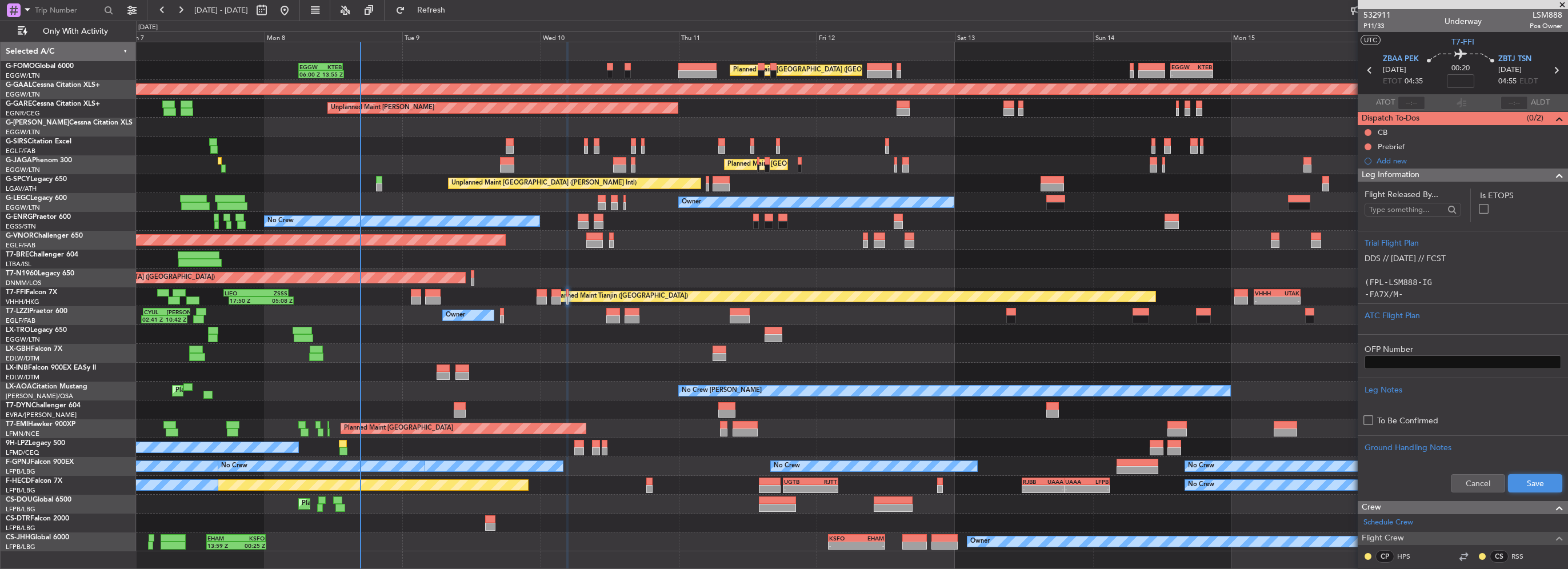
drag, startPoint x: 1519, startPoint y: 486, endPoint x: 1504, endPoint y: 375, distance: 112.0
click at [1520, 487] on button "Save" at bounding box center [1535, 484] width 54 height 18
click at [1466, 80] on input at bounding box center [1461, 81] width 28 height 14
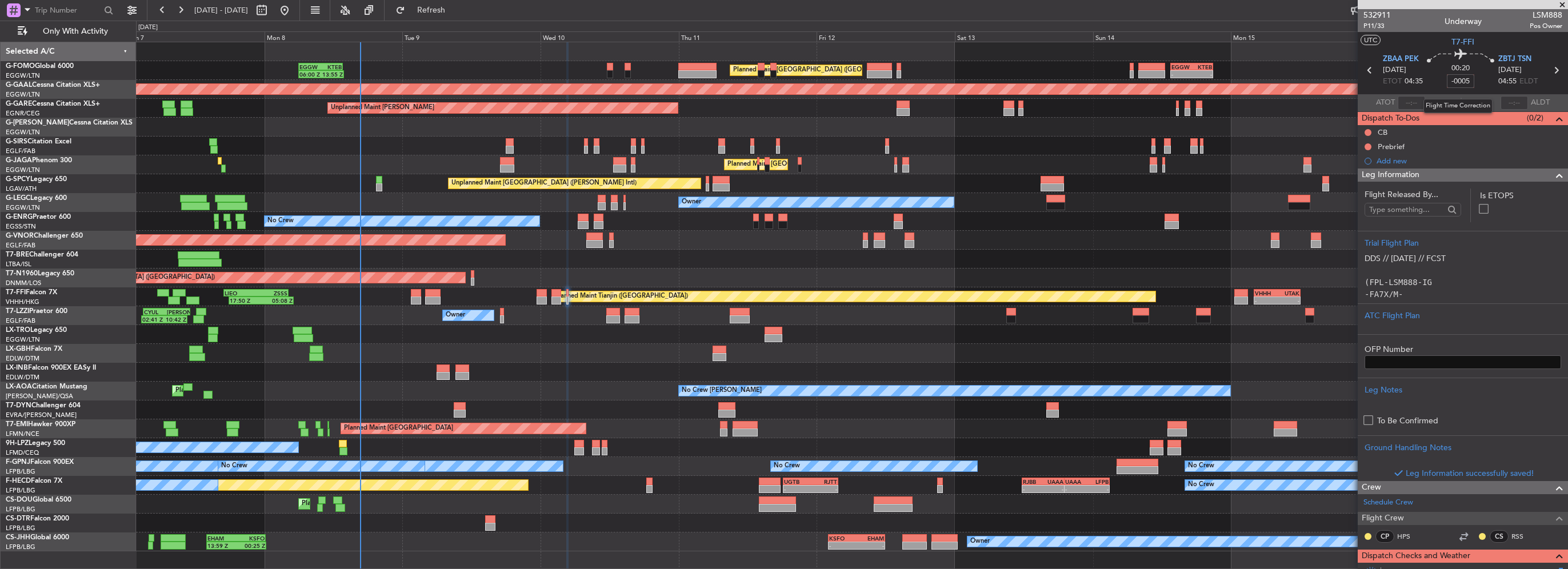
type input "-00:05"
click at [1553, 176] on span at bounding box center [1560, 176] width 14 height 14
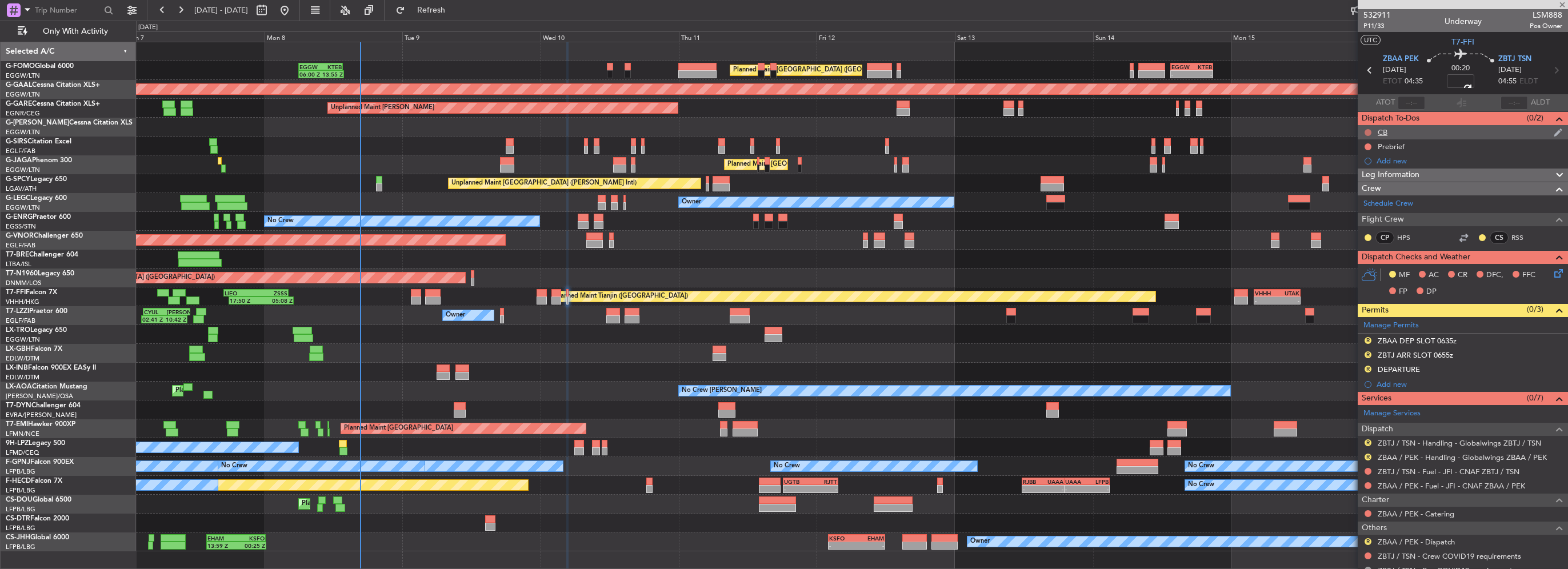
click at [1367, 130] on button at bounding box center [1368, 132] width 7 height 7
click at [1348, 187] on li "Completed" at bounding box center [1368, 182] width 61 height 17
click at [1368, 145] on button at bounding box center [1368, 146] width 7 height 7
click at [1355, 183] on span "In Progress" at bounding box center [1374, 179] width 39 height 12
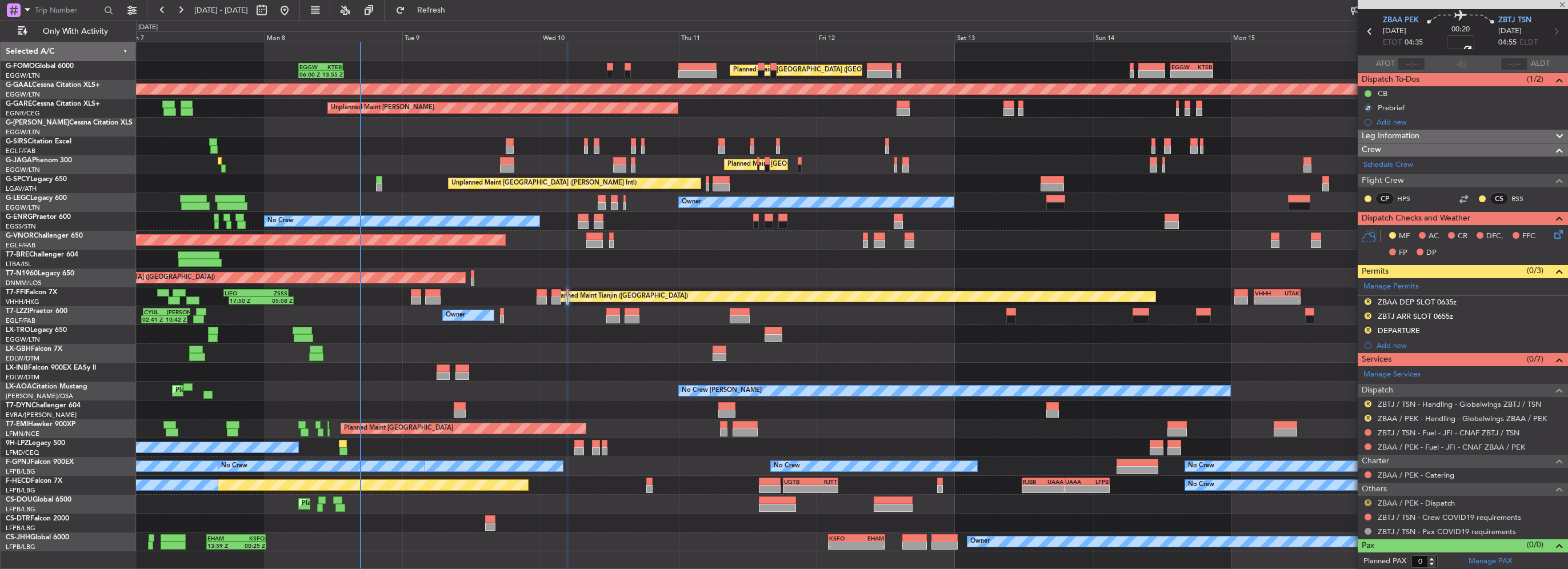
click at [1367, 500] on button "R" at bounding box center [1368, 502] width 7 height 7
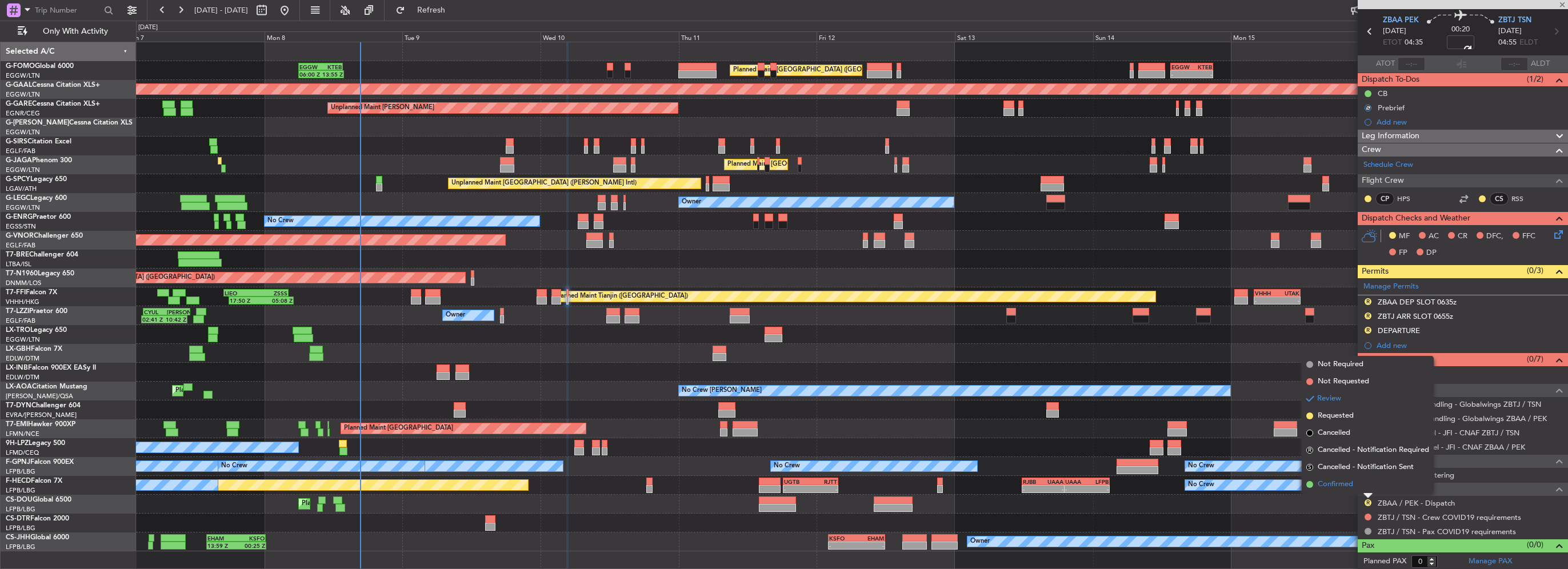
click at [1351, 485] on span "Confirmed" at bounding box center [1335, 484] width 35 height 12
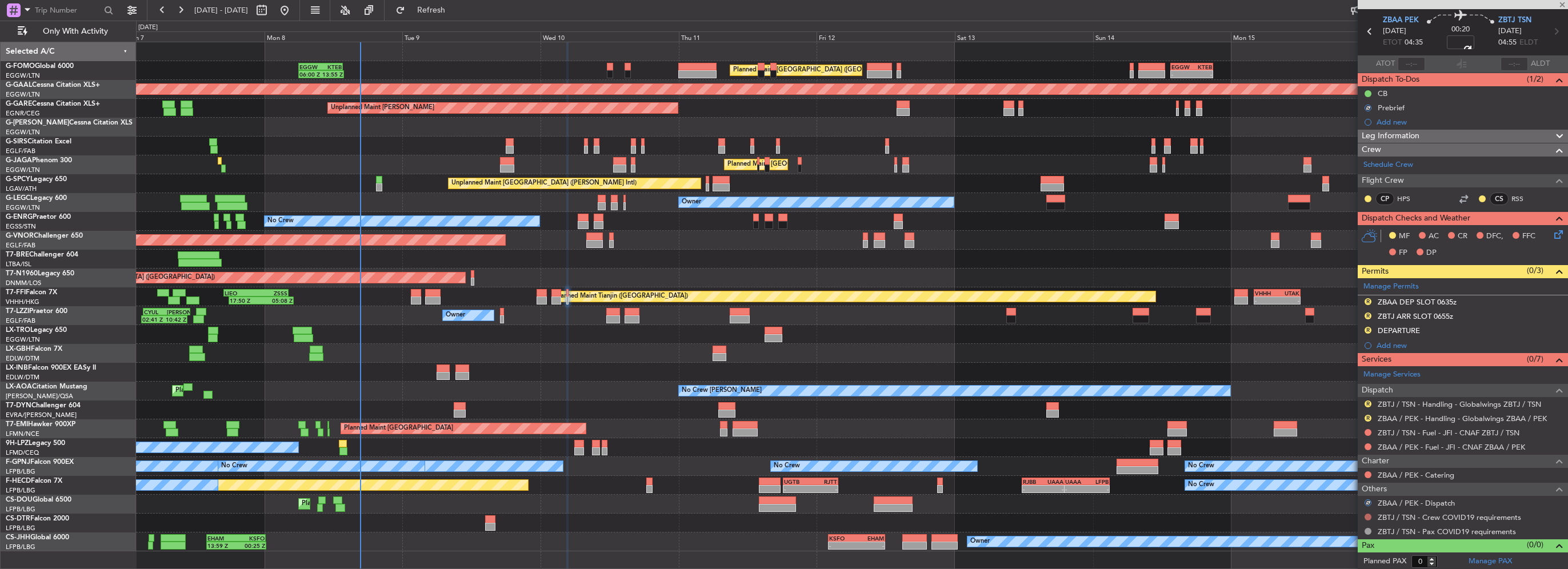
click at [1368, 514] on button at bounding box center [1368, 517] width 7 height 7
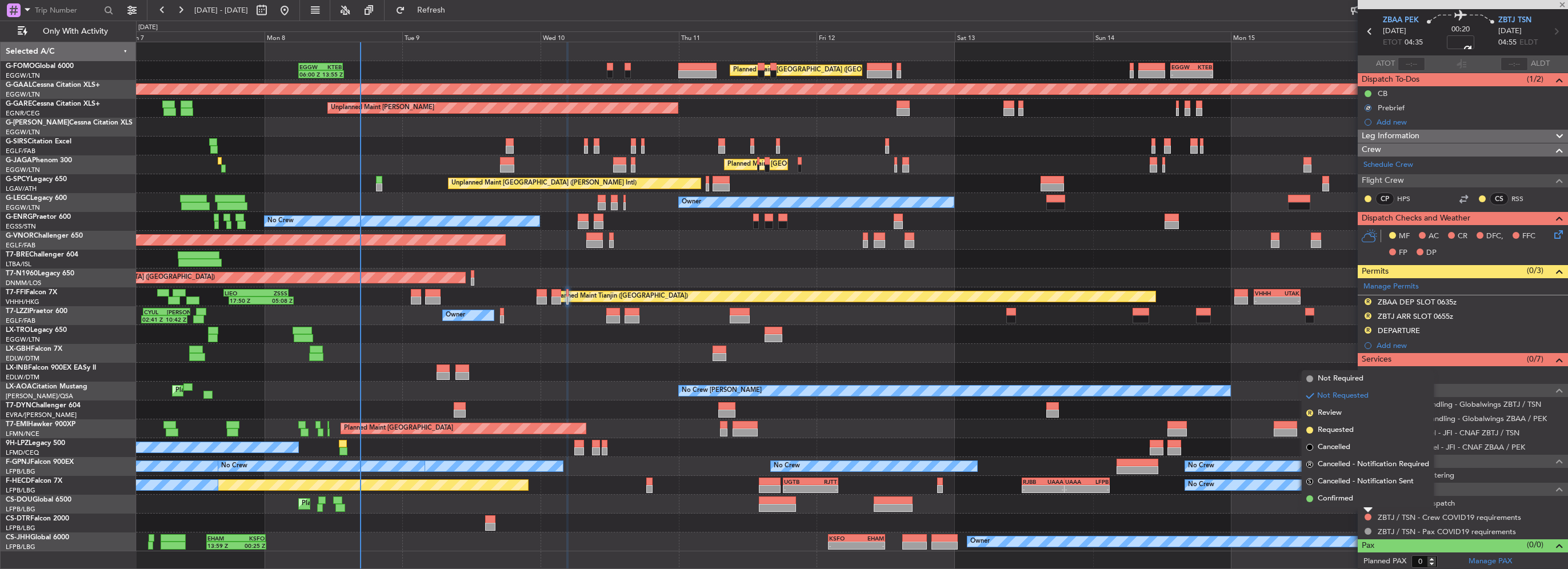
click at [1344, 375] on span "Not Required" at bounding box center [1340, 378] width 45 height 12
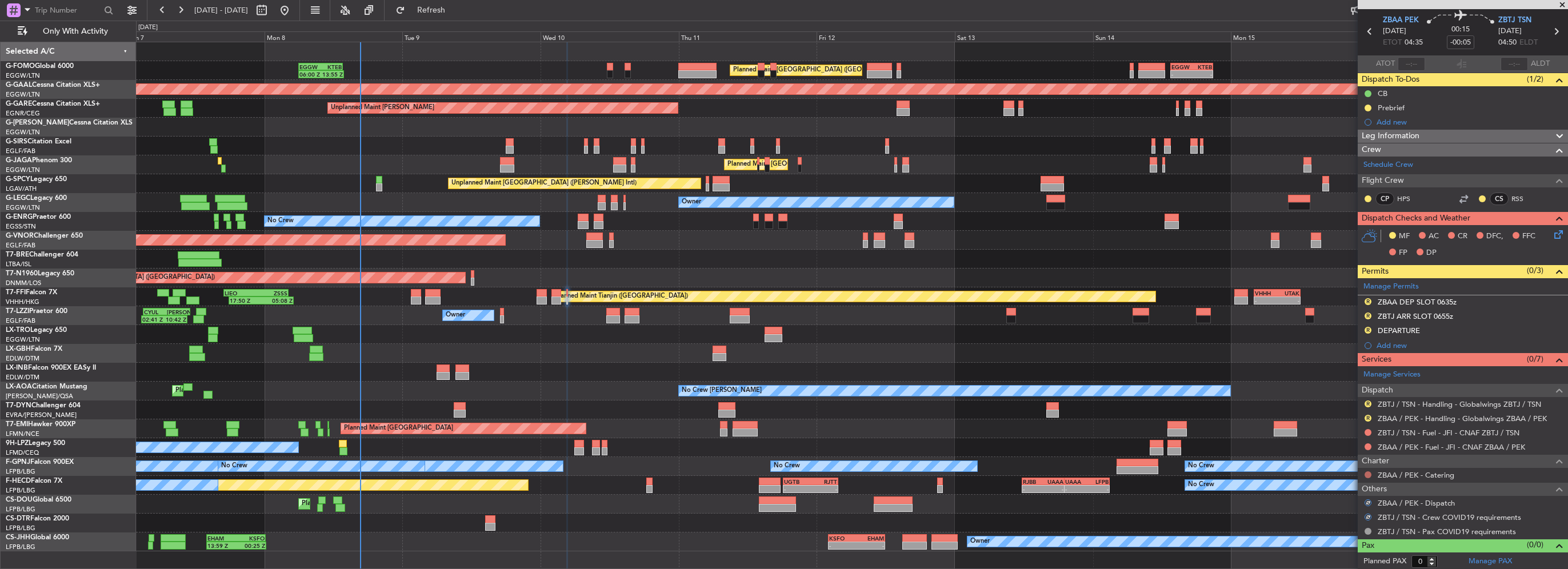
click at [1367, 473] on button at bounding box center [1368, 474] width 7 height 7
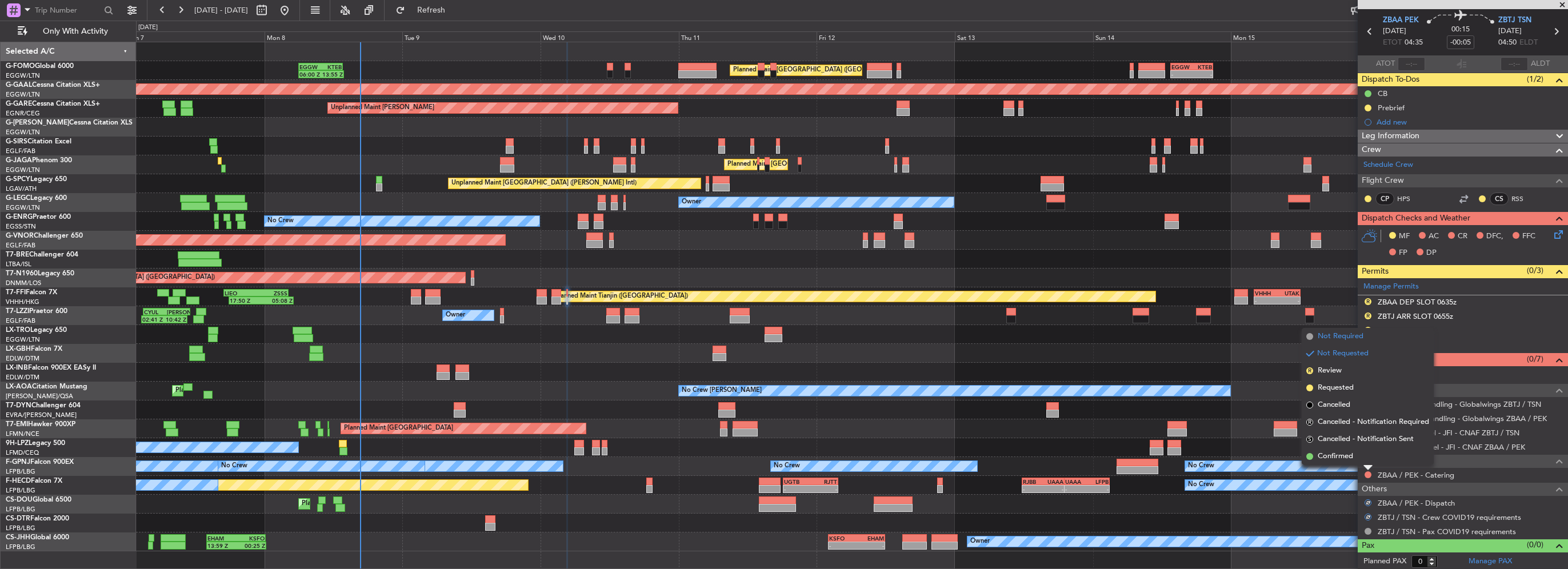
click at [1330, 338] on span "Not Required" at bounding box center [1340, 336] width 45 height 12
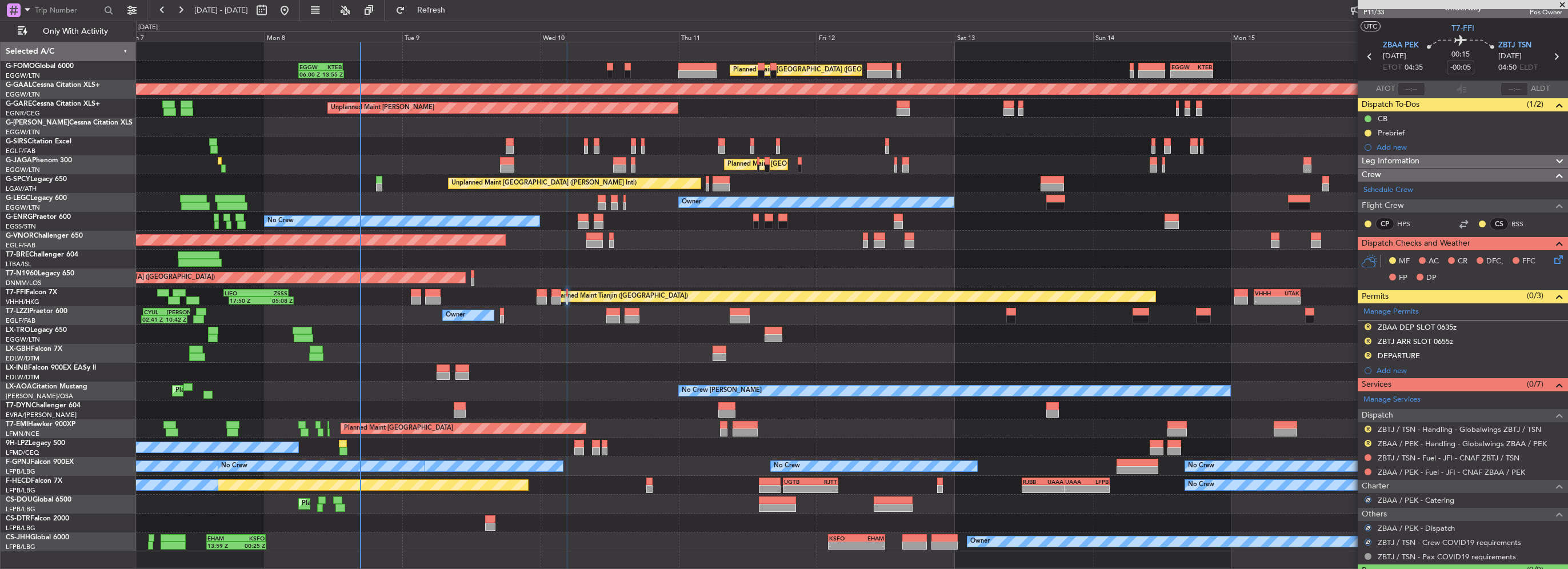
scroll to position [0, 0]
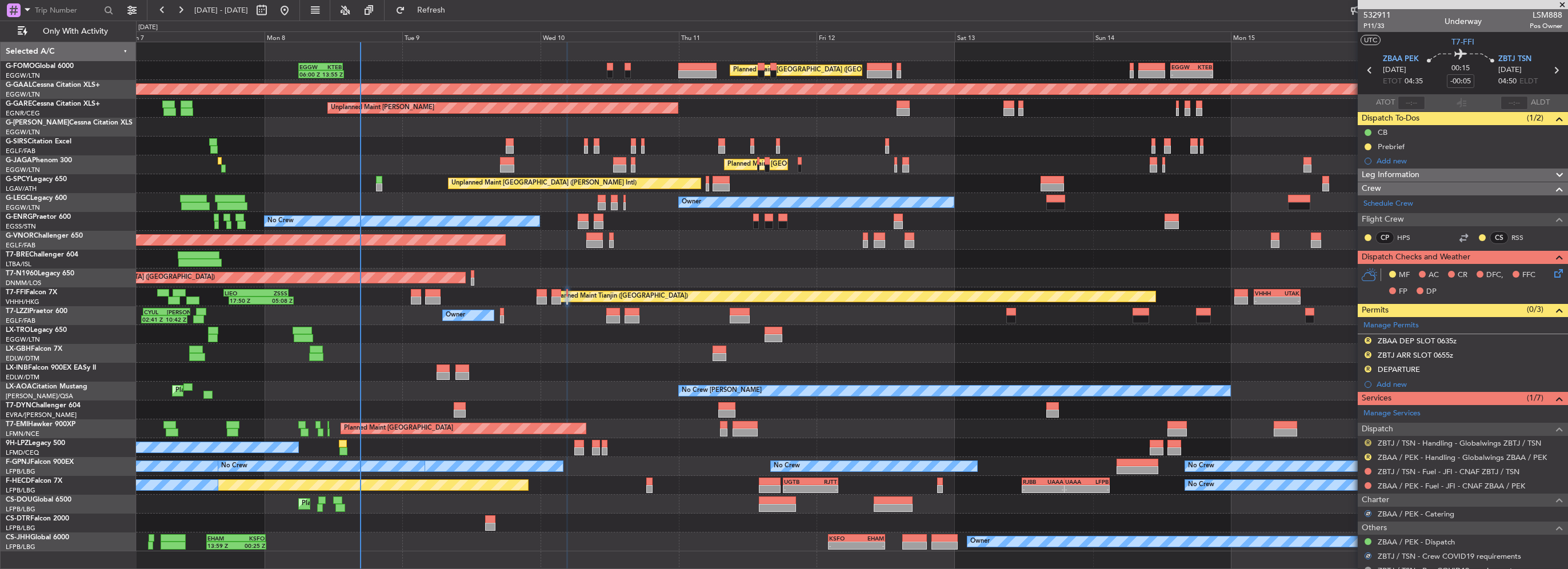
click at [1365, 439] on button "R" at bounding box center [1368, 442] width 7 height 7
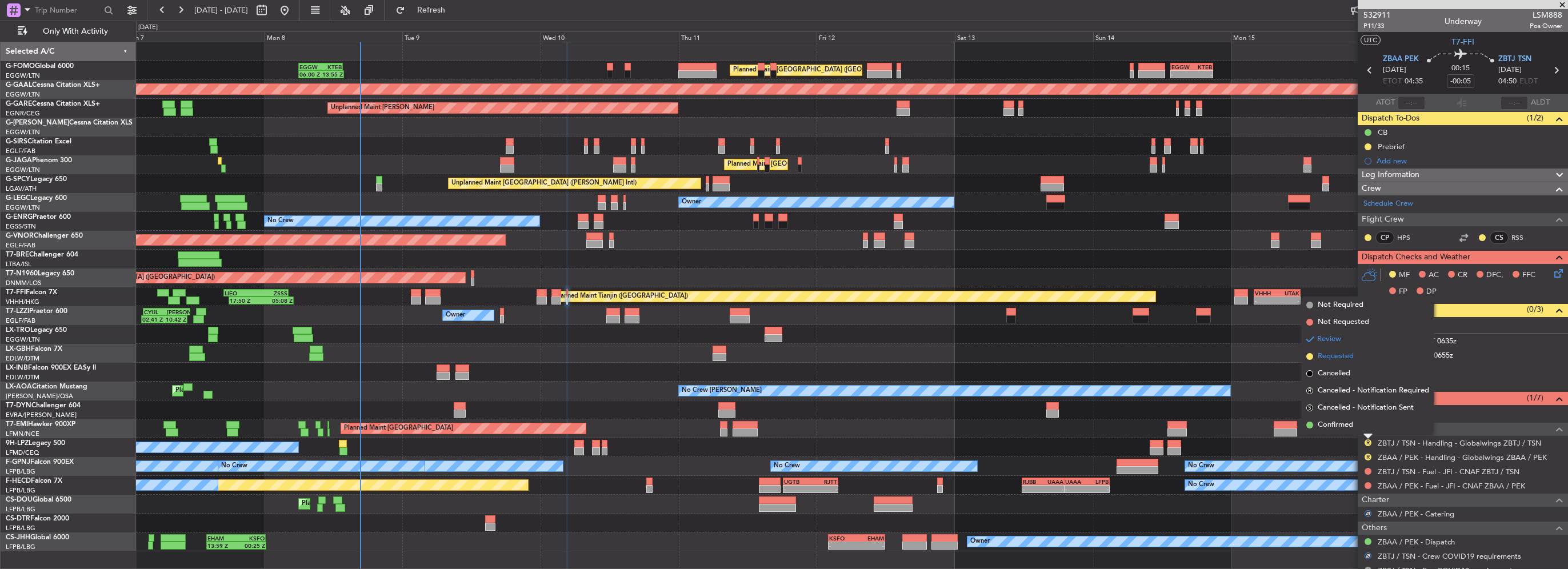
click at [1331, 359] on span "Requested" at bounding box center [1335, 356] width 36 height 12
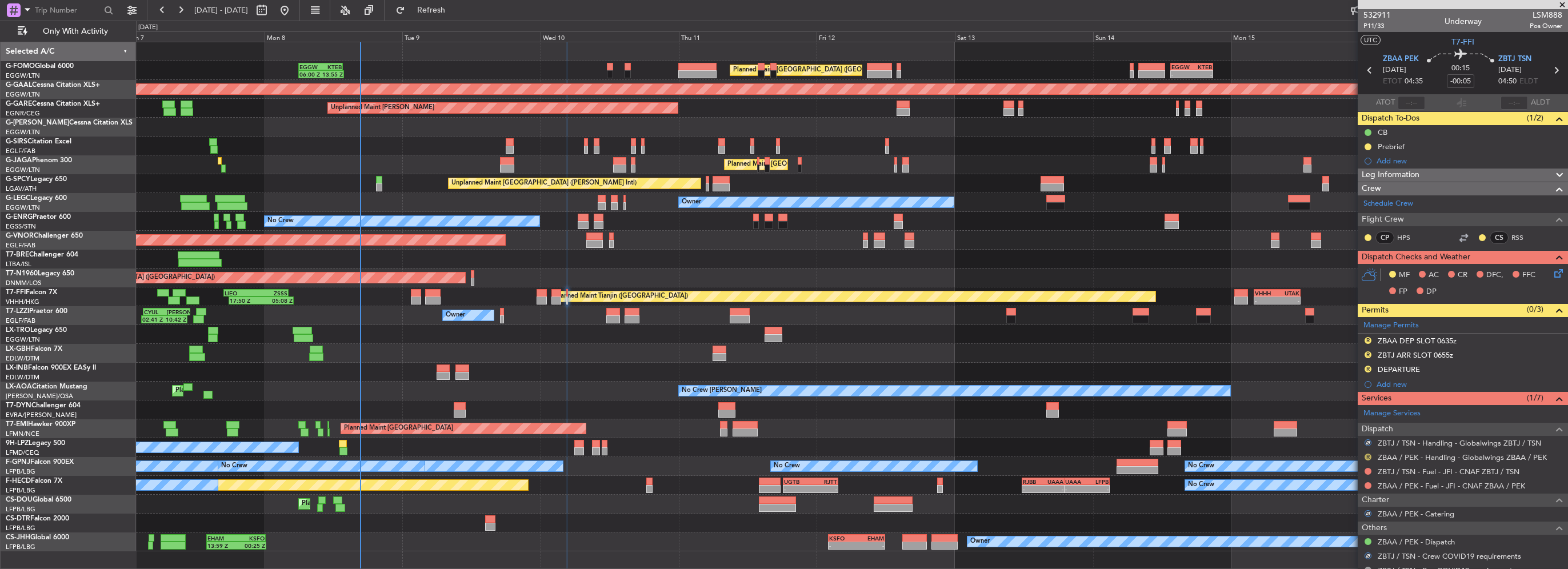
click at [1365, 457] on button "R" at bounding box center [1368, 457] width 7 height 7
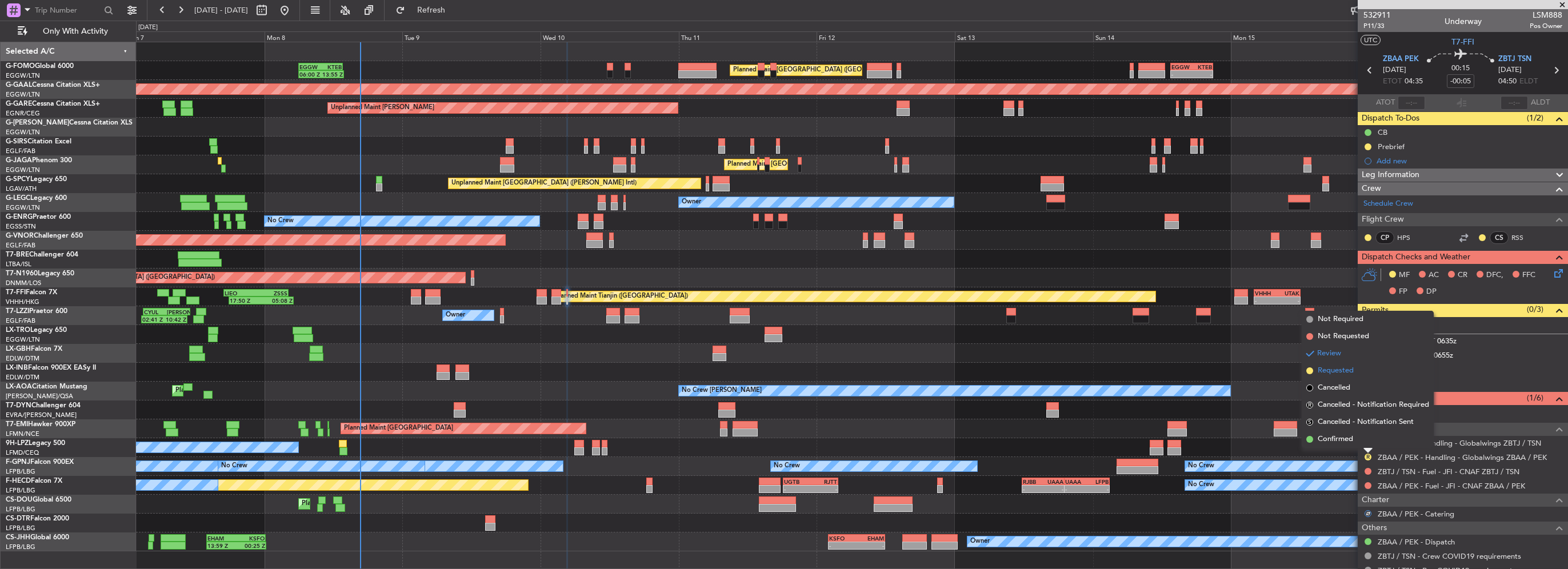
click at [1338, 370] on span "Requested" at bounding box center [1335, 370] width 36 height 12
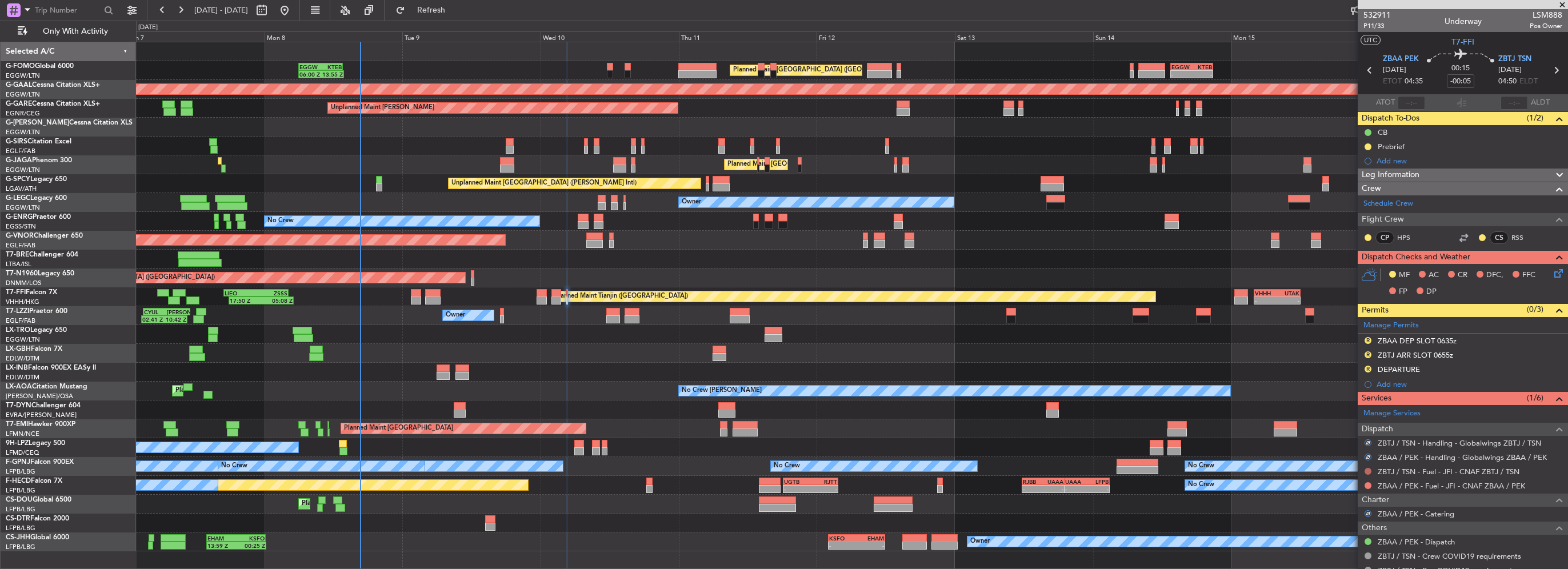
click at [1365, 470] on button at bounding box center [1368, 470] width 7 height 7
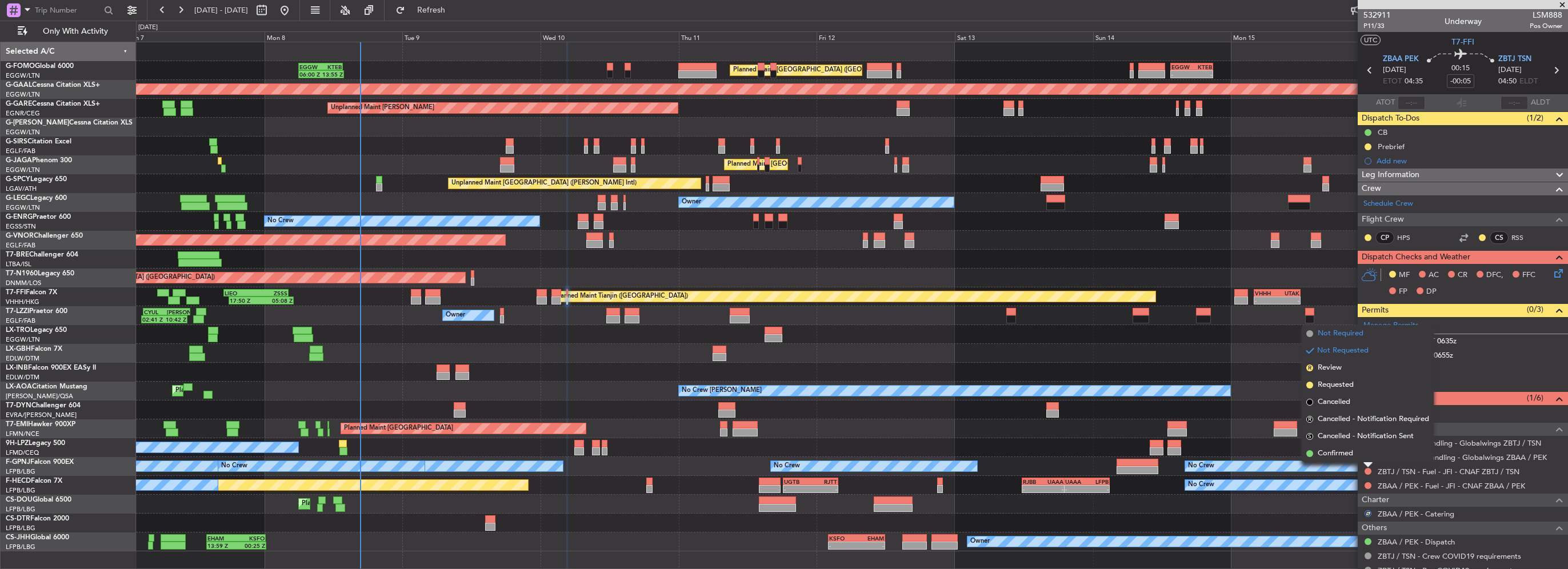
click at [1340, 339] on span "Not Required" at bounding box center [1340, 333] width 45 height 12
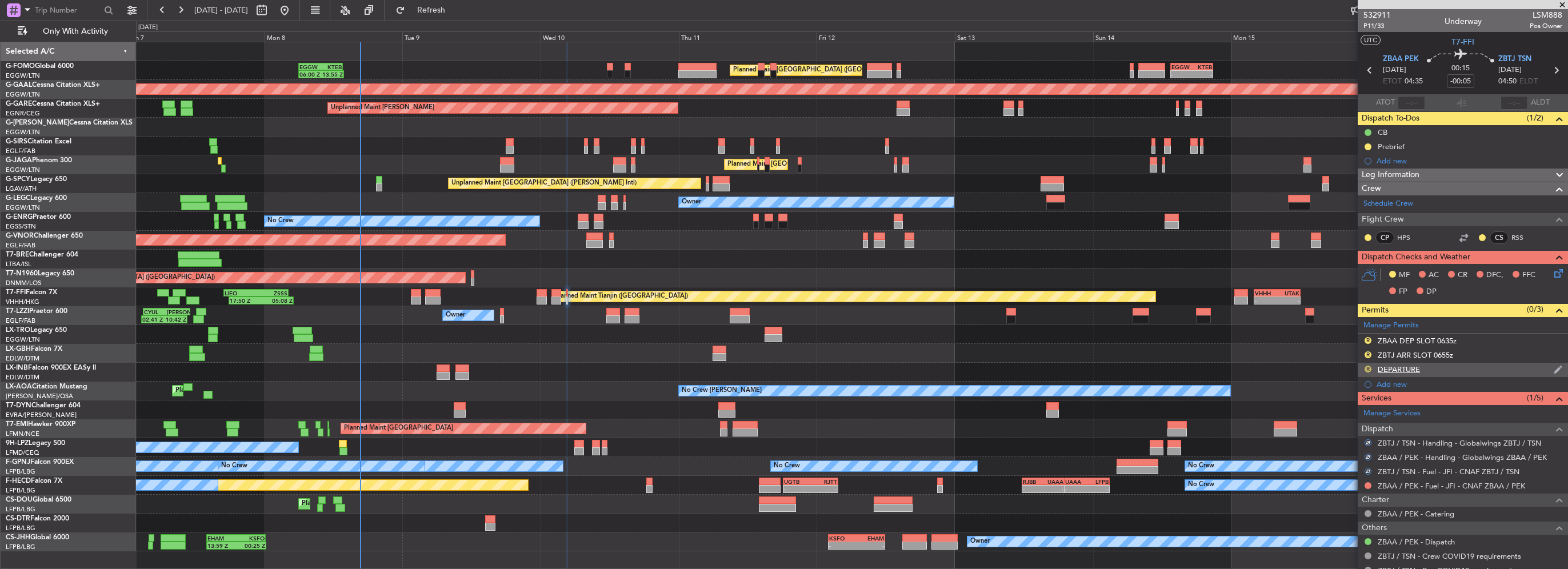
click at [1367, 367] on button "R" at bounding box center [1368, 369] width 7 height 7
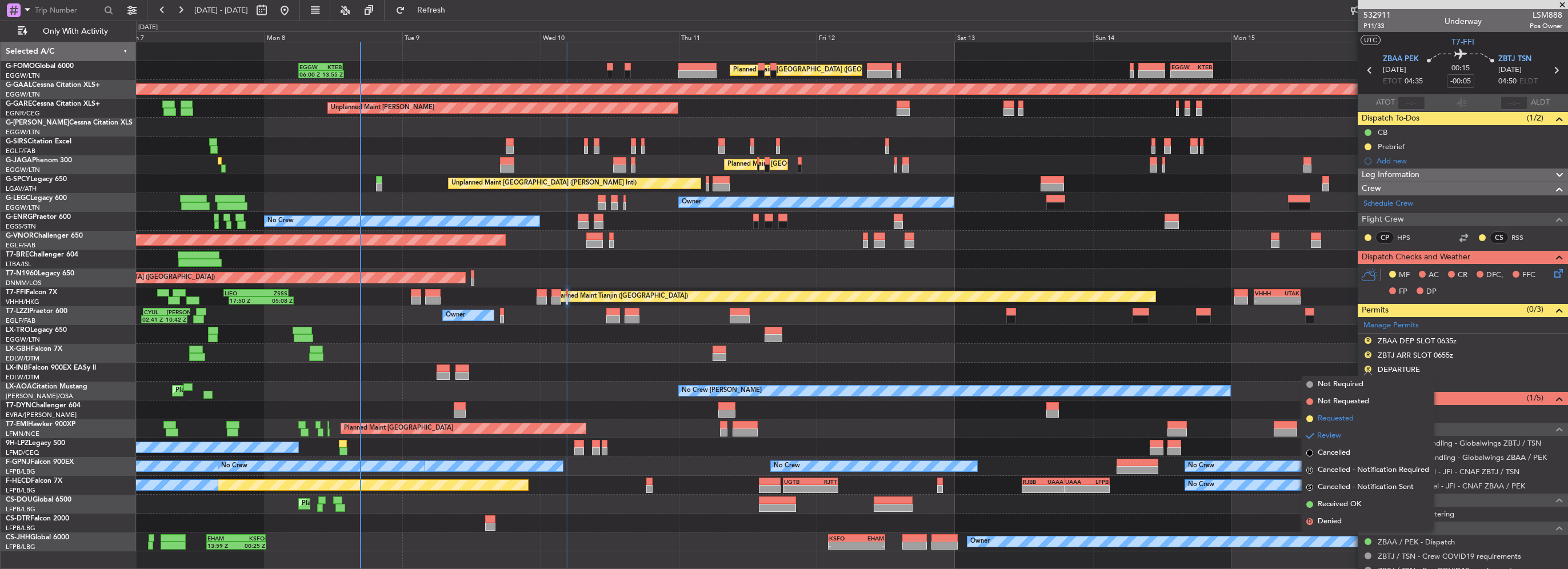
click at [1340, 415] on span "Requested" at bounding box center [1335, 418] width 36 height 12
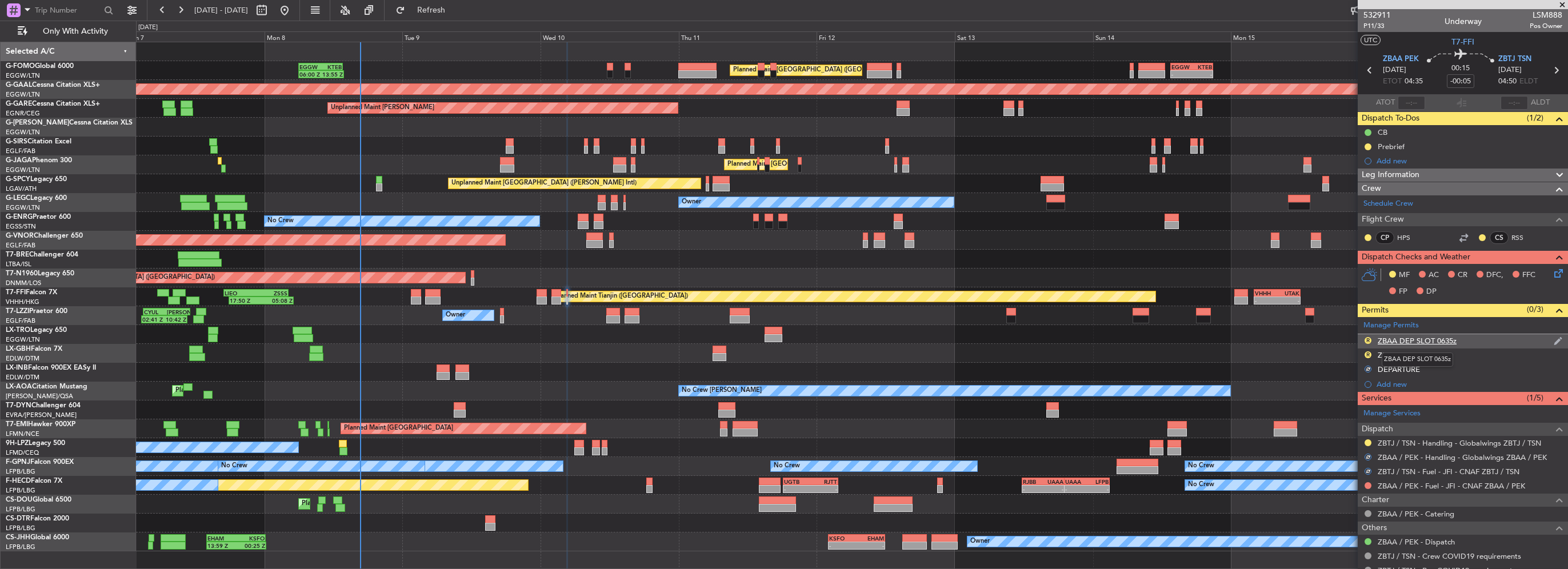
click at [1454, 343] on div "ZBAA DEP SLOT 0635z" at bounding box center [1417, 340] width 79 height 10
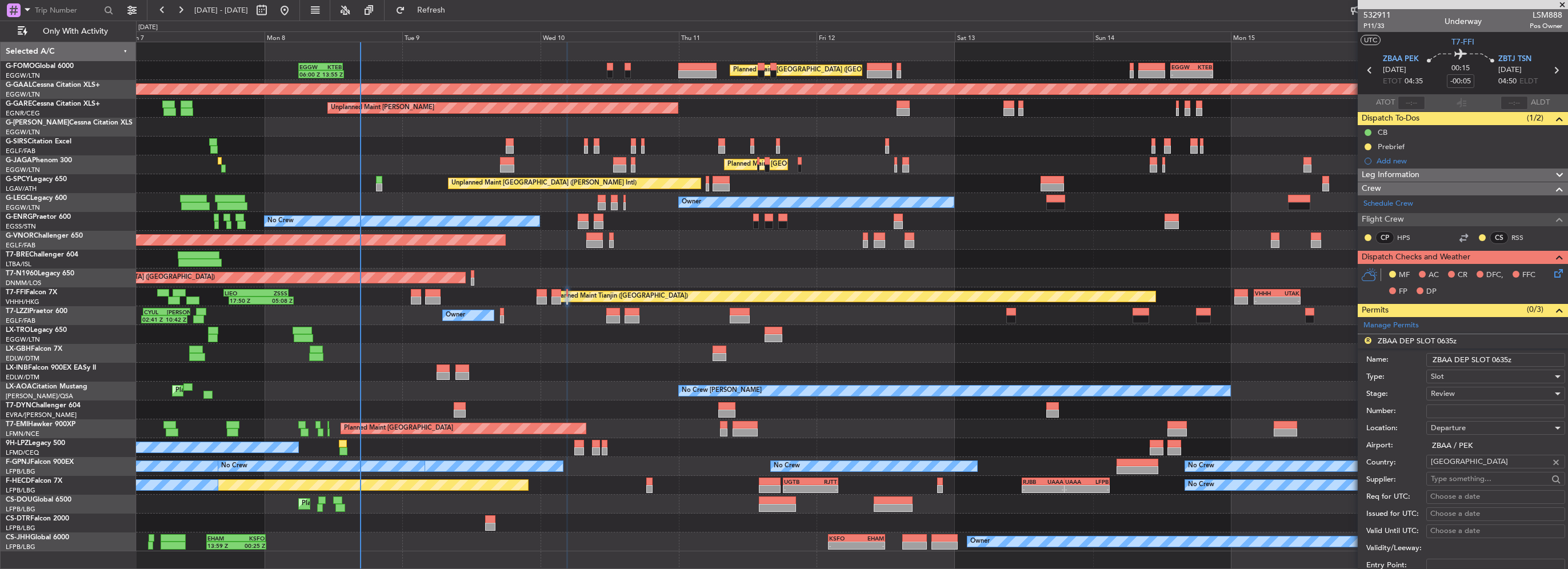
drag, startPoint x: 1505, startPoint y: 359, endPoint x: 1495, endPoint y: 359, distance: 10.0
click at [1495, 359] on input "ZBAA DEP SLOT 0635z" at bounding box center [1496, 360] width 139 height 14
click at [1496, 359] on input "ZBAA DEP SLOT 0635z" at bounding box center [1496, 360] width 139 height 14
click at [1499, 358] on input "ZBAA DEP SLOT 0635z" at bounding box center [1496, 360] width 139 height 14
type input "ZBAA DEP SLOT 0435z"
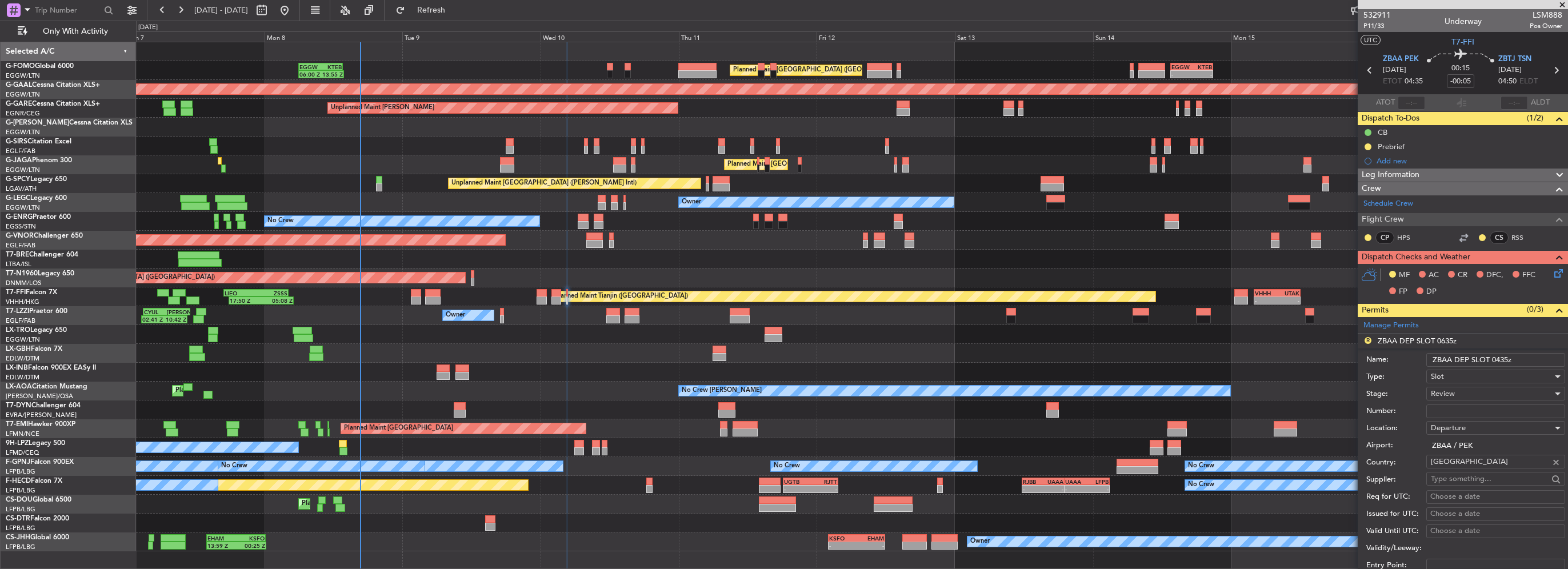
click at [1453, 390] on span "Review" at bounding box center [1442, 393] width 24 height 10
click at [1466, 467] on span "Requested" at bounding box center [1492, 467] width 120 height 17
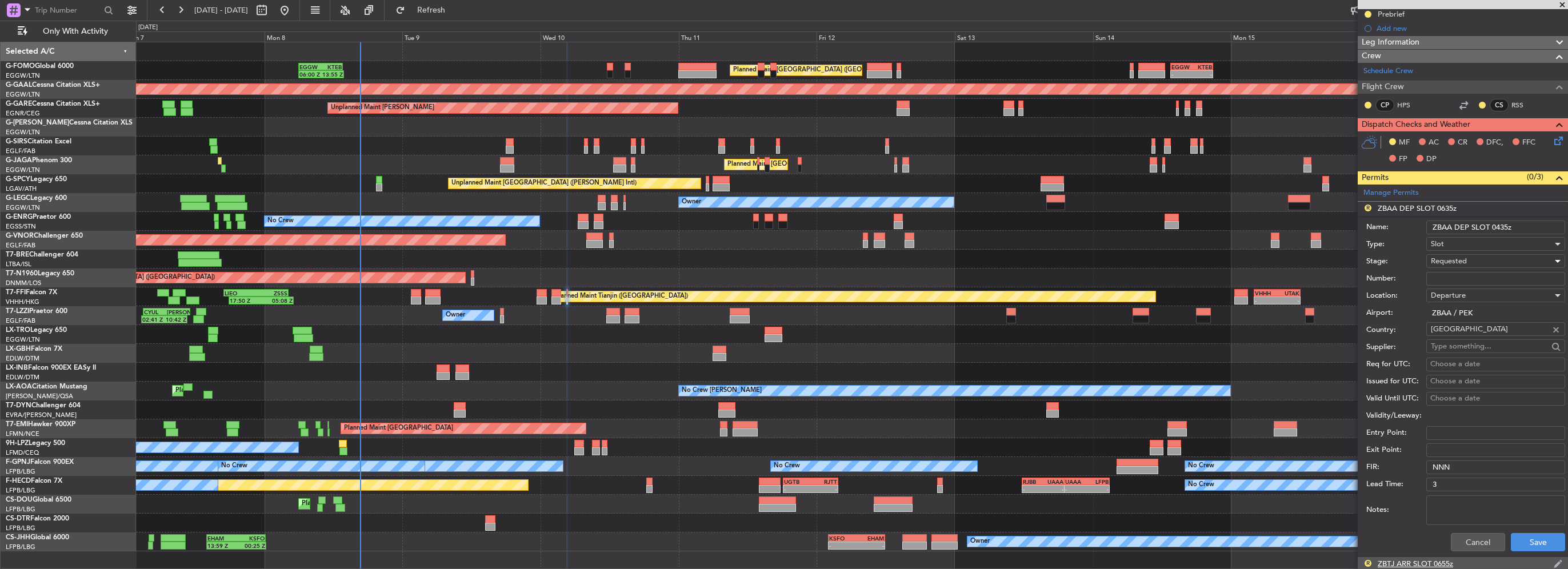
scroll to position [172, 0]
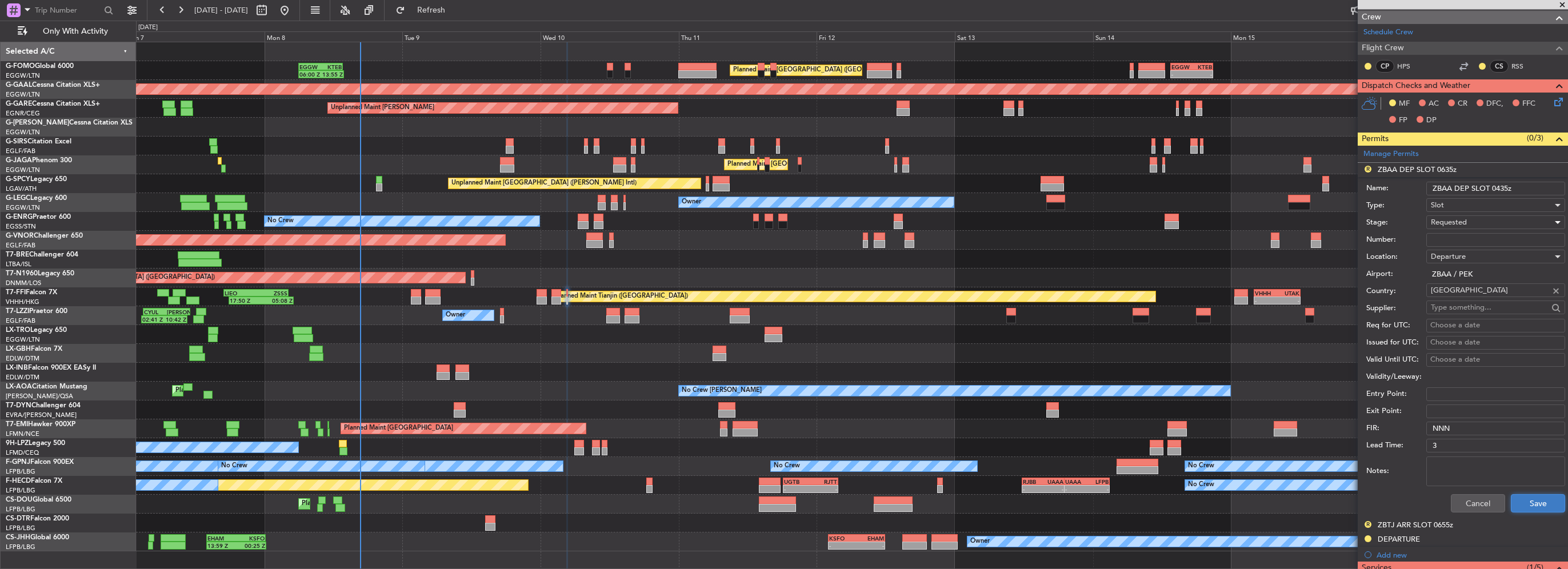
click at [1535, 497] on button "Save" at bounding box center [1538, 504] width 54 height 18
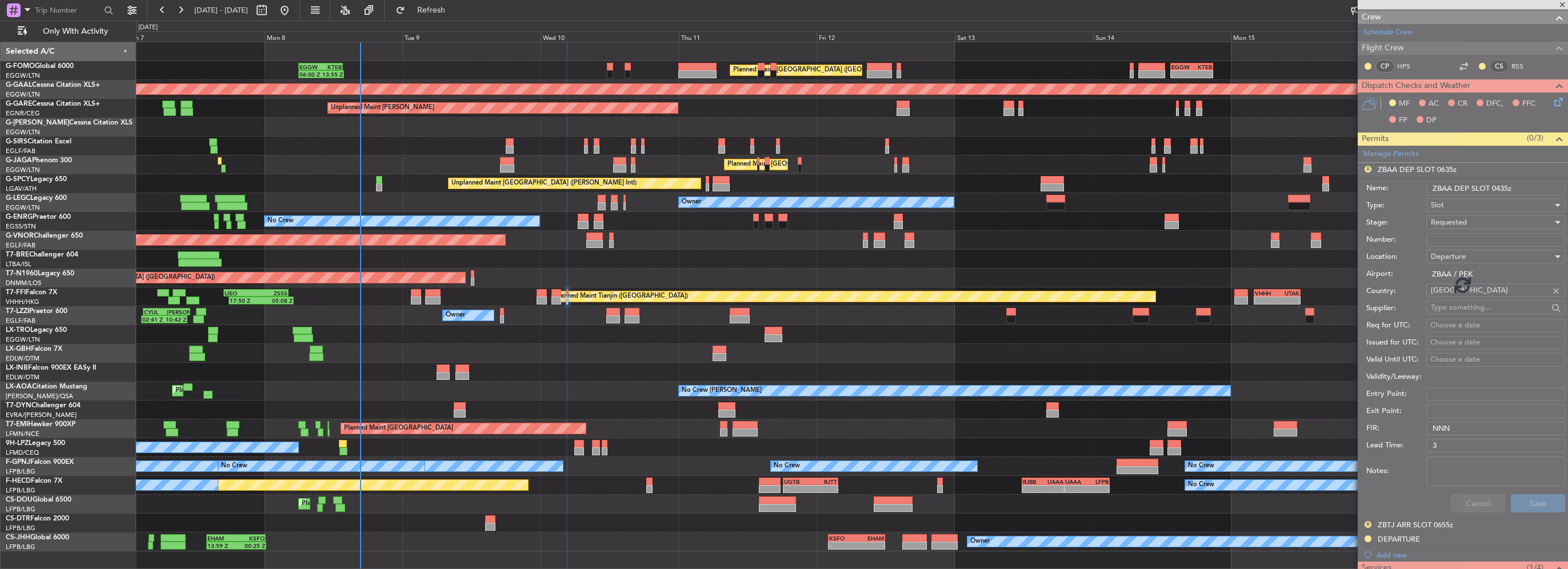
scroll to position [38, 0]
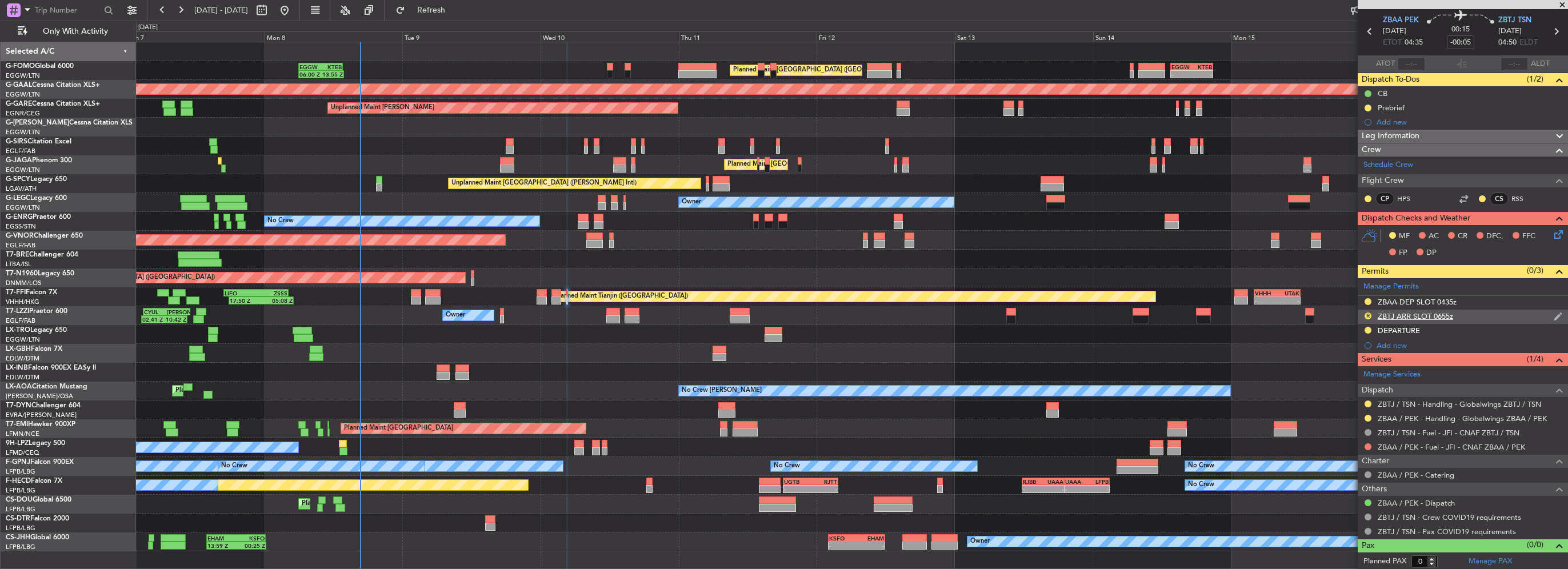
click at [1459, 316] on div "R ZBTJ ARR SLOT 0655z" at bounding box center [1462, 316] width 210 height 15
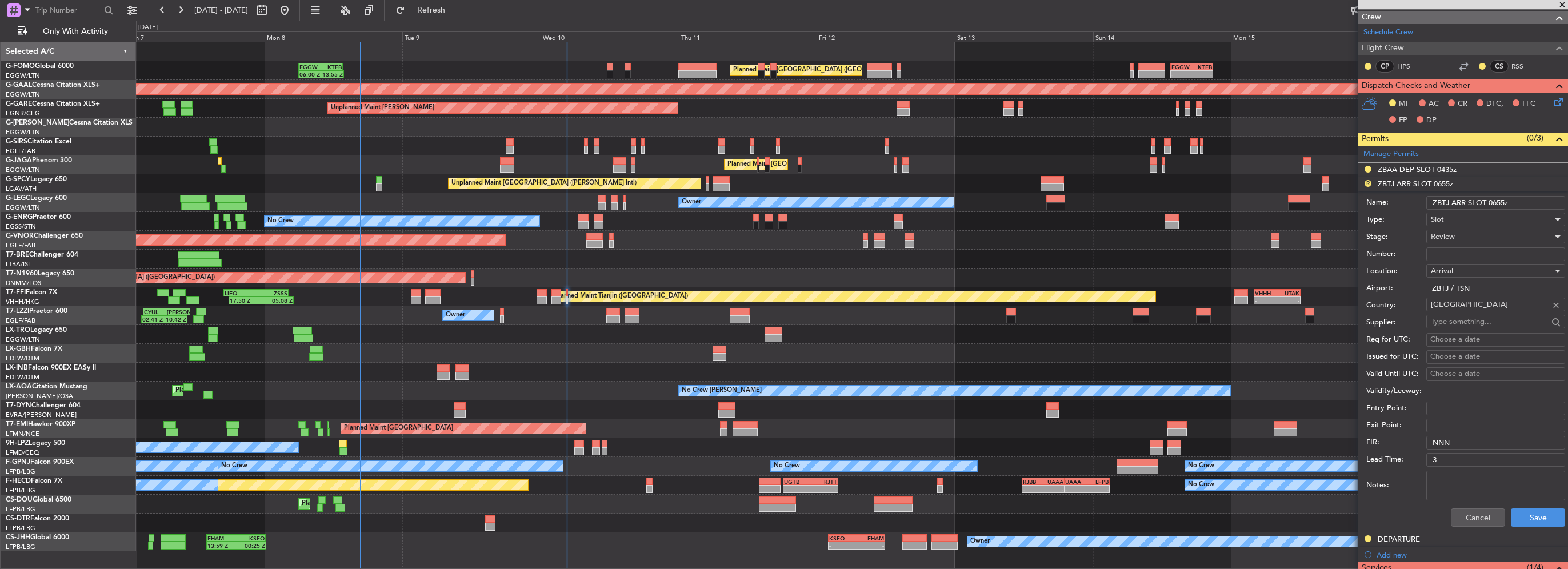
drag, startPoint x: 1504, startPoint y: 202, endPoint x: 1493, endPoint y: 203, distance: 11.0
click at [1493, 203] on input "ZBTJ ARR SLOT 0655z" at bounding box center [1496, 202] width 139 height 14
type input "ZBTJ ARR SLOT 0455z"
click at [1453, 238] on span "Review" at bounding box center [1442, 236] width 24 height 10
click at [1463, 310] on span "Requested" at bounding box center [1492, 310] width 120 height 17
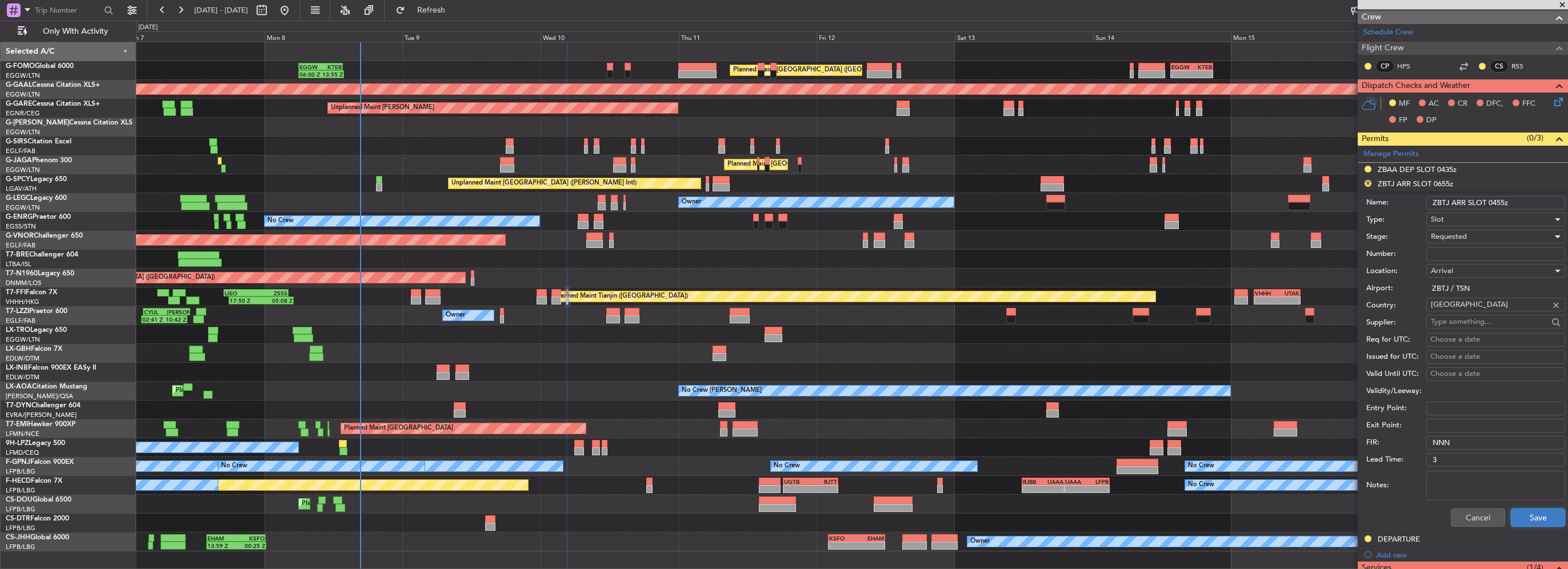
click at [1535, 517] on button "Save" at bounding box center [1538, 517] width 54 height 18
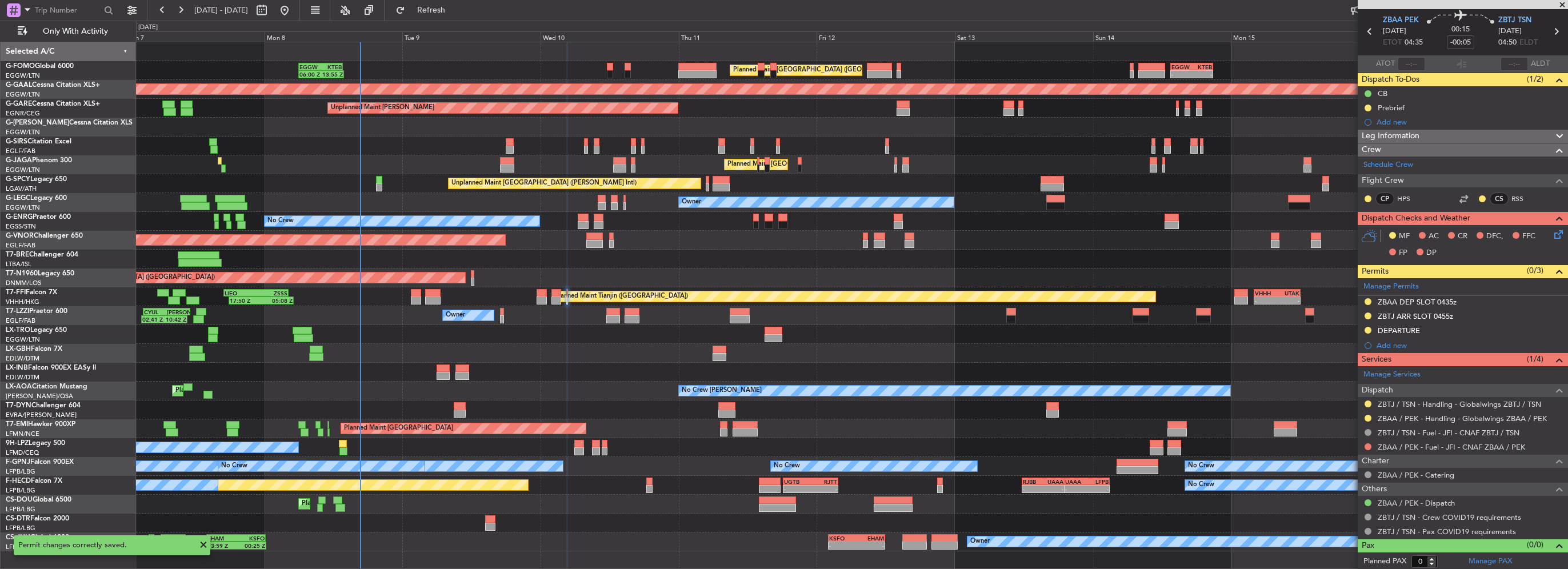
scroll to position [0, 0]
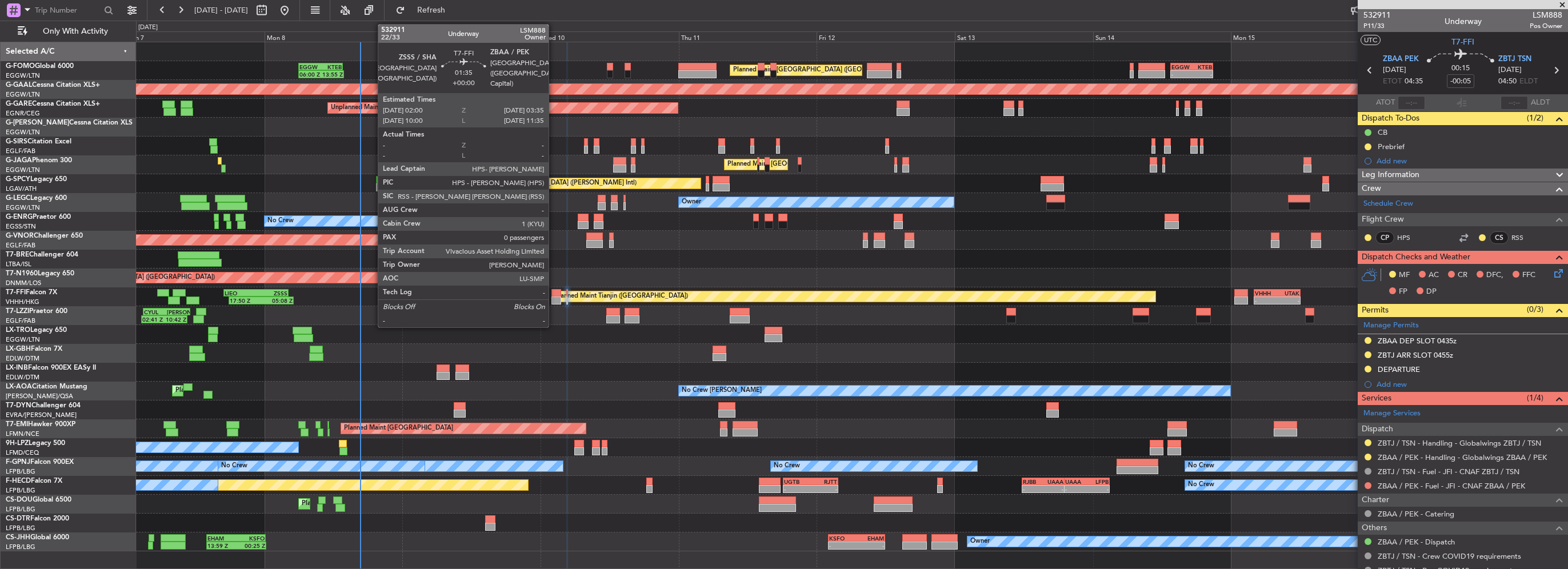
click at [554, 296] on div at bounding box center [556, 300] width 9 height 8
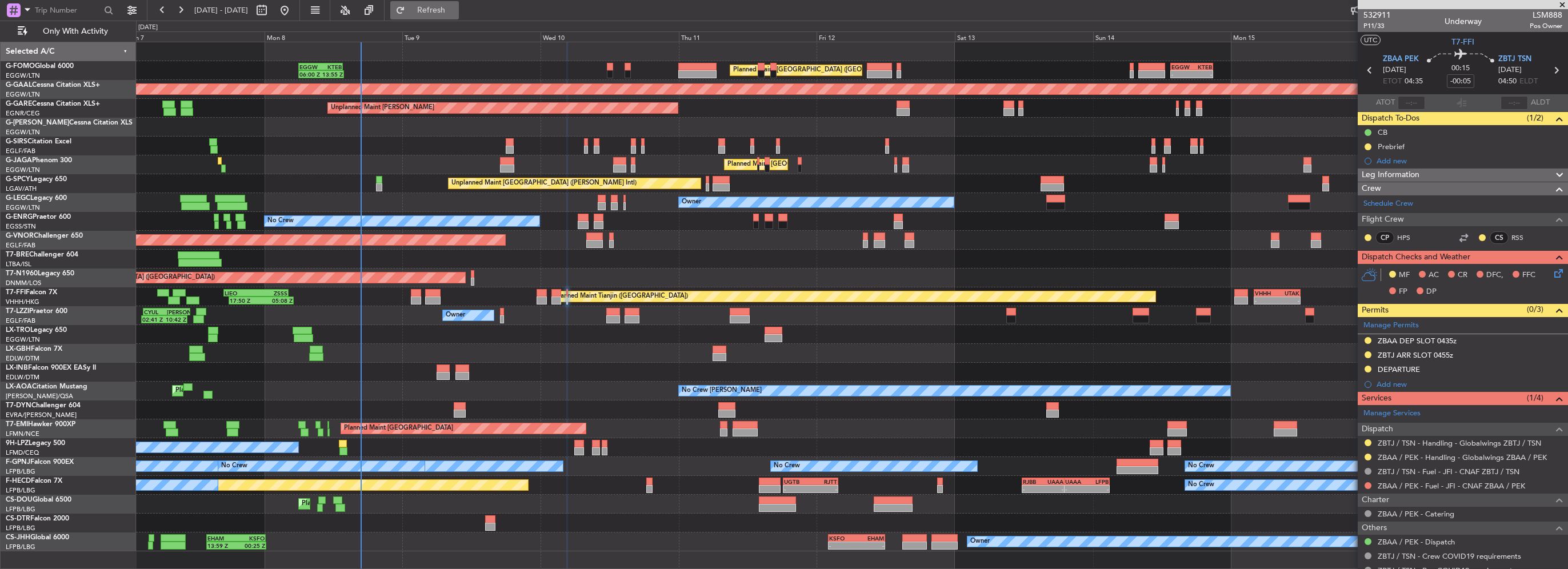
click at [455, 6] on span "Refresh" at bounding box center [431, 10] width 48 height 8
